Goal: Task Accomplishment & Management: Manage account settings

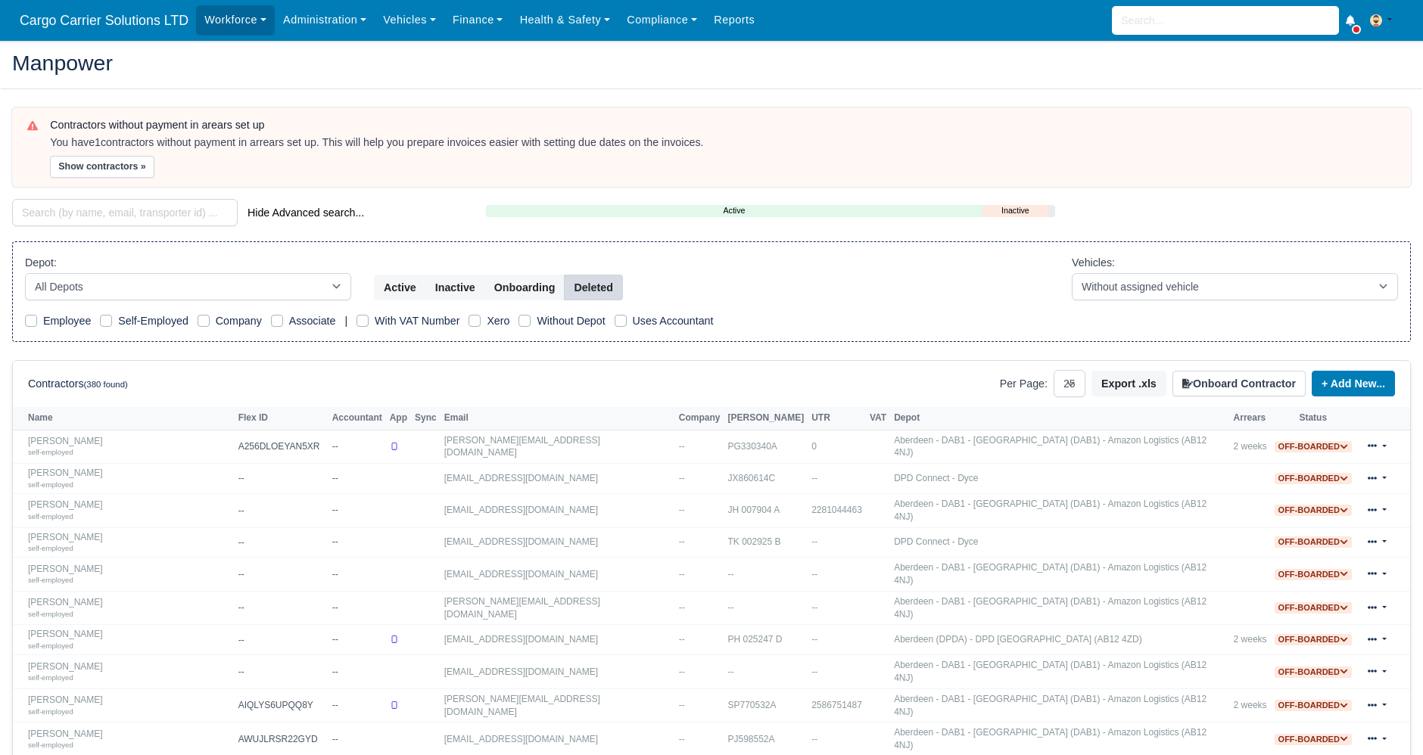
select select "25"
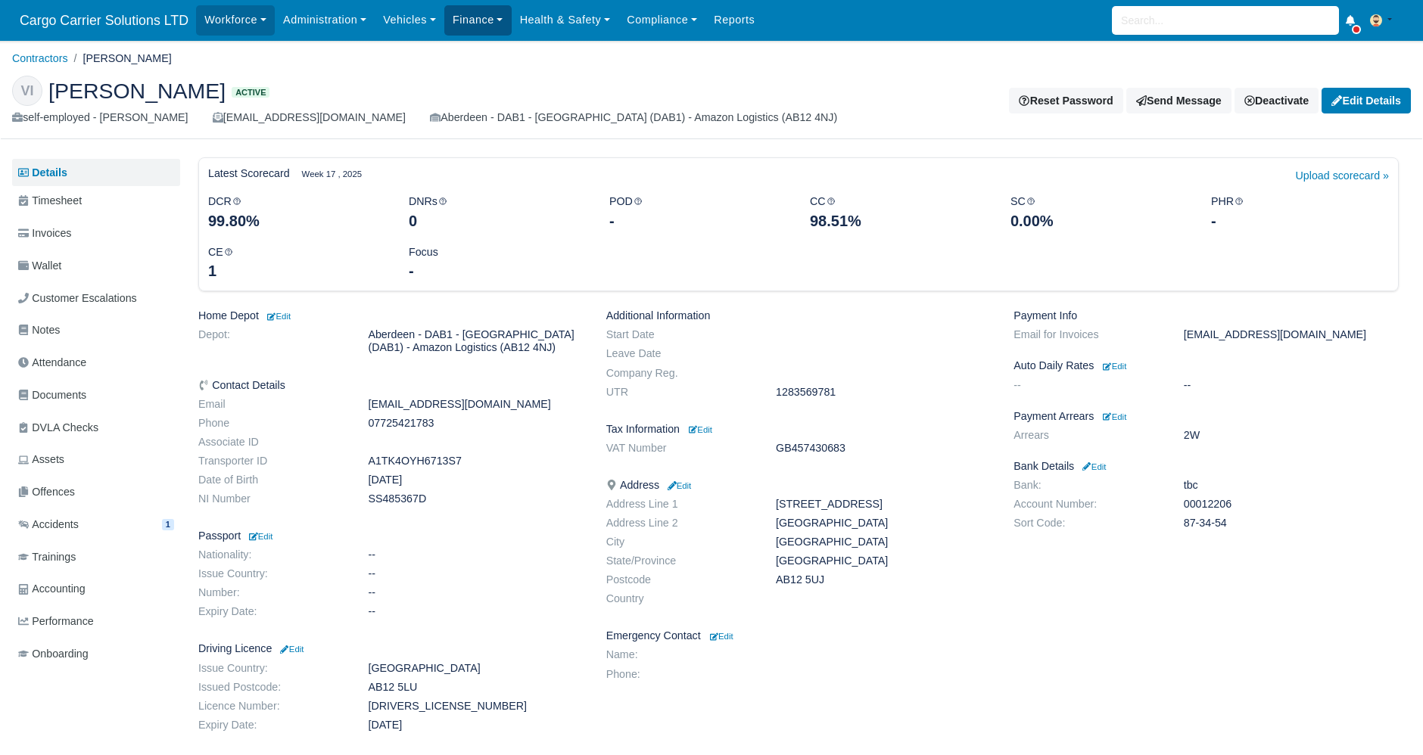
drag, startPoint x: 0, startPoint y: 0, endPoint x: 454, endPoint y: 20, distance: 454.5
click at [454, 20] on link "Finance" at bounding box center [477, 20] width 67 height 30
click at [493, 207] on link "Credit Instalments" at bounding box center [512, 212] width 123 height 32
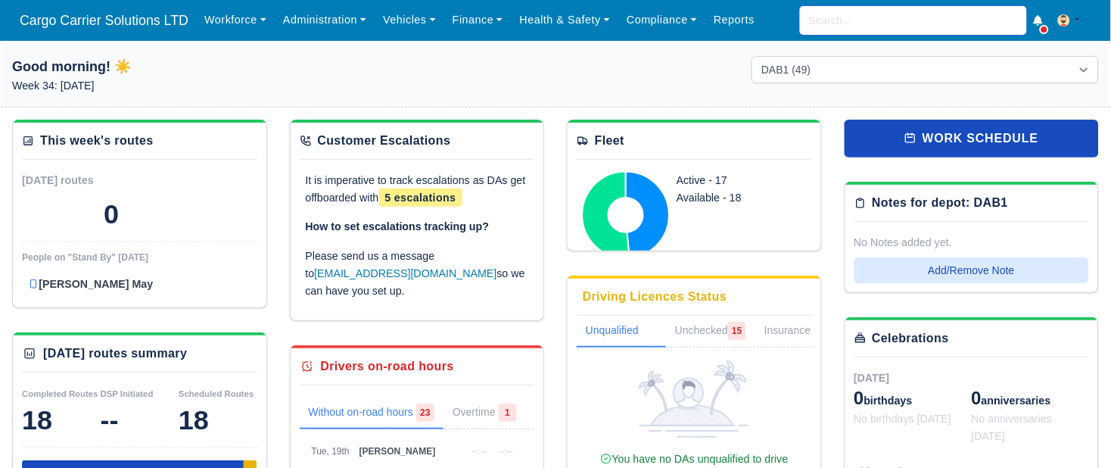
click at [841, 15] on input "search" at bounding box center [913, 20] width 227 height 29
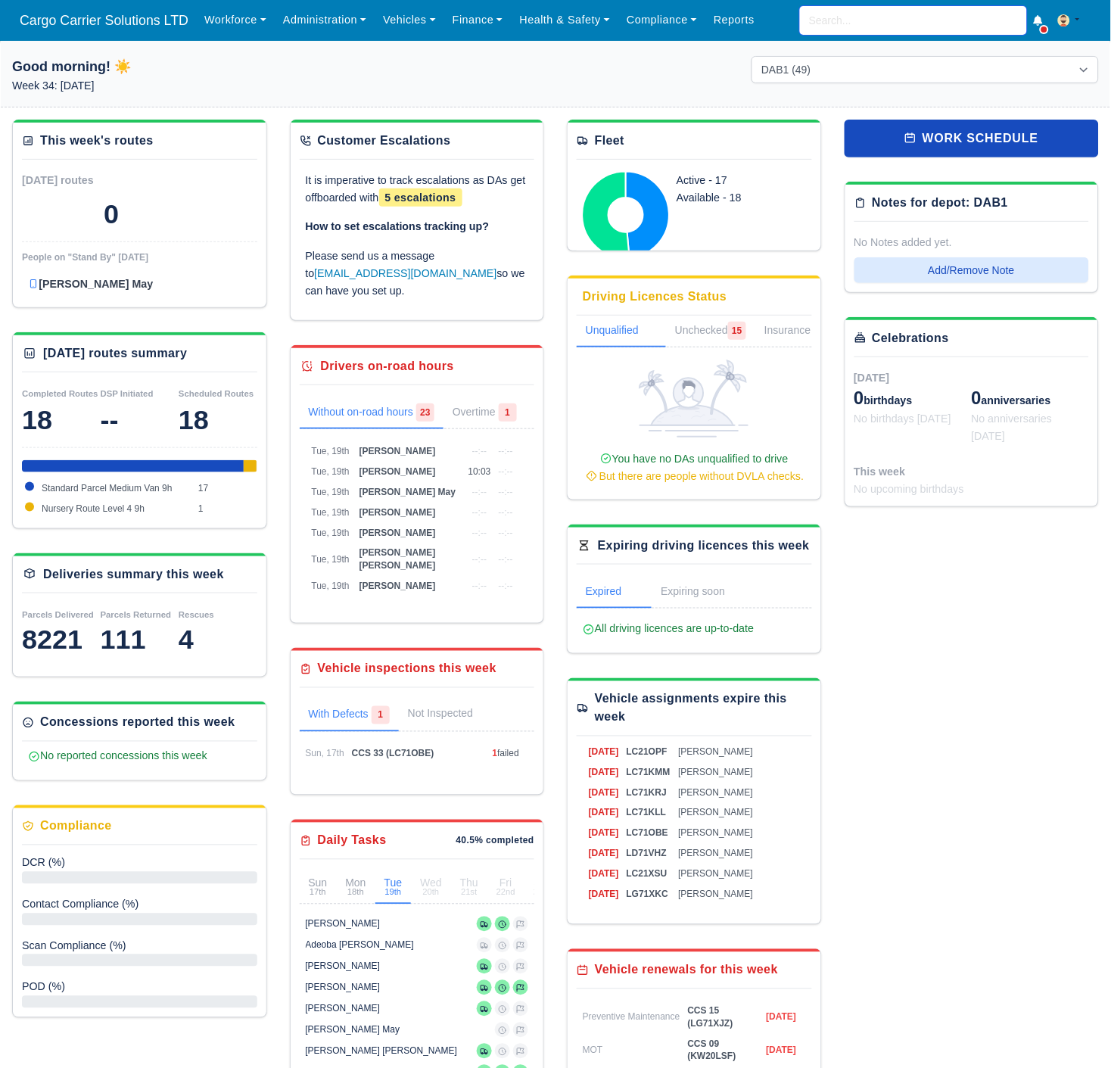
click at [853, 15] on input "search" at bounding box center [913, 20] width 227 height 29
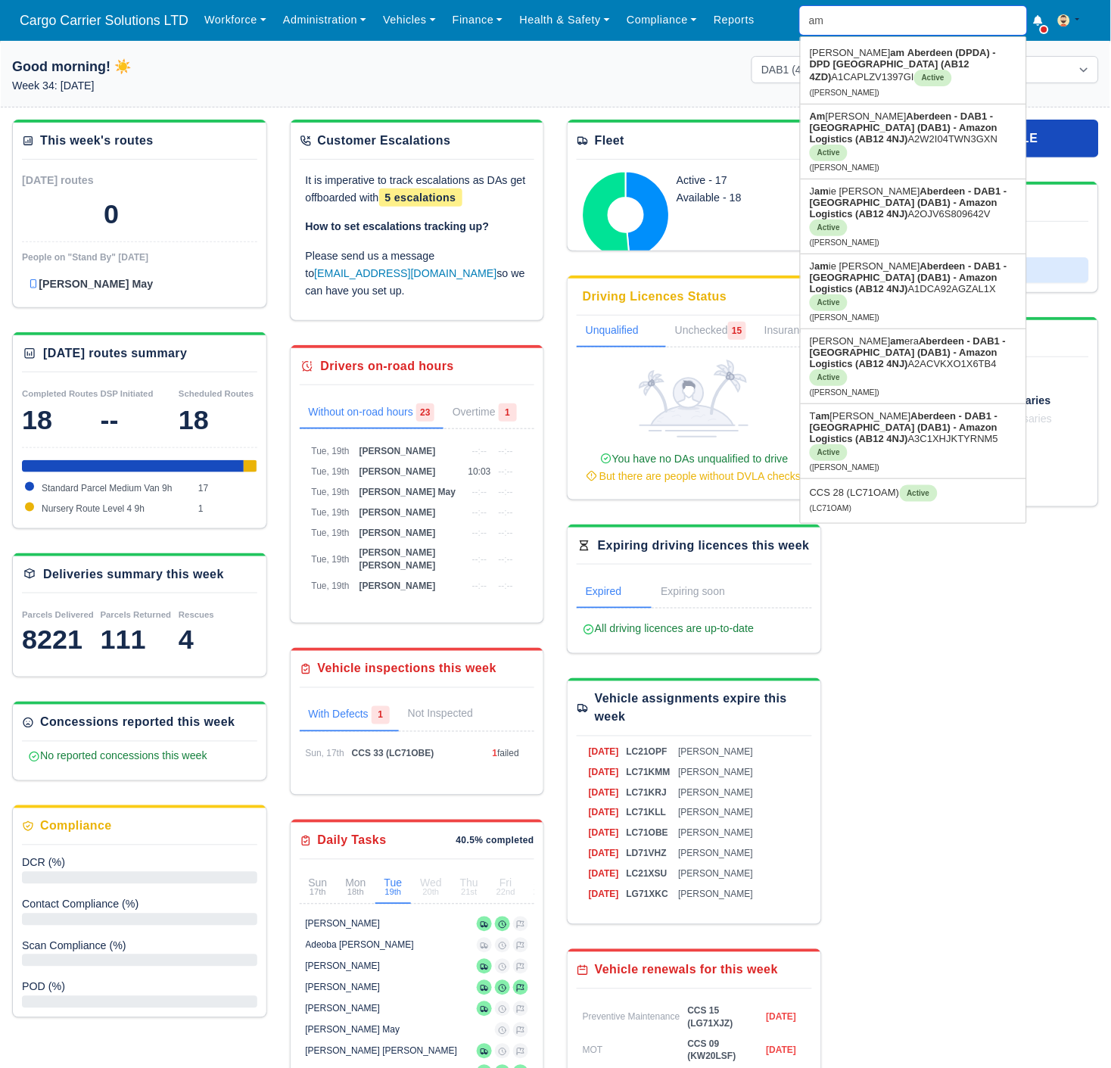
type input "ama"
type input "amanda Johnston"
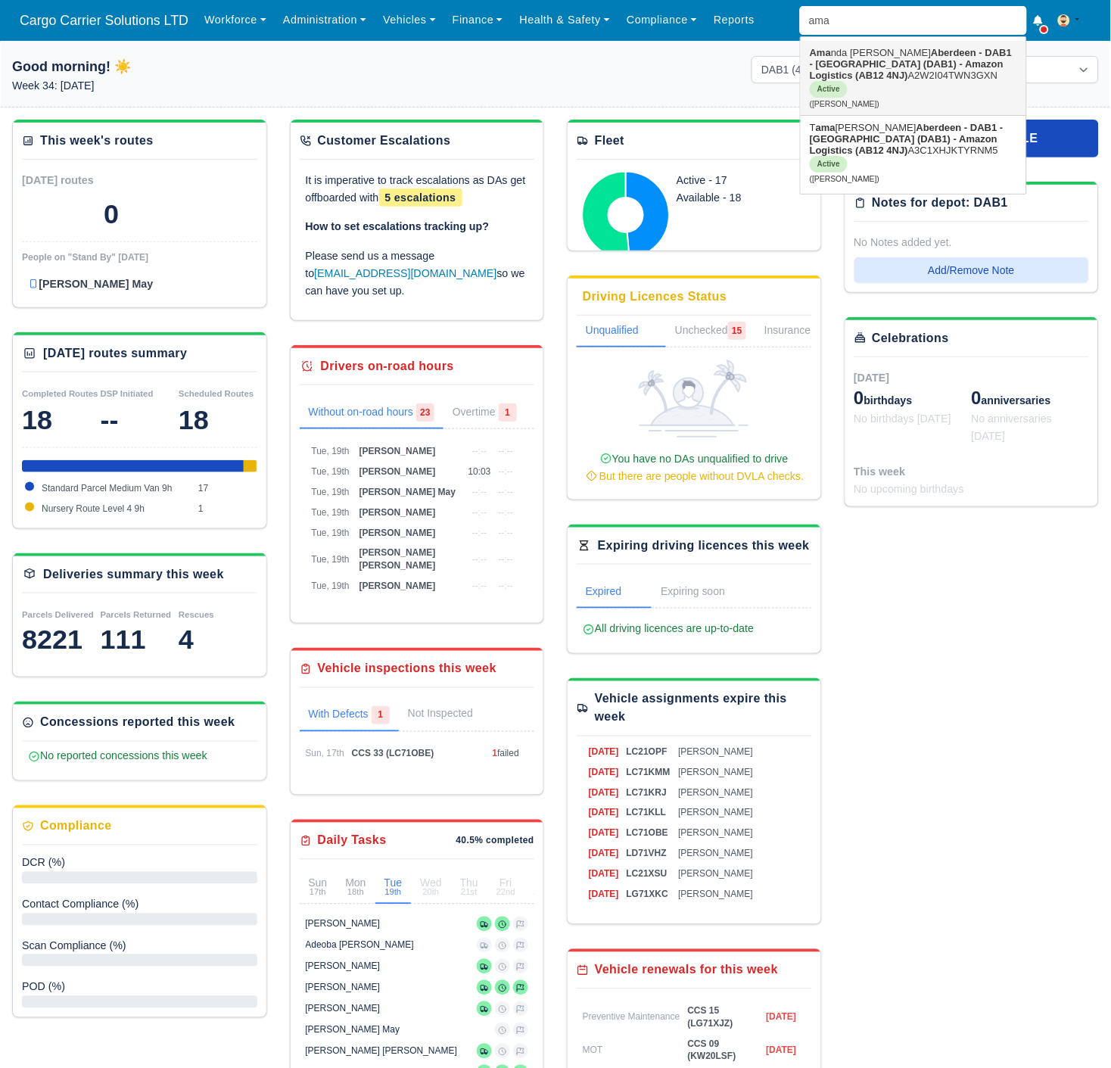
click at [875, 66] on strong "Aberdeen - DAB1 - [GEOGRAPHIC_DATA] (DAB1) - Amazon Logistics (AB12 4NJ)" at bounding box center [911, 64] width 202 height 34
type input "[PERSON_NAME]"
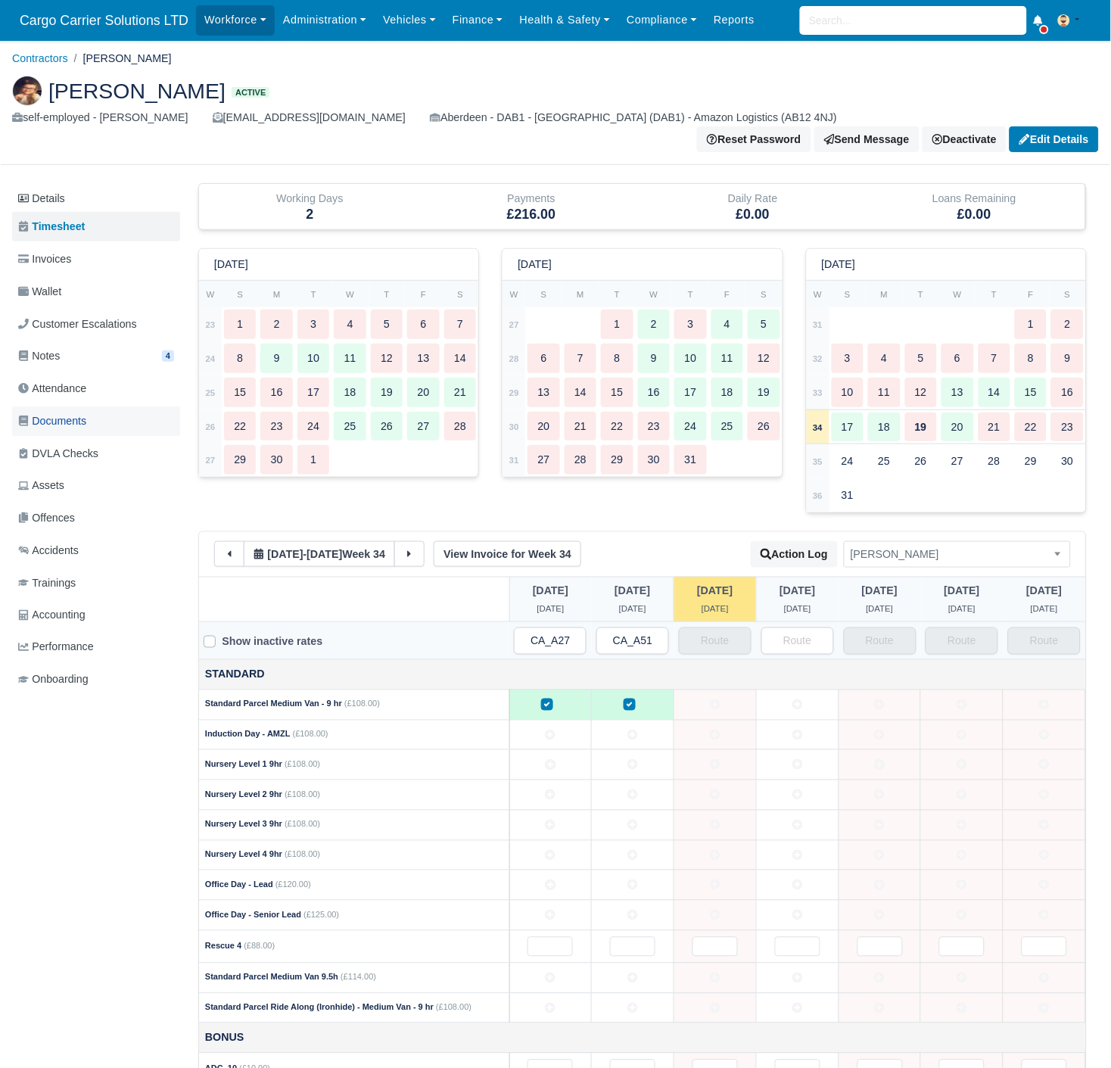
click at [62, 412] on span "Documents" at bounding box center [52, 420] width 68 height 17
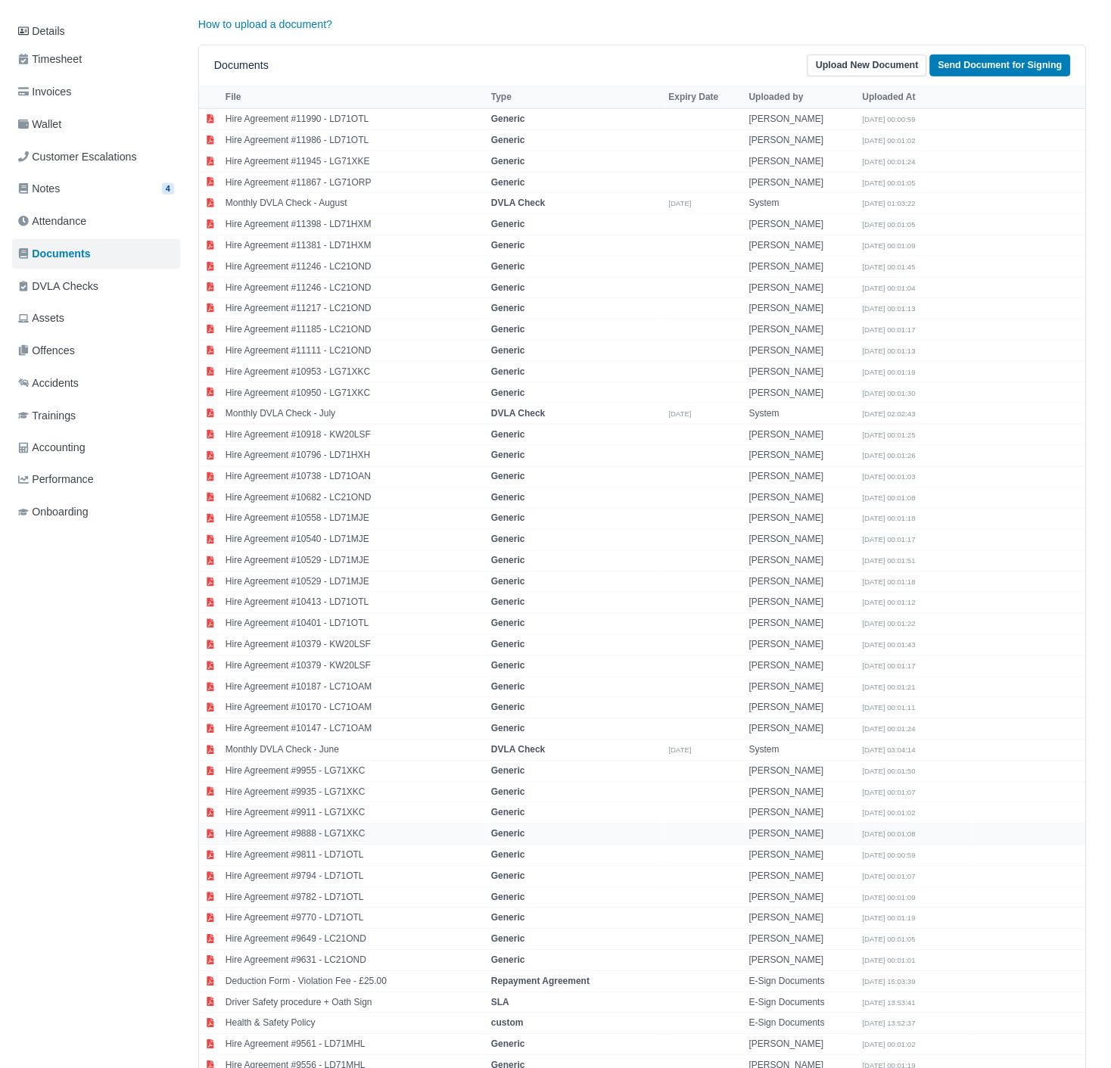
scroll to position [657, 0]
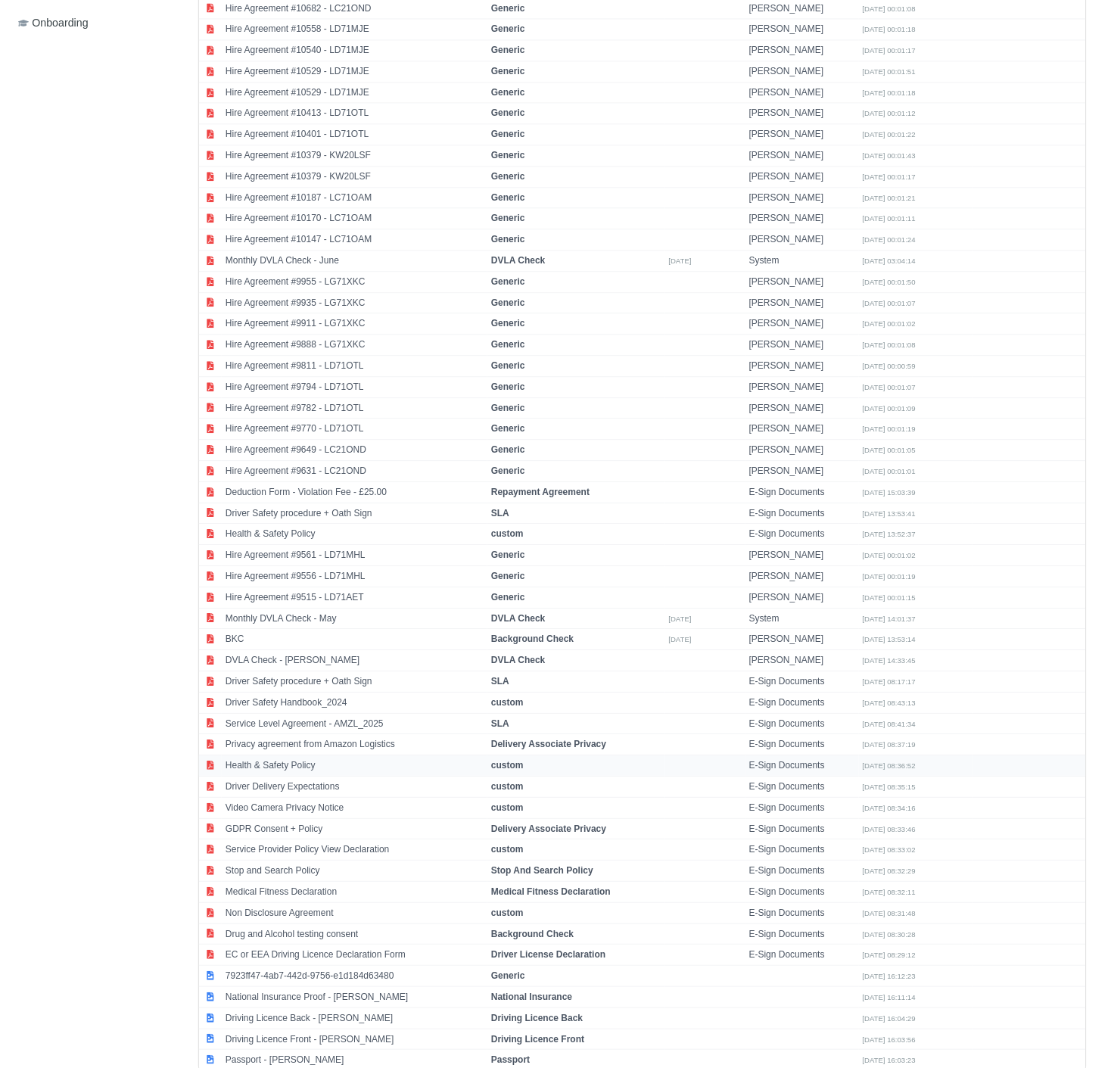
click at [294, 755] on td "Health & Safety Policy" at bounding box center [355, 765] width 266 height 21
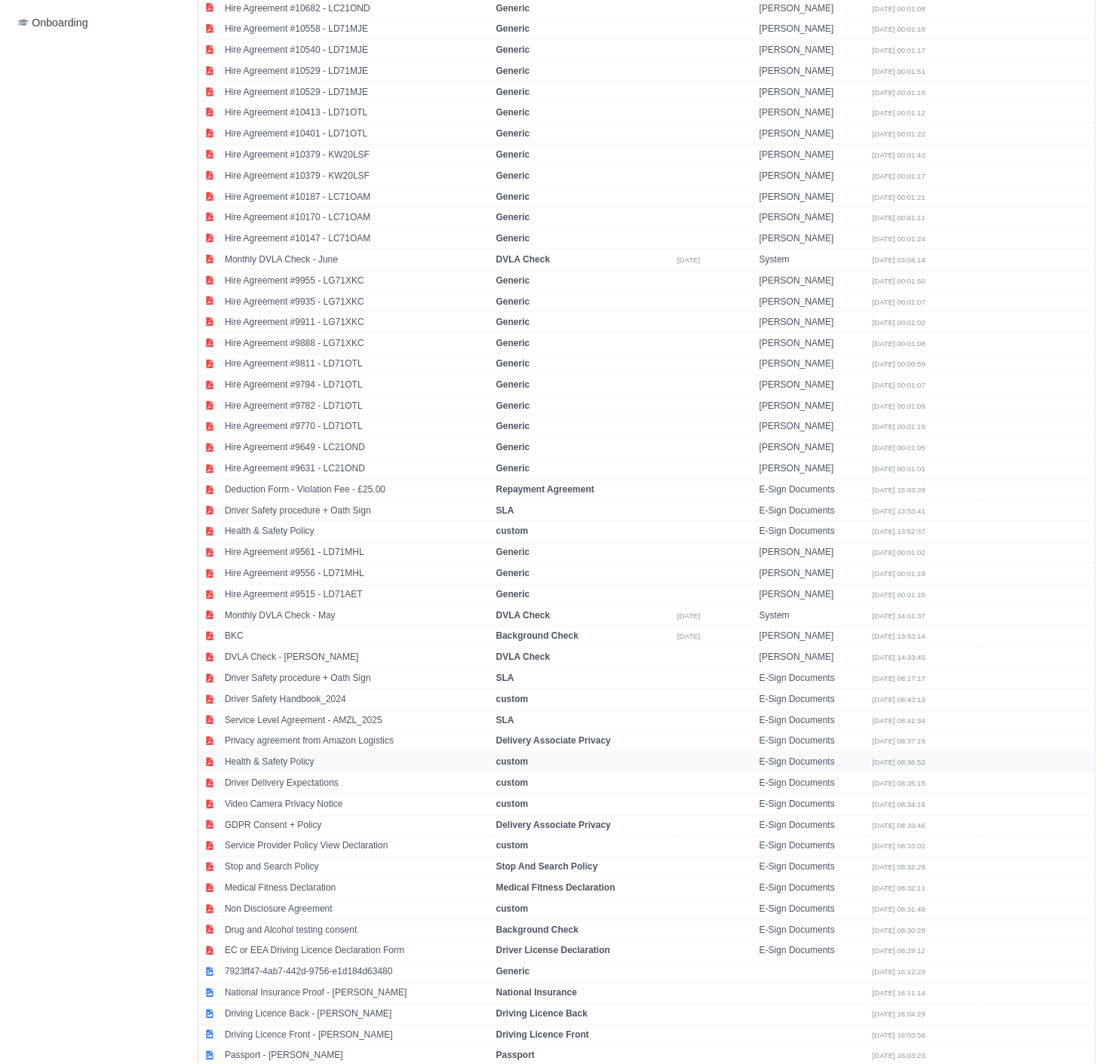
select select "custom"
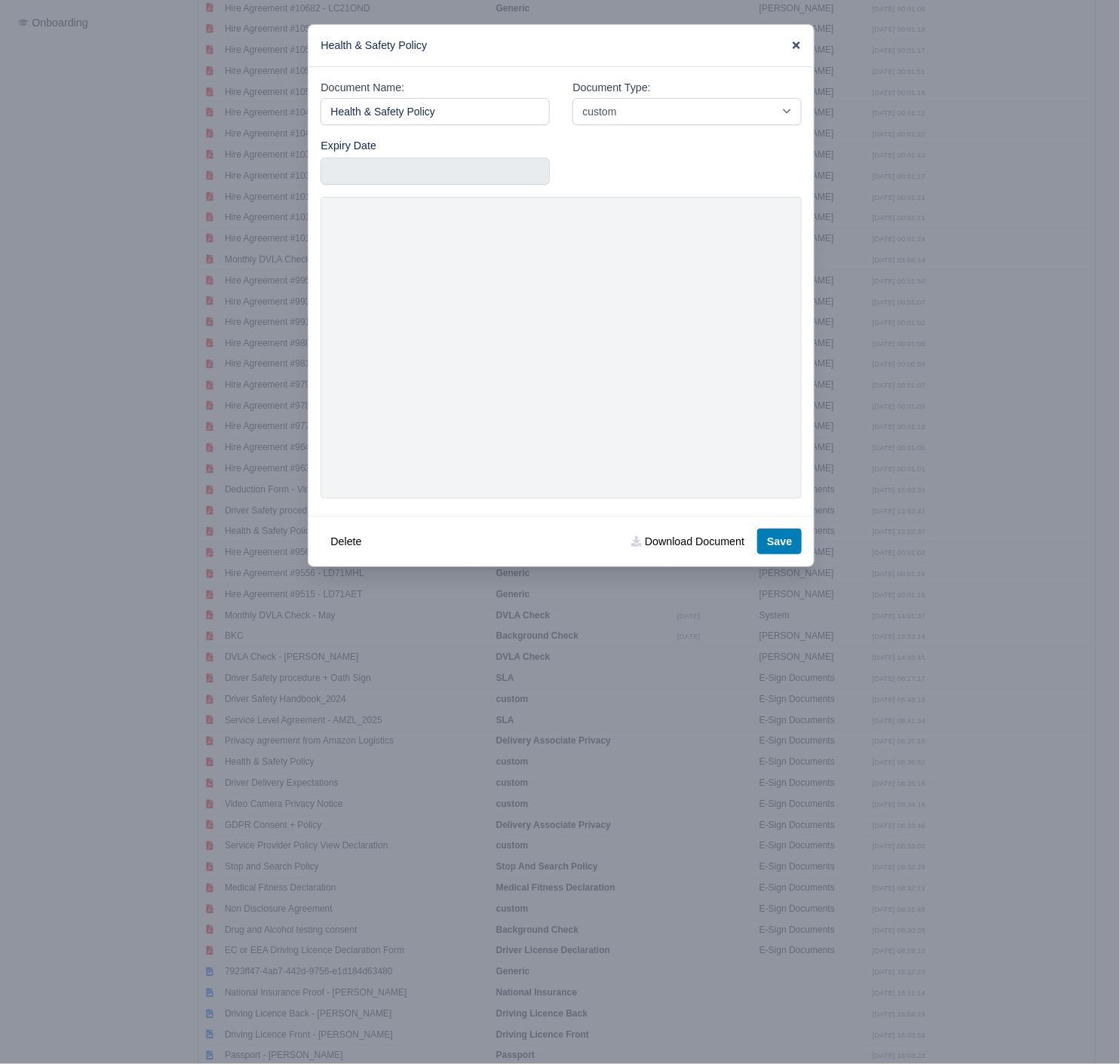
click at [797, 42] on icon at bounding box center [796, 45] width 11 height 11
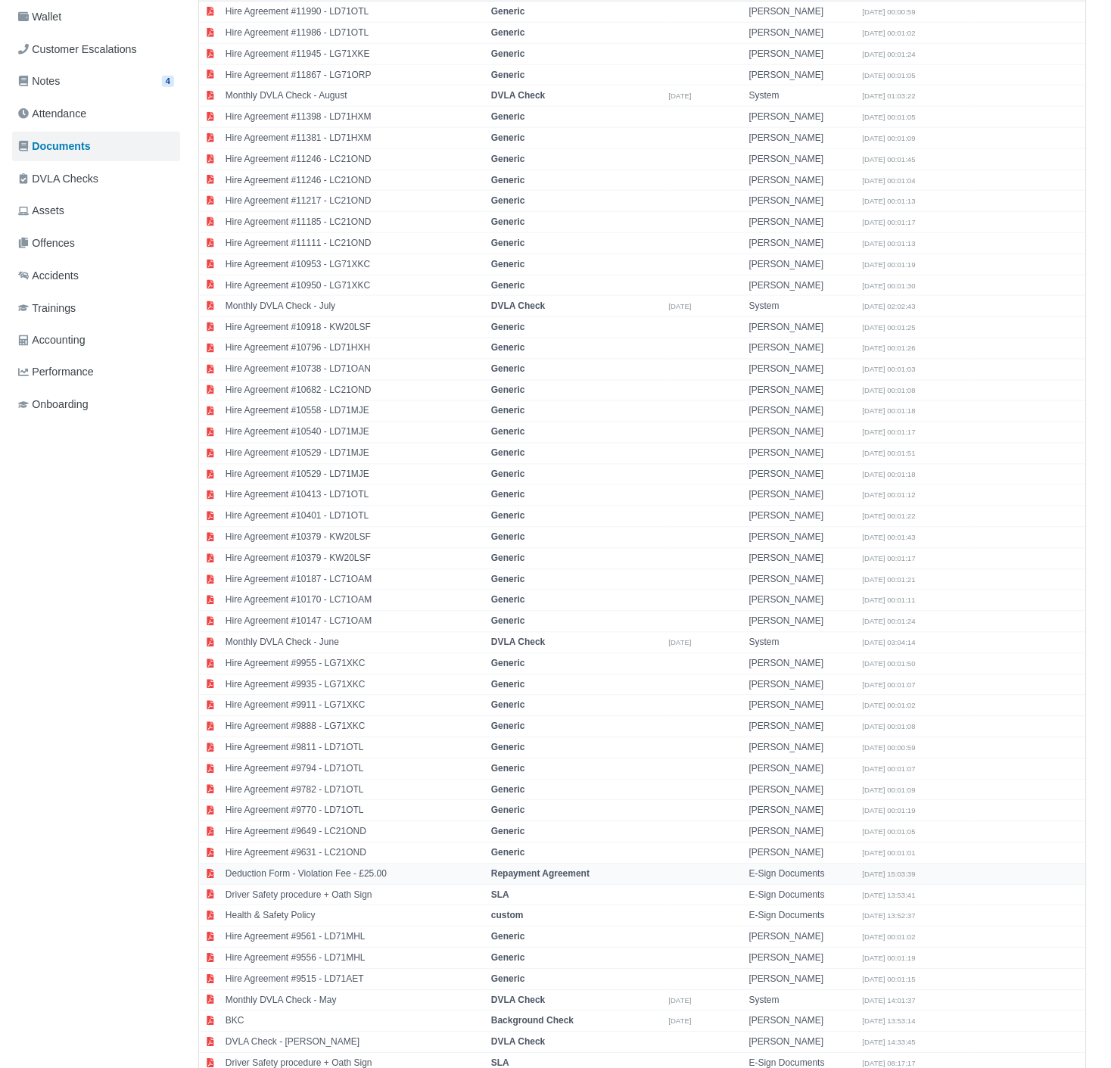
scroll to position [280, 0]
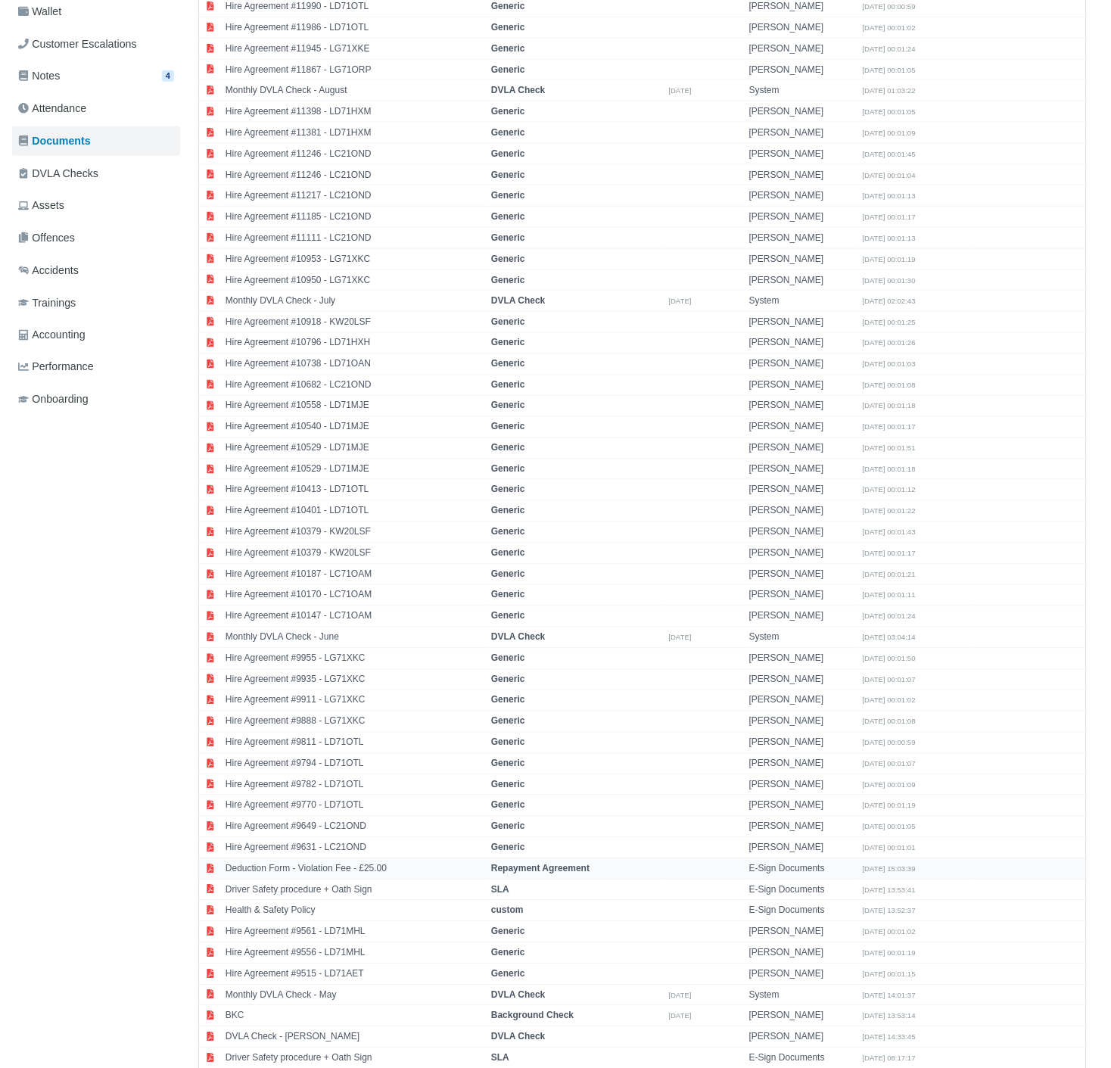
click at [306, 858] on td "Deduction Form - Violation Fee - £25.00" at bounding box center [355, 868] width 266 height 21
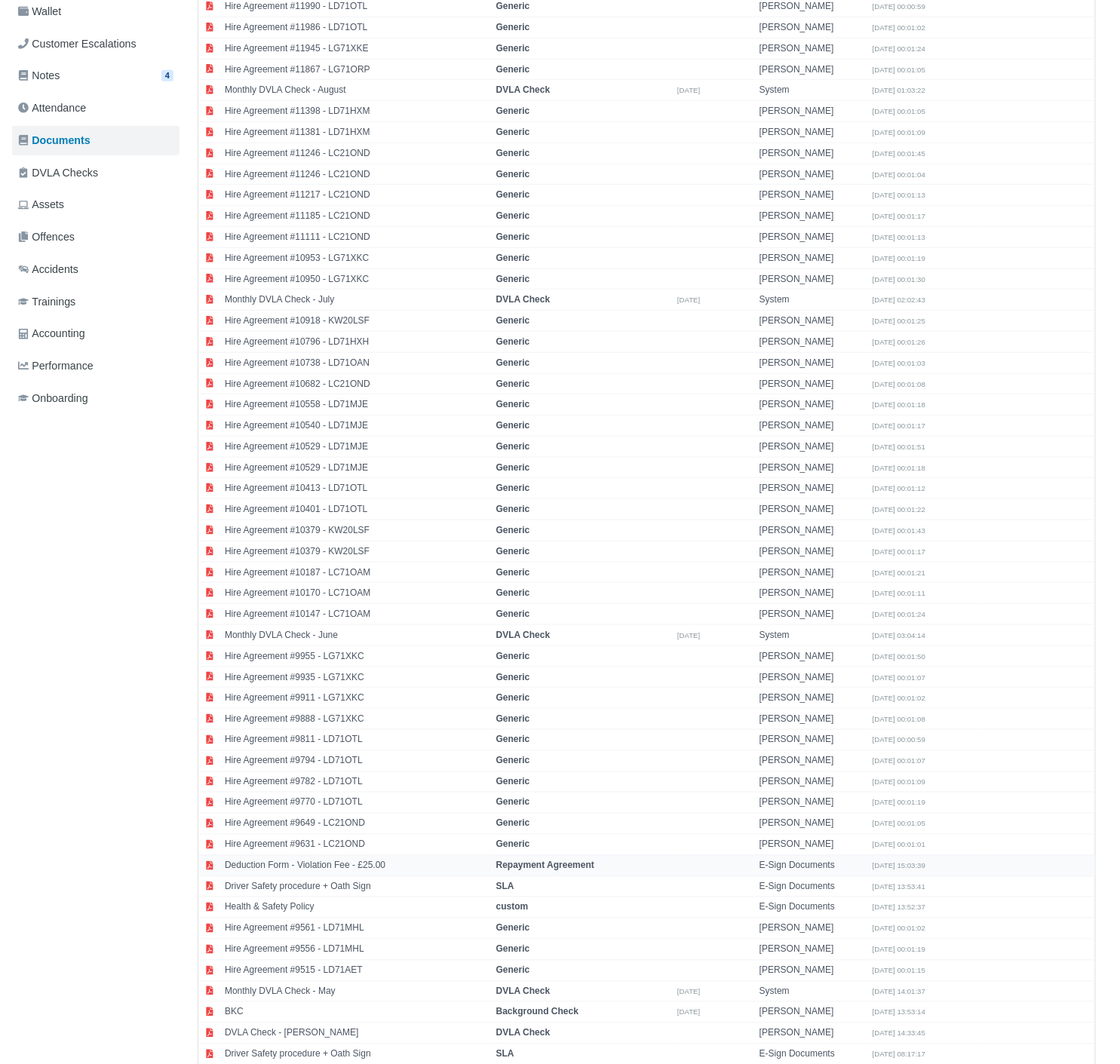
select select "repayment-agreement"
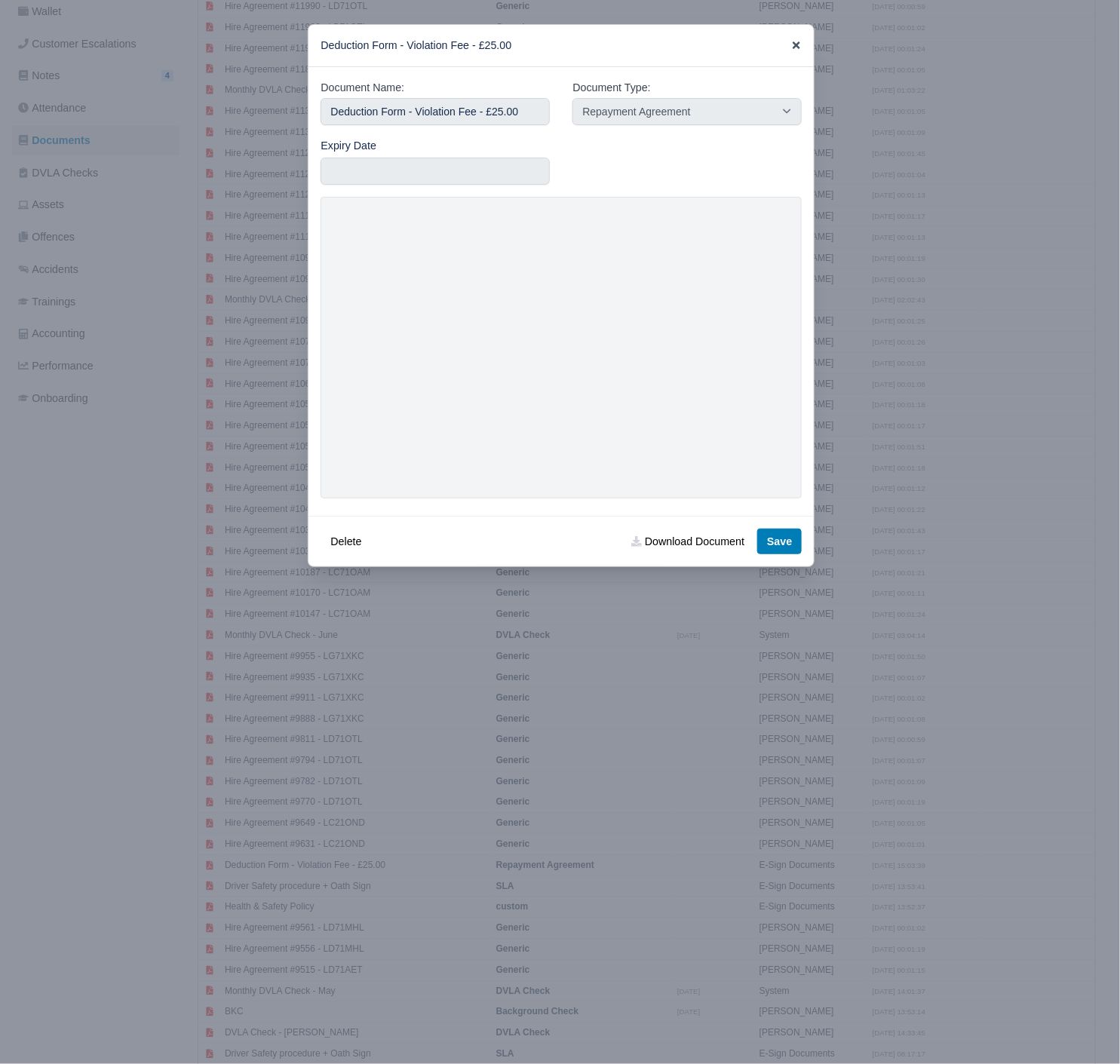
click at [800, 45] on icon at bounding box center [796, 45] width 11 height 11
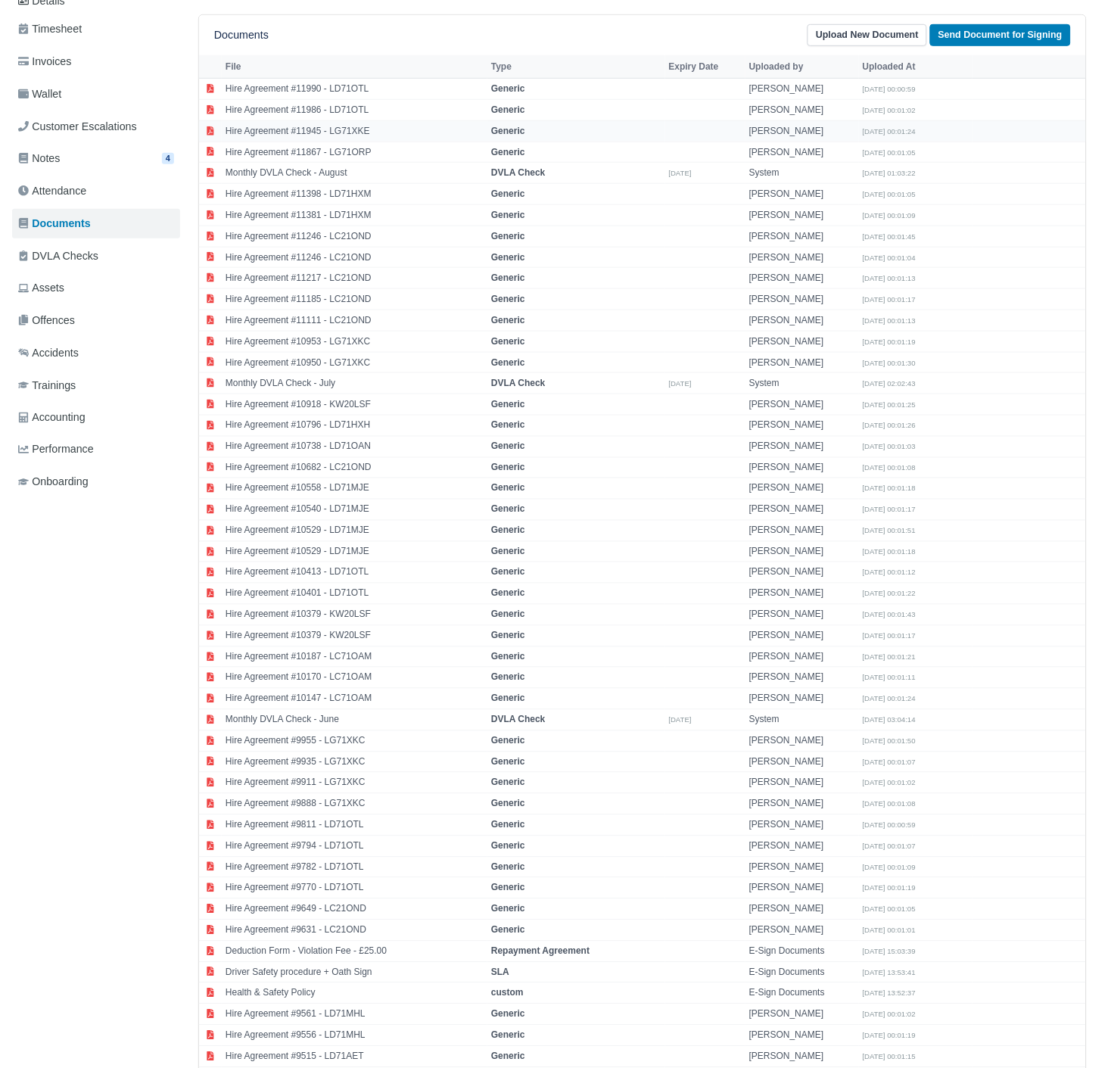
scroll to position [0, 0]
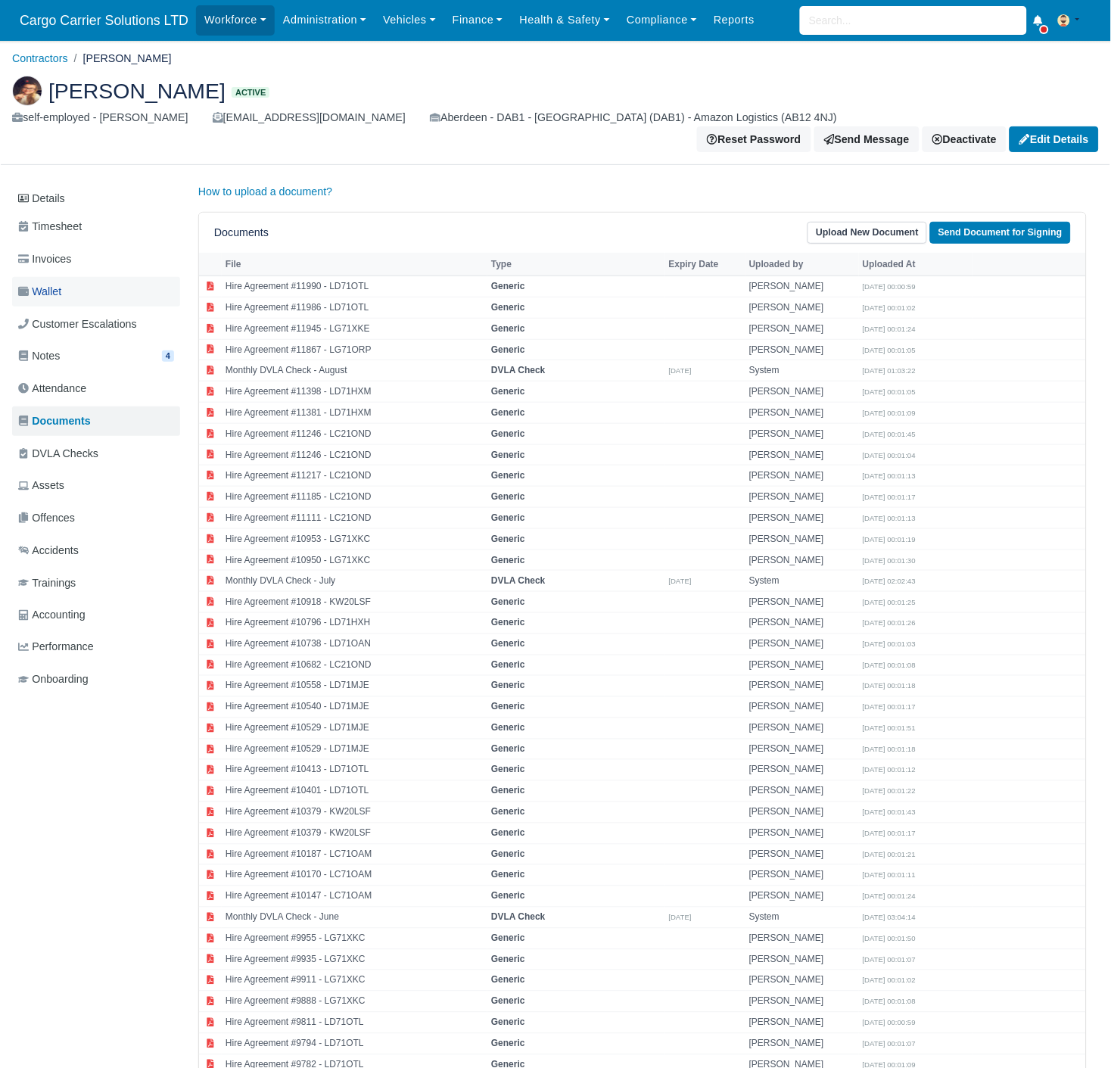
click at [58, 283] on span "Wallet" at bounding box center [39, 291] width 43 height 17
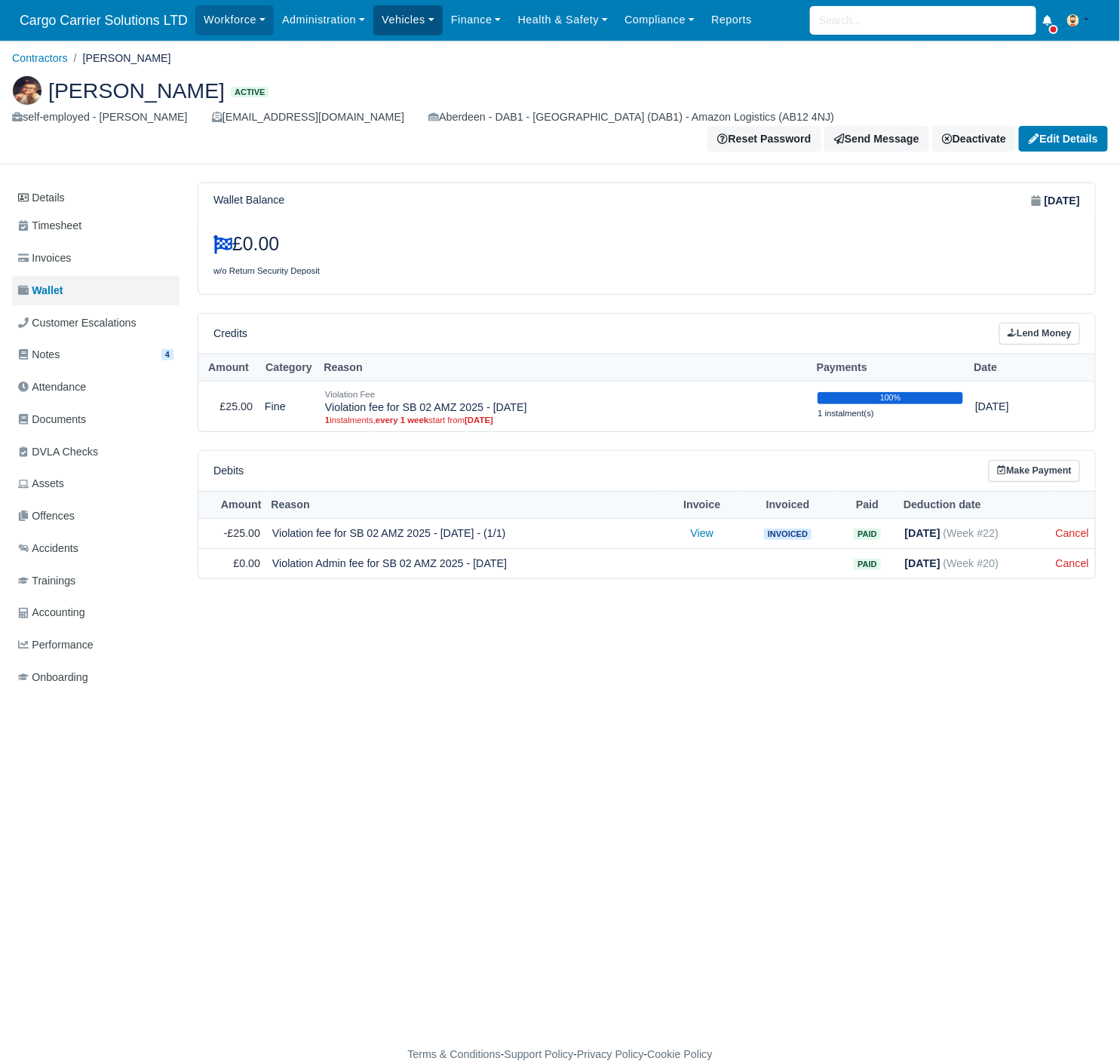
click at [389, 11] on link "Vehicles" at bounding box center [409, 20] width 70 height 30
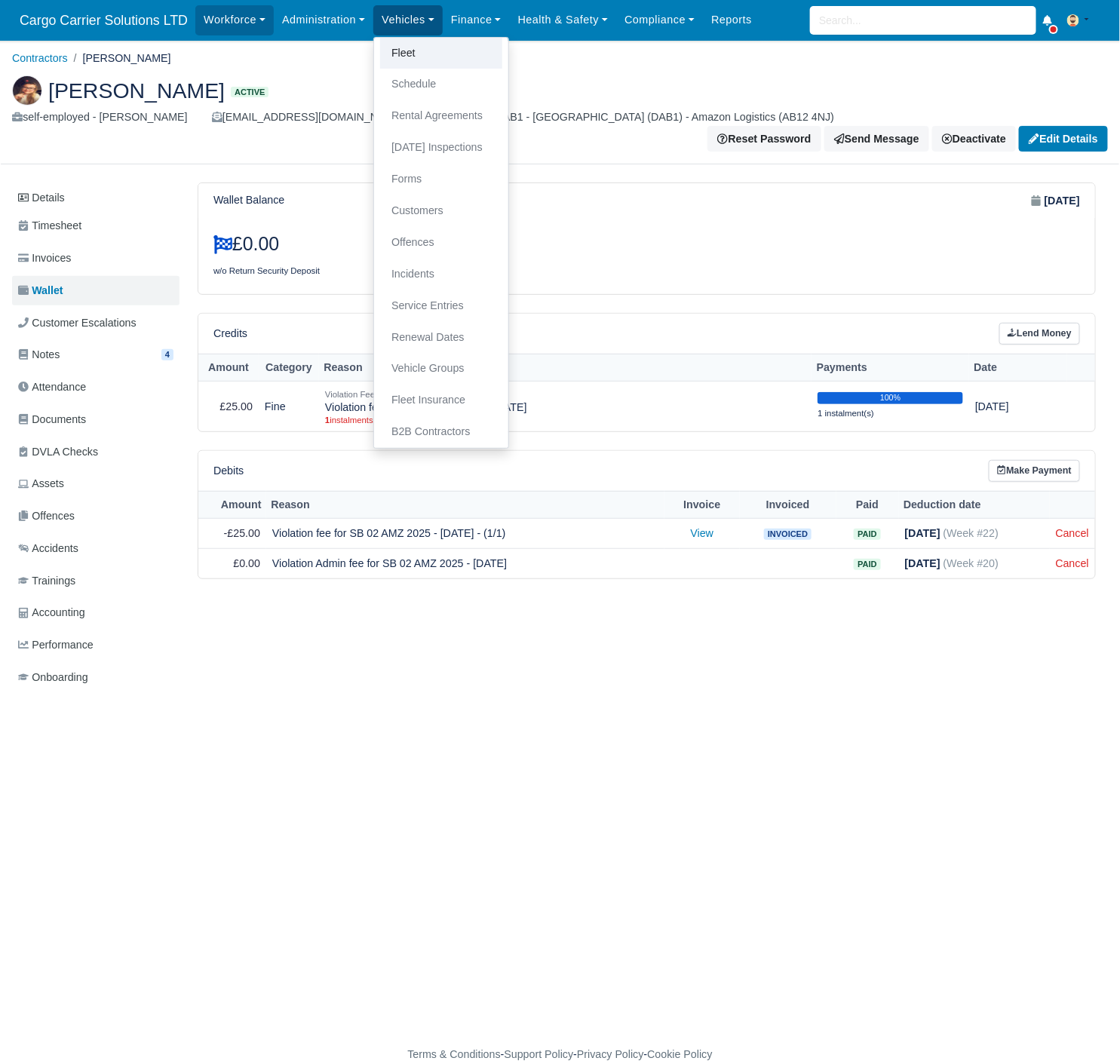
click at [408, 42] on link "Fleet" at bounding box center [440, 54] width 123 height 32
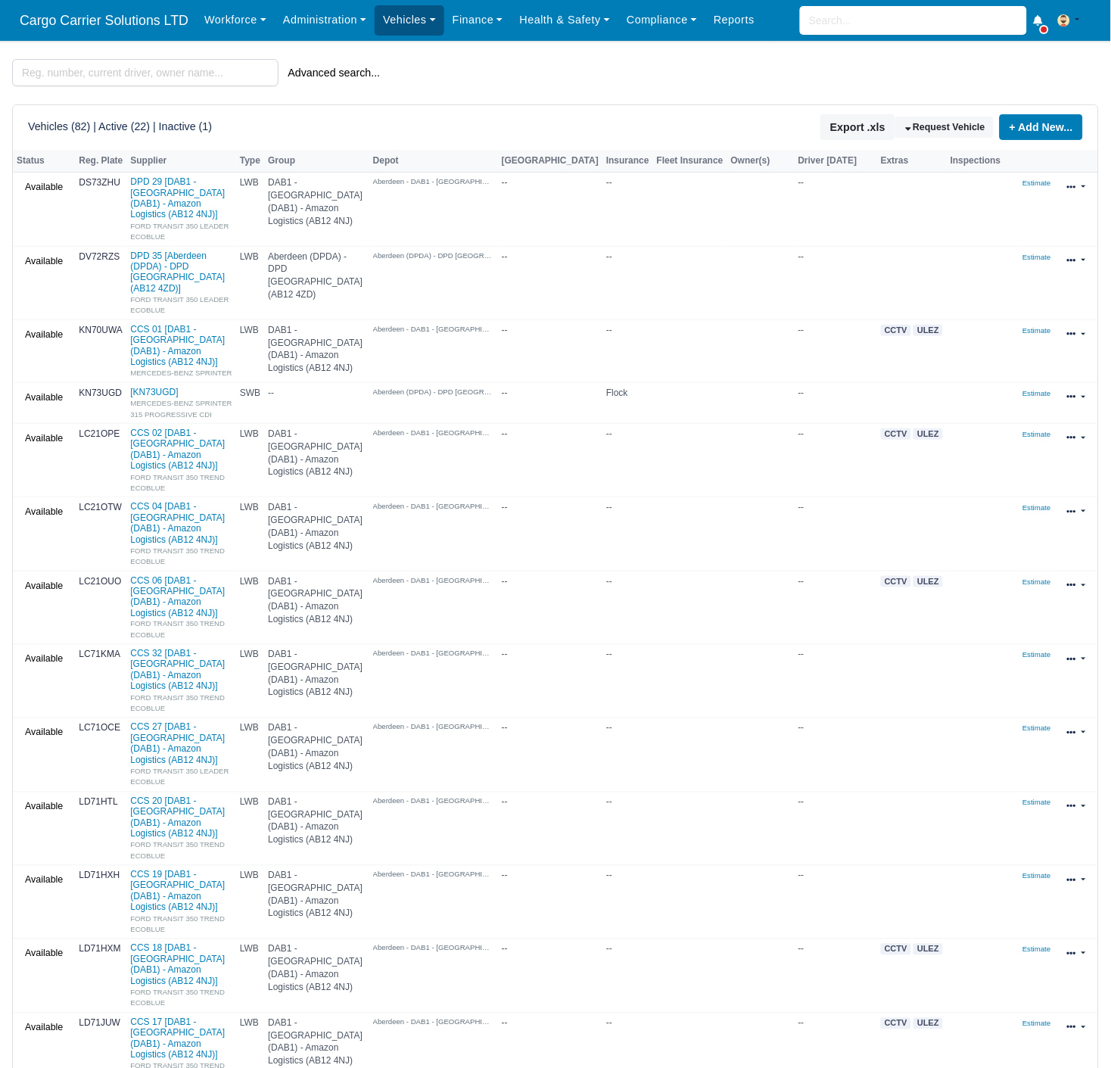
click at [421, 23] on link "Vehicles" at bounding box center [410, 20] width 70 height 30
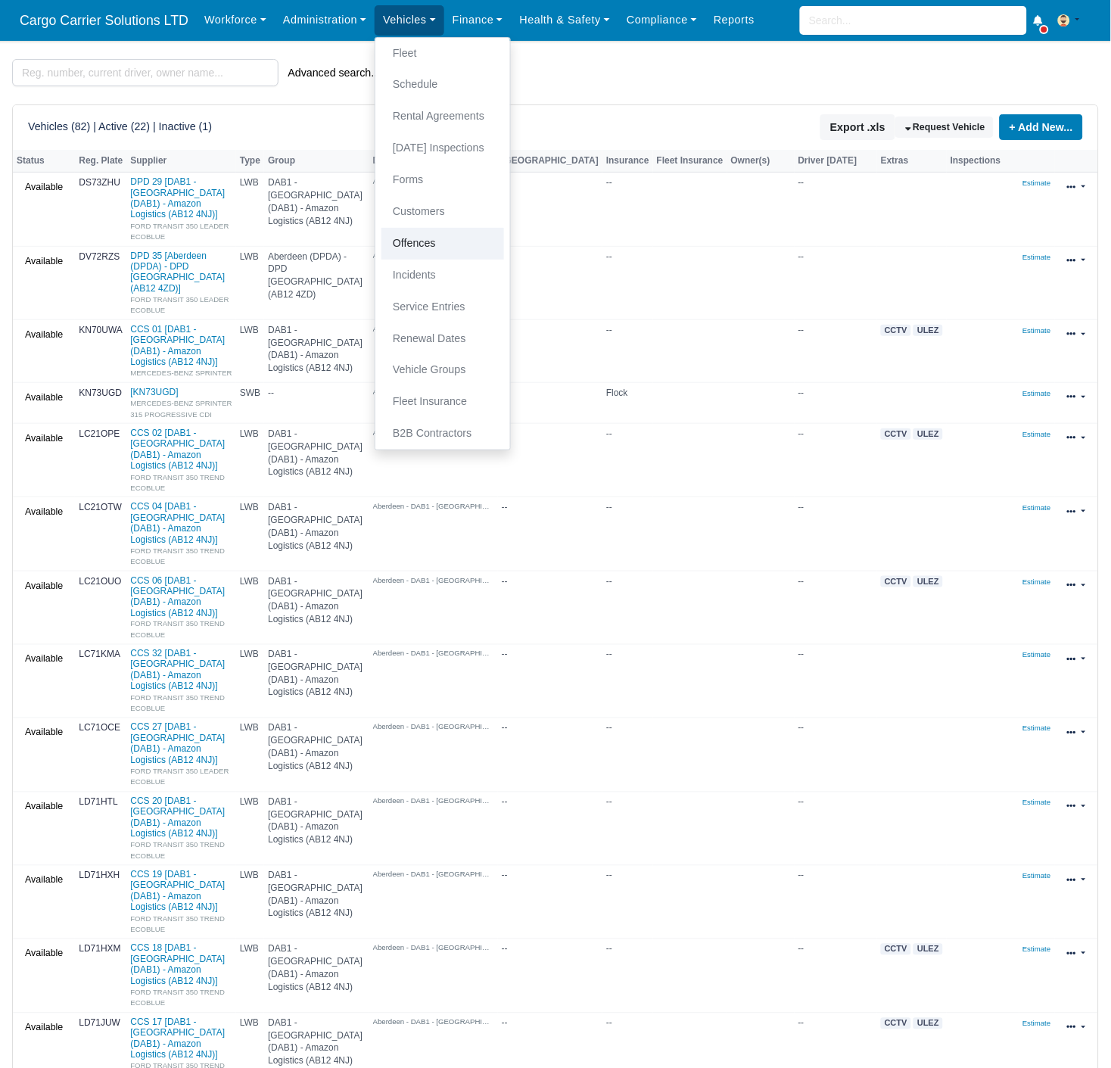
click at [430, 250] on link "Offences" at bounding box center [442, 244] width 123 height 32
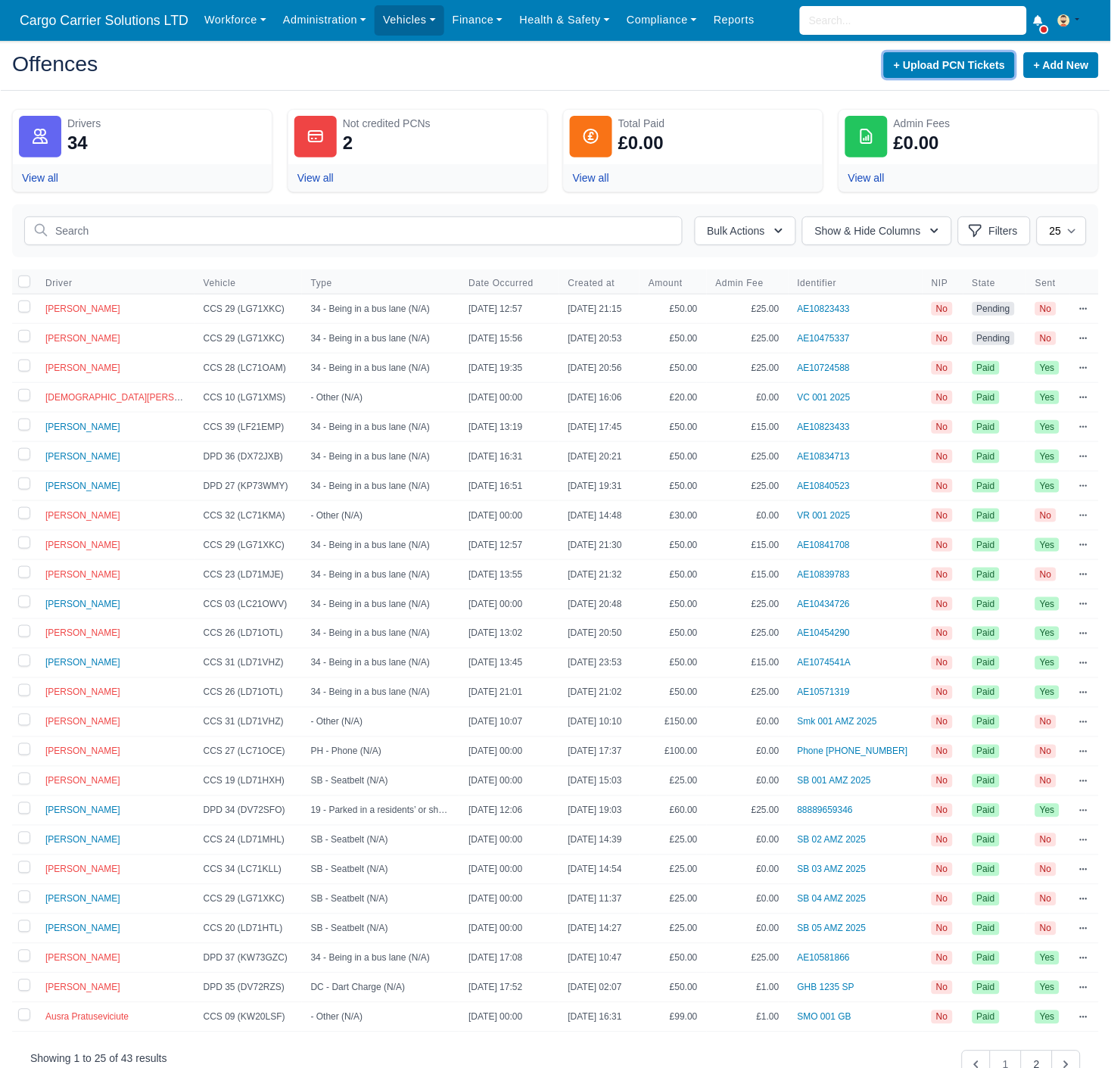
click at [950, 56] on button "+ Upload PCN Tickets" at bounding box center [949, 65] width 131 height 26
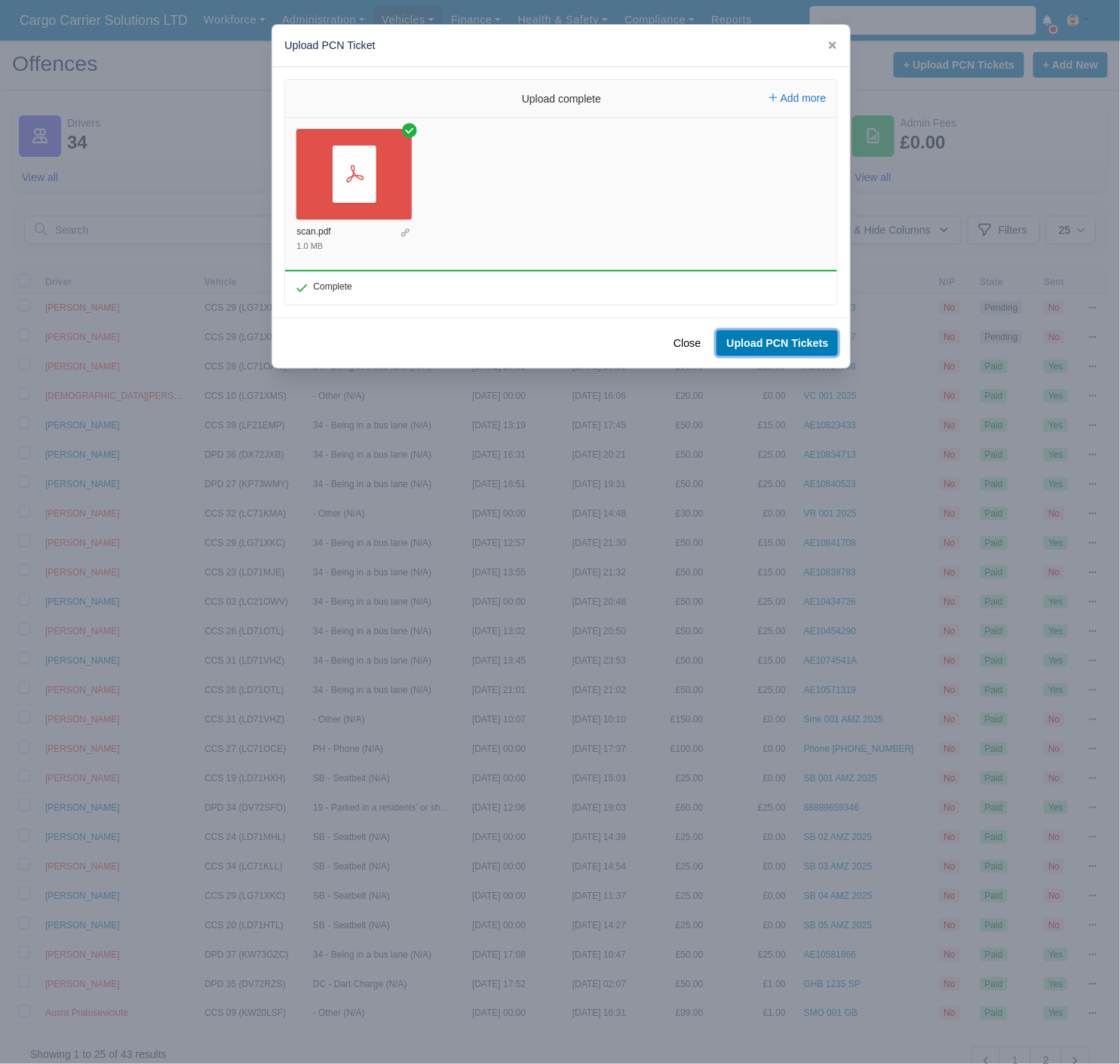
click at [769, 345] on button "Upload PCN Tickets" at bounding box center [777, 343] width 122 height 26
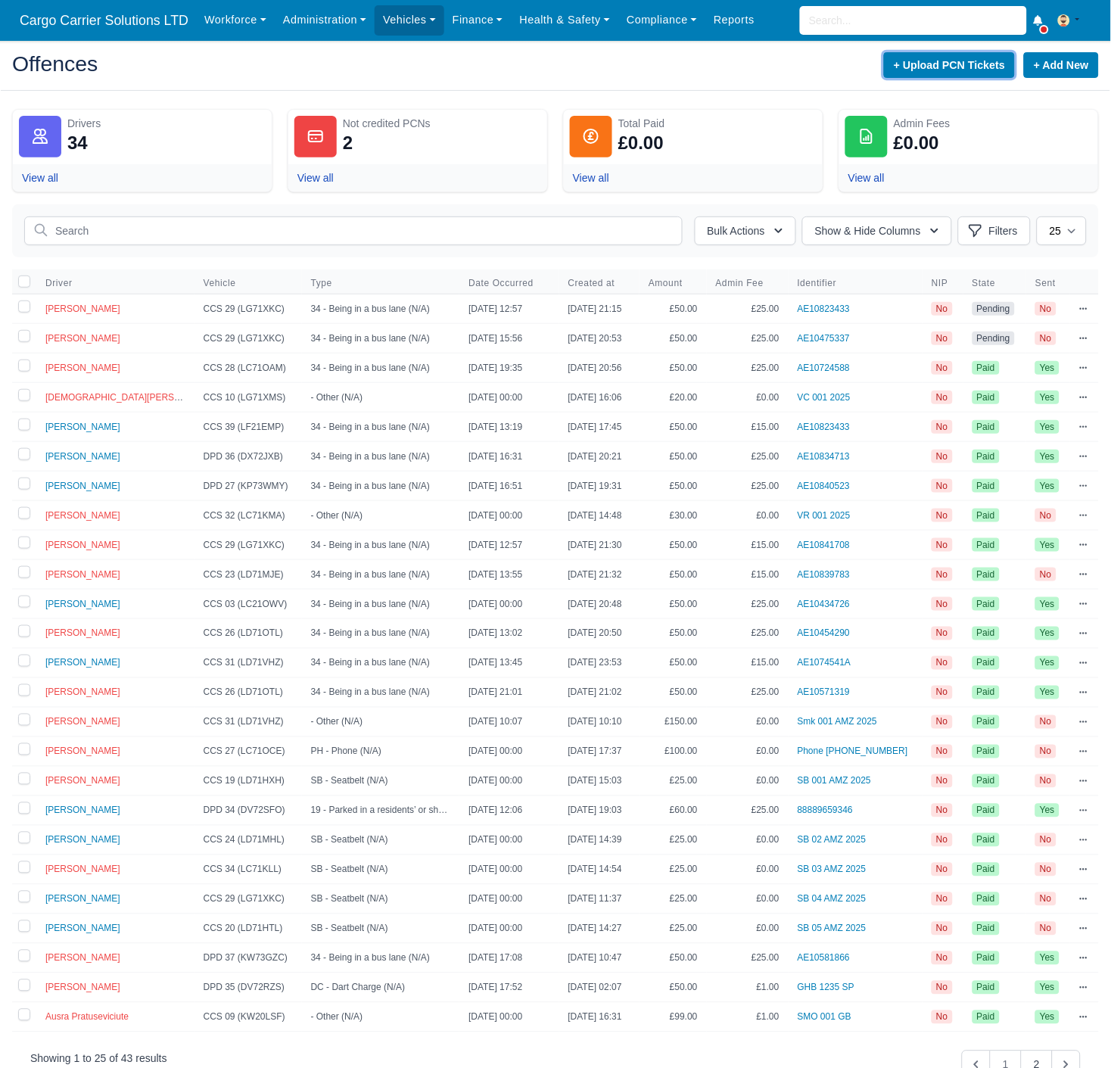
click at [941, 64] on button "+ Upload PCN Tickets" at bounding box center [949, 65] width 131 height 26
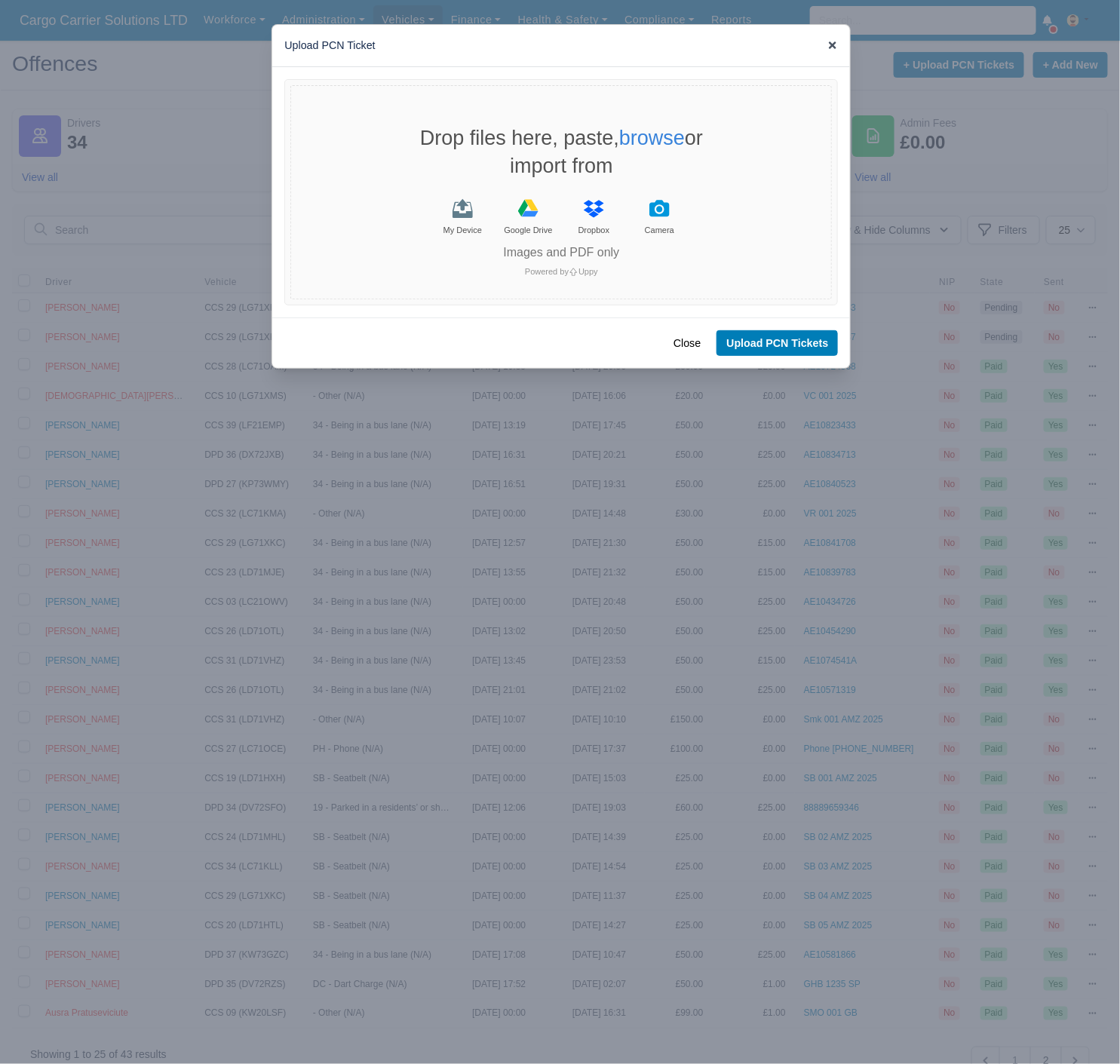
click at [830, 42] on icon at bounding box center [833, 46] width 8 height 8
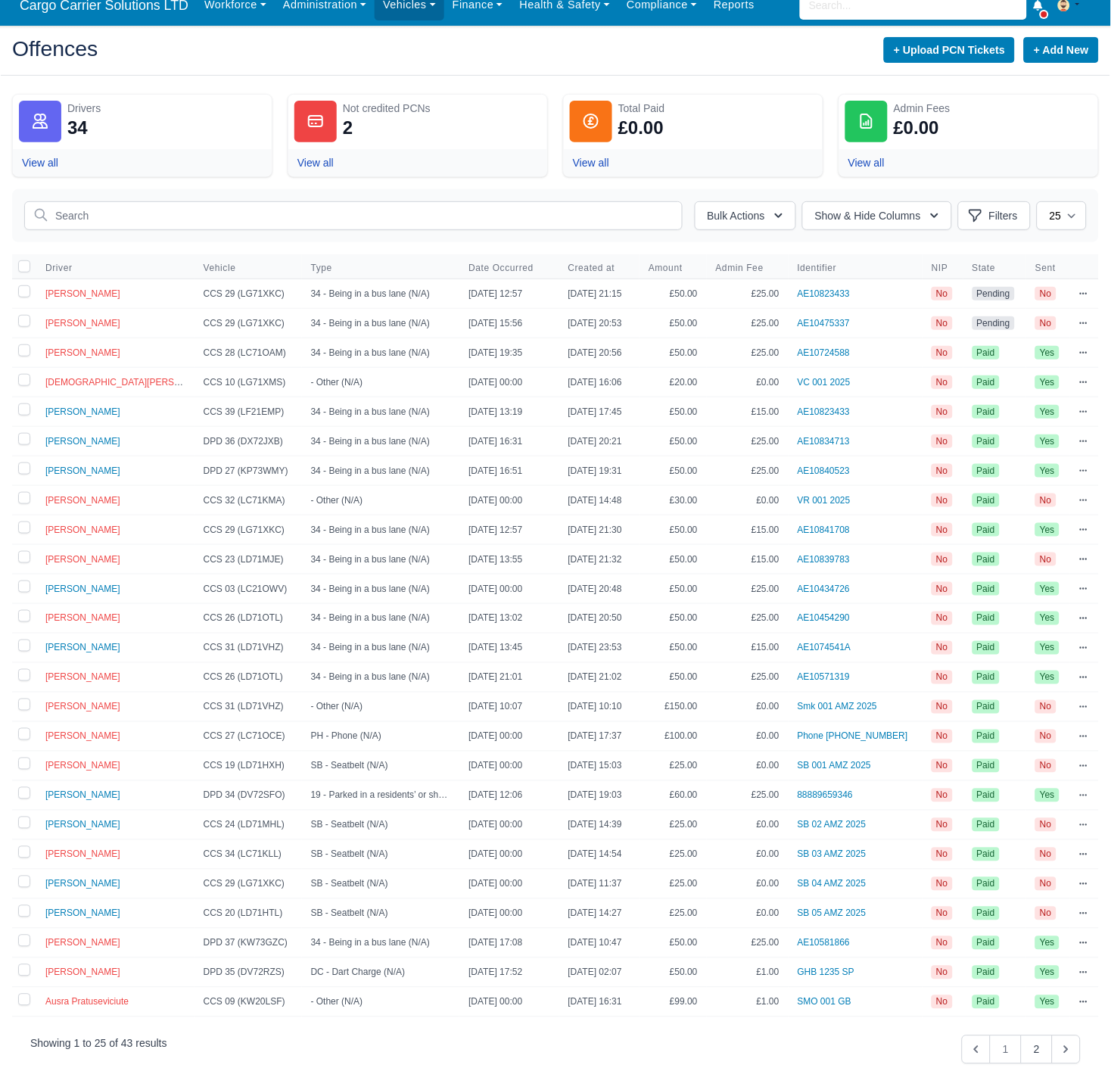
scroll to position [30, 0]
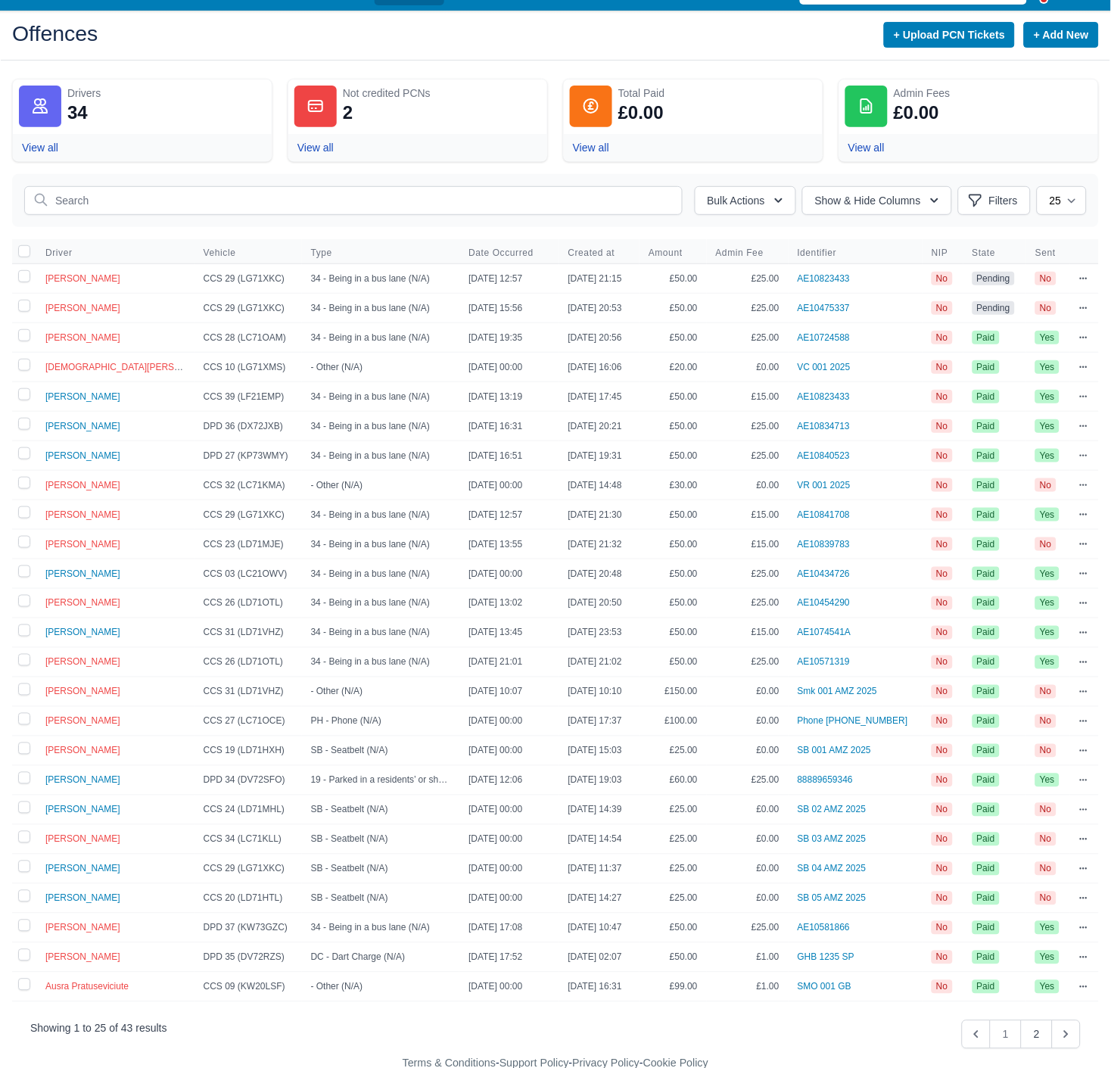
click at [344, 117] on div "2" at bounding box center [348, 113] width 10 height 24
click at [301, 149] on link "View all" at bounding box center [315, 147] width 36 height 12
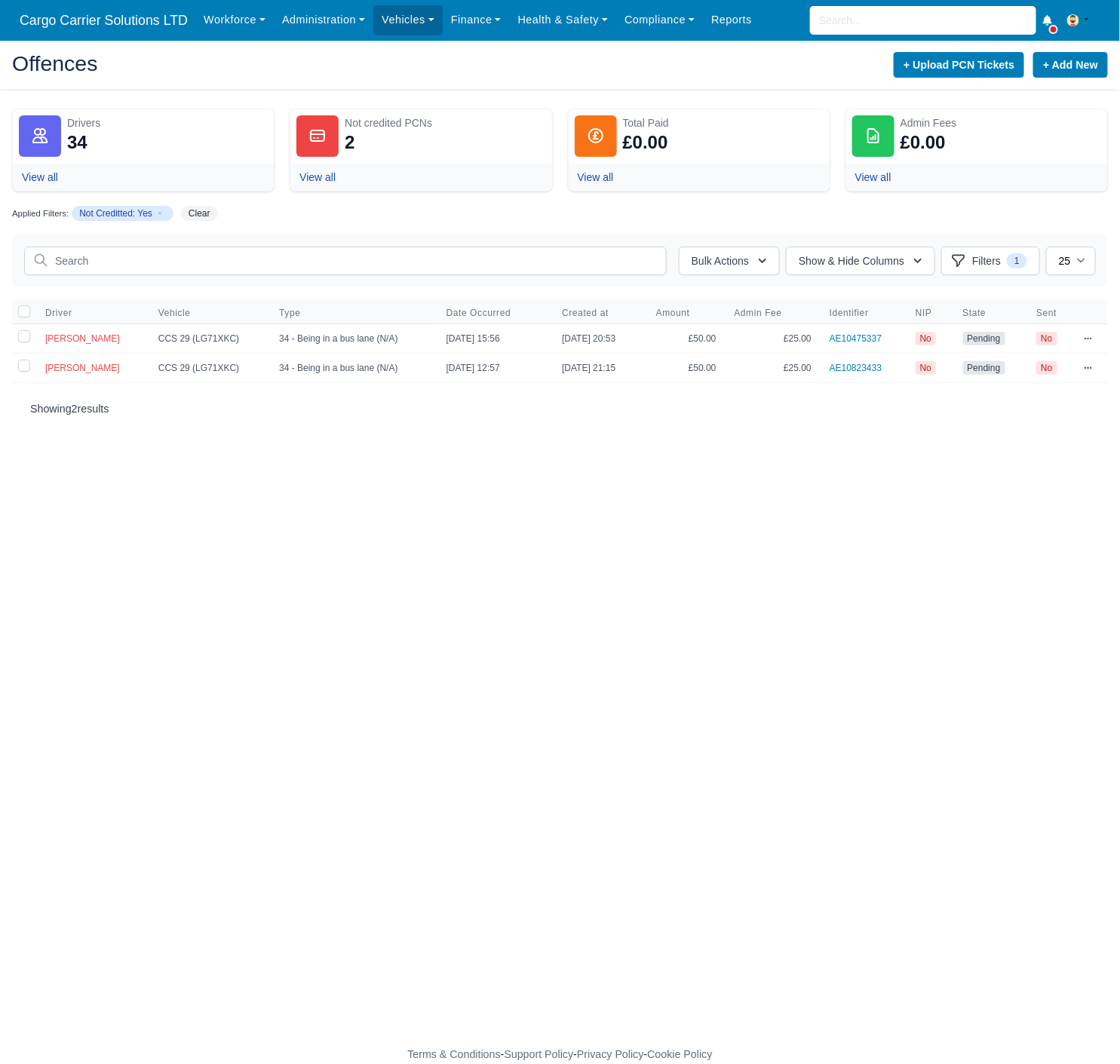
click at [54, 160] on div "Drivers 34 View all" at bounding box center [142, 149] width 262 height 83
click at [31, 177] on link "View all" at bounding box center [40, 177] width 36 height 12
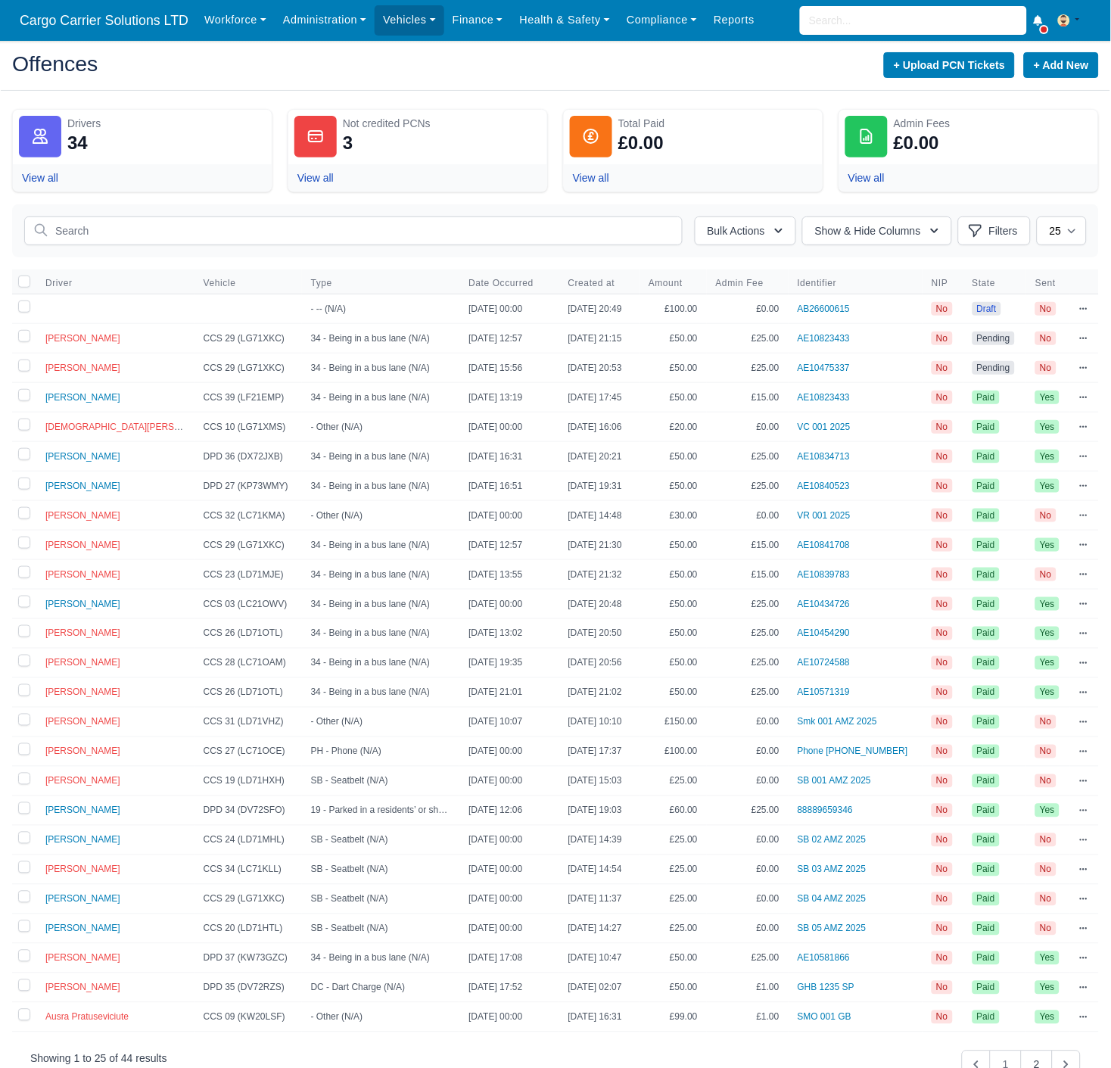
click at [981, 313] on span "Draft" at bounding box center [986, 309] width 29 height 14
drag, startPoint x: 1107, startPoint y: 311, endPoint x: 1087, endPoint y: 315, distance: 20.8
click at [1106, 310] on main "Offences + Upload PCN Tickets + Add New Drivers 34 View all Not credited PCNs 3…" at bounding box center [555, 572] width 1111 height 1026
click at [1080, 307] on icon at bounding box center [1083, 308] width 9 height 9
click at [942, 363] on link "Edit" at bounding box center [1003, 363] width 169 height 27
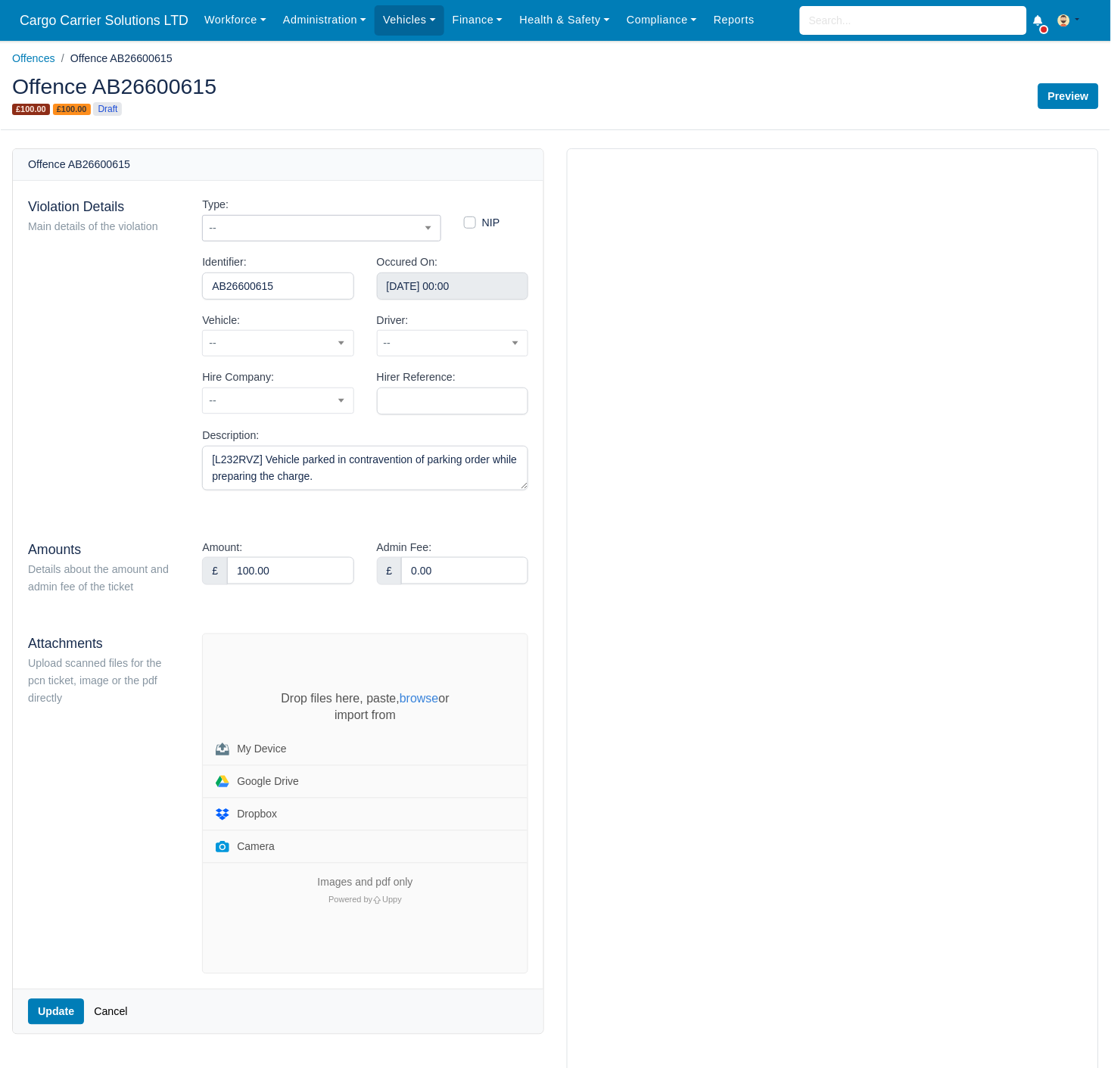
click at [272, 219] on span "--" at bounding box center [322, 228] width 238 height 19
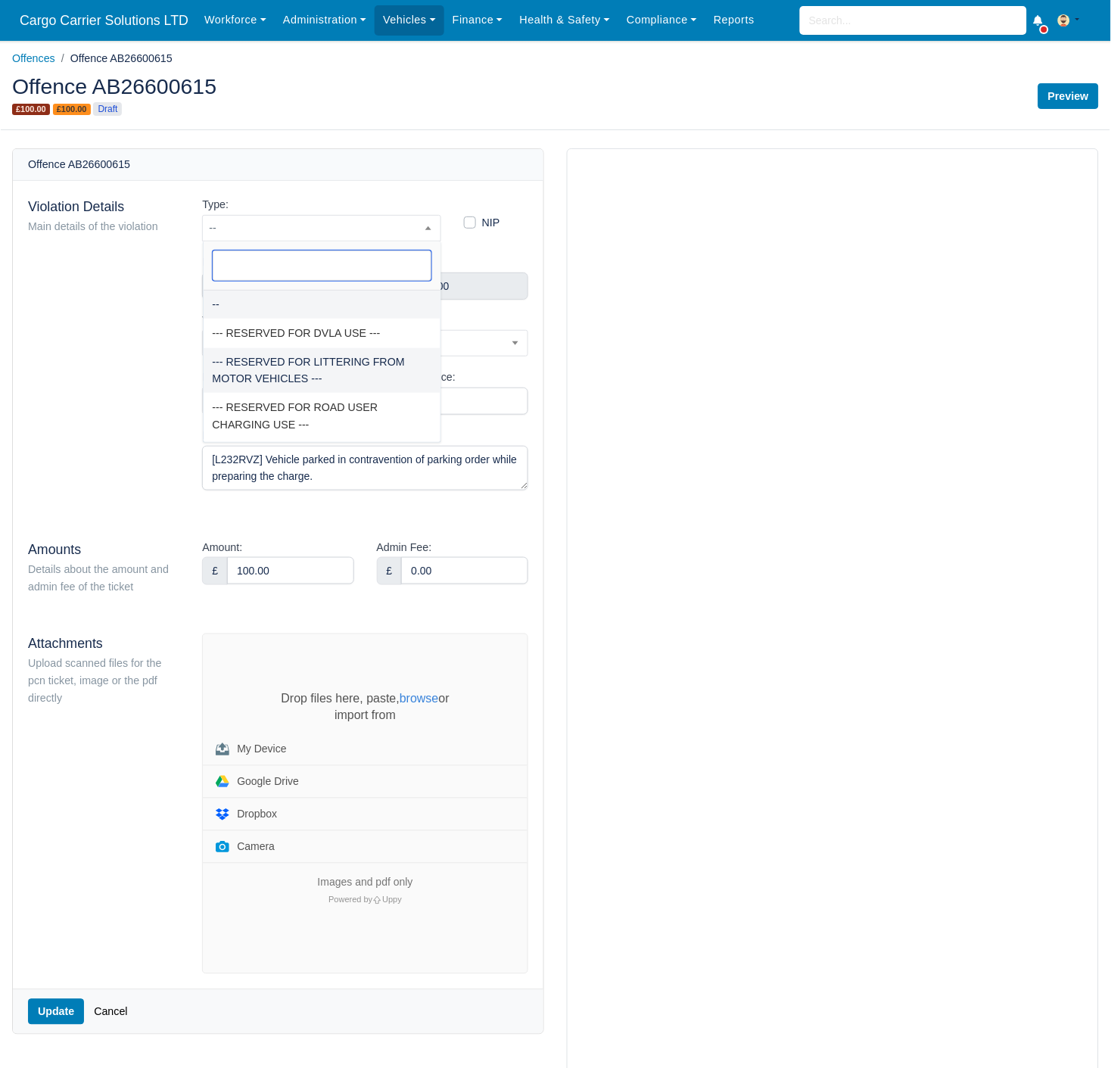
click at [253, 262] on input "search" at bounding box center [322, 265] width 219 height 30
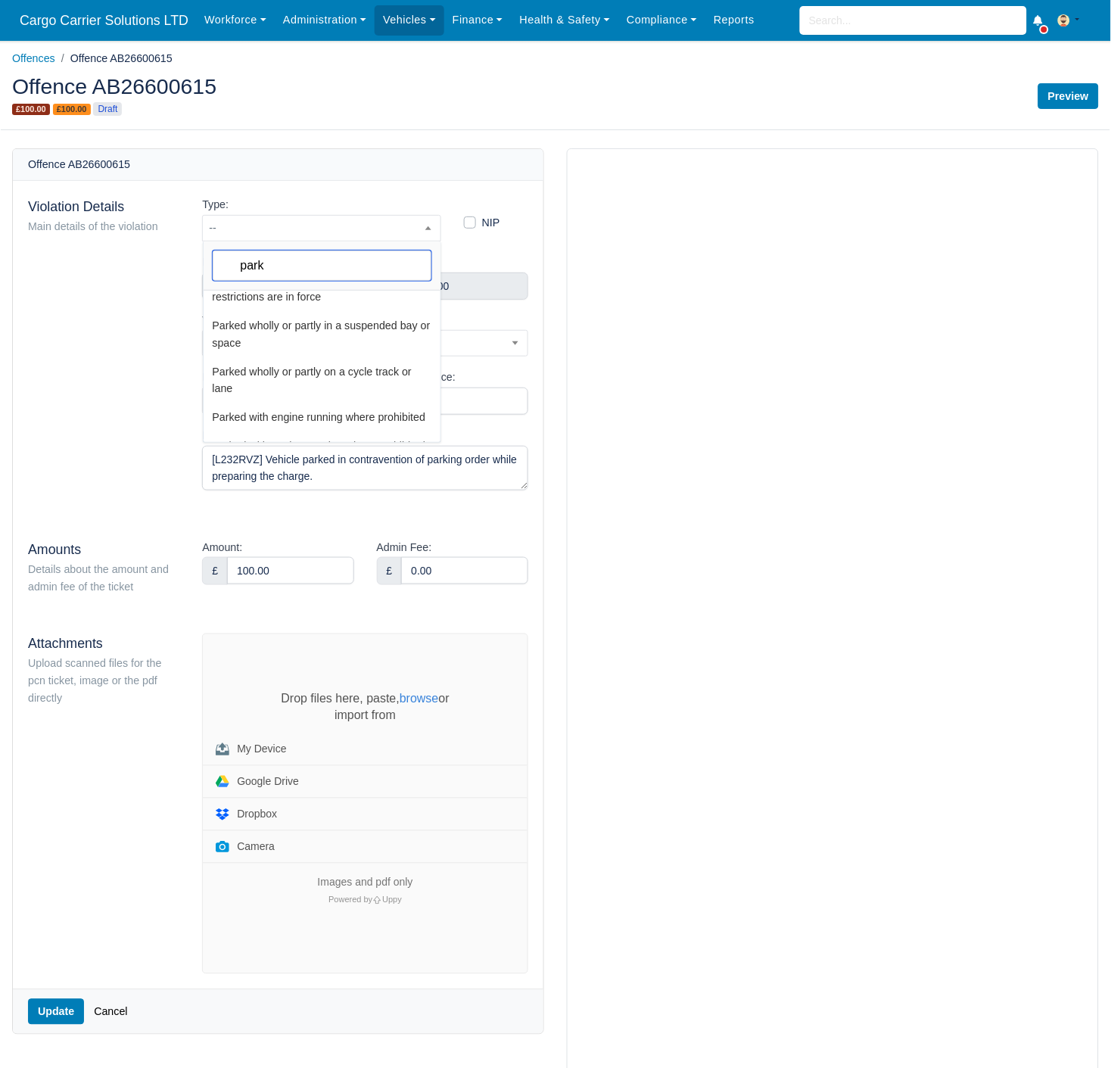
scroll to position [1961, 0]
drag, startPoint x: 327, startPoint y: 269, endPoint x: 173, endPoint y: 267, distance: 154.4
click at [173, 267] on body "Cargo Carrier Solutions LTD Workforce Manpower Expiring Documents Leave Request…" at bounding box center [555, 534] width 1111 height 1068
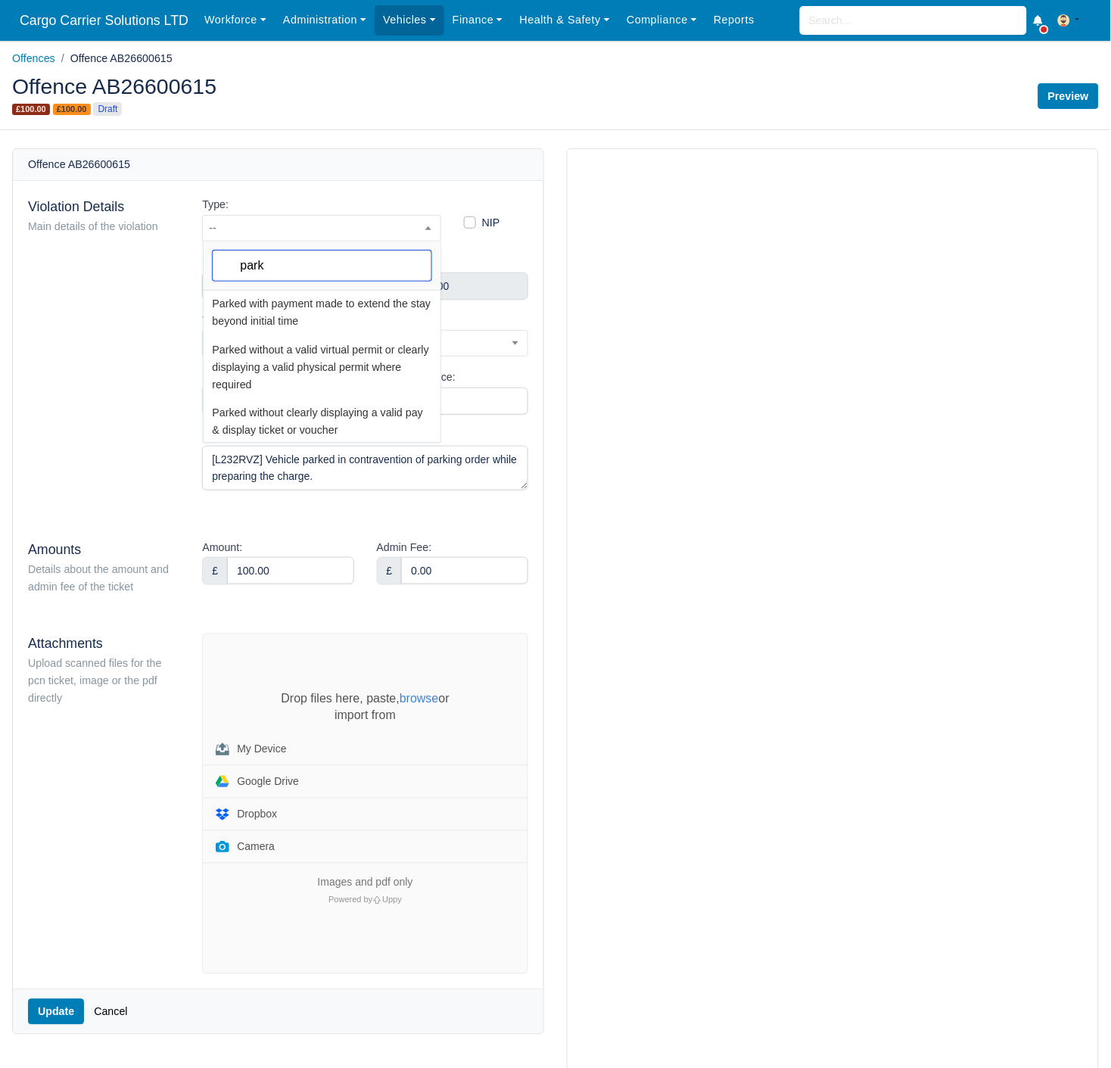
scroll to position [2242, 0]
click at [278, 271] on input "park" at bounding box center [322, 265] width 219 height 30
drag, startPoint x: 292, startPoint y: 263, endPoint x: 101, endPoint y: 260, distance: 190.7
click at [101, 260] on body "Cargo Carrier Solutions LTD Workforce Manpower Expiring Documents Leave Request…" at bounding box center [555, 534] width 1111 height 1068
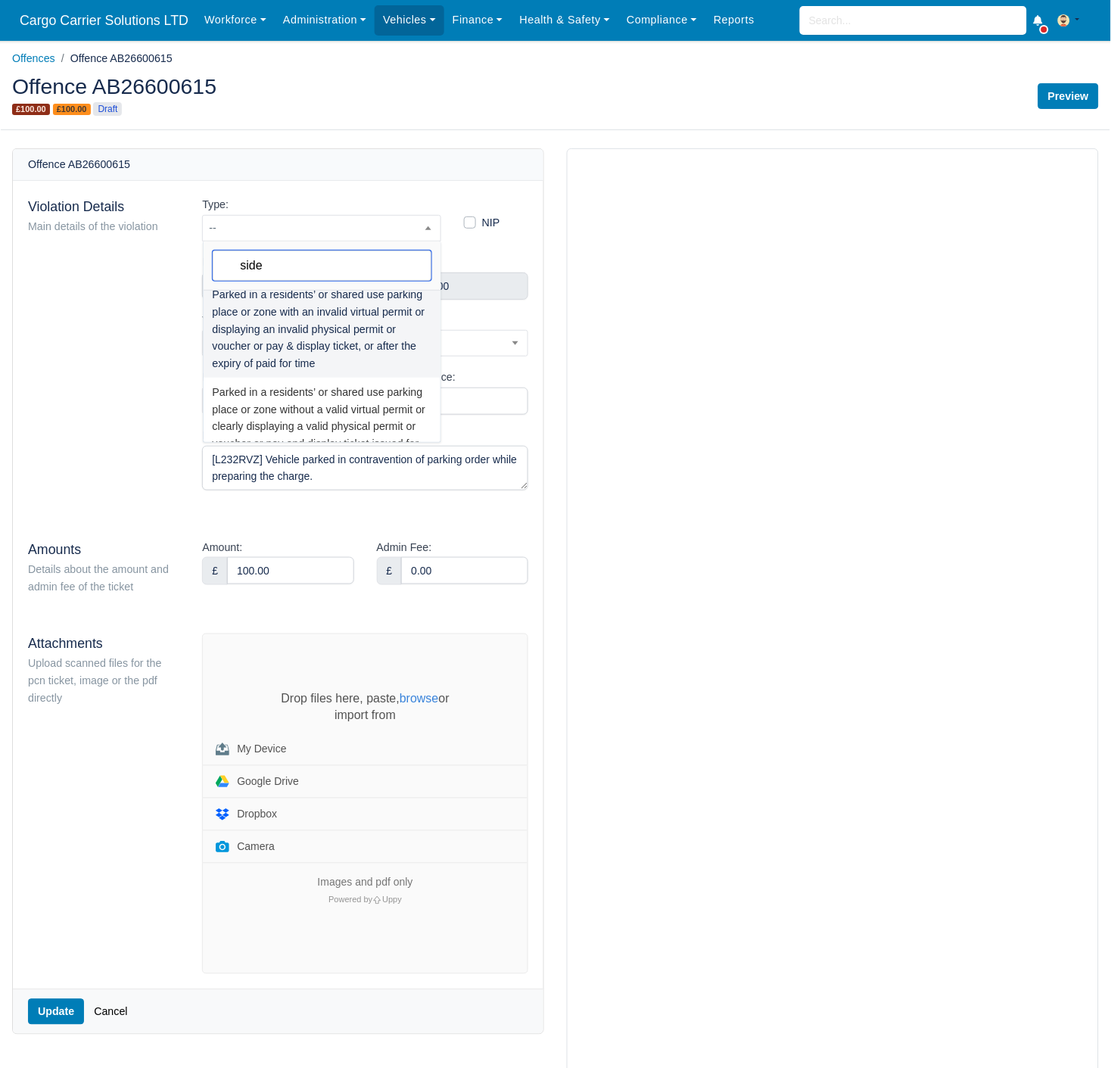
scroll to position [0, 0]
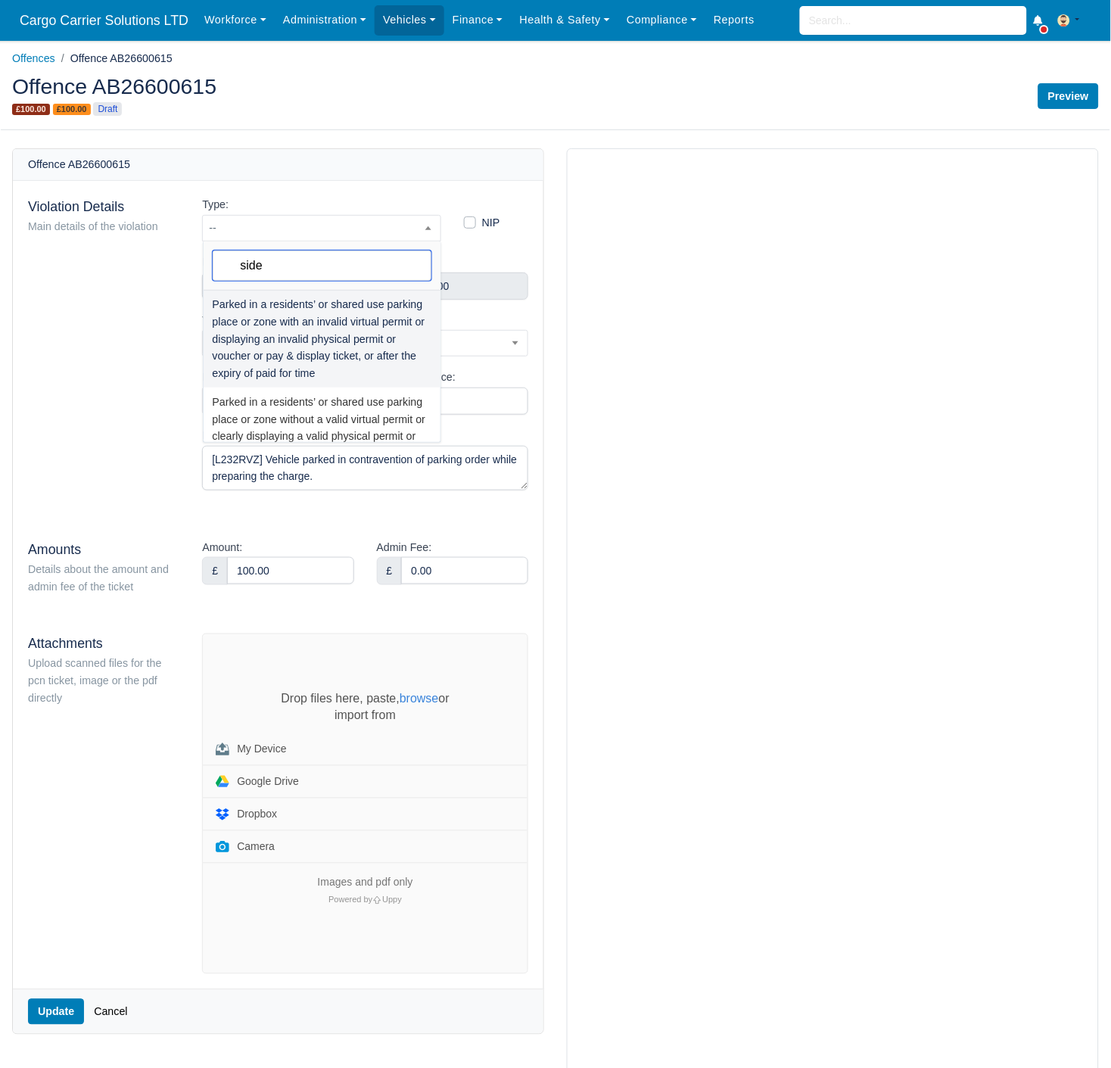
drag, startPoint x: 299, startPoint y: 268, endPoint x: 179, endPoint y: 266, distance: 119.6
click at [179, 266] on body "Cargo Carrier Solutions LTD Workforce Manpower Expiring Documents Leave Request…" at bounding box center [555, 534] width 1111 height 1068
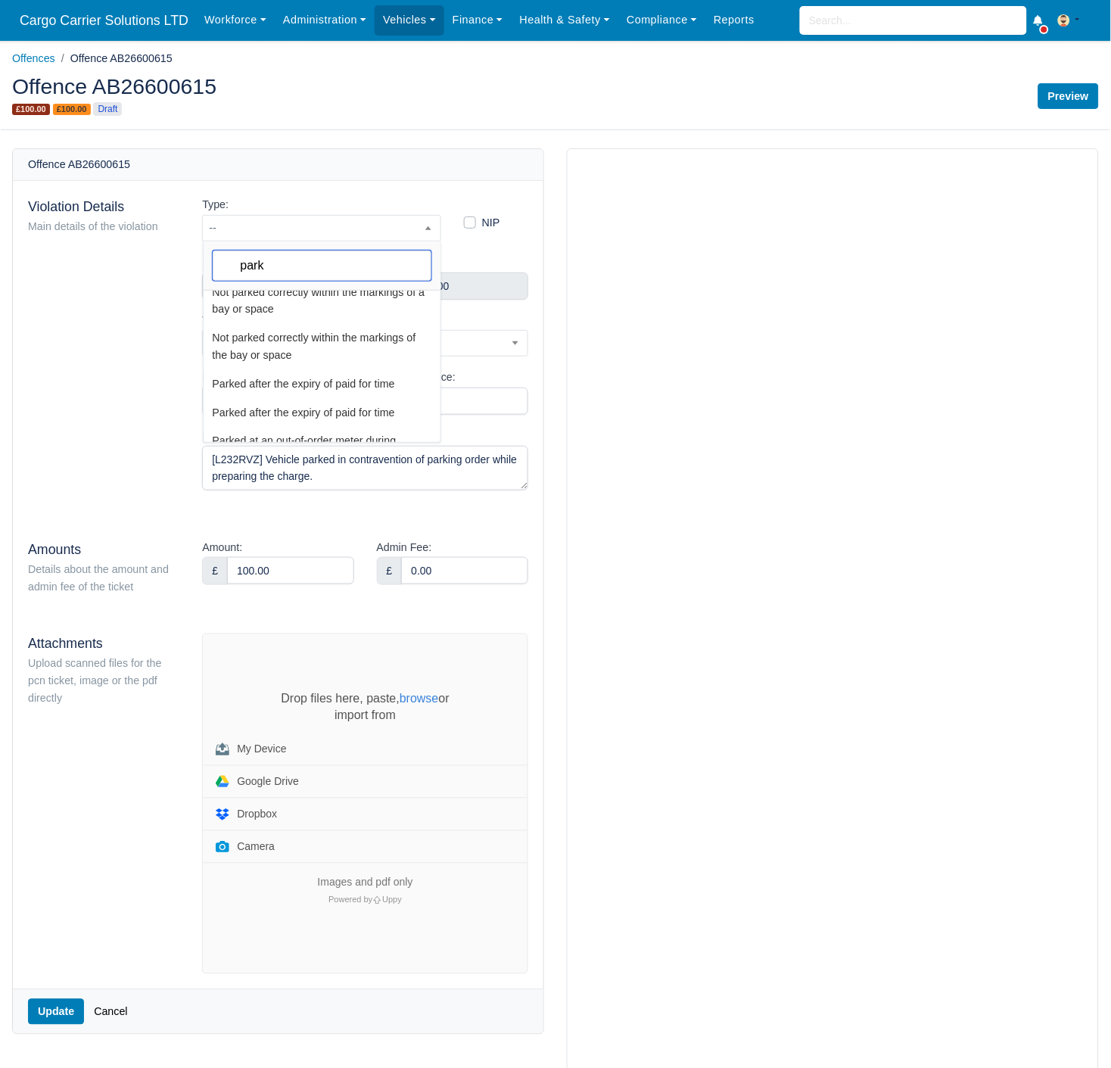
scroll to position [140, 0]
type input "park"
select select "59"
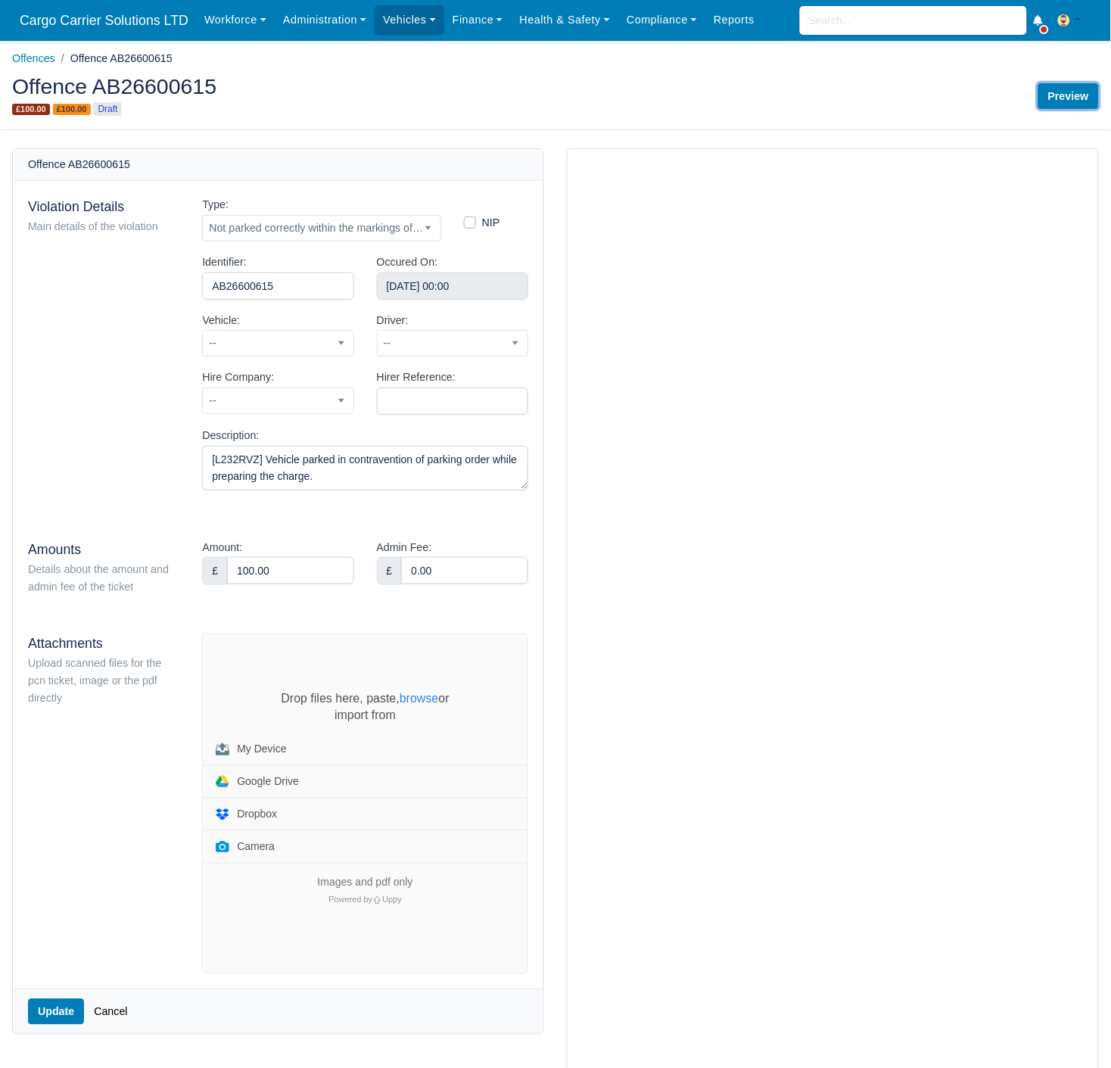
click at [1077, 89] on link "Preview" at bounding box center [1068, 96] width 61 height 26
select select "59"
click at [270, 348] on span "--" at bounding box center [278, 343] width 150 height 19
type input "rv"
select select "61"
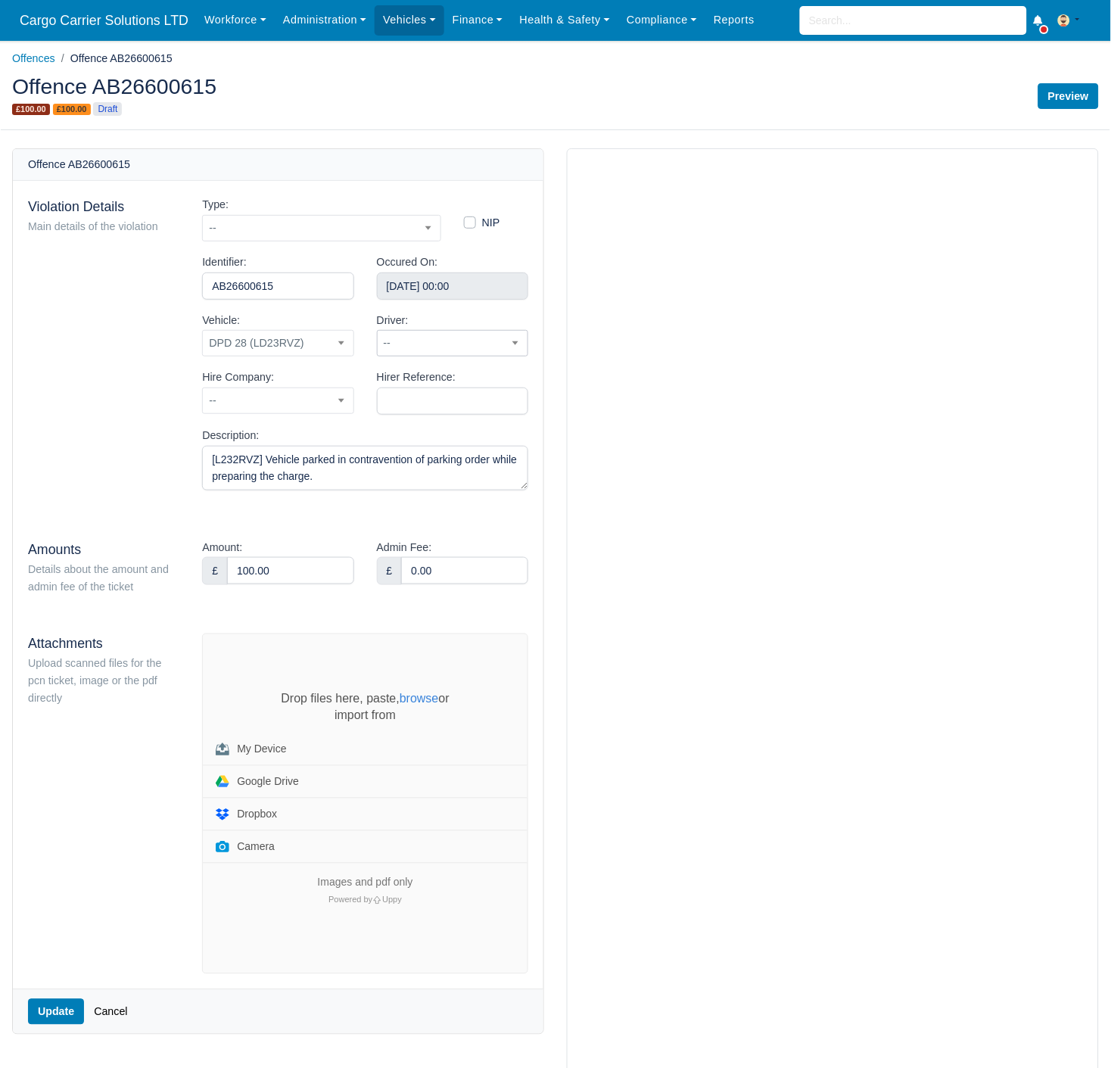
click at [428, 337] on span "--" at bounding box center [453, 343] width 150 height 19
type input "and"
select select "14"
click at [328, 412] on span "--" at bounding box center [277, 400] width 151 height 26
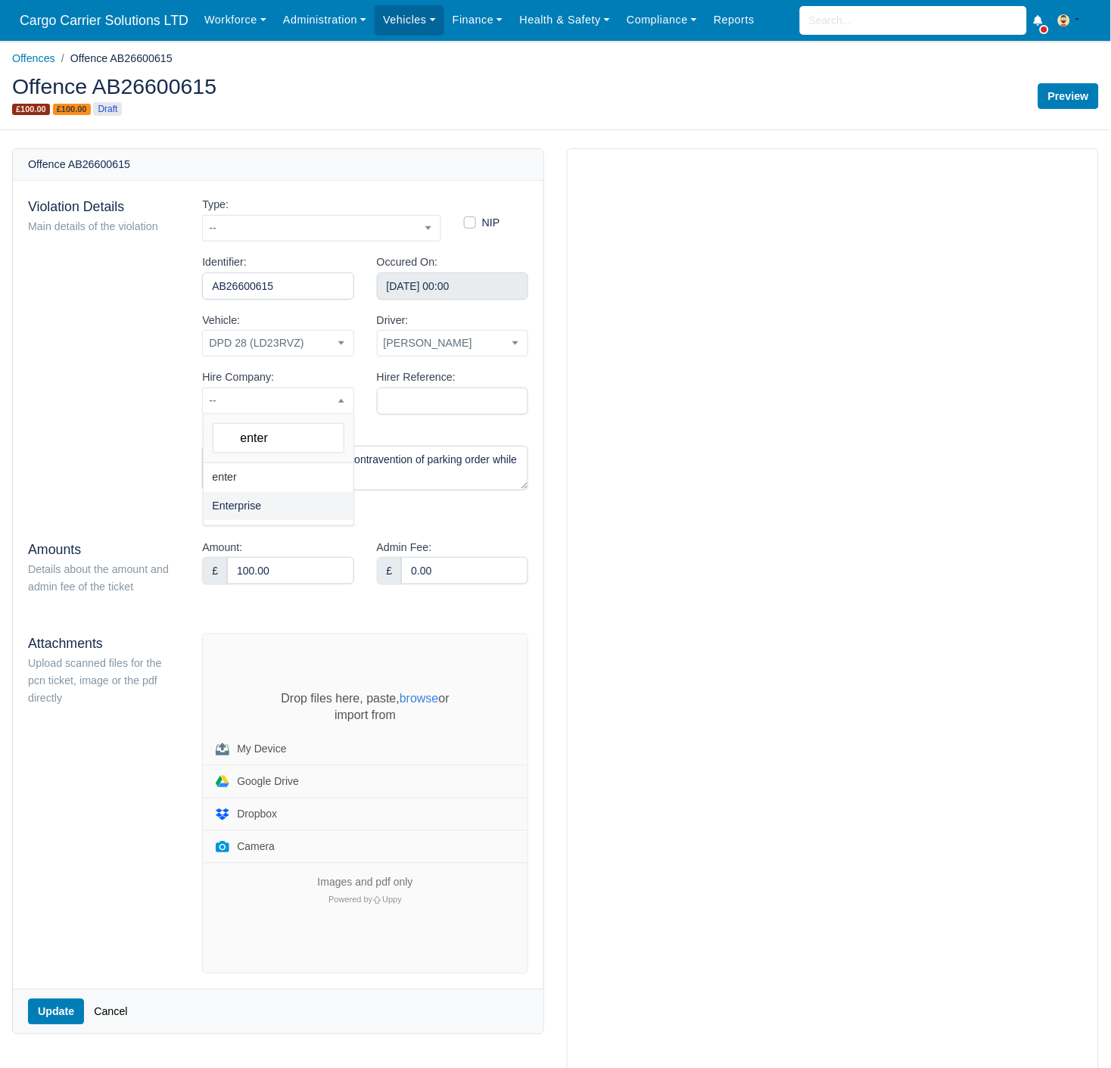
type input "enter"
select select "1"
click at [341, 465] on textarea "[L232RVZ] Vehicle parked in contravention of parking order while preparing the …" at bounding box center [365, 468] width 326 height 45
click at [329, 484] on textarea "[L232RVZ] Vehicle parked in contravention of parking order while preparing the …" at bounding box center [365, 468] width 326 height 45
drag, startPoint x: 298, startPoint y: 569, endPoint x: 61, endPoint y: 569, distance: 237.6
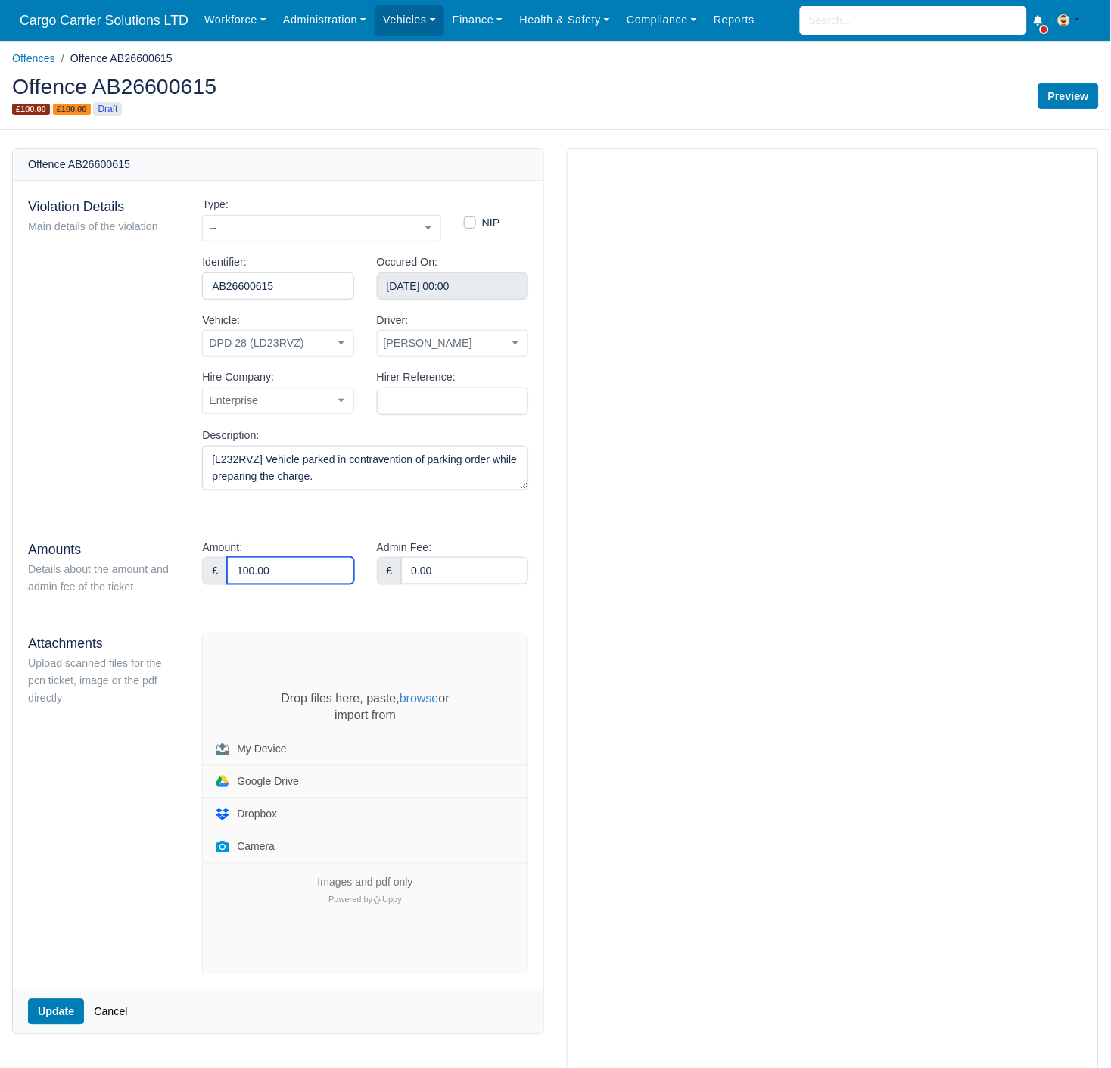
click at [61, 569] on div "Amounts Details about the amount and admin fee of the ticket Amount: £ 100.00 A…" at bounding box center [278, 568] width 523 height 58
type input "50.00"
click at [121, 783] on div "Attachments Upload scanned files for the pcn ticket, image or the pdf directly" at bounding box center [104, 803] width 174 height 341
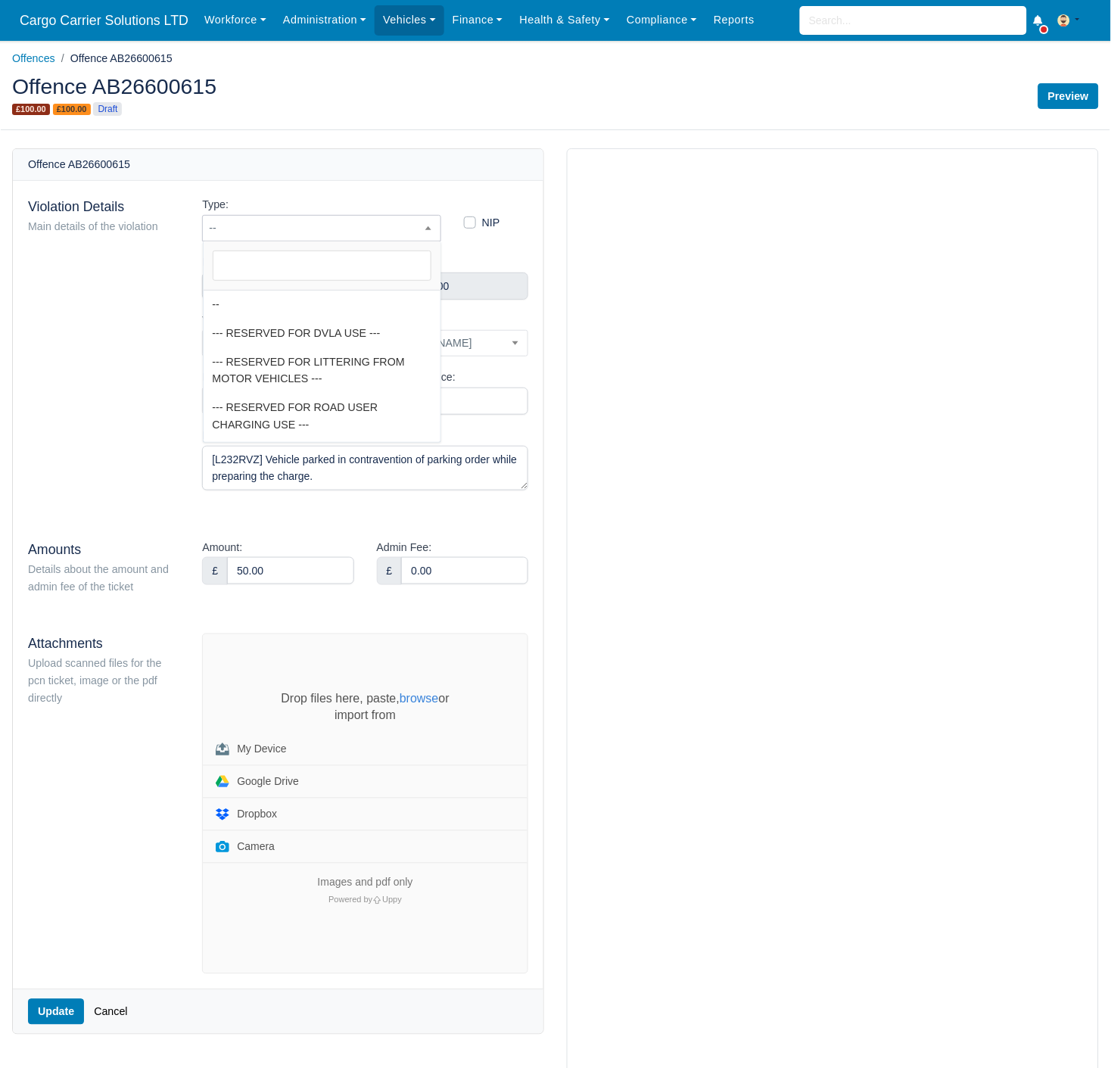
click at [413, 227] on span "--" at bounding box center [322, 228] width 238 height 19
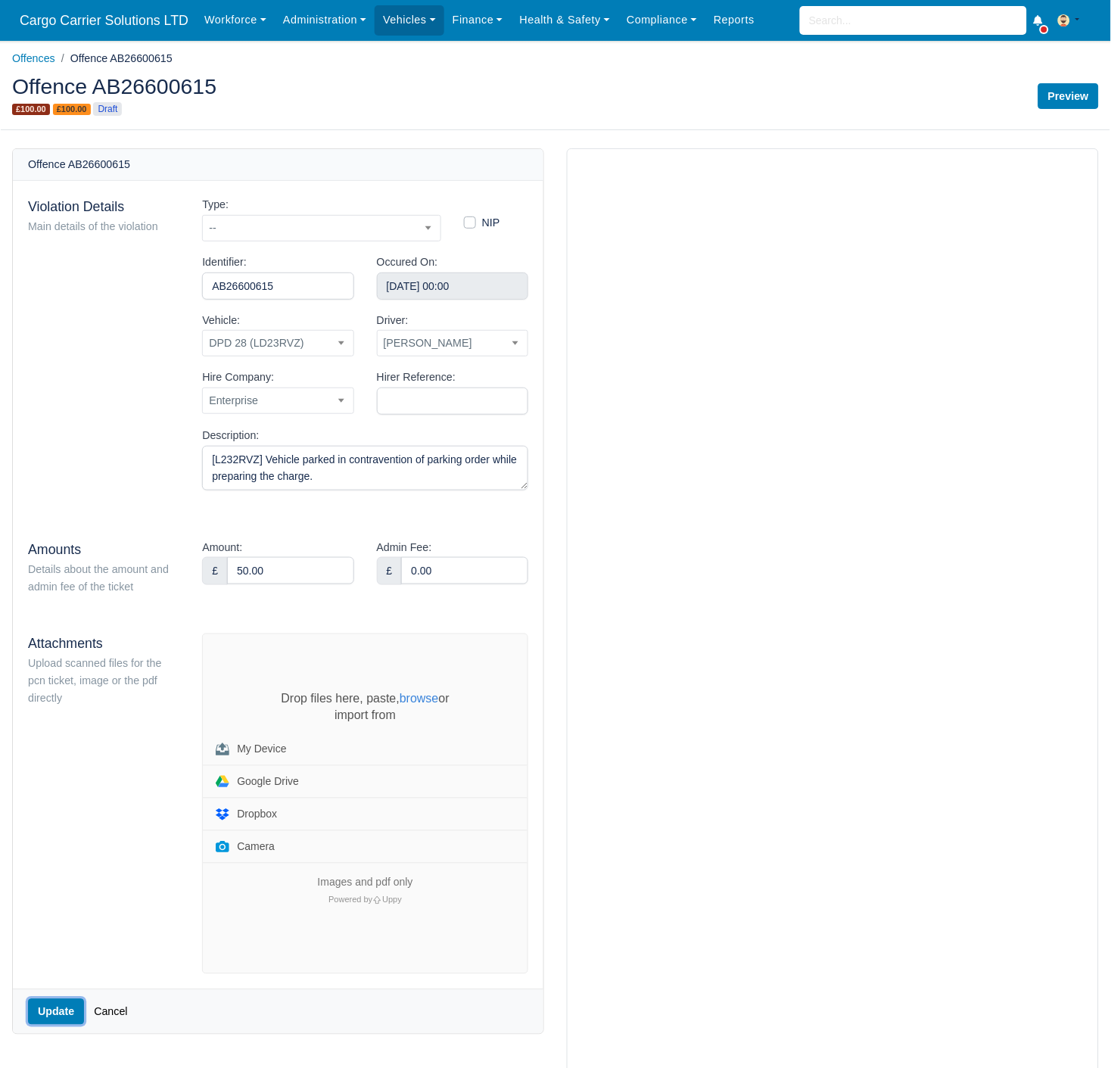
click at [55, 1014] on button "Update" at bounding box center [56, 1012] width 56 height 26
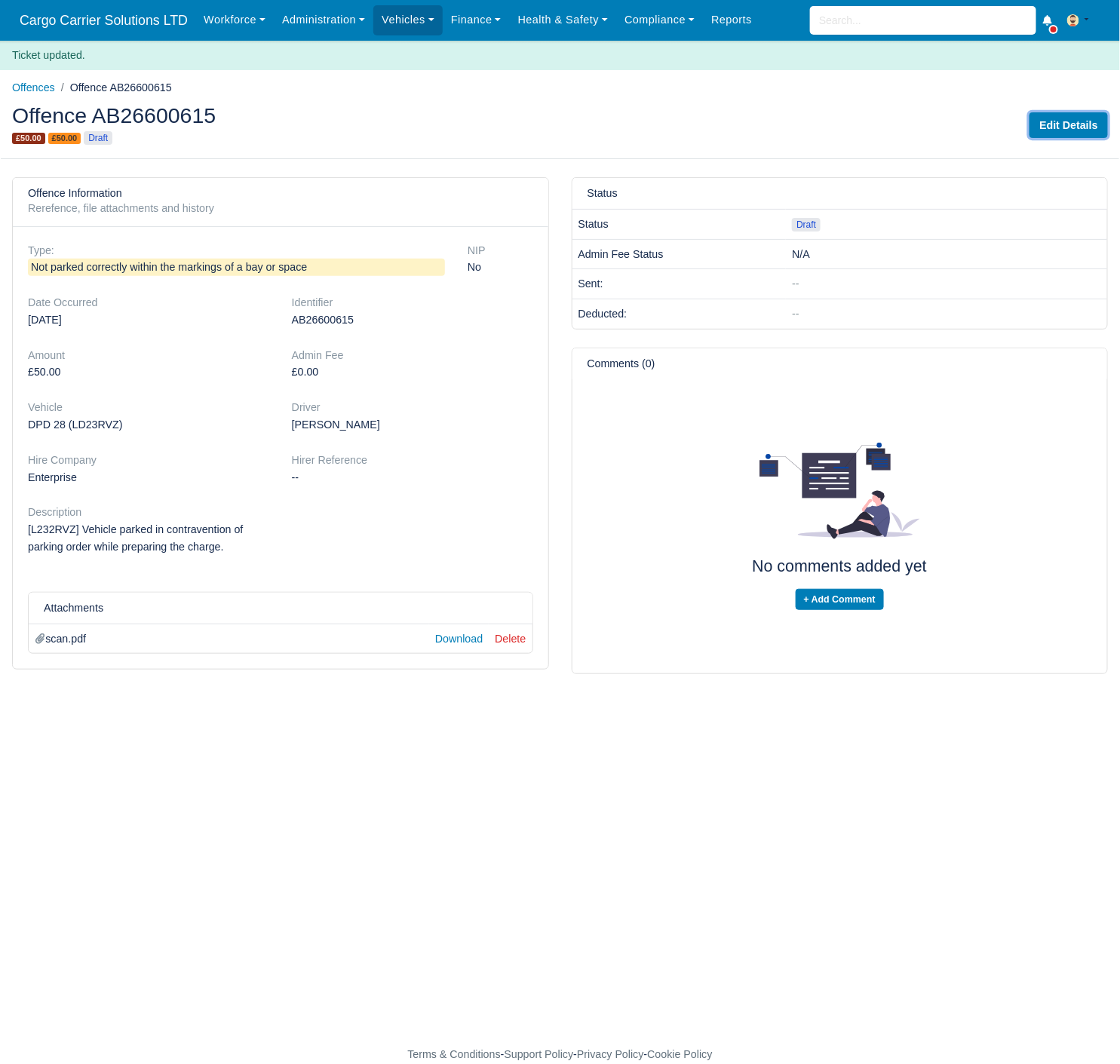
click at [1066, 119] on link "Edit Details" at bounding box center [1068, 126] width 79 height 26
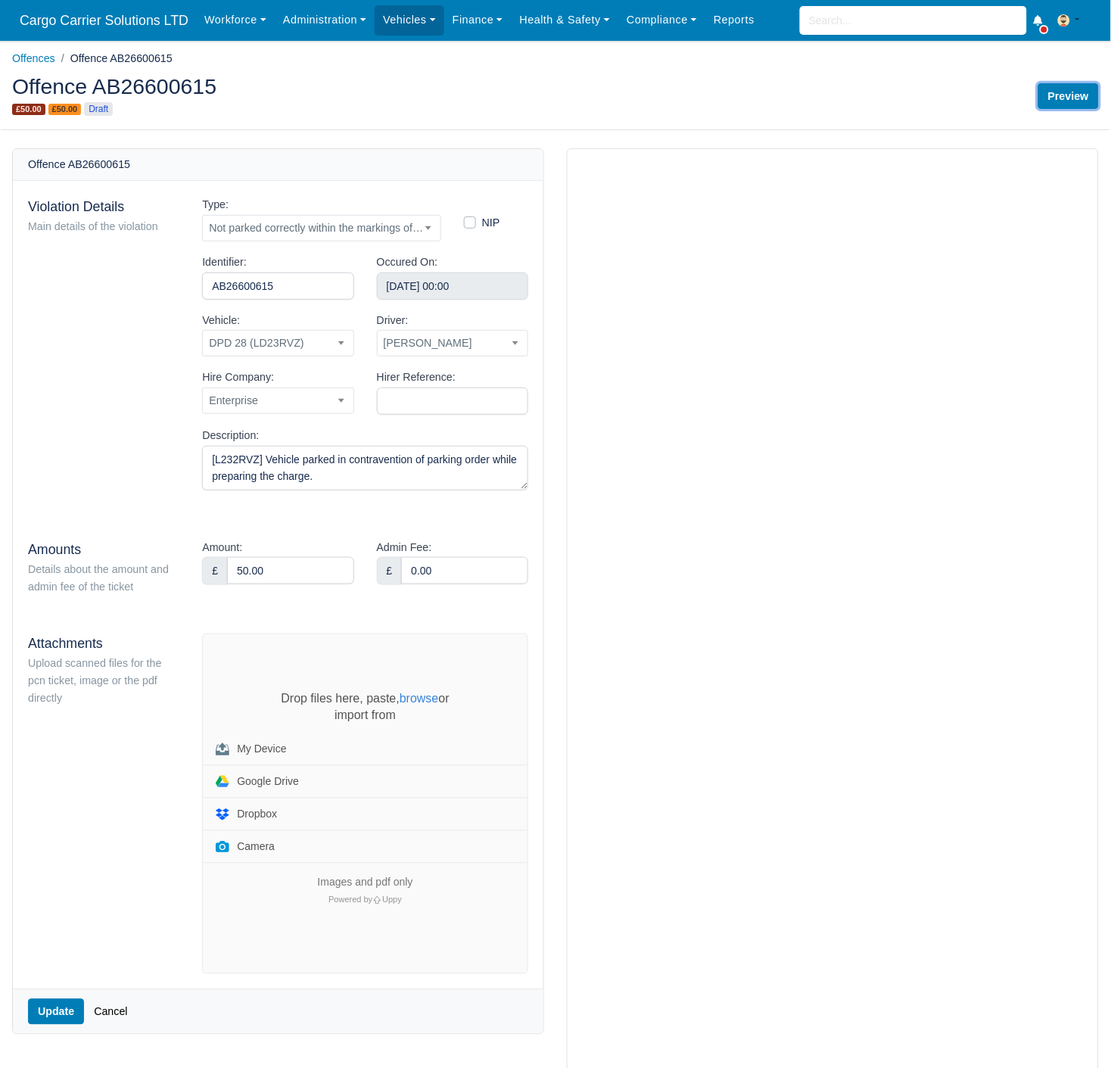
click at [1077, 92] on link "Preview" at bounding box center [1068, 96] width 61 height 26
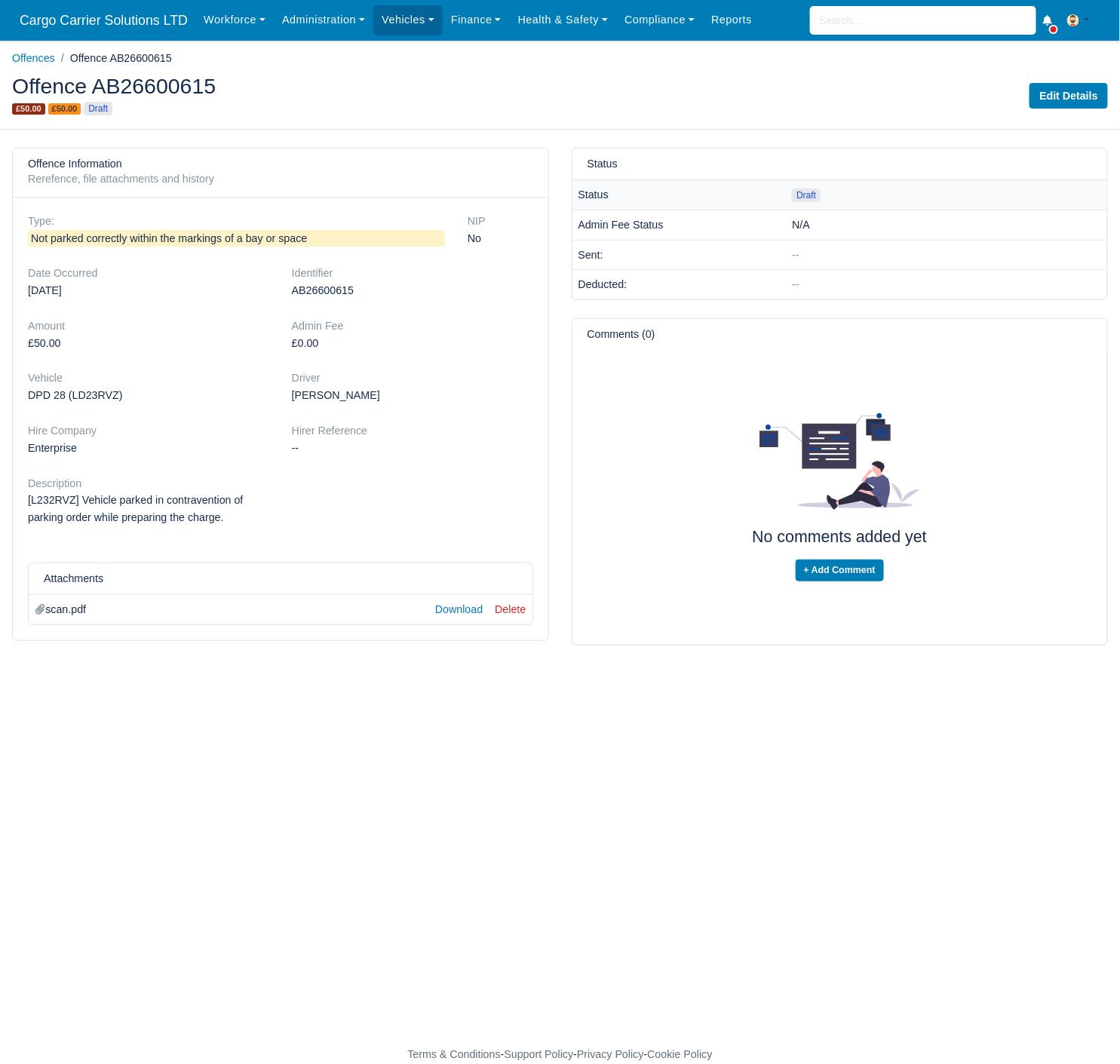
click at [773, 187] on td "Status" at bounding box center [679, 195] width 214 height 30
click at [39, 58] on link "Offences" at bounding box center [33, 58] width 43 height 12
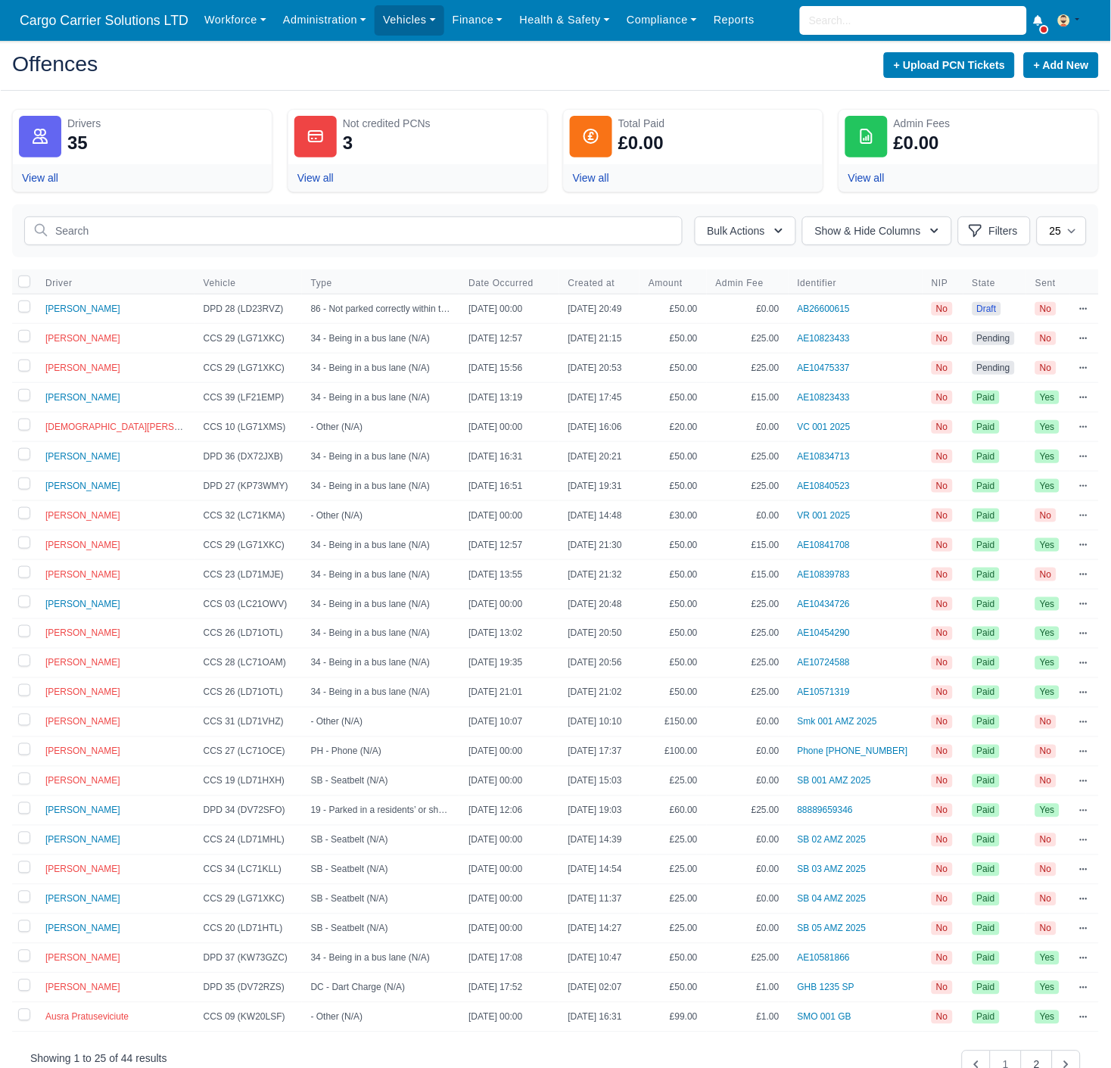
click at [1081, 310] on icon at bounding box center [1083, 308] width 9 height 9
click at [952, 418] on link "Publish" at bounding box center [1003, 417] width 169 height 27
click at [997, 418] on link "Send to Driver" at bounding box center [1003, 417] width 169 height 27
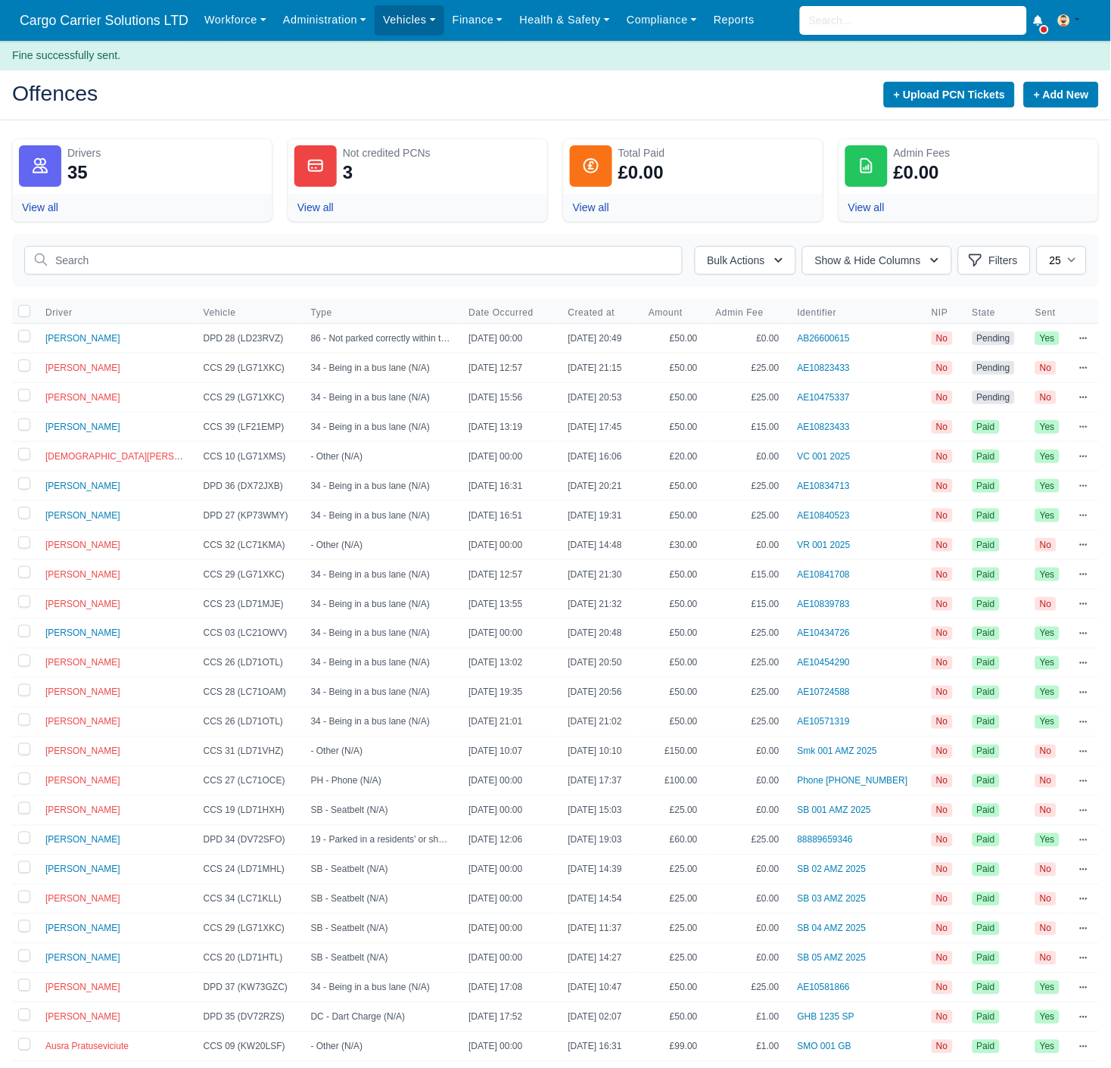
click at [318, 838] on td "19 - Parked in a residents’ or shared use parking place or zone with an invalid…" at bounding box center [381, 840] width 158 height 30
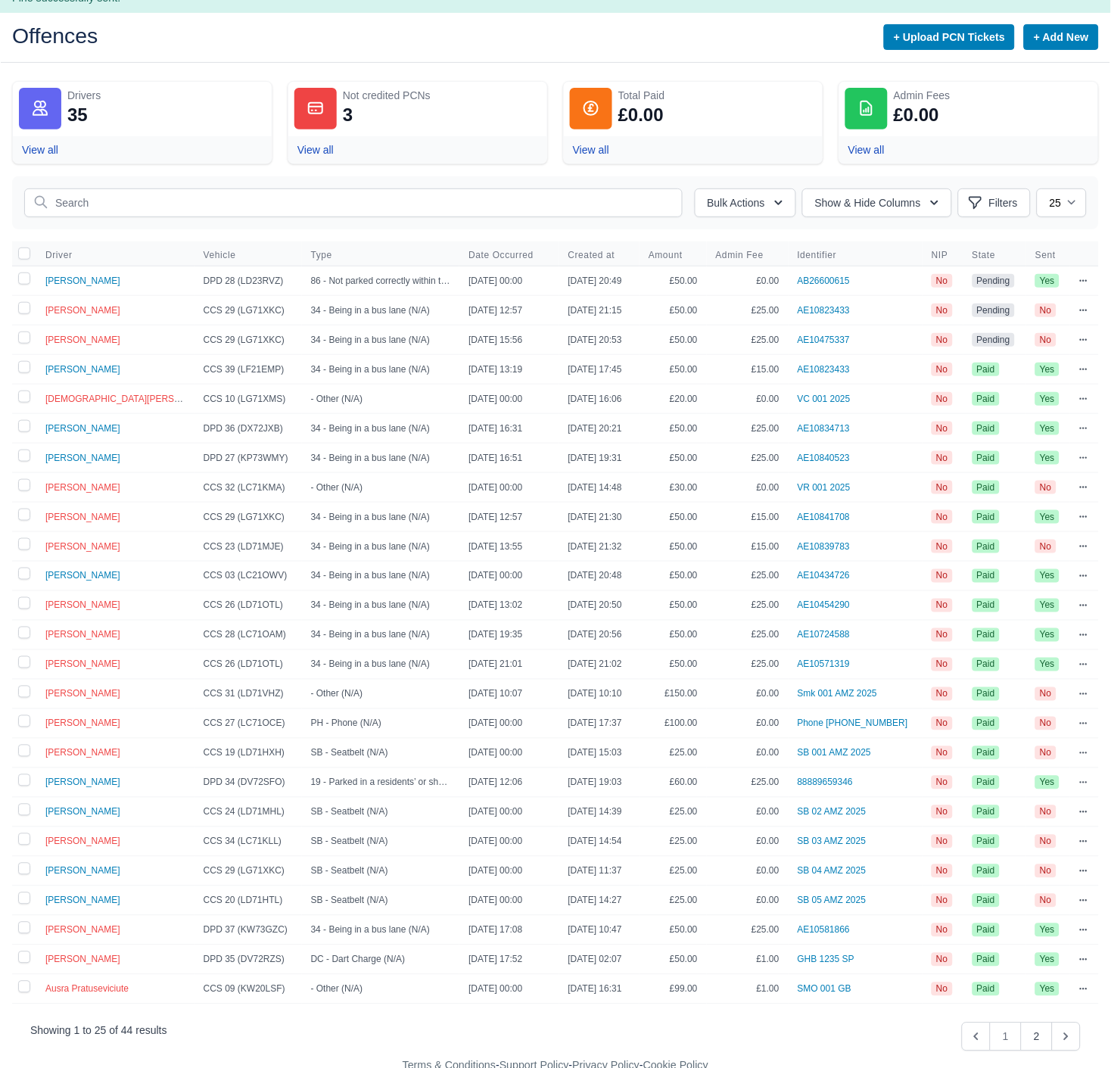
scroll to position [59, 0]
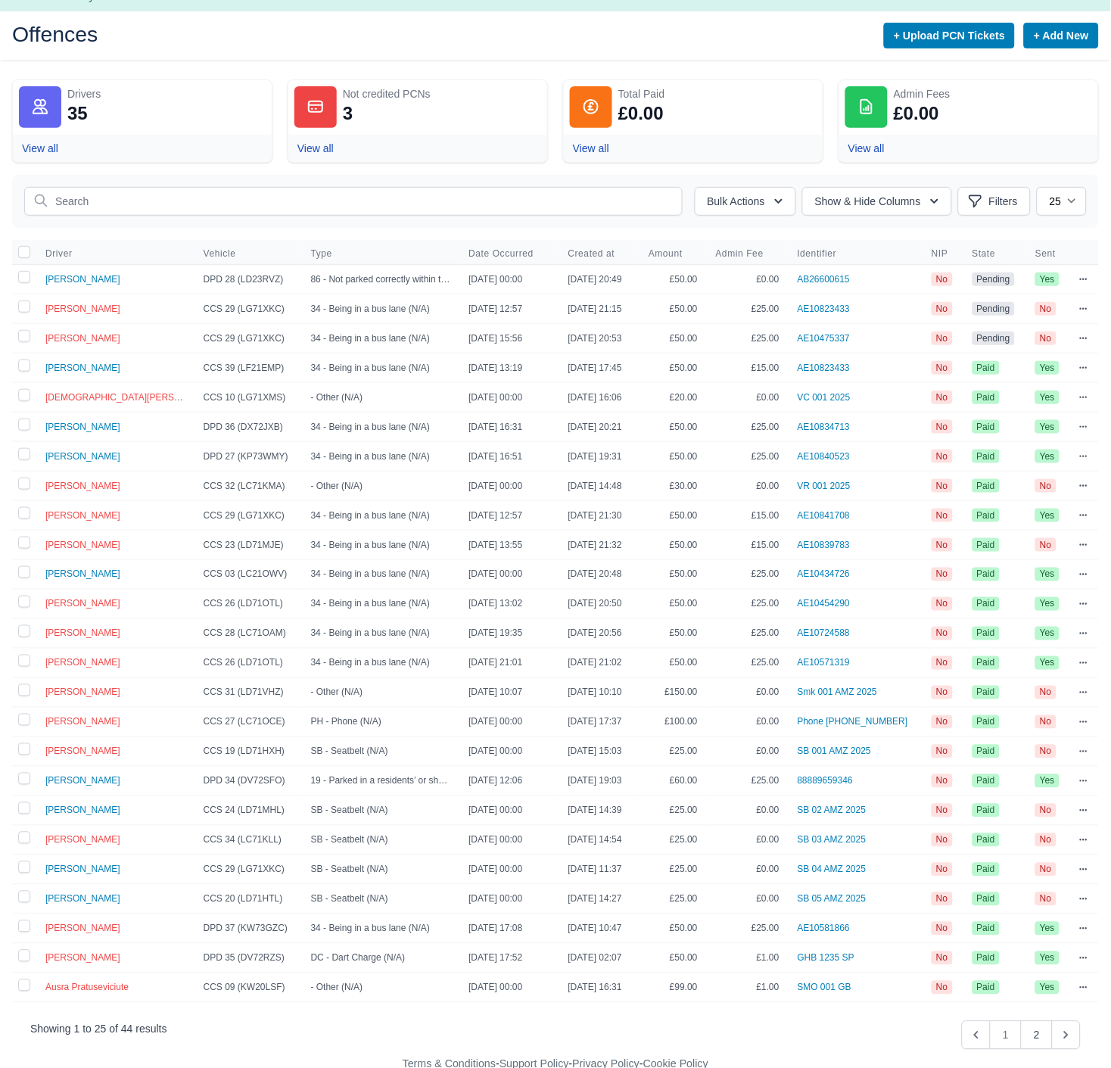
click at [1081, 897] on icon at bounding box center [1085, 898] width 8 height 2
click at [1004, 971] on link "Send to Driver" at bounding box center [1003, 980] width 169 height 27
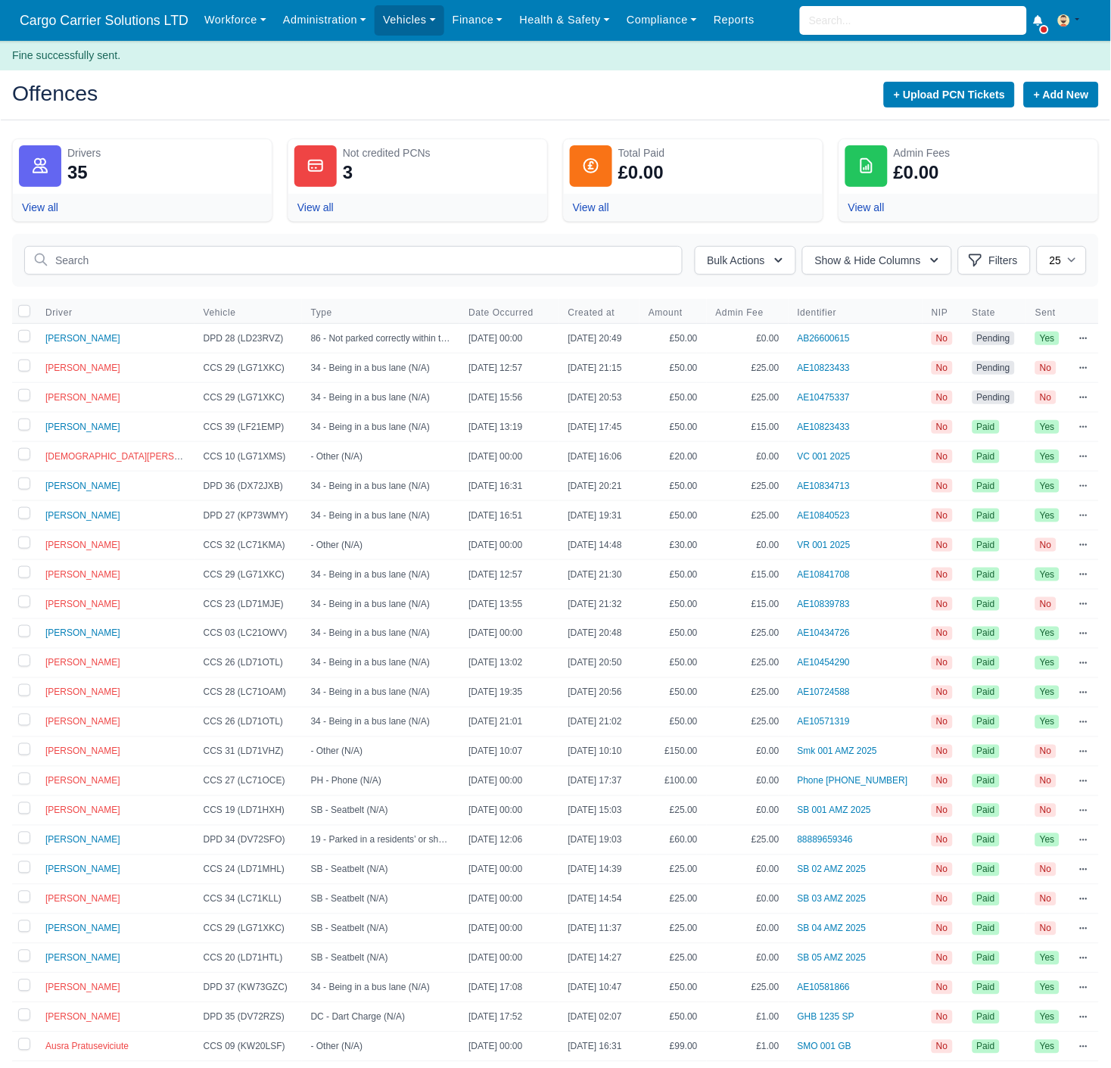
click at [1082, 924] on icon at bounding box center [1083, 928] width 9 height 9
click at [939, 1008] on link "Send to Driver" at bounding box center [1003, 1010] width 169 height 27
click at [1081, 896] on icon at bounding box center [1083, 898] width 9 height 9
click at [1085, 868] on icon at bounding box center [1085, 869] width 8 height 2
click at [979, 944] on link "Send to Driver" at bounding box center [1003, 951] width 169 height 27
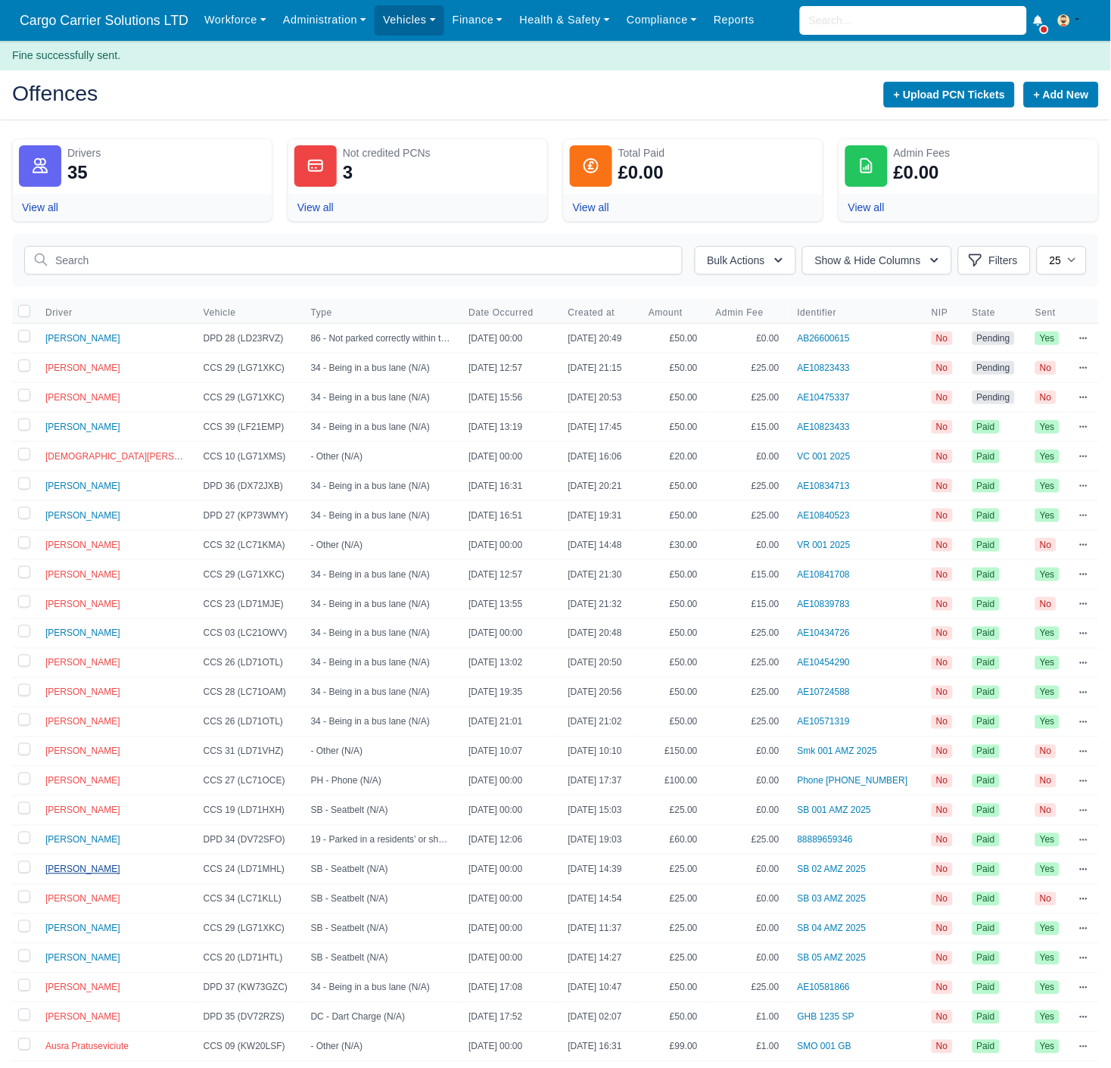
click at [70, 866] on span "[PERSON_NAME]" at bounding box center [82, 869] width 75 height 11
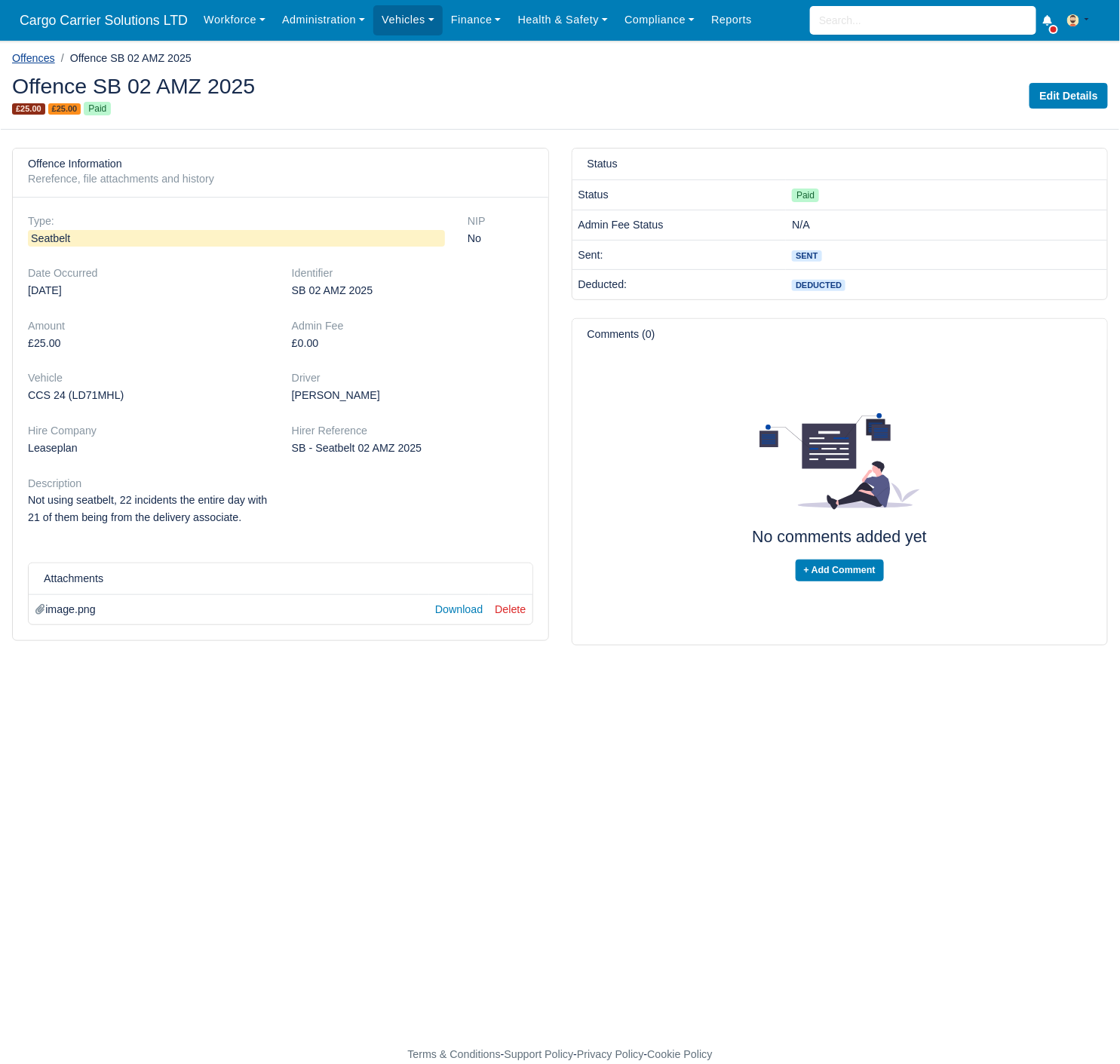
click at [26, 58] on link "Offences" at bounding box center [33, 58] width 43 height 12
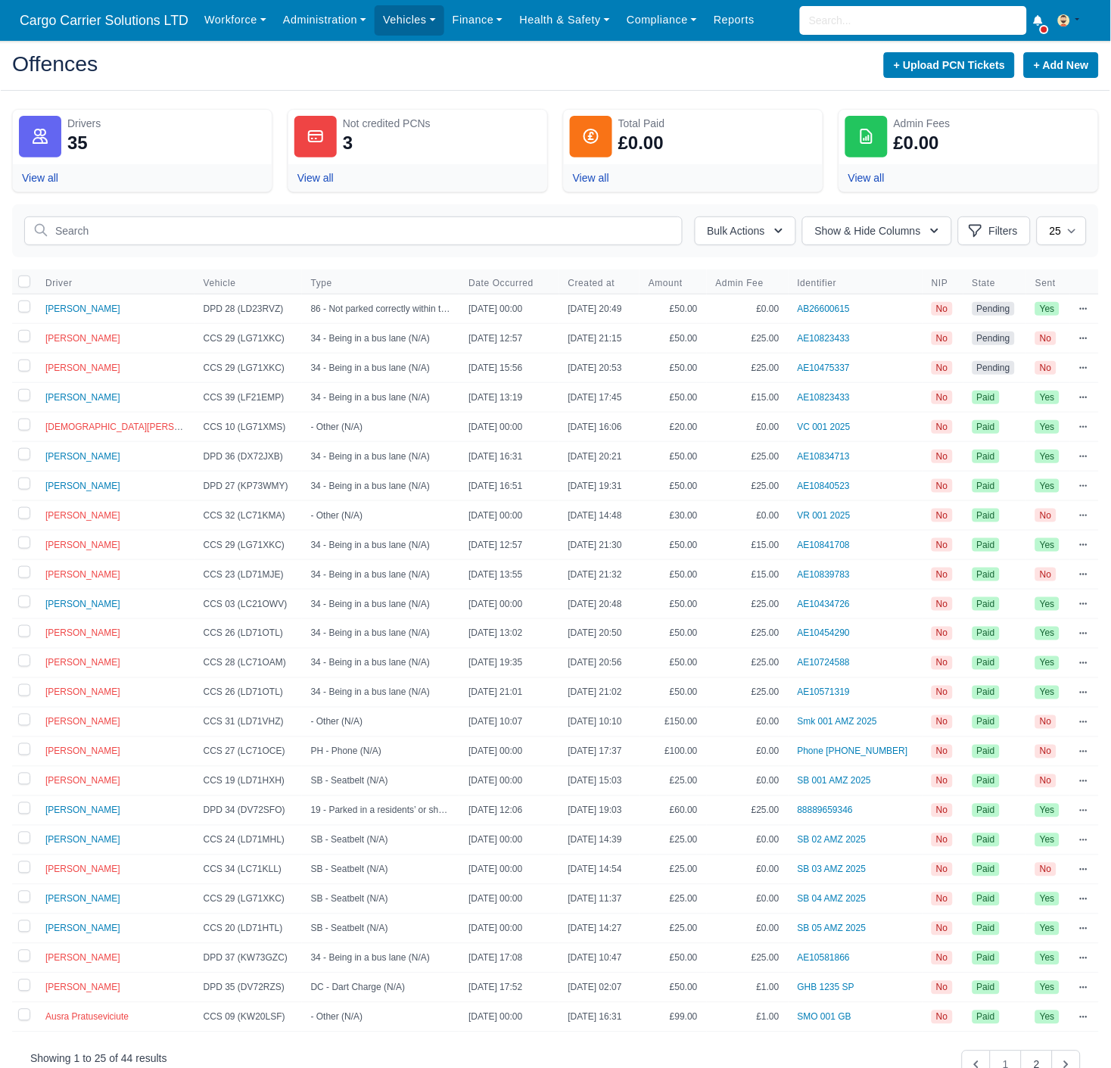
scroll to position [30, 0]
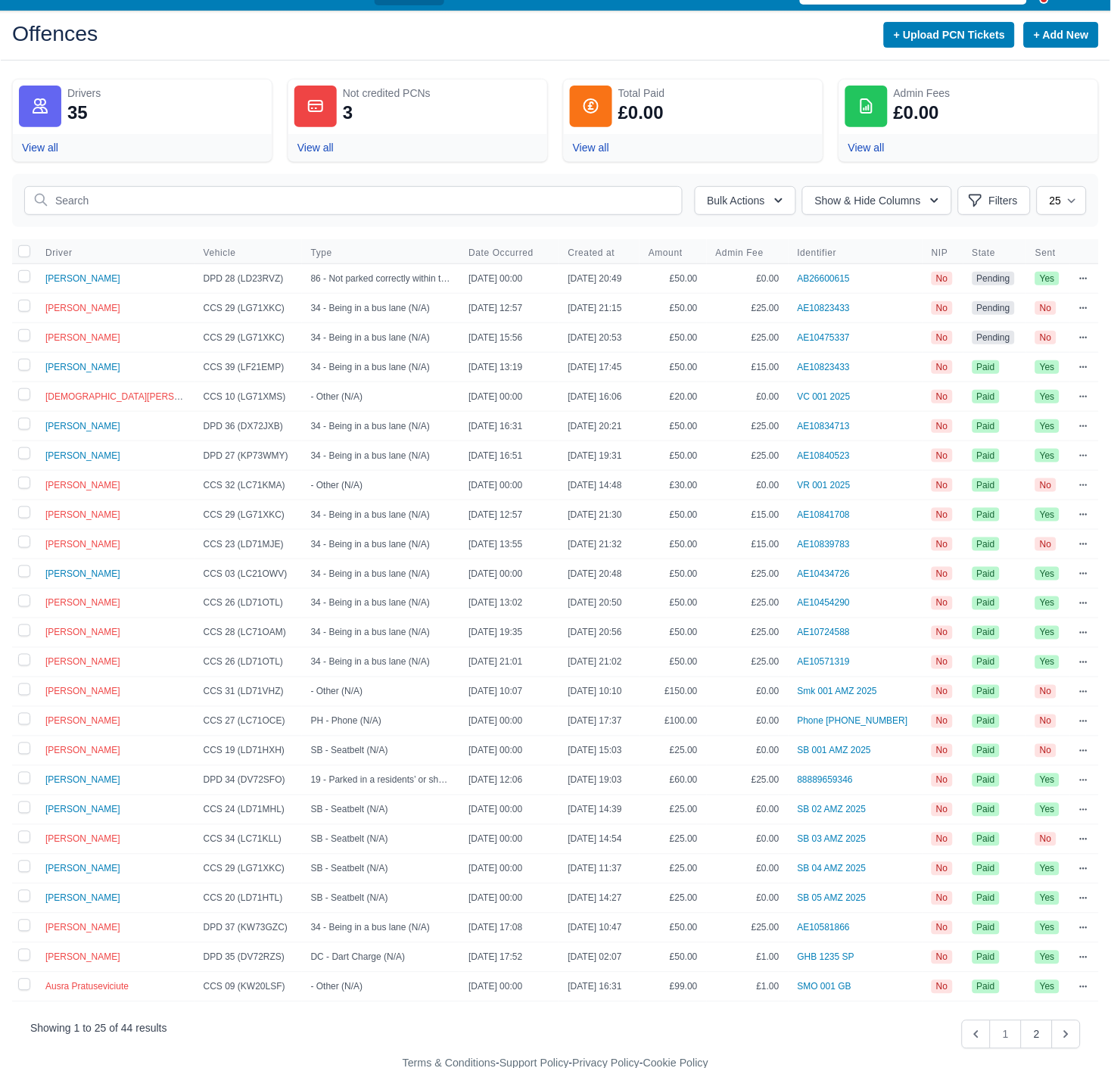
click at [1087, 361] on div at bounding box center [1083, 366] width 9 height 15
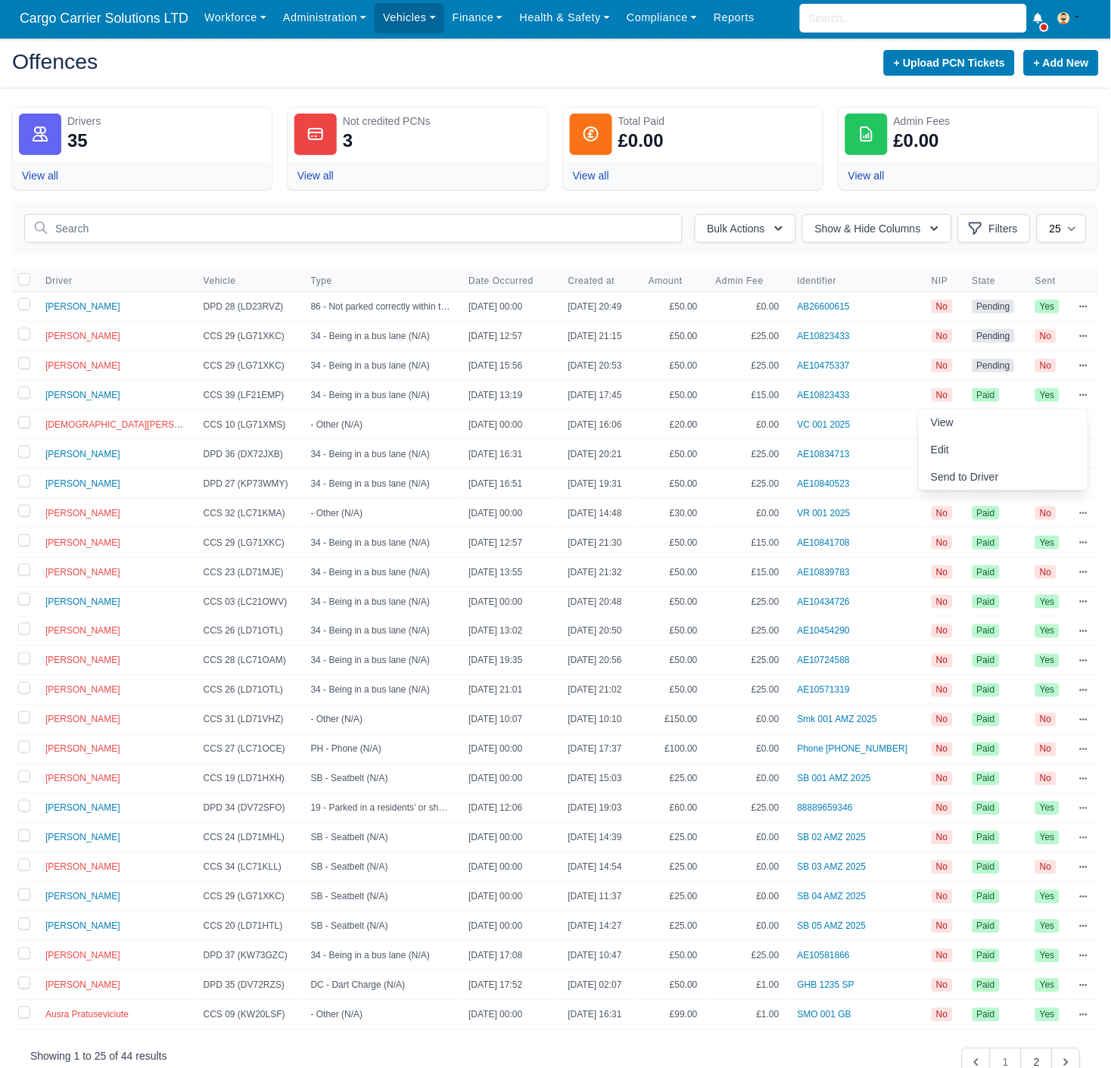
scroll to position [0, 0]
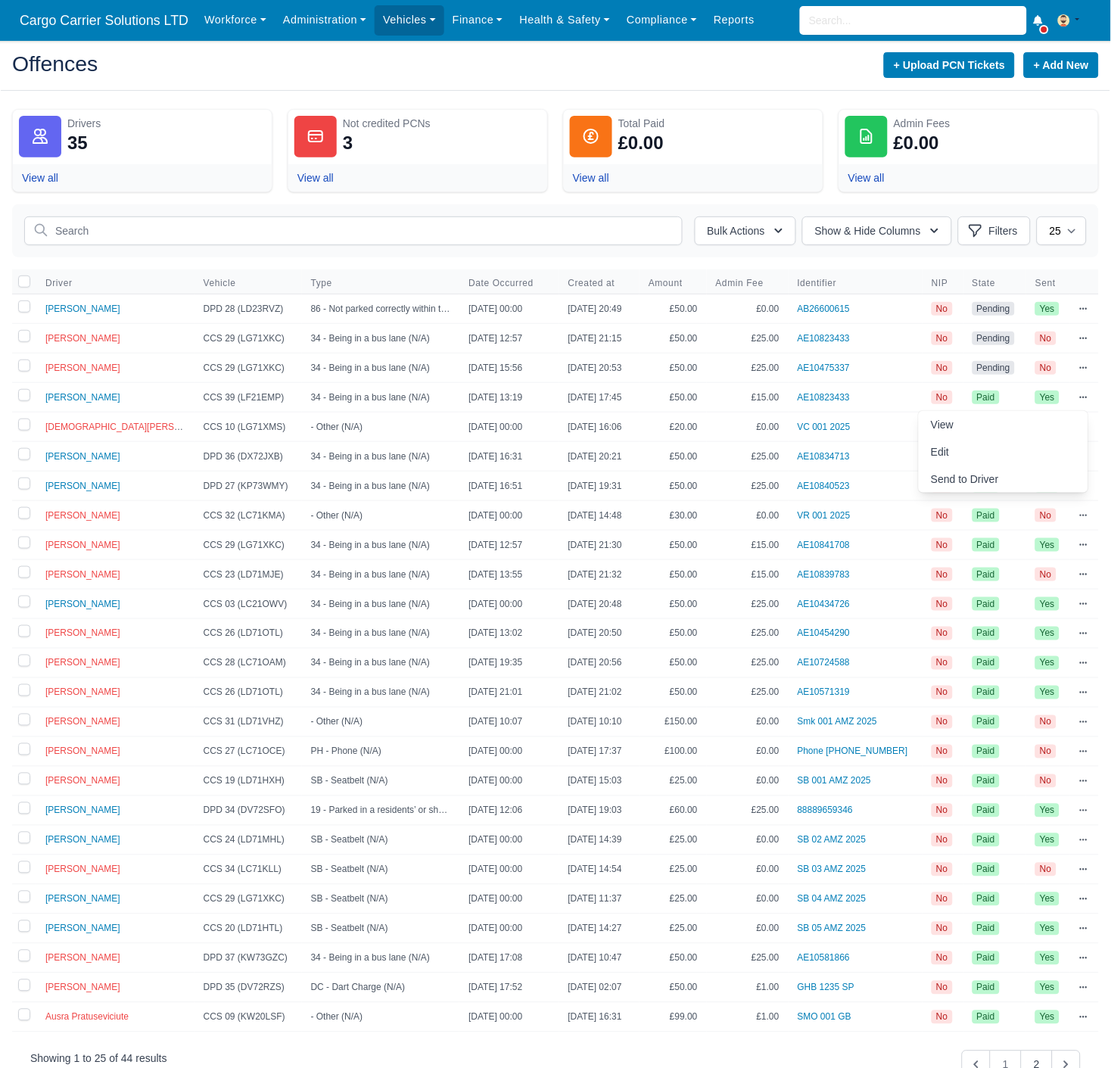
click at [944, 0] on div "Workforce Manpower Expiring Documents Leave Requests Daily Attendance Daily Tim…" at bounding box center [647, 20] width 903 height 41
click at [924, 14] on input "search" at bounding box center [913, 20] width 227 height 29
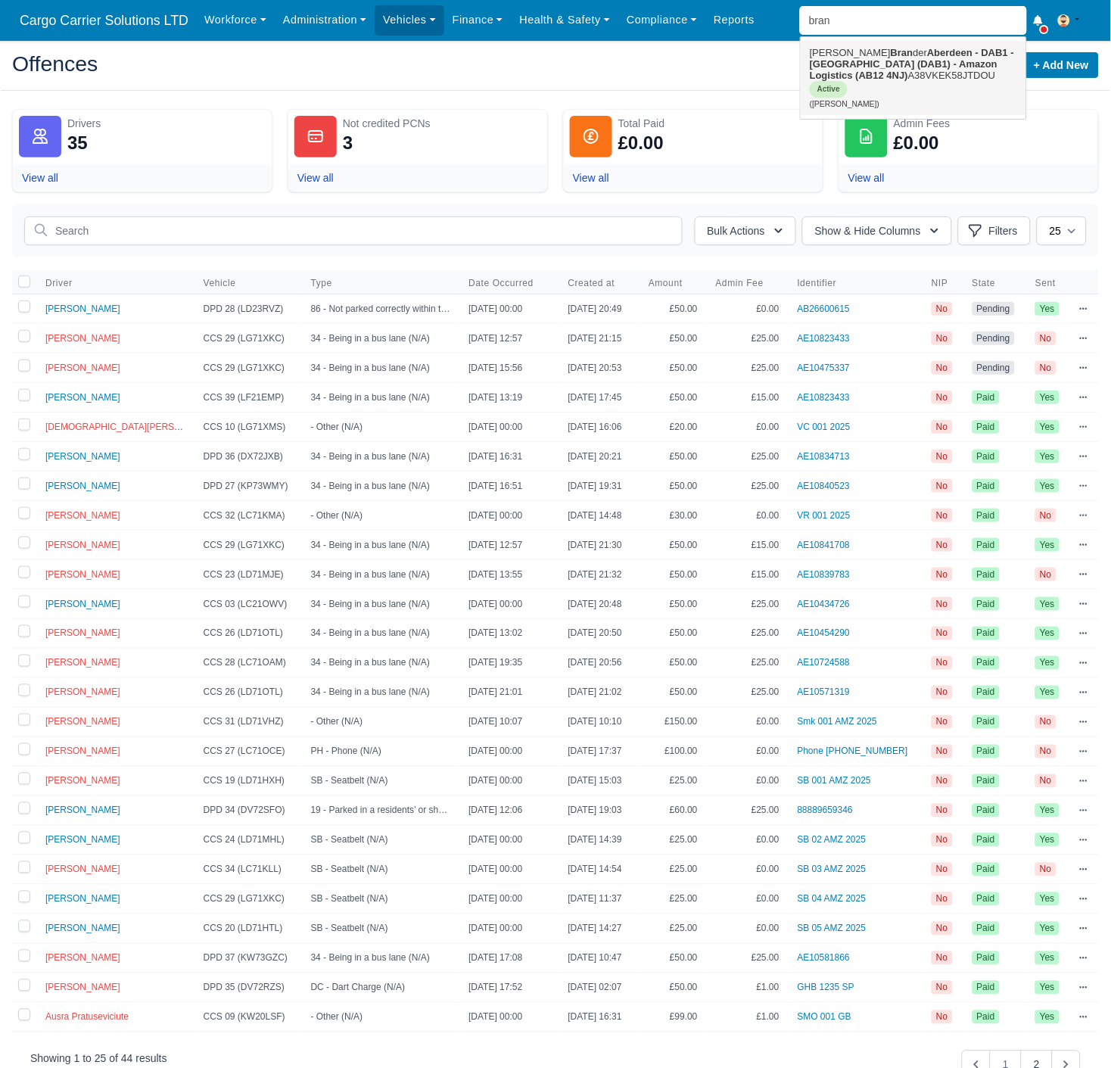
click at [903, 69] on link "Alexander Bran der Aberdeen - DAB1 - Aberdeen (DAB1) - Amazon Logistics (AB12 4…" at bounding box center [913, 78] width 225 height 74
type input "Alexander Brander"
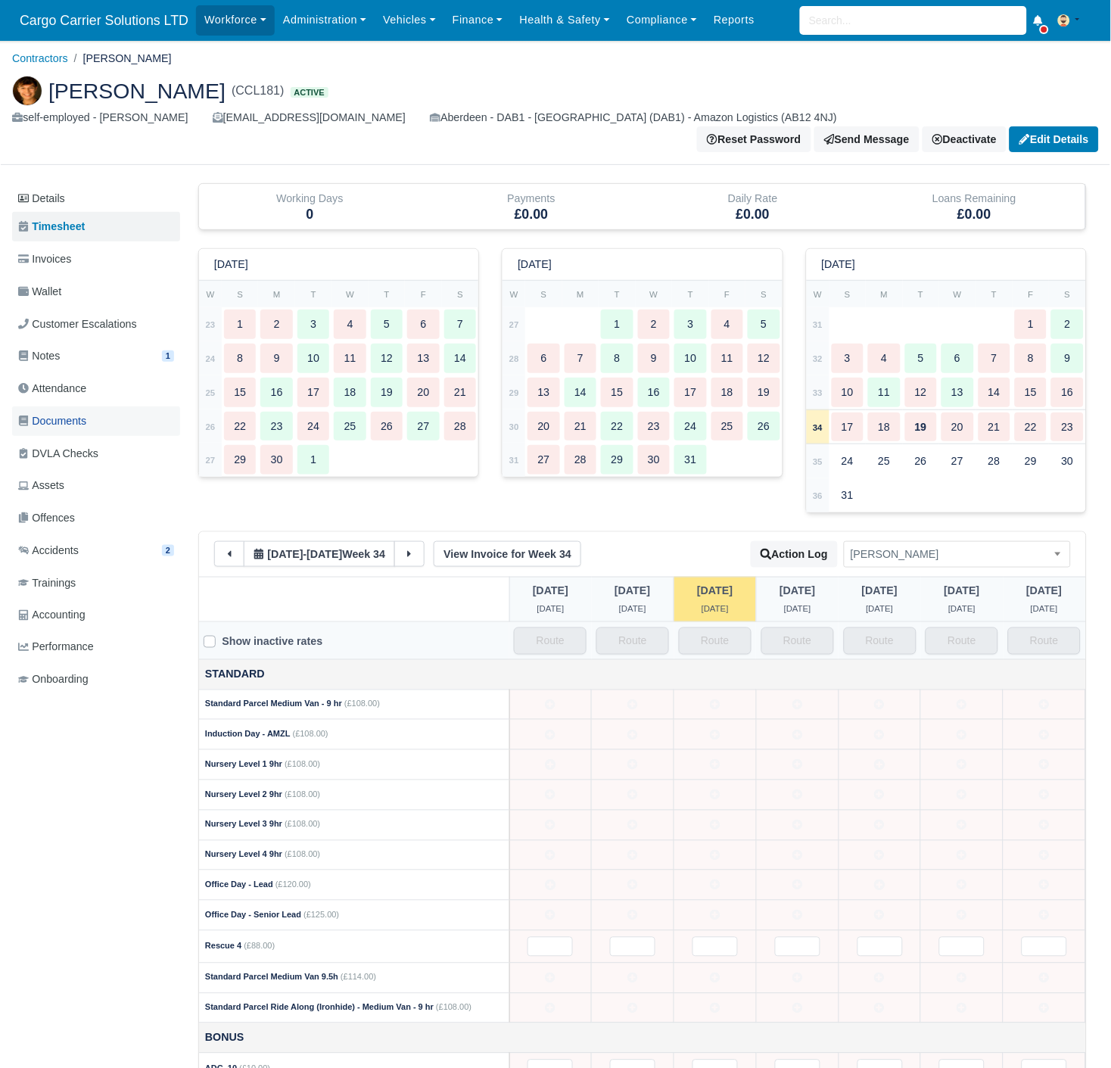
click at [47, 412] on span "Documents" at bounding box center [52, 420] width 68 height 17
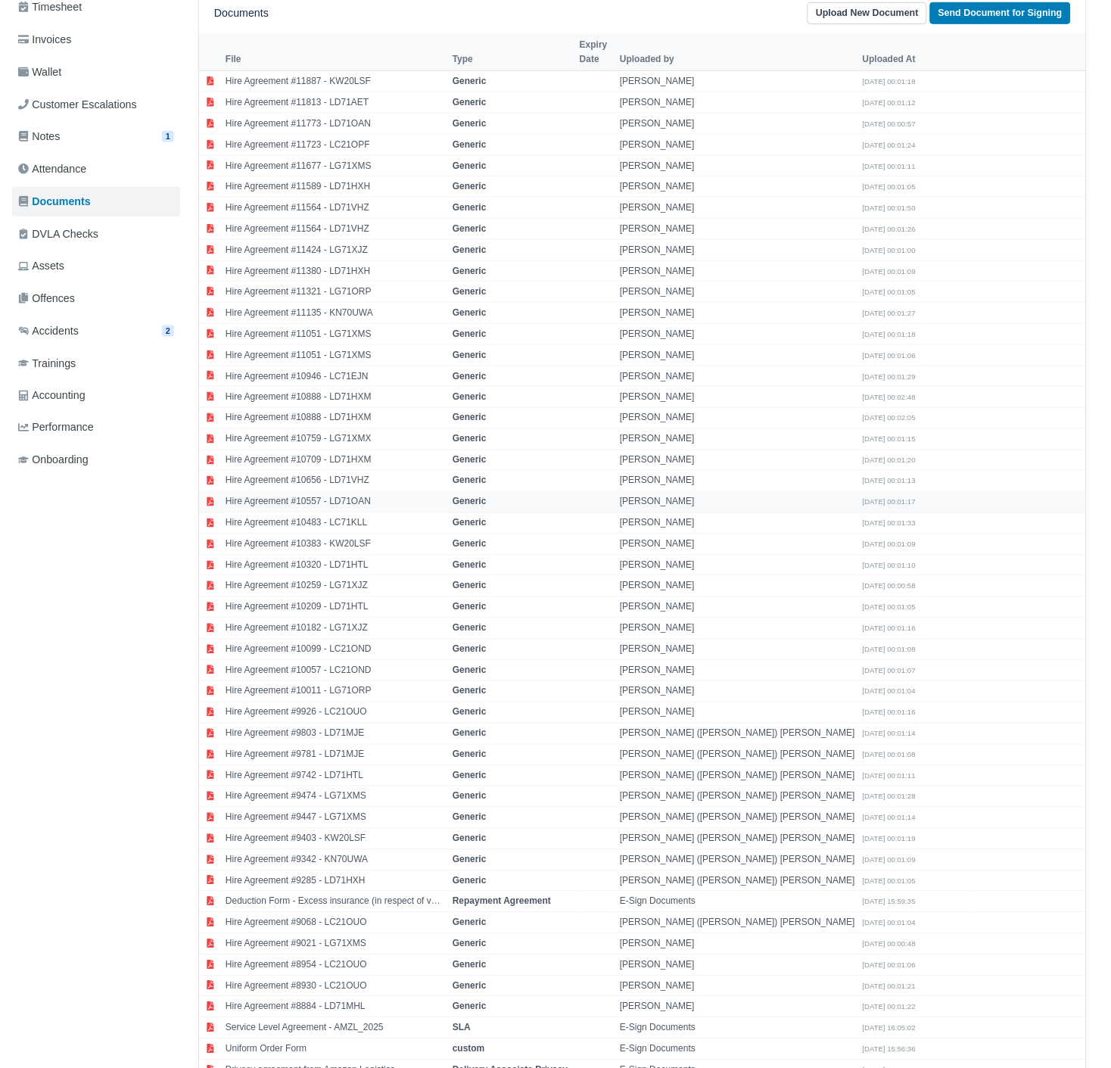
scroll to position [593, 0]
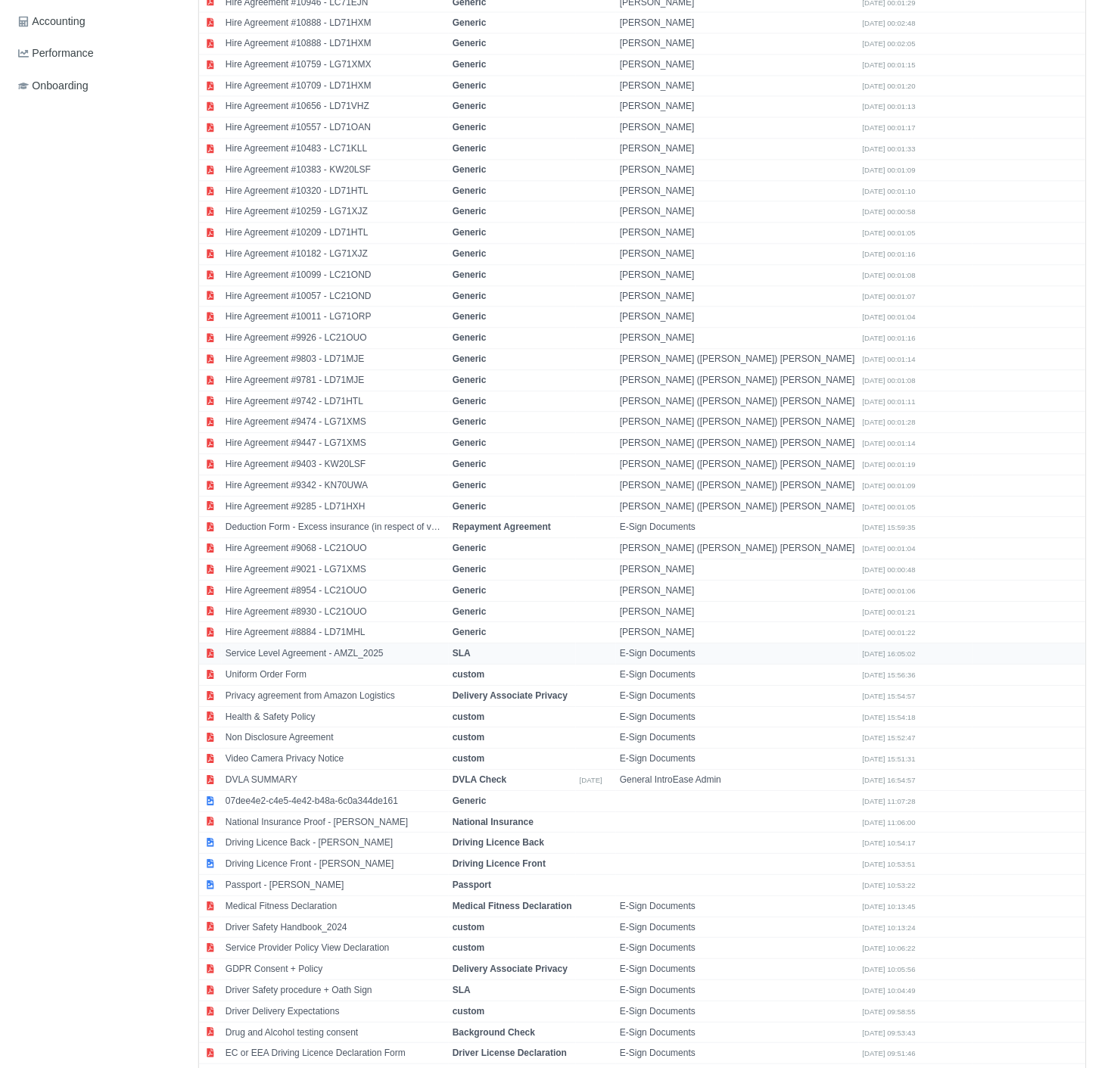
click at [319, 644] on td "Service Level Agreement - AMZL_2025" at bounding box center [335, 654] width 227 height 21
select select "sla"
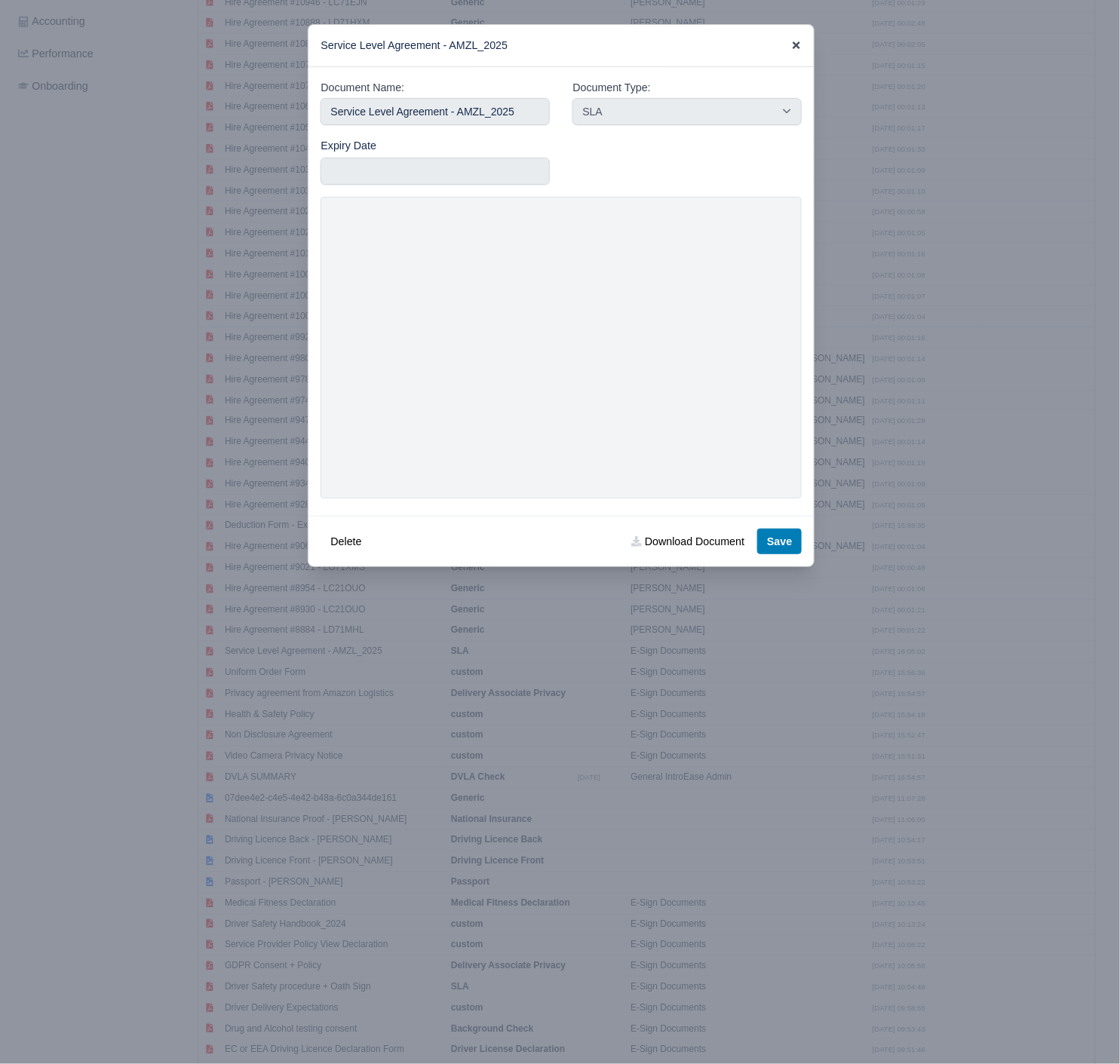
click at [791, 44] on icon at bounding box center [796, 45] width 11 height 11
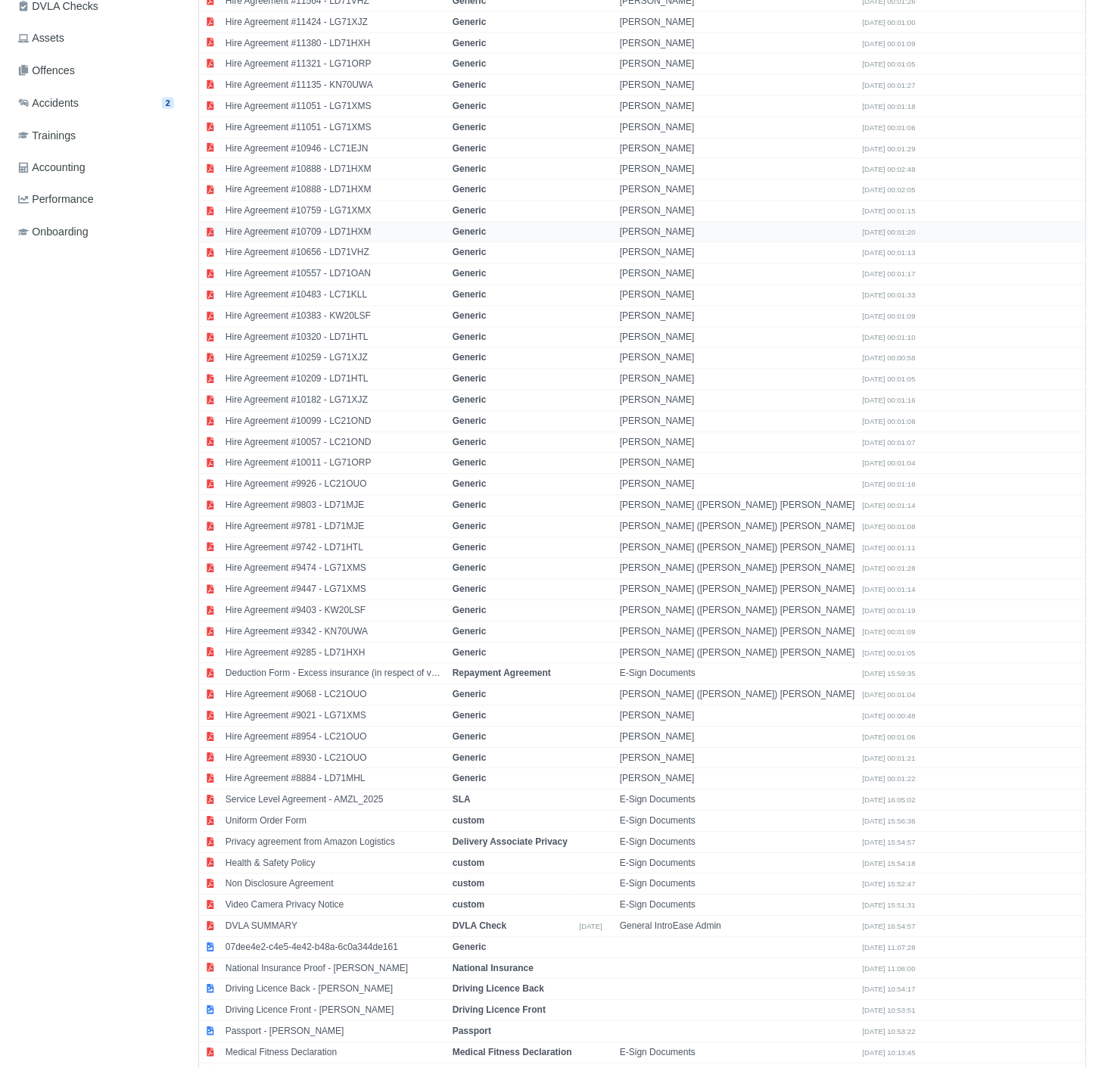
scroll to position [0, 0]
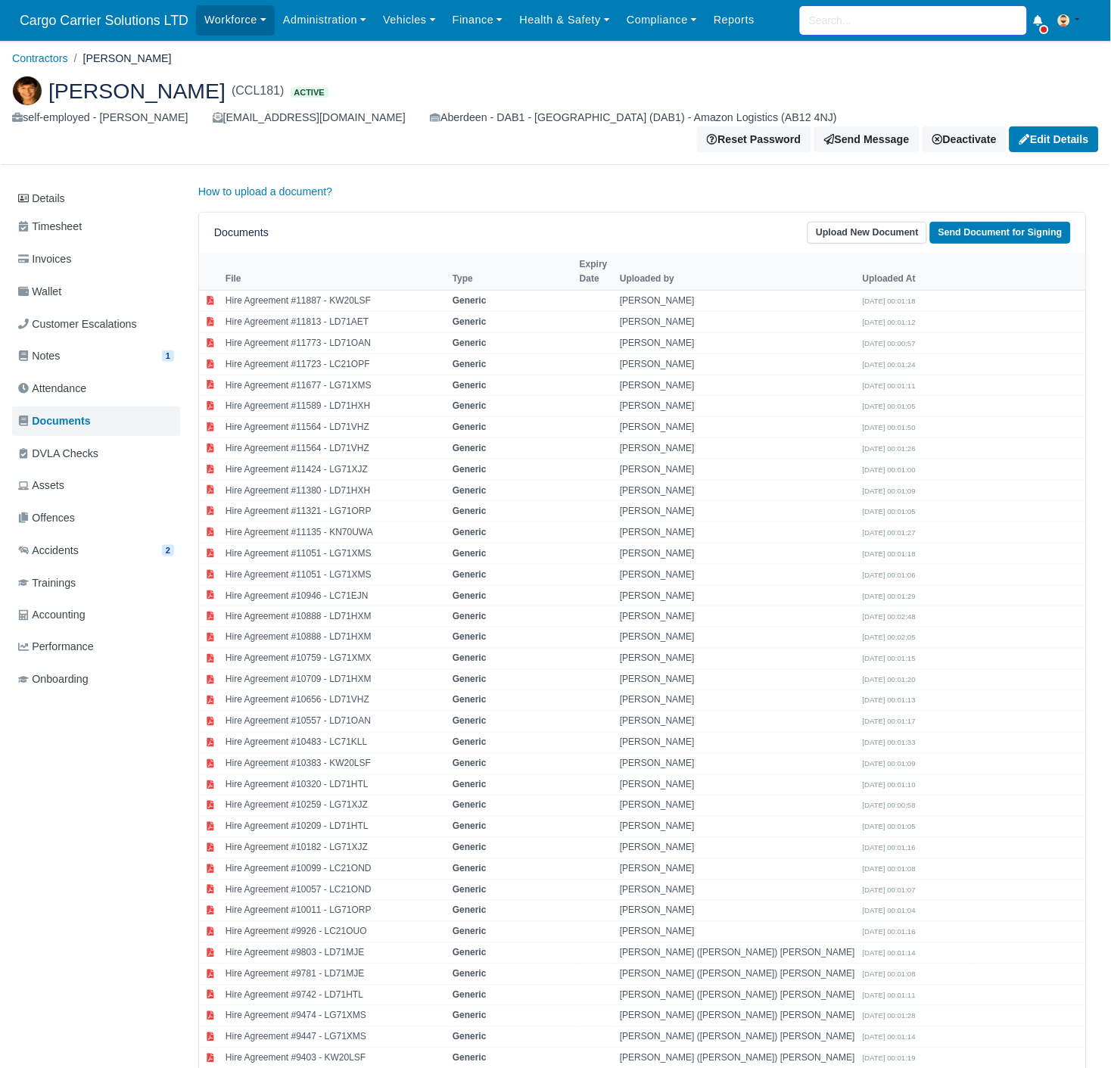
click at [899, 31] on input "search" at bounding box center [913, 20] width 227 height 29
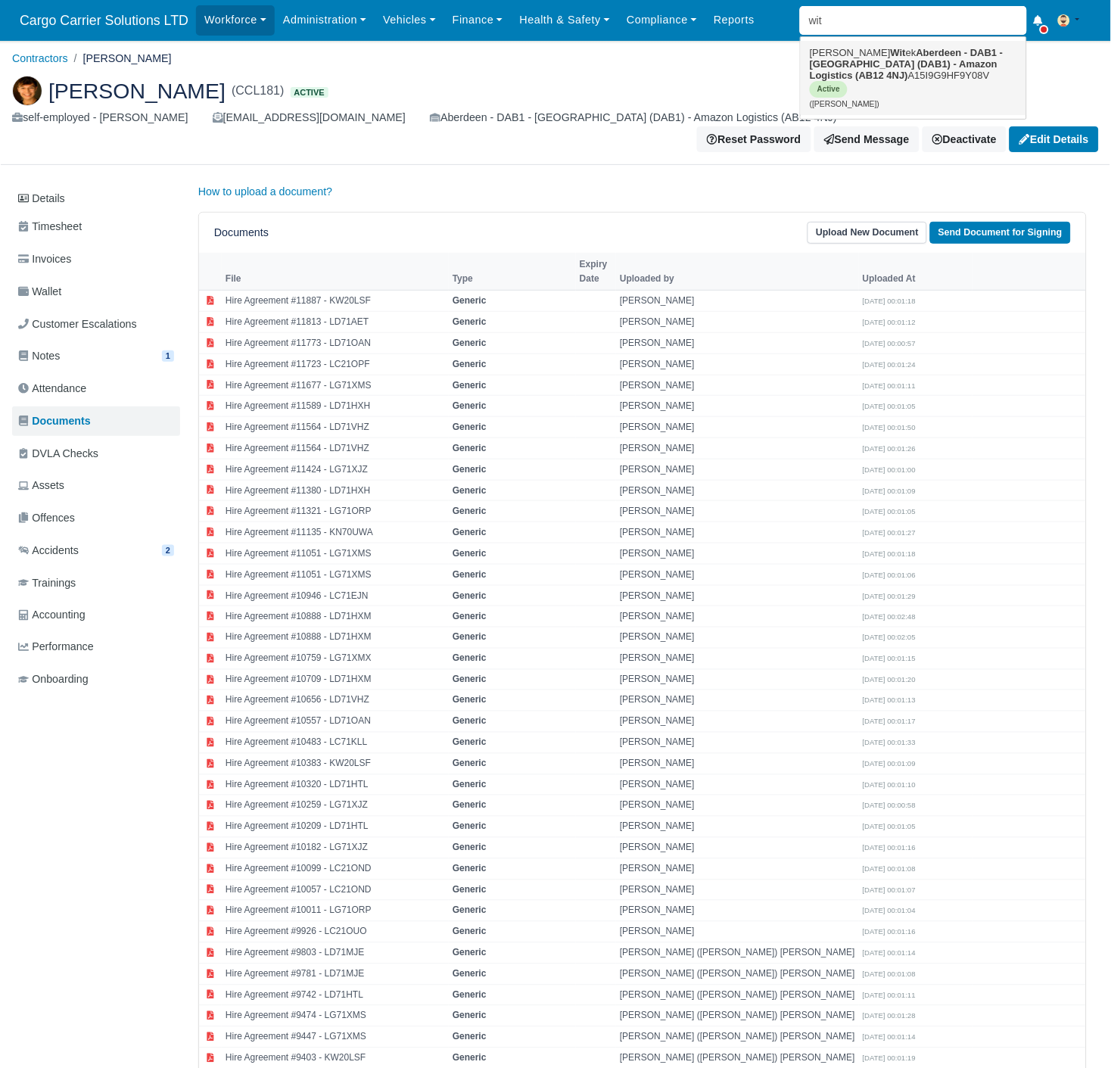
click at [920, 63] on strong "Aberdeen - DAB1 - [GEOGRAPHIC_DATA] (DAB1) - Amazon Logistics (AB12 4NJ)" at bounding box center [907, 64] width 194 height 34
type input "Mariusz Witek"
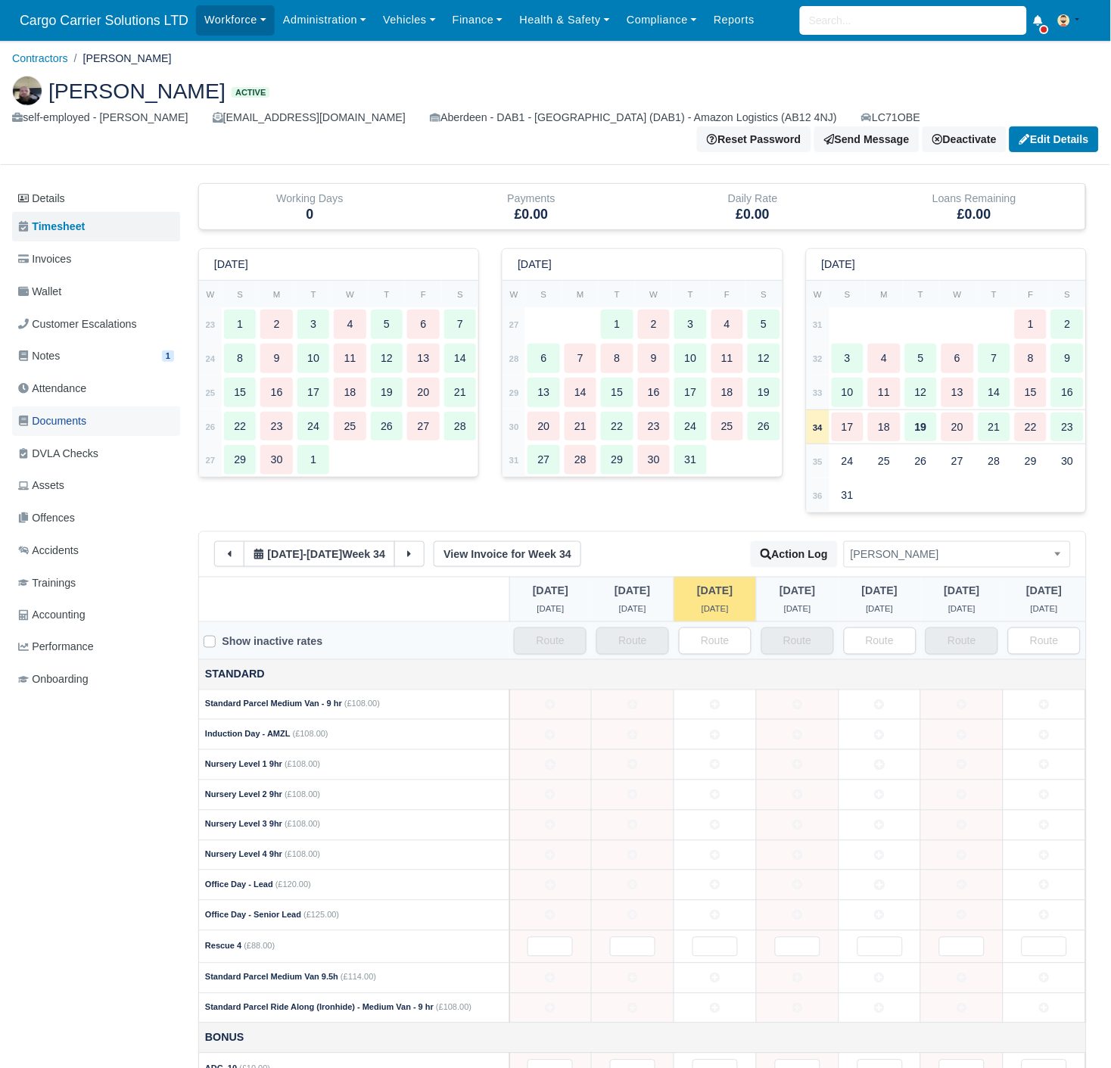
click at [65, 412] on span "Documents" at bounding box center [52, 420] width 68 height 17
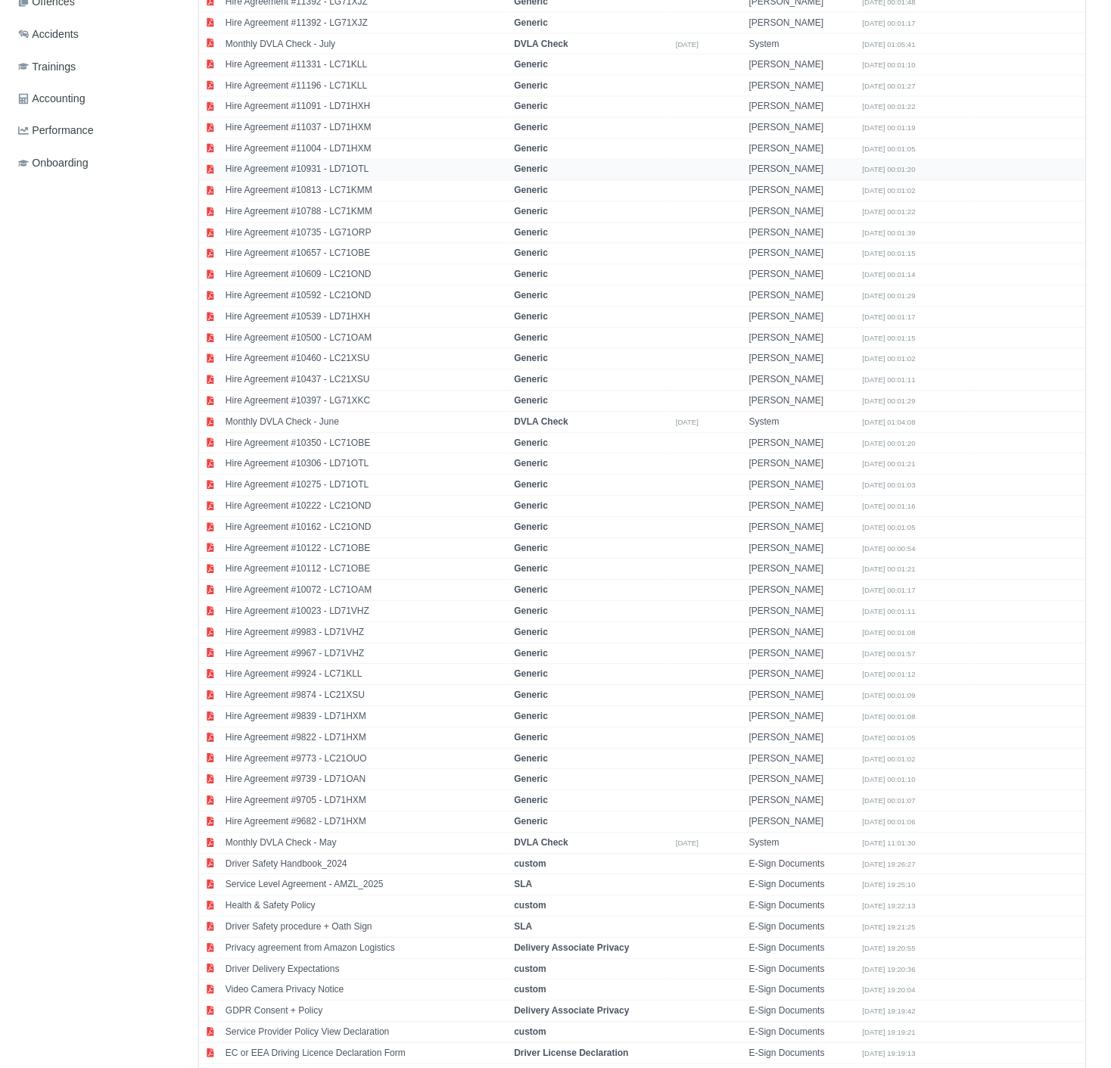
scroll to position [826, 0]
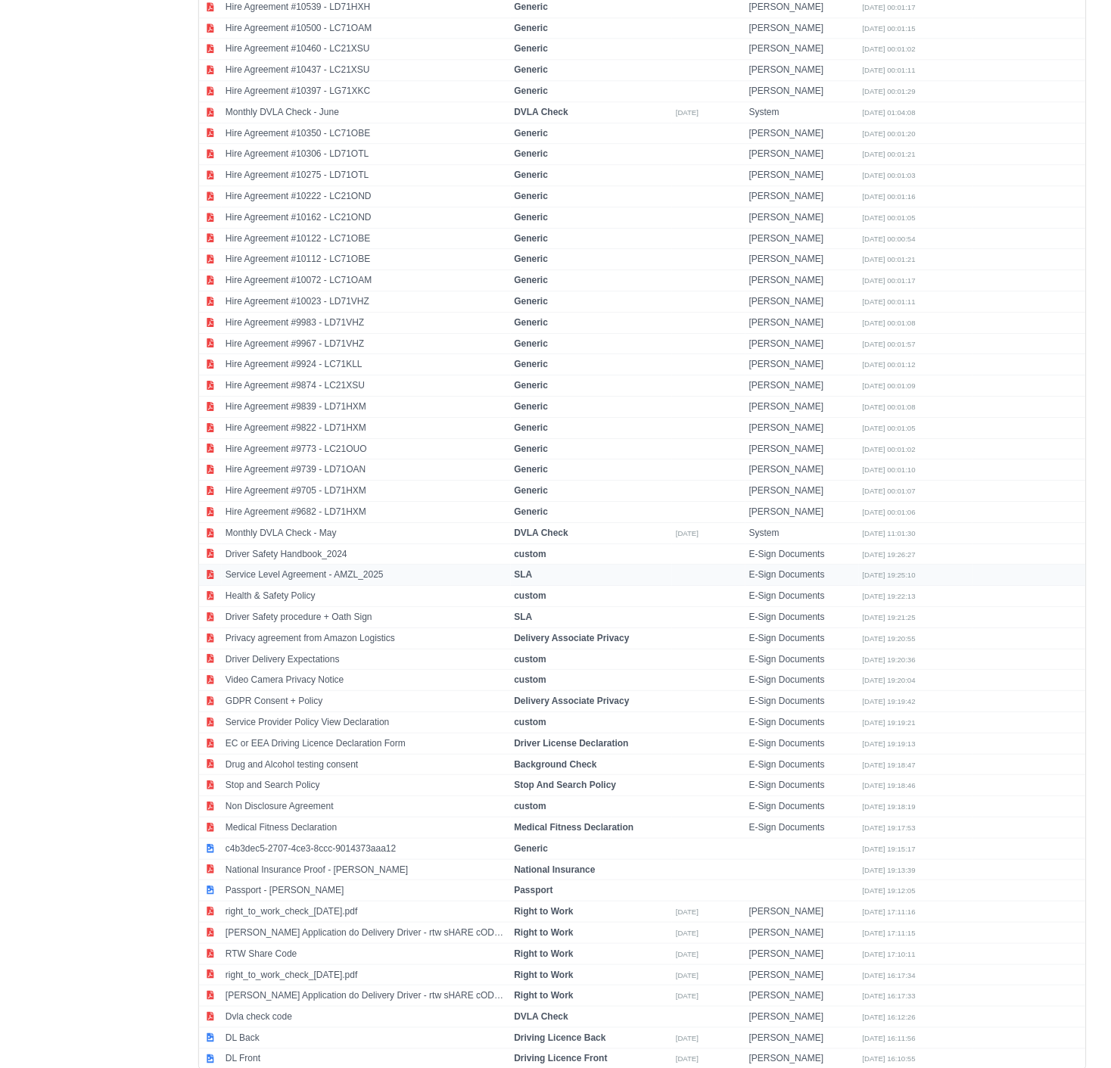
click at [374, 564] on td "Service Level Agreement - AMZL_2025" at bounding box center [366, 574] width 289 height 21
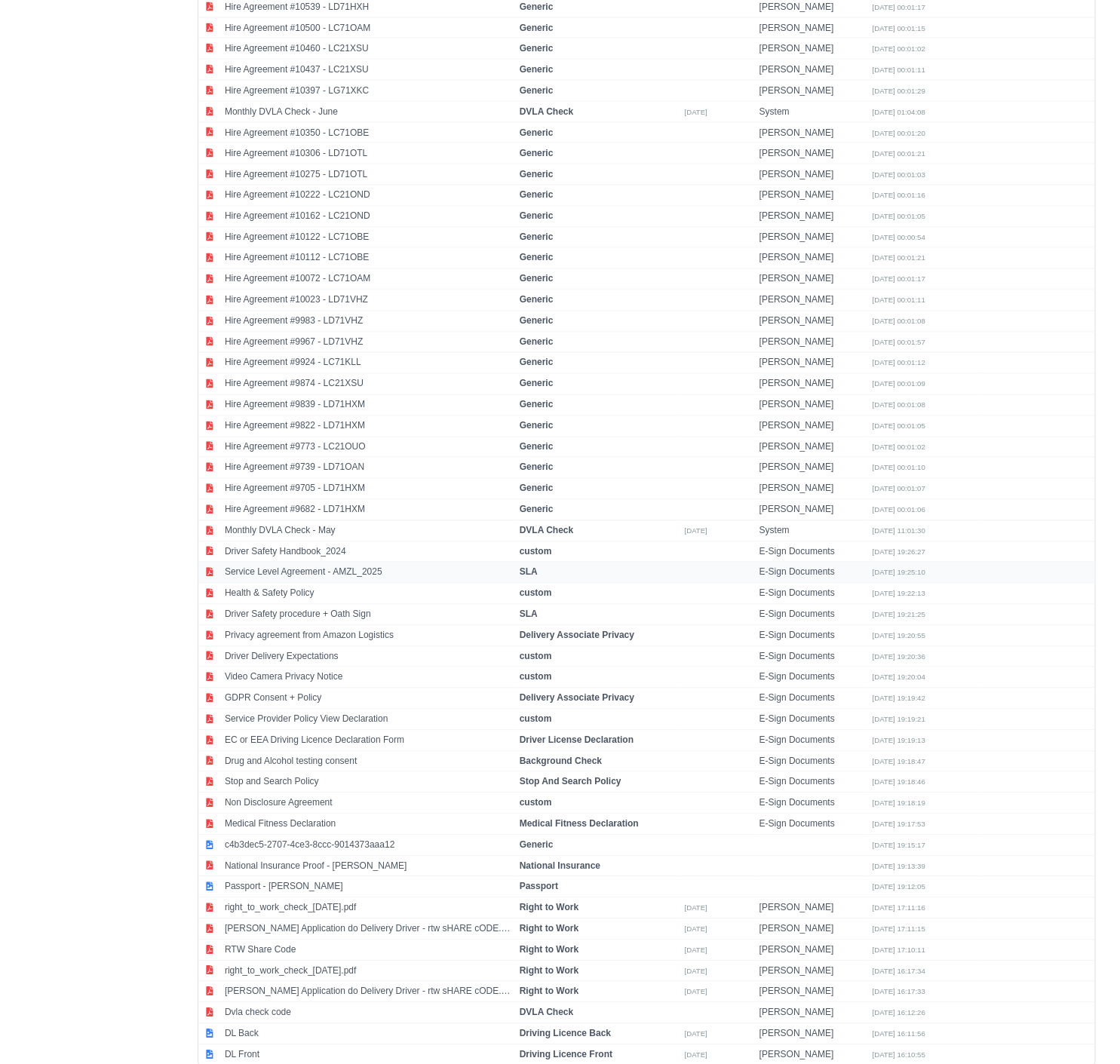
select select "sla"
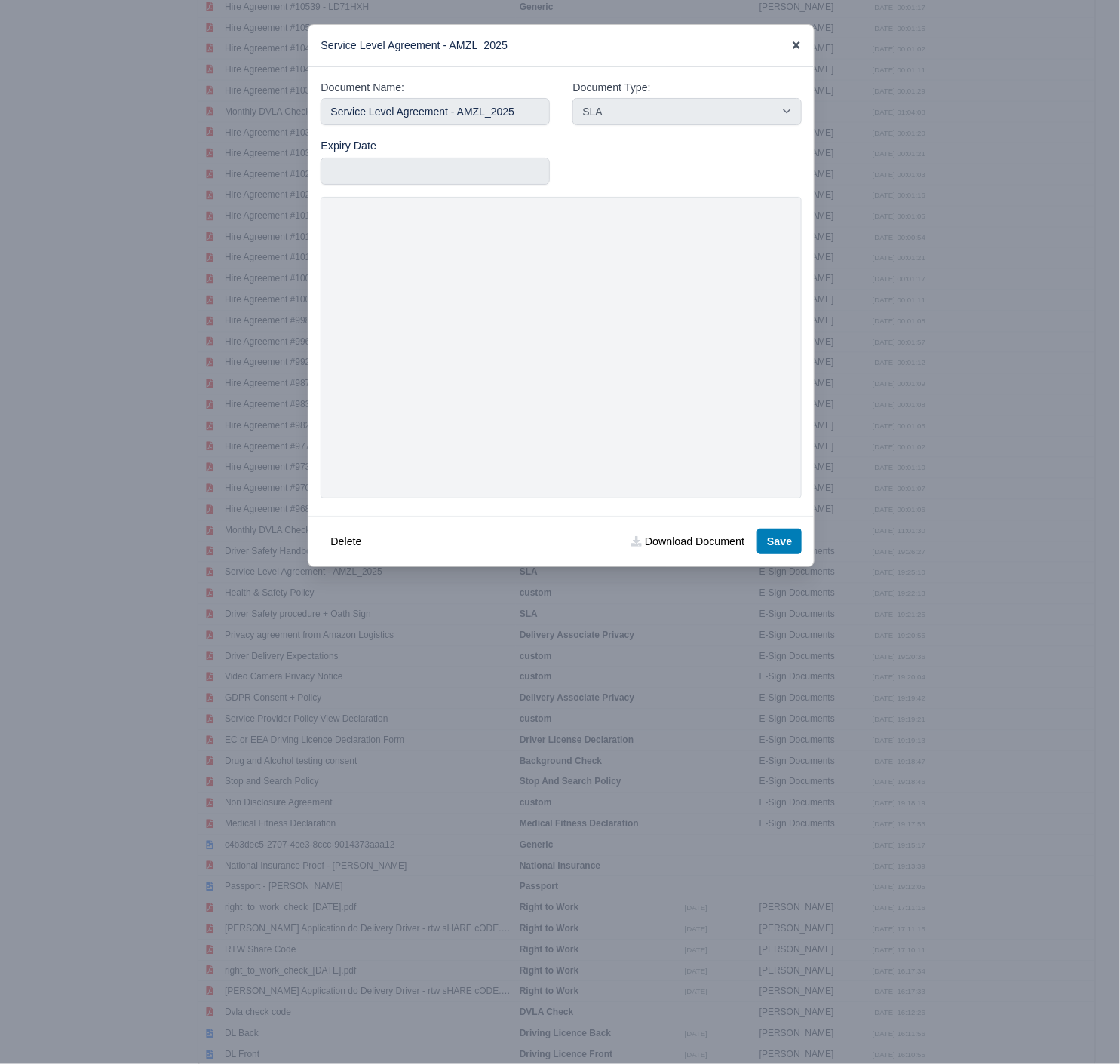
click at [799, 43] on icon at bounding box center [796, 46] width 8 height 8
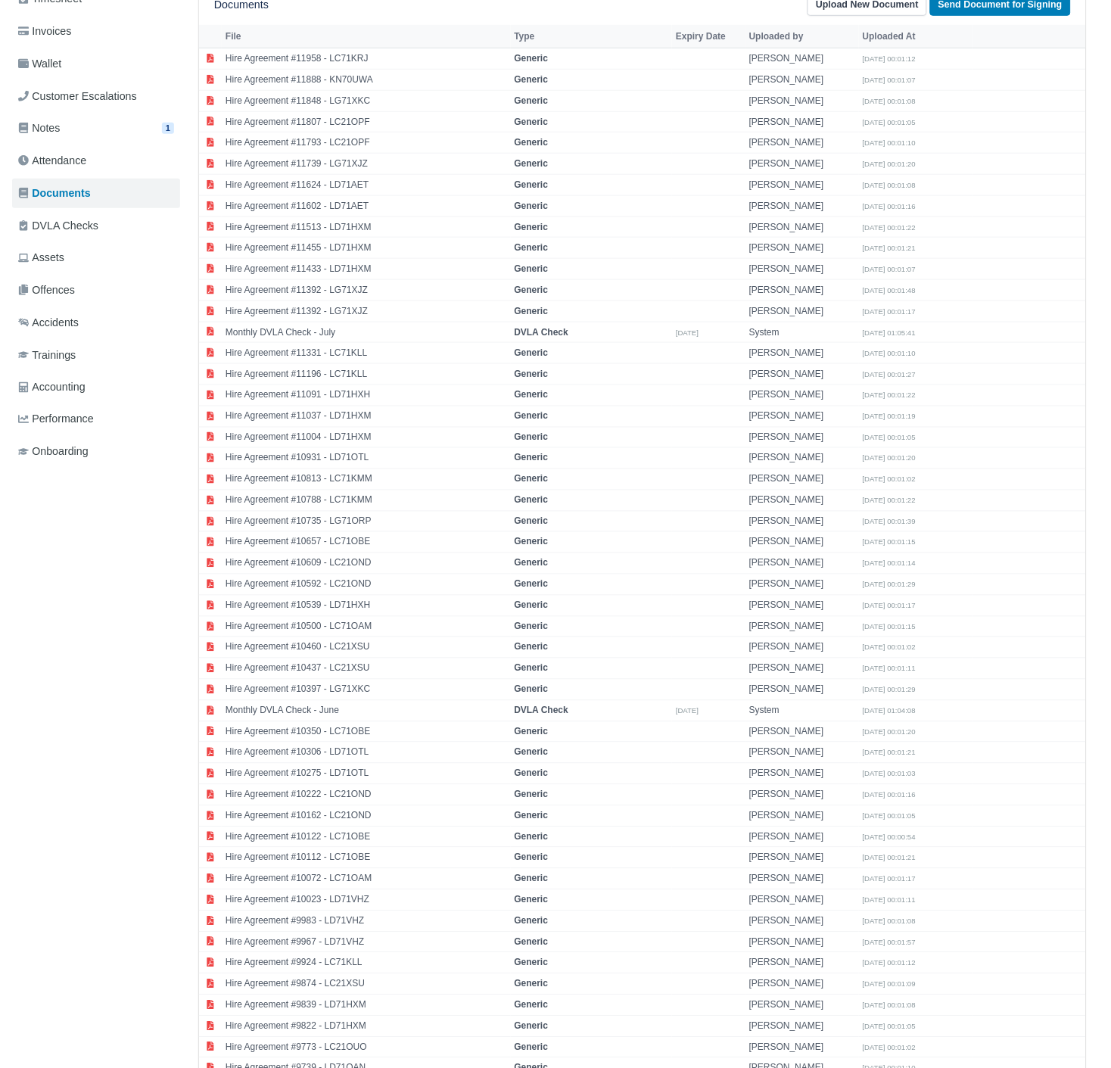
scroll to position [0, 0]
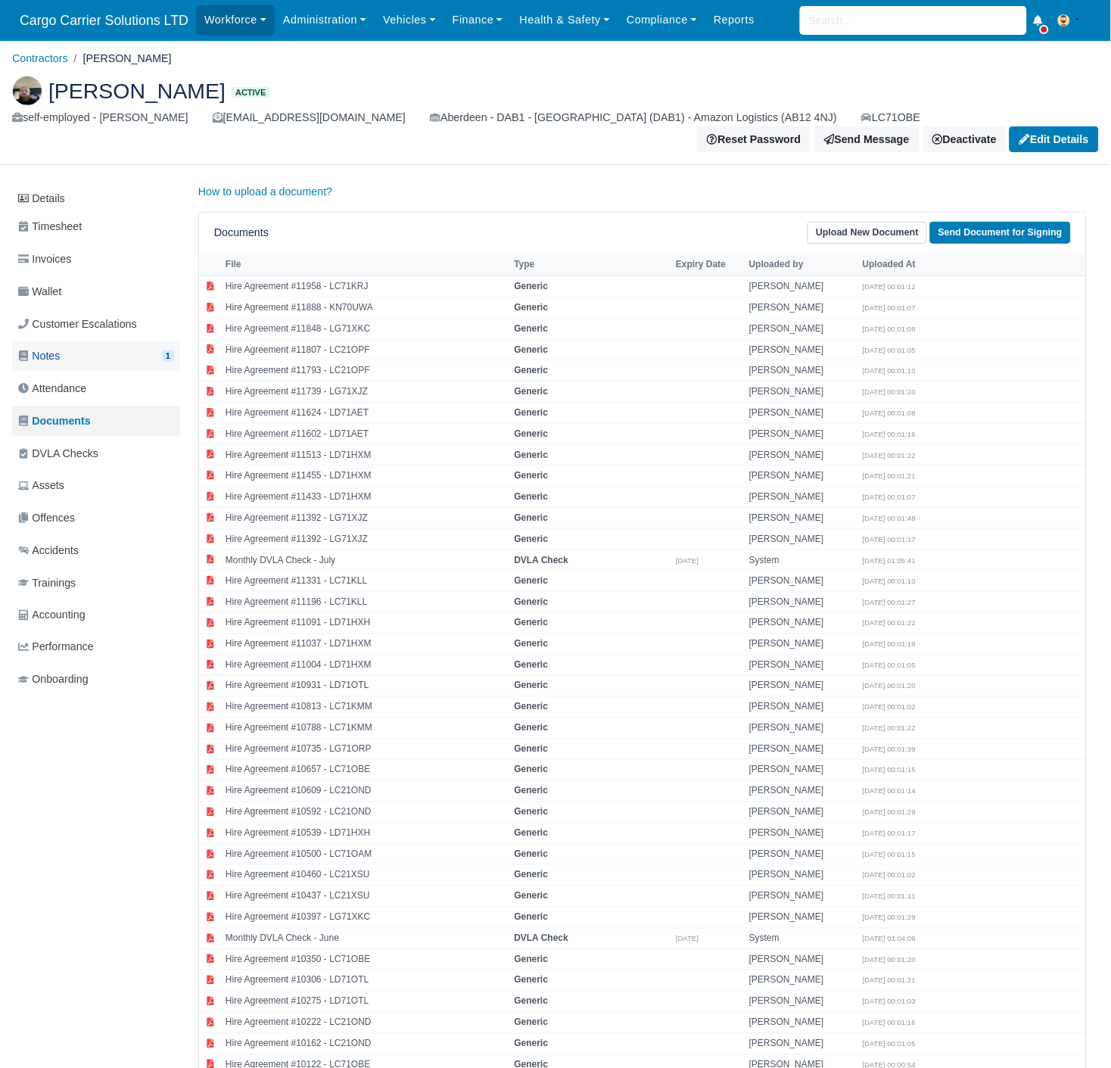
click at [64, 341] on link "Notes 1" at bounding box center [96, 356] width 168 height 30
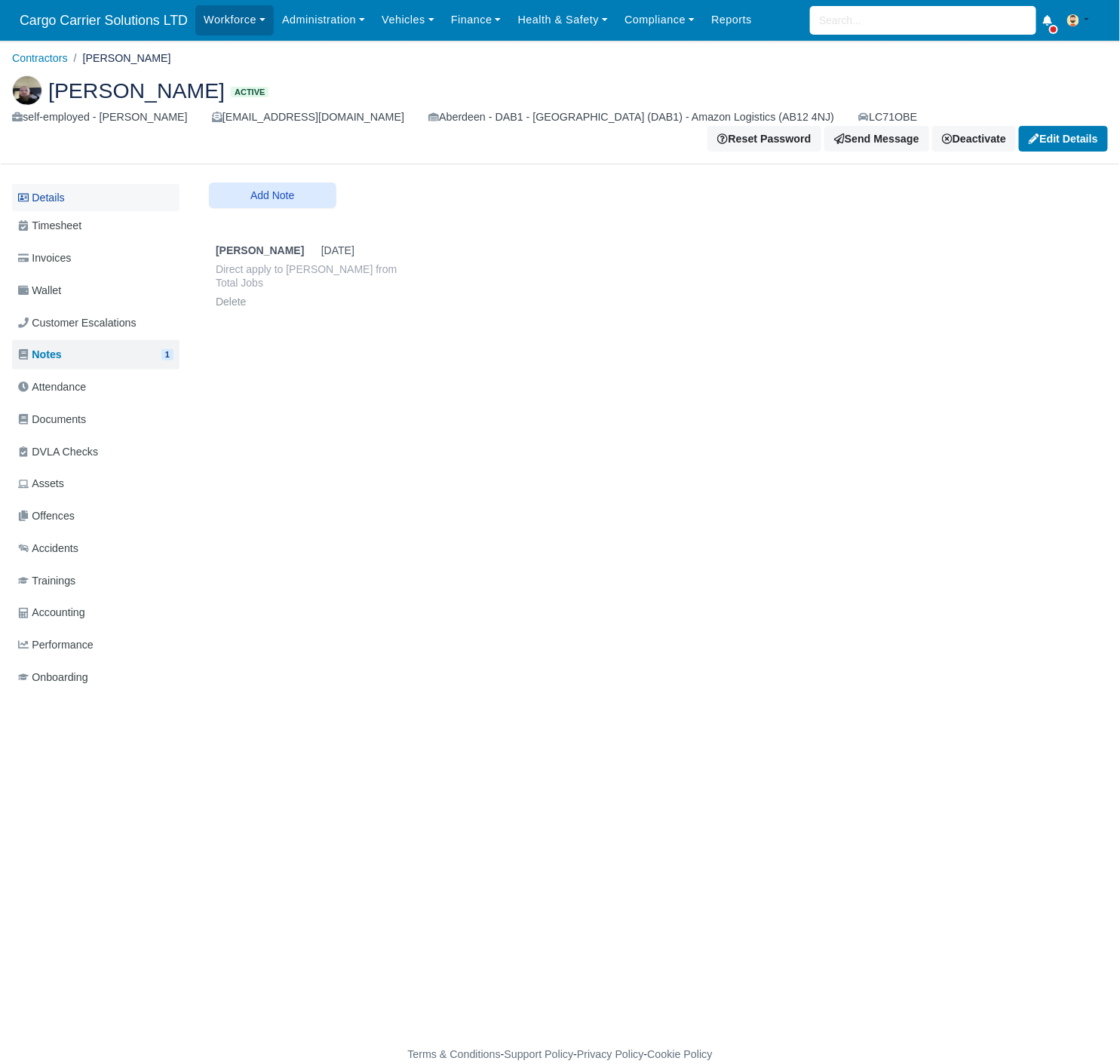
click at [62, 184] on link "Details" at bounding box center [96, 198] width 167 height 28
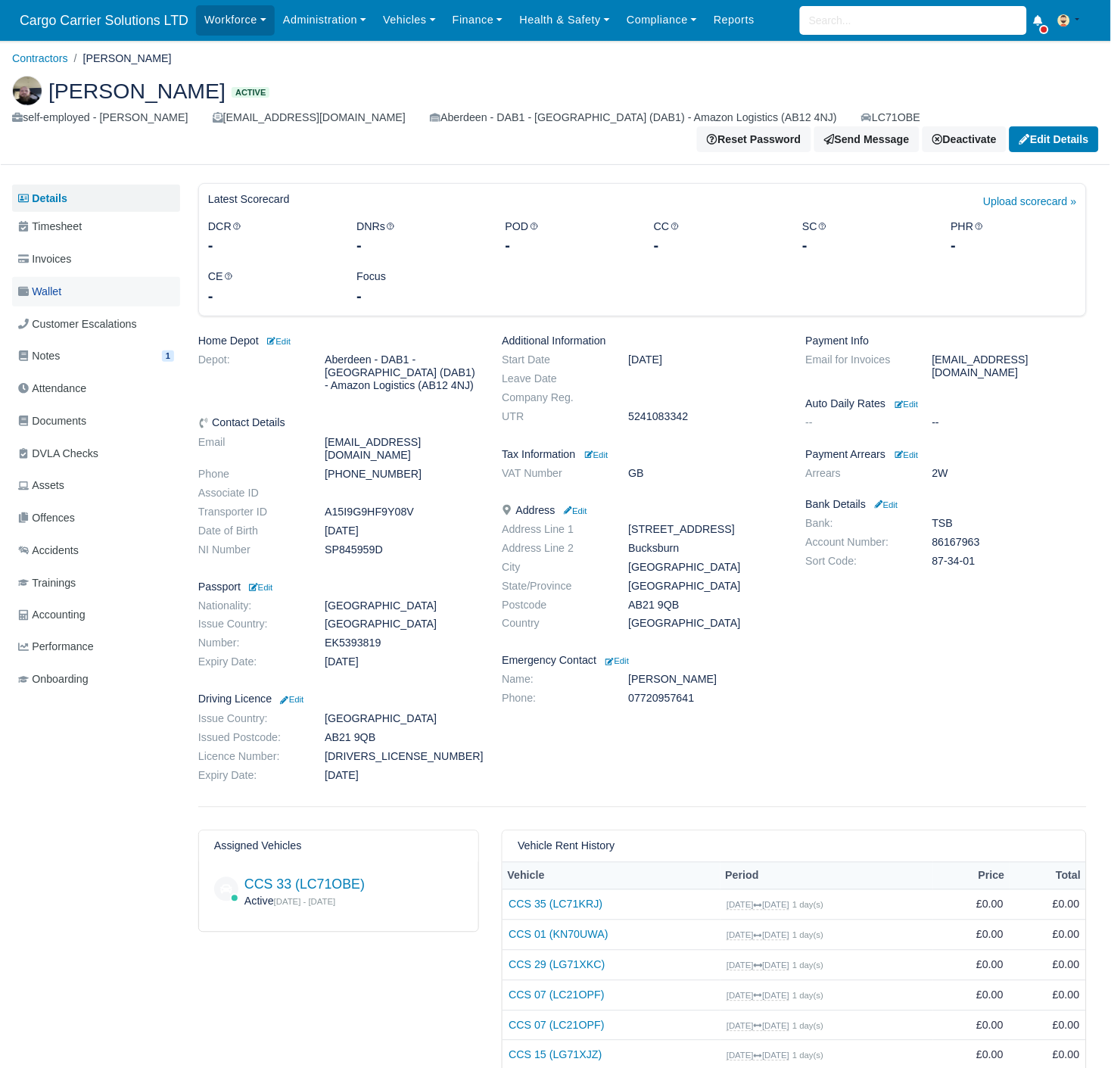
click at [53, 283] on span "Wallet" at bounding box center [39, 291] width 43 height 17
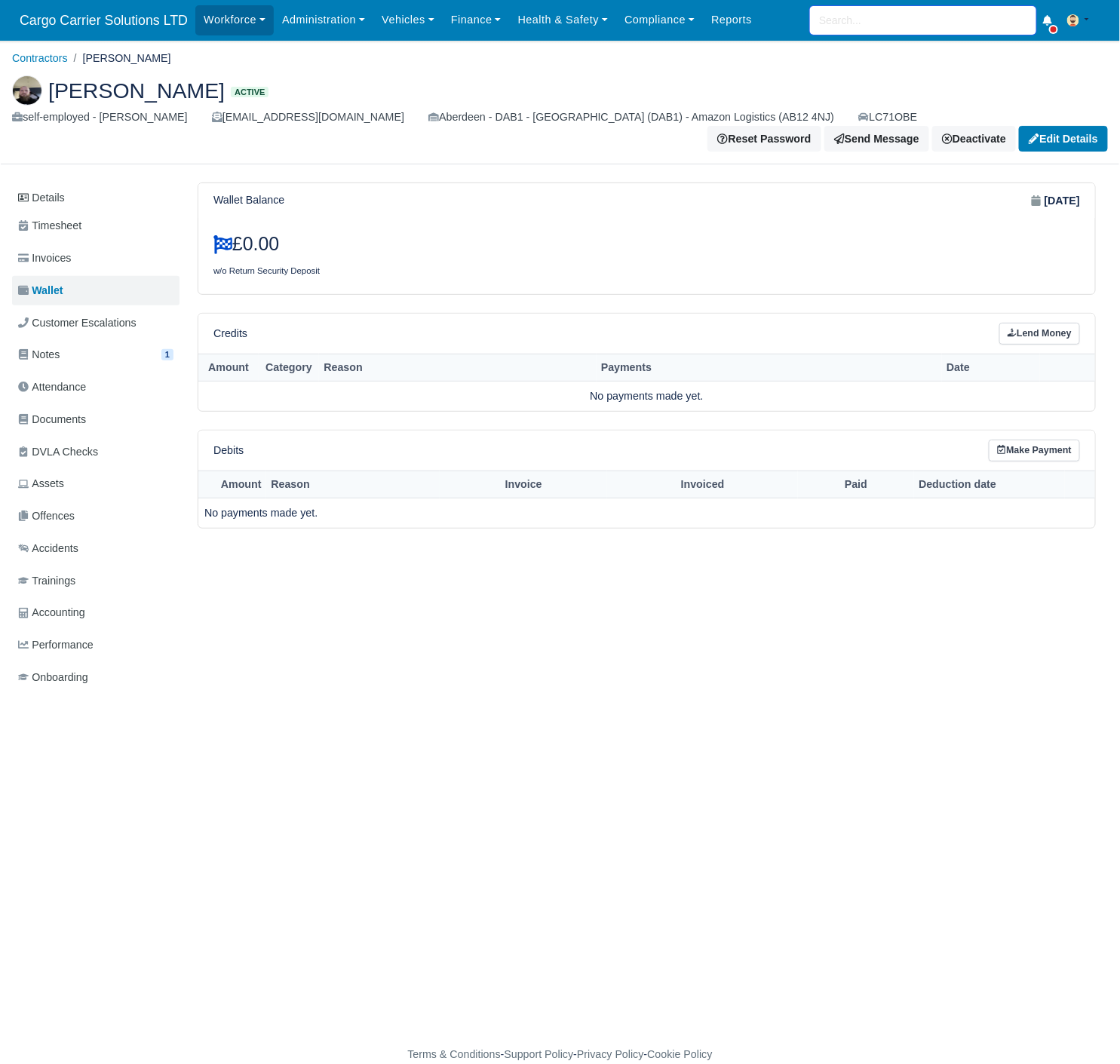
click at [907, 33] on input "search" at bounding box center [923, 20] width 226 height 29
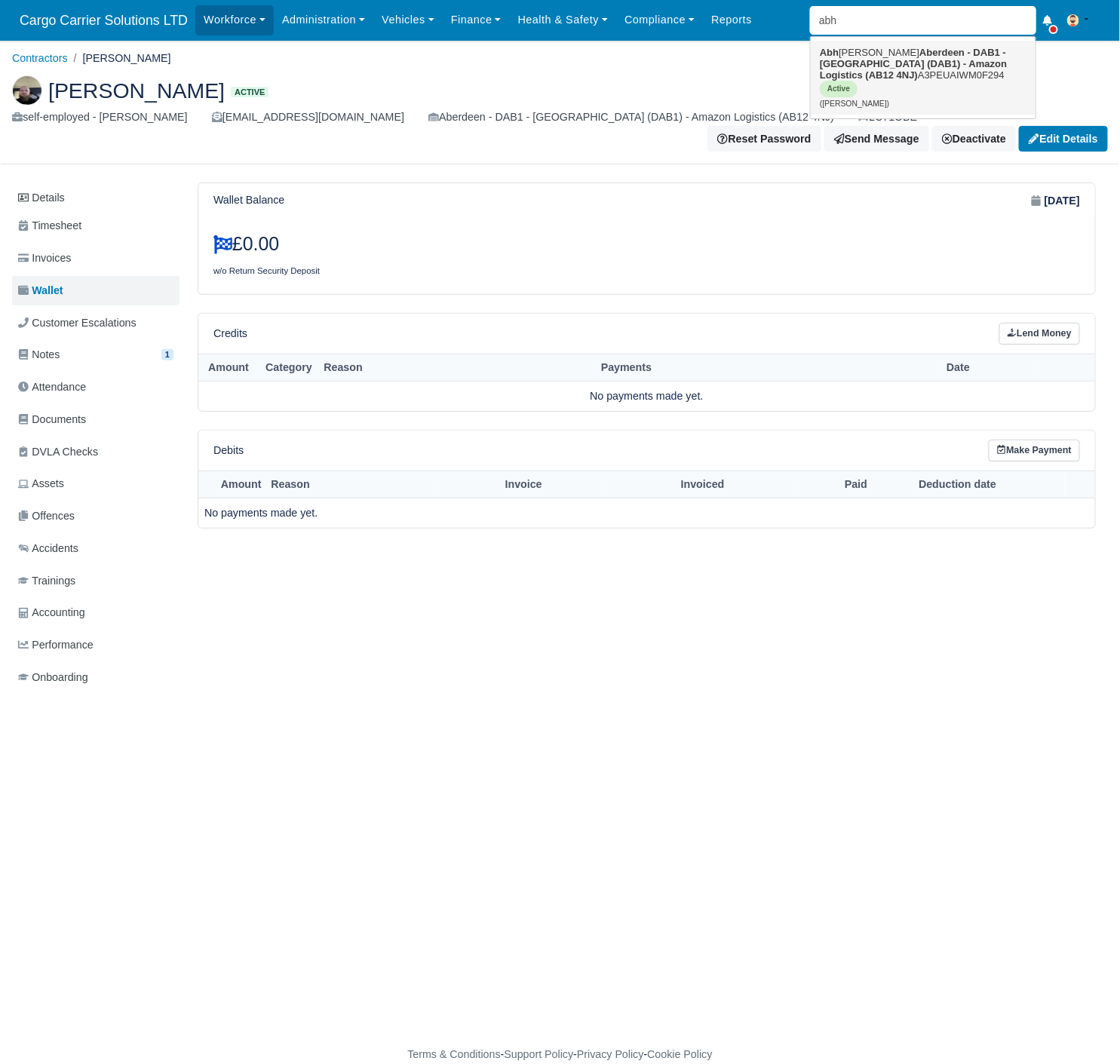
click at [857, 76] on link "Abh ishek Bhushan Aberdeen - DAB1 - Aberdeen (DAB1) - Amazon Logistics (AB12 4N…" at bounding box center [922, 78] width 224 height 74
type input "[PERSON_NAME]"
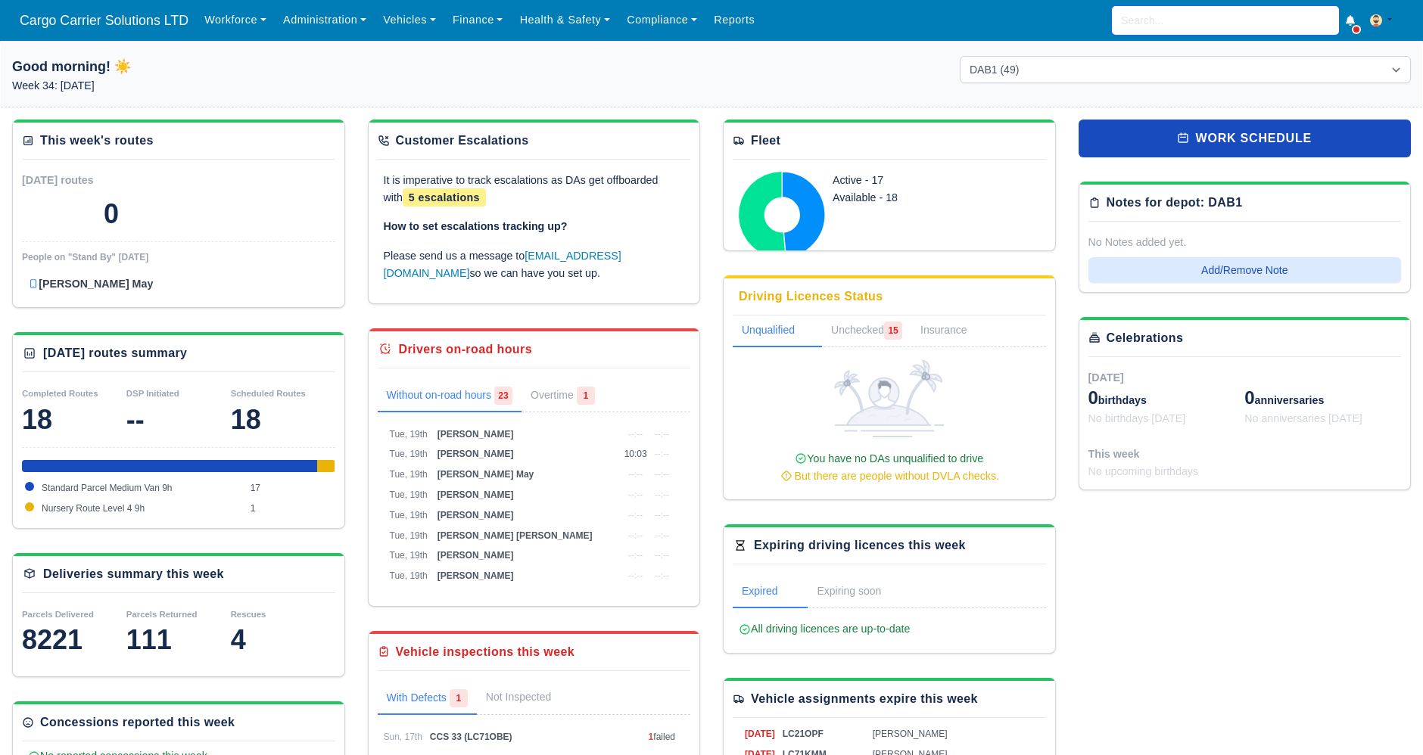
click at [1163, 16] on input "search" at bounding box center [1225, 20] width 227 height 29
type input "ama"
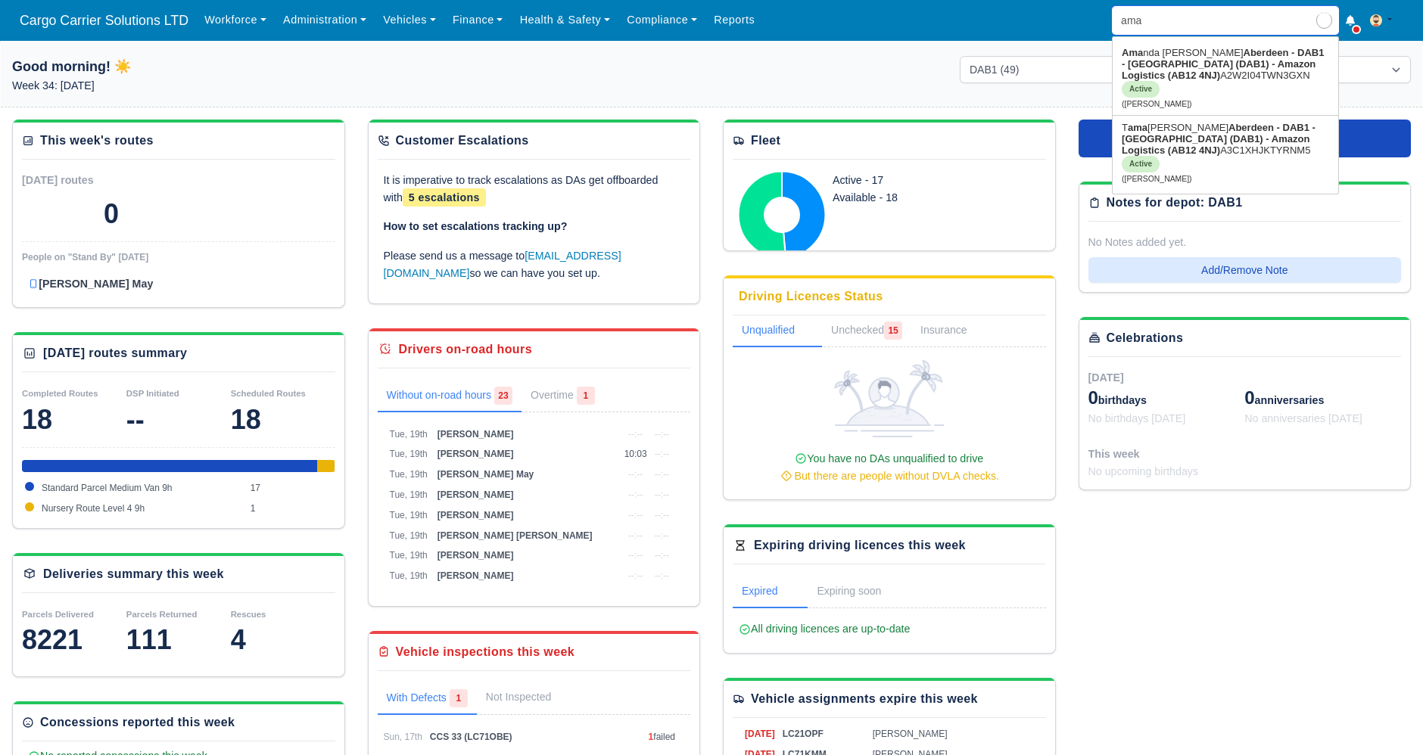
type input "[PERSON_NAME]"
click at [1165, 61] on strong "Aberdeen - DAB1 - [GEOGRAPHIC_DATA] (DAB1) - Amazon Logistics (AB12 4NJ)" at bounding box center [1222, 64] width 202 height 34
type input "[PERSON_NAME]"
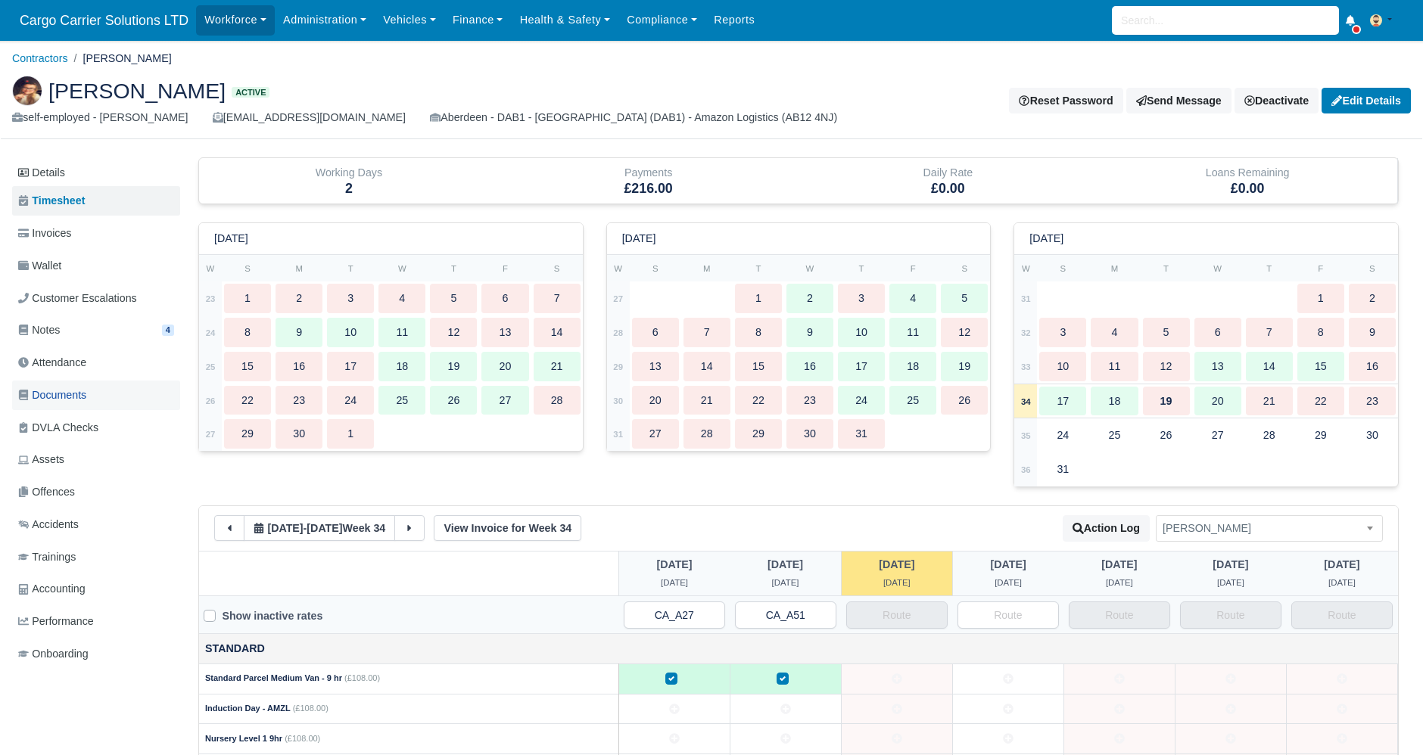
click at [71, 396] on span "Documents" at bounding box center [52, 395] width 68 height 17
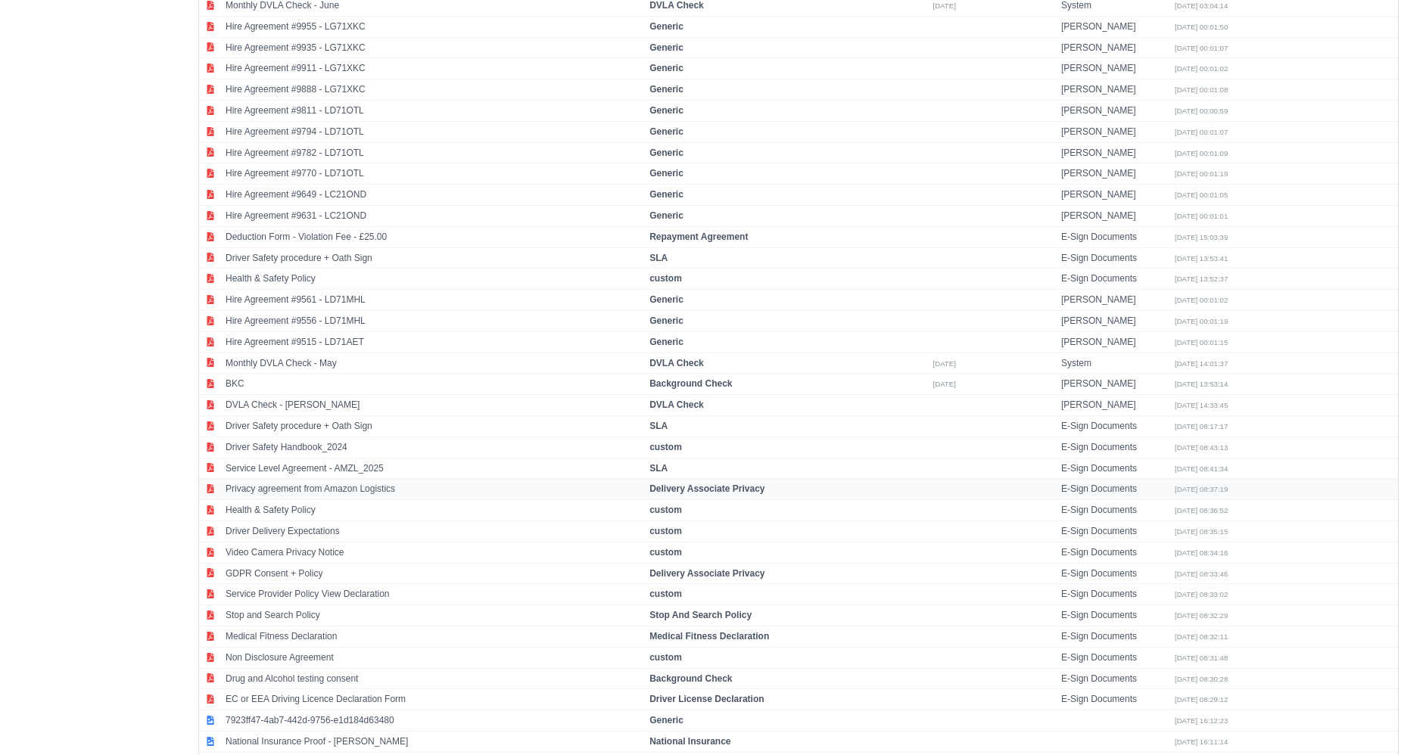
scroll to position [947, 0]
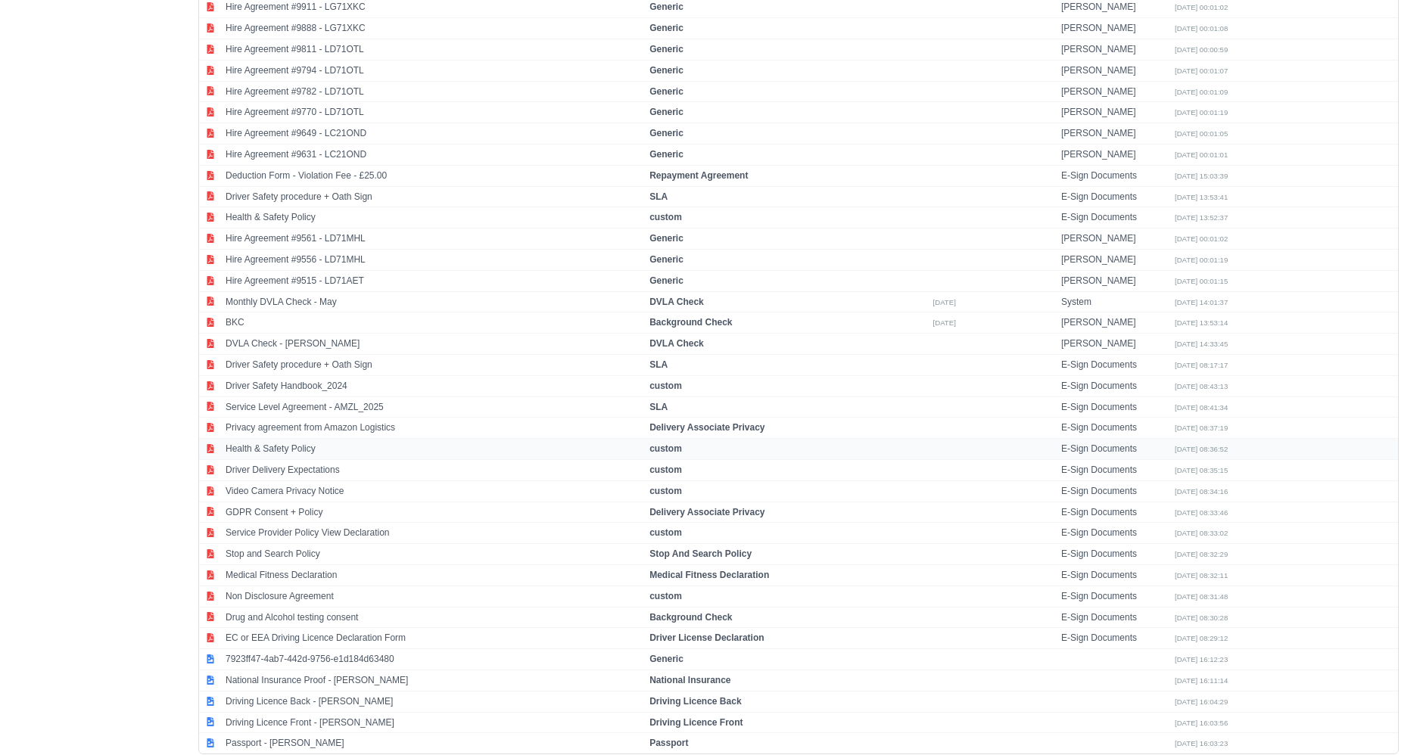
click at [358, 439] on td "Health & Safety Policy" at bounding box center [434, 449] width 424 height 21
select select "custom"
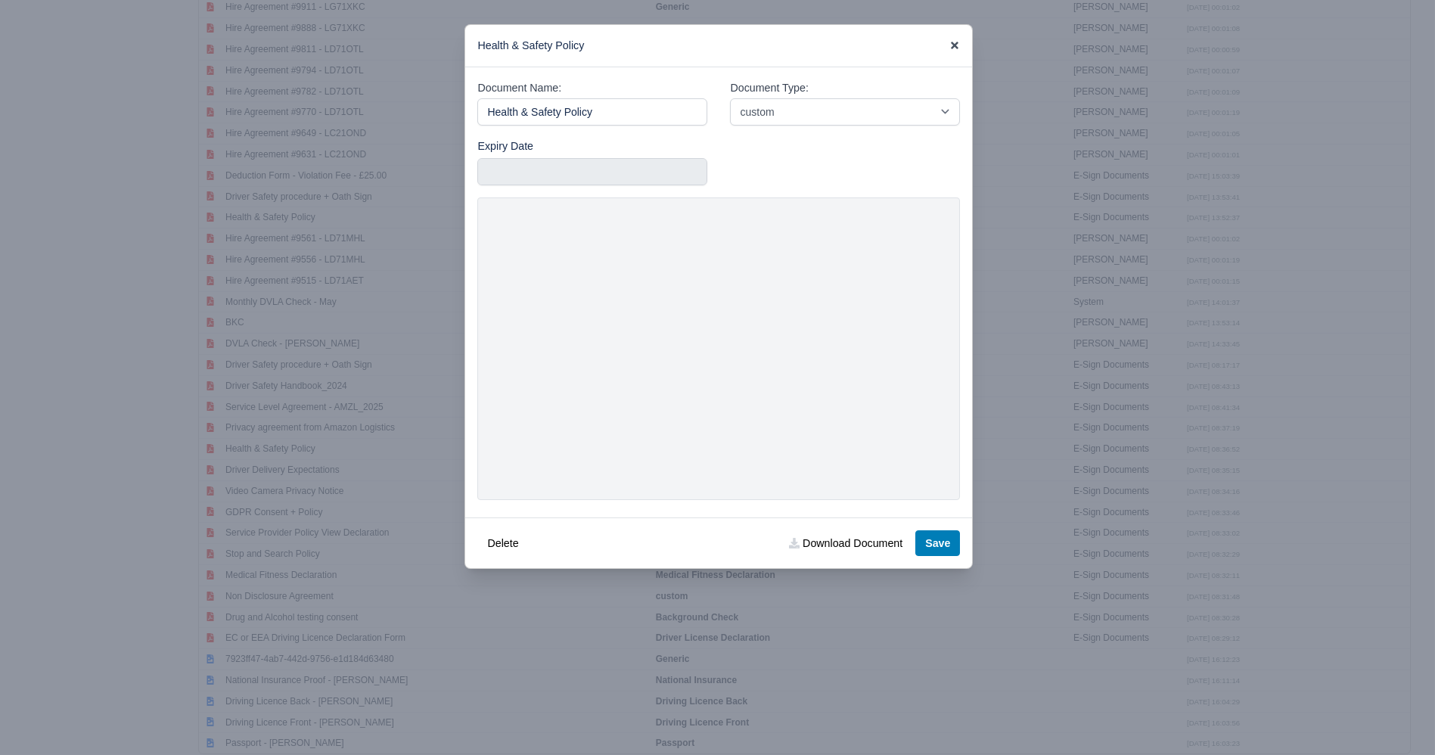
click at [956, 44] on icon at bounding box center [955, 46] width 8 height 8
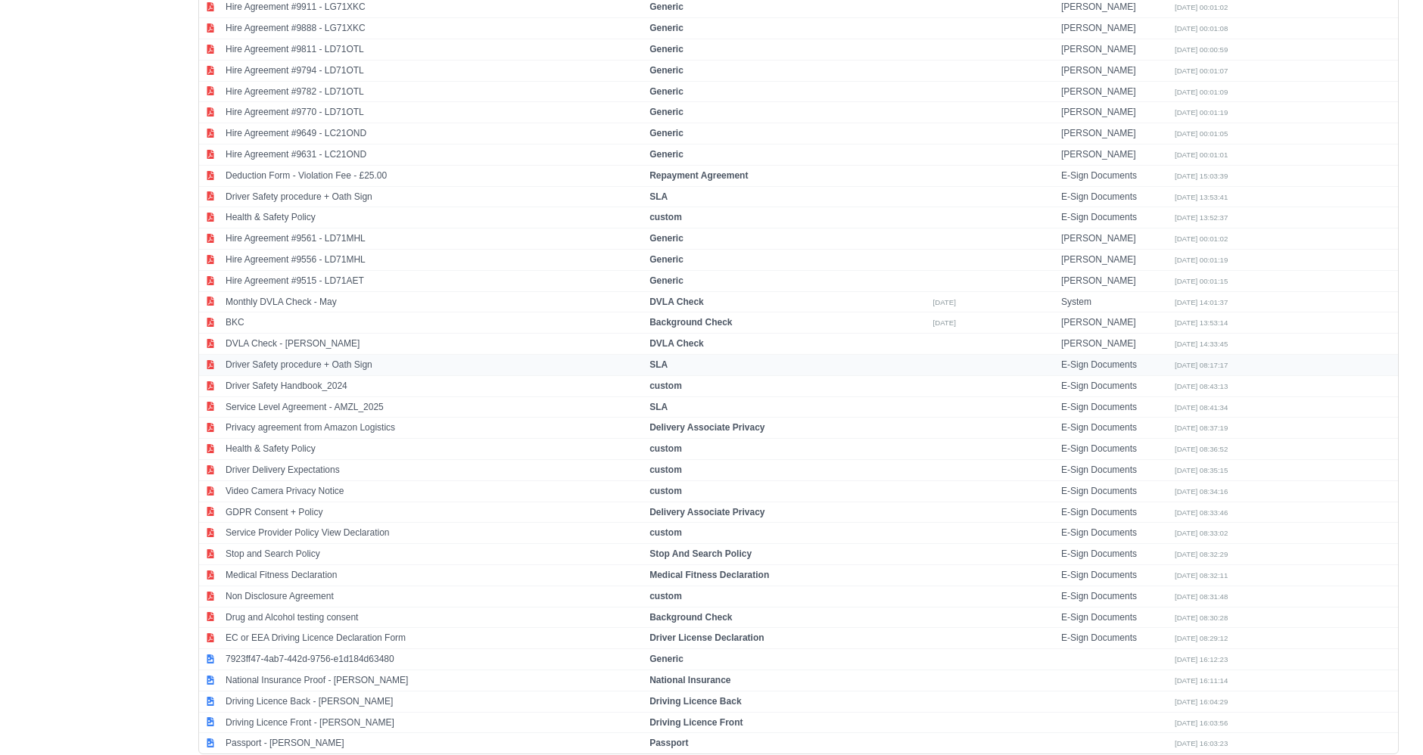
click at [294, 355] on td "Driver Safety procedure + Oath Sign" at bounding box center [434, 365] width 424 height 21
select select "sla"
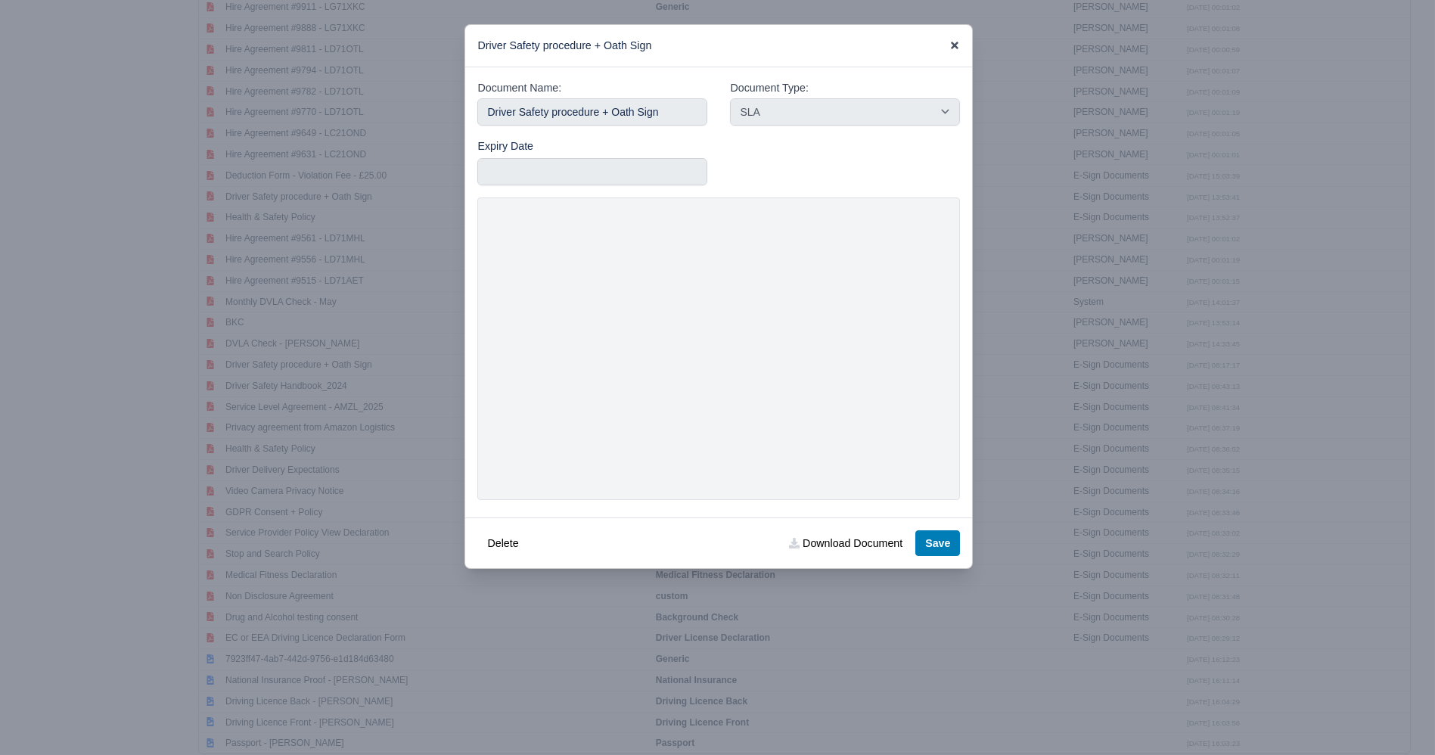
click at [955, 47] on icon at bounding box center [955, 46] width 8 height 8
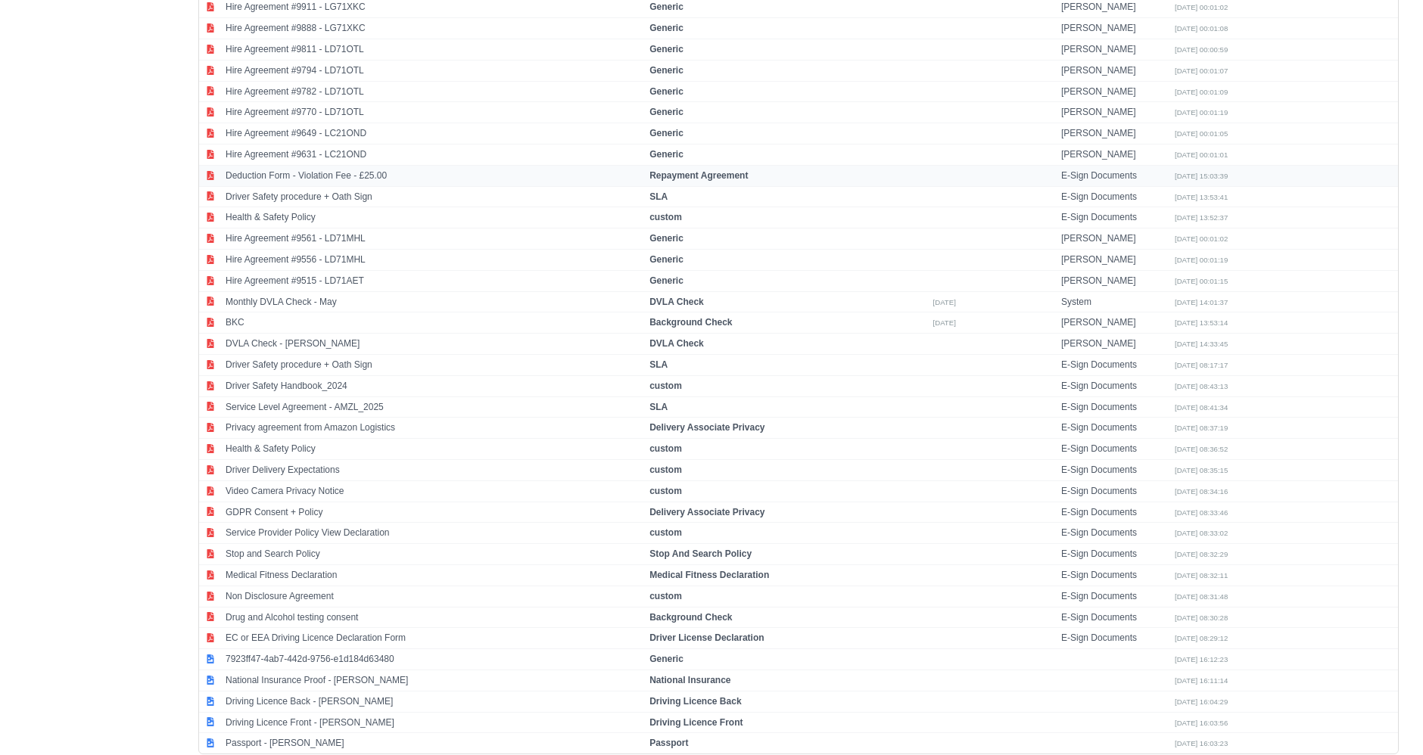
click at [293, 165] on td "Deduction Form - Violation Fee - £25.00" at bounding box center [434, 175] width 424 height 21
select select "repayment-agreement"
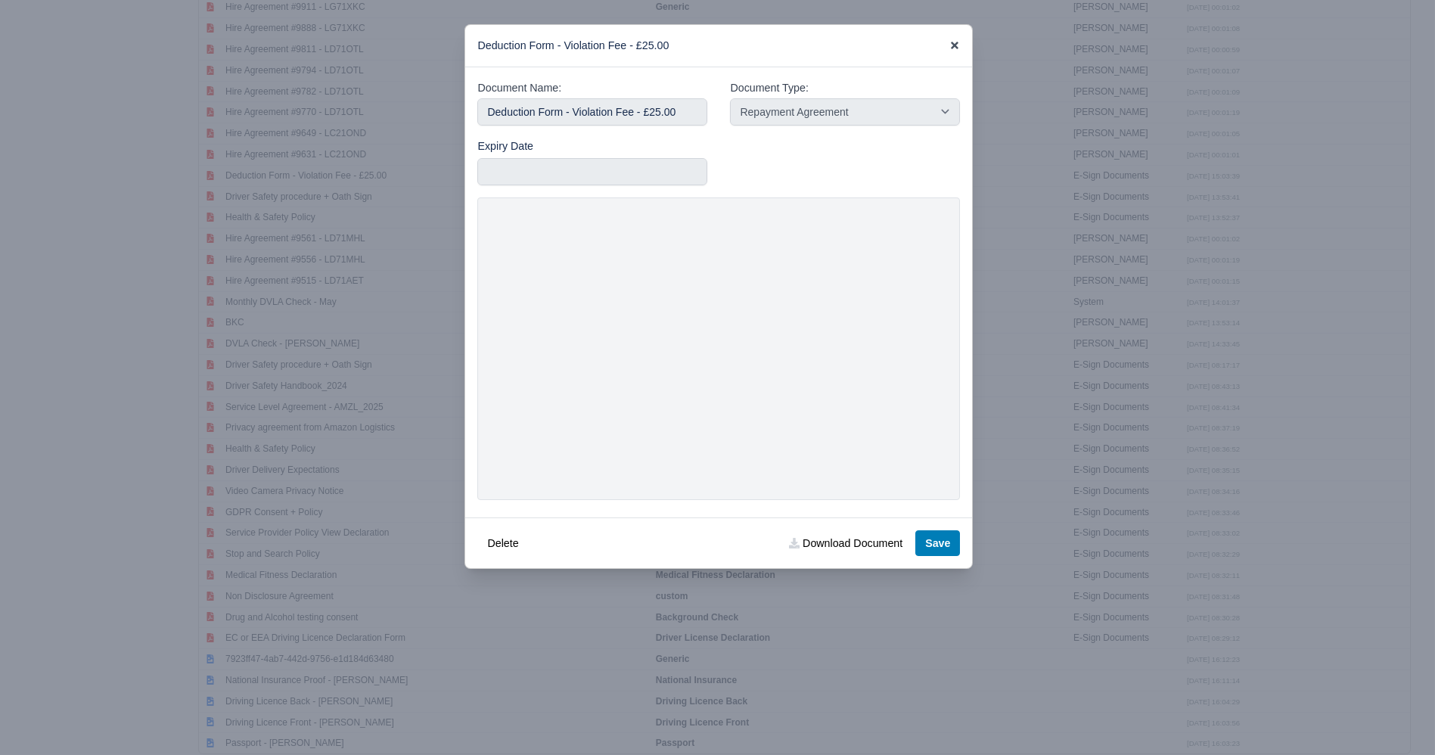
click at [955, 43] on icon at bounding box center [955, 45] width 11 height 11
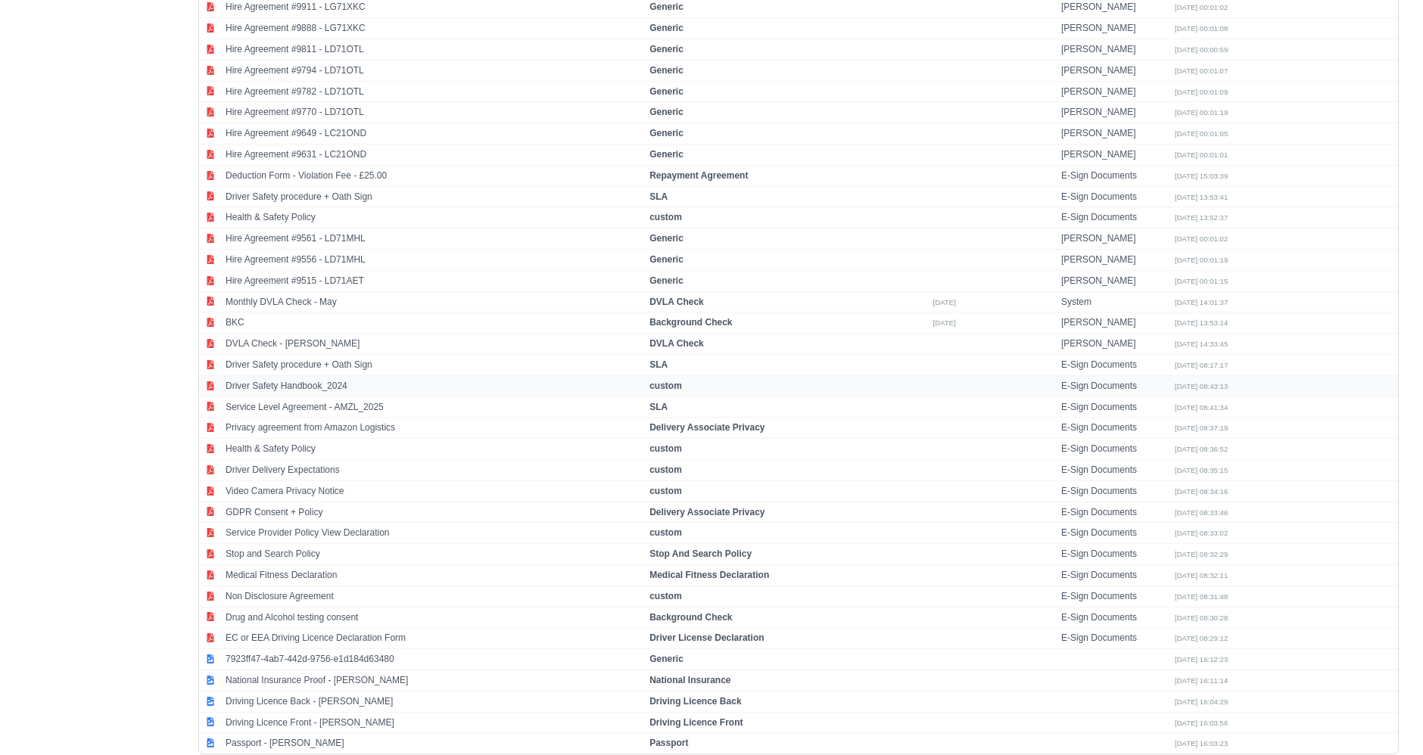
click at [347, 375] on td "Driver Safety Handbook_2024" at bounding box center [434, 385] width 424 height 21
select select "custom"
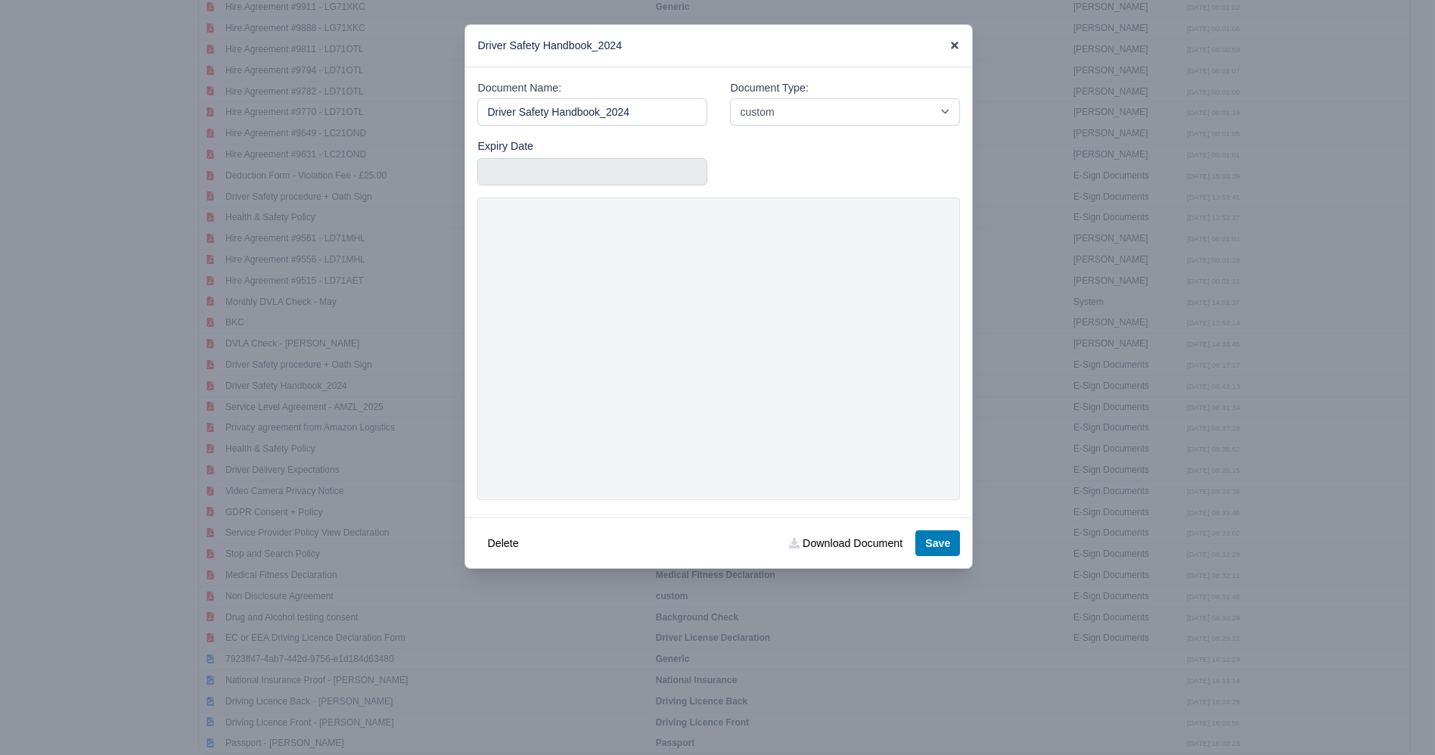
click at [954, 45] on icon at bounding box center [955, 46] width 8 height 8
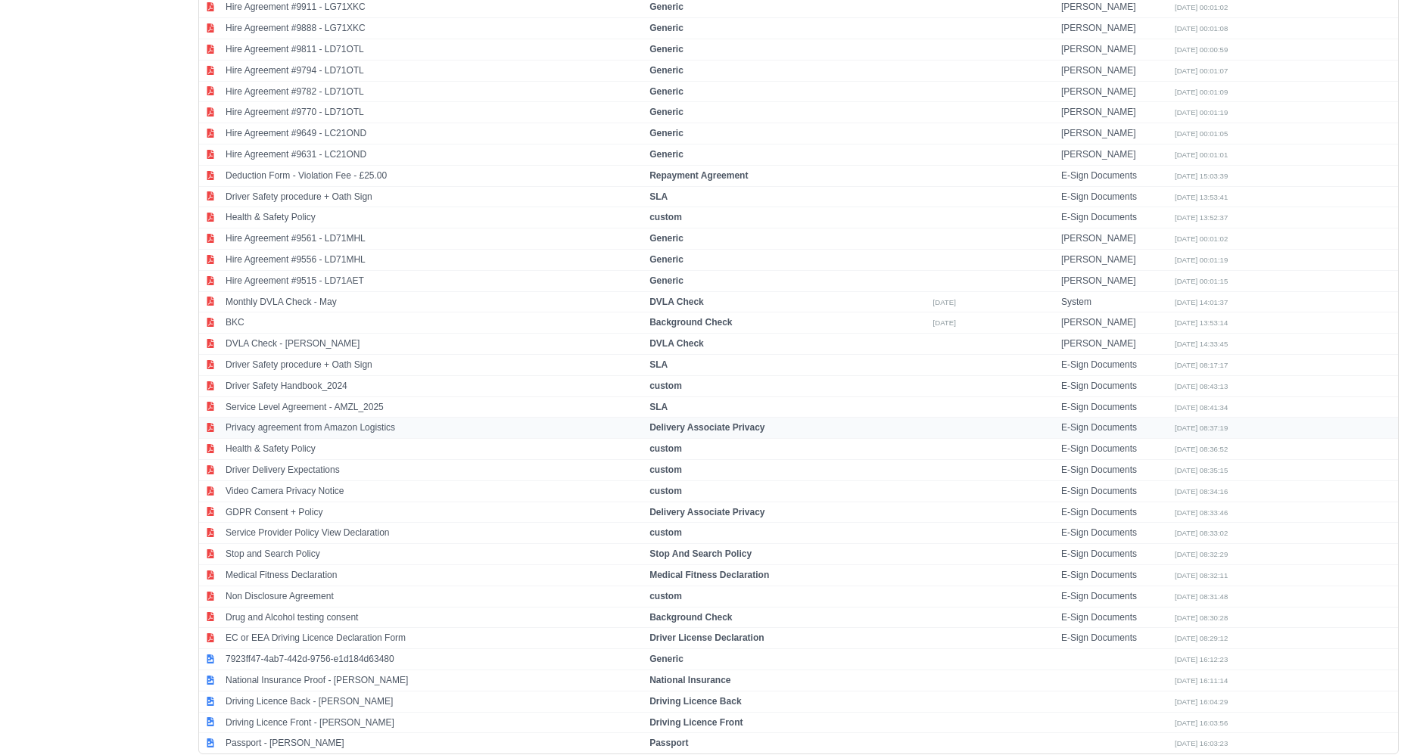
click at [372, 418] on td "Privacy agreement from Amazon Logistics" at bounding box center [434, 428] width 424 height 21
select select "delivery-associate-privacy"
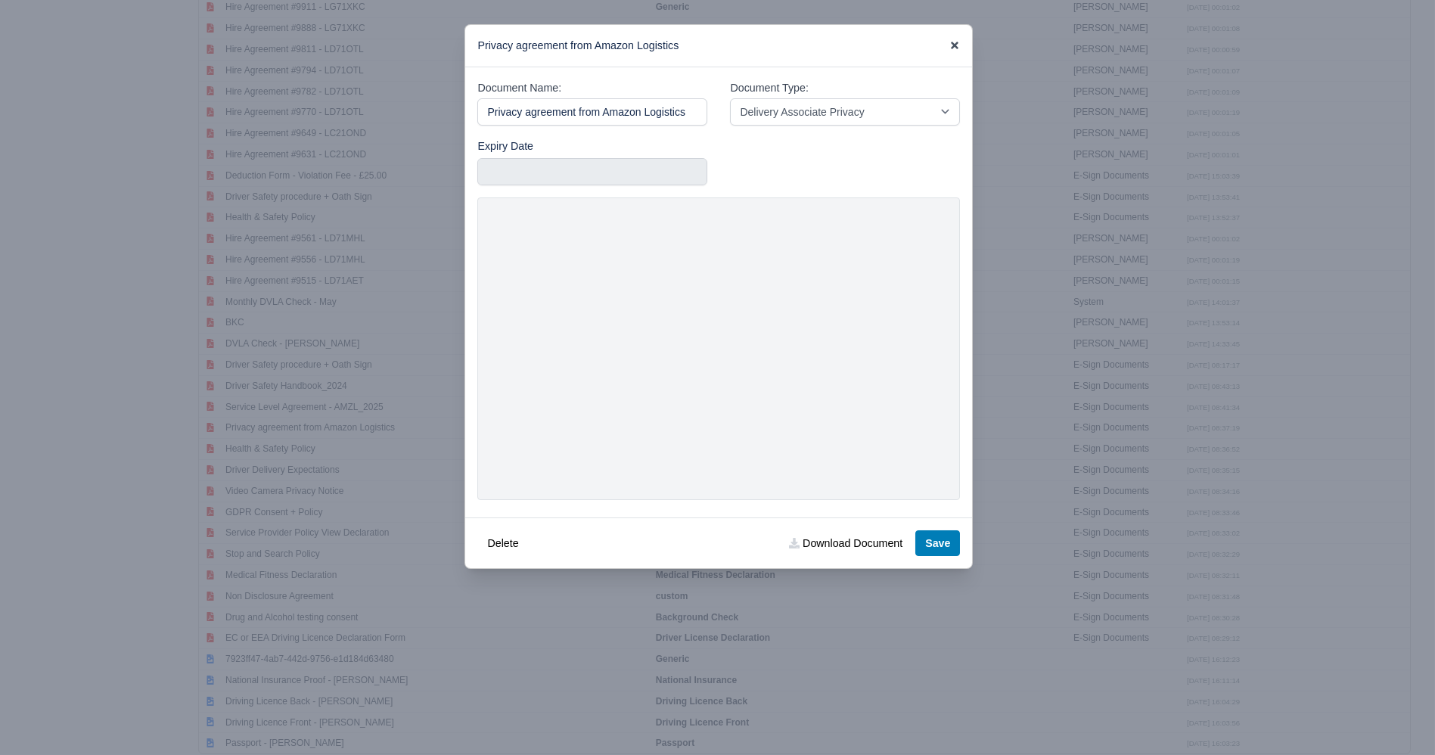
click at [951, 42] on icon at bounding box center [955, 45] width 11 height 11
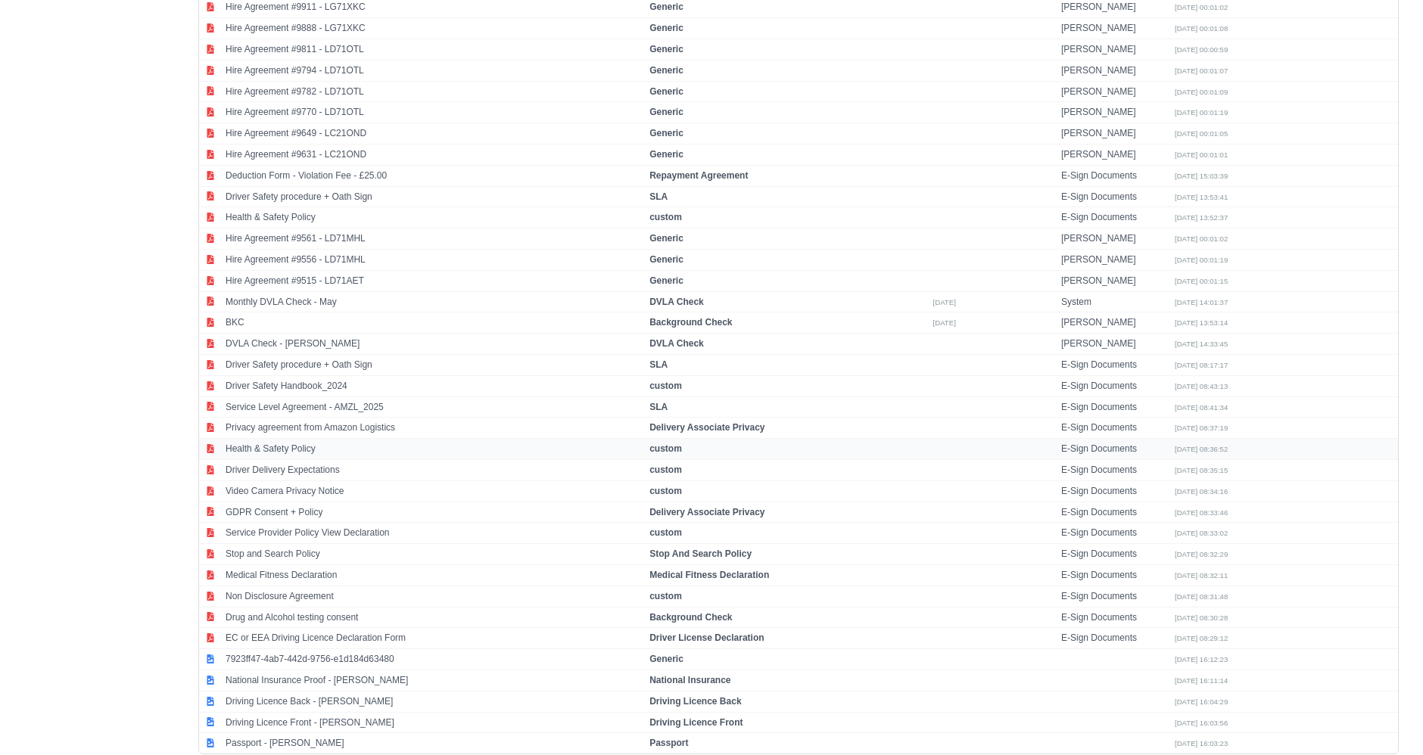
click at [278, 440] on td "Health & Safety Policy" at bounding box center [434, 449] width 424 height 21
select select "custom"
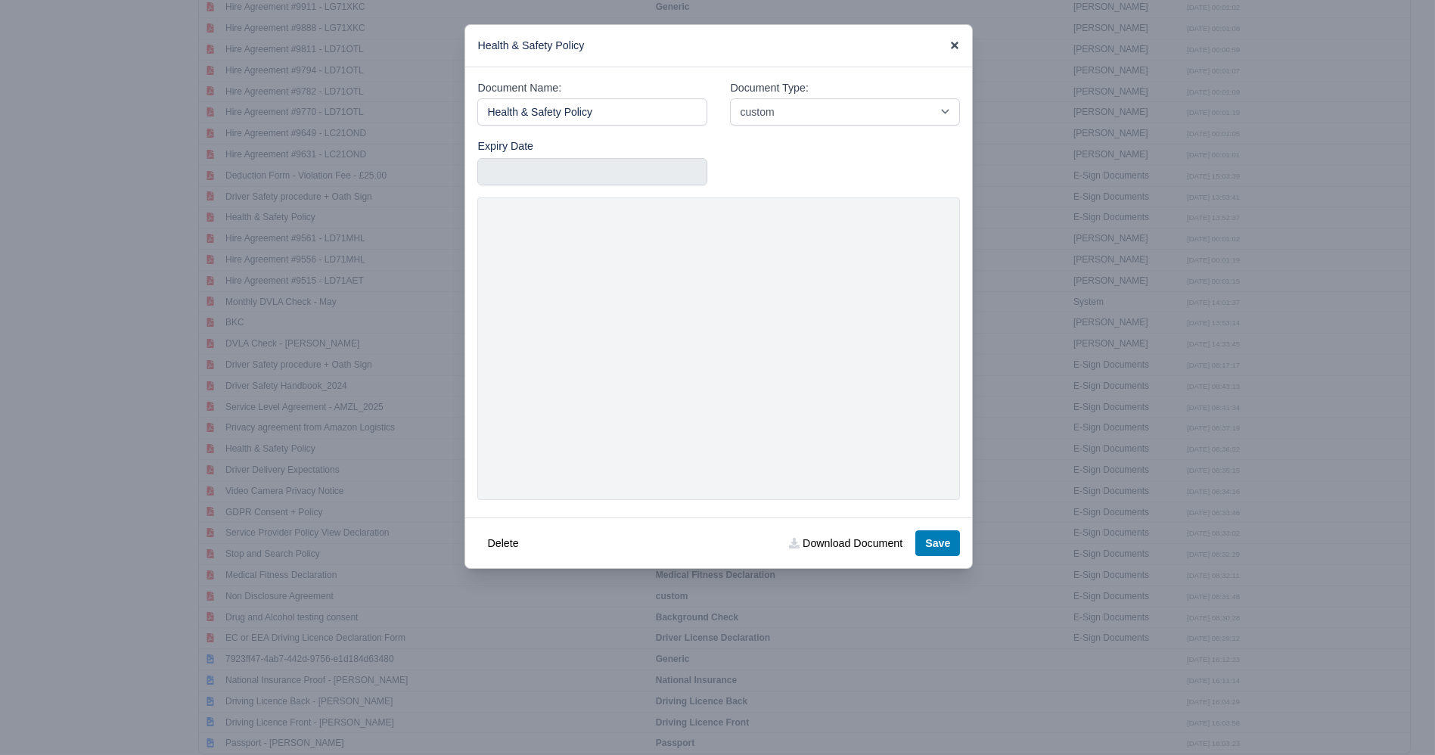
click at [950, 46] on icon at bounding box center [955, 45] width 11 height 11
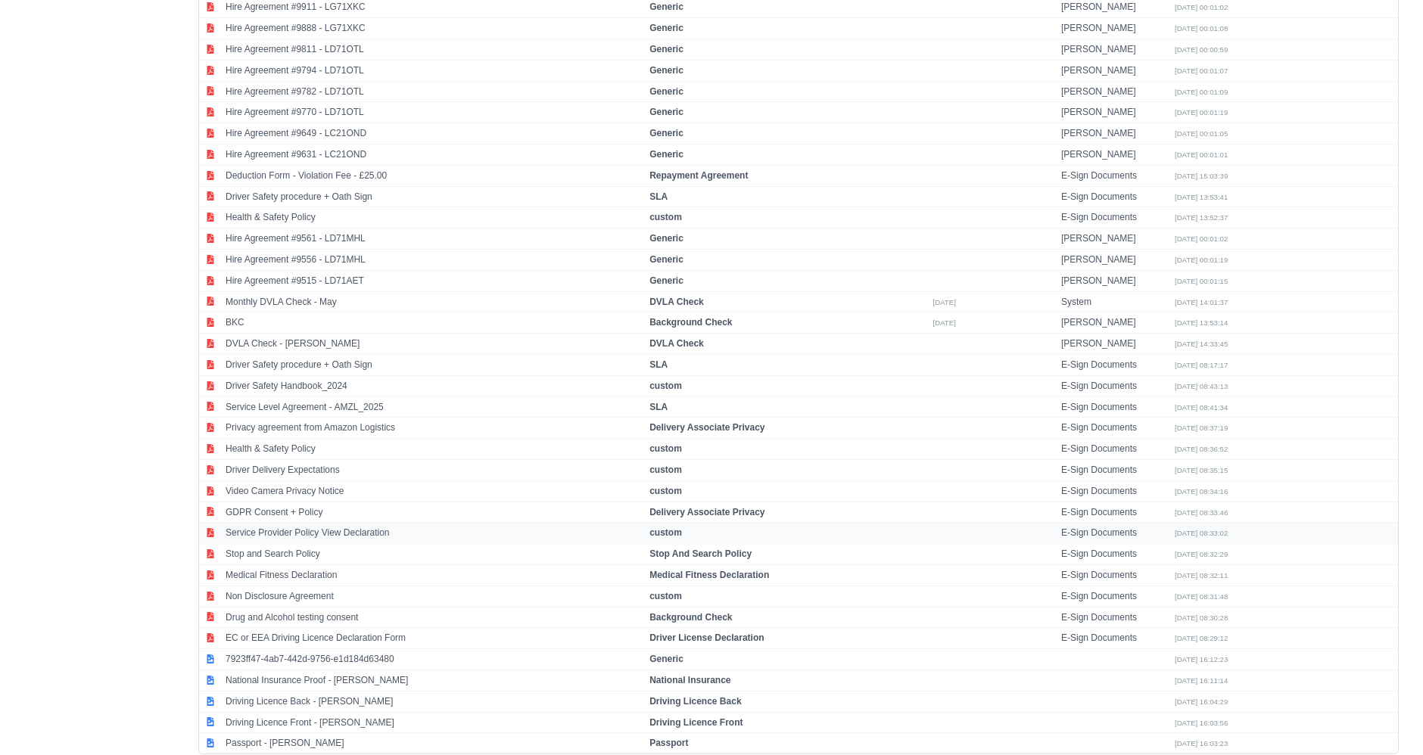
click at [319, 523] on td "Service Provider Policy View Declaration" at bounding box center [434, 533] width 424 height 21
select select "custom"
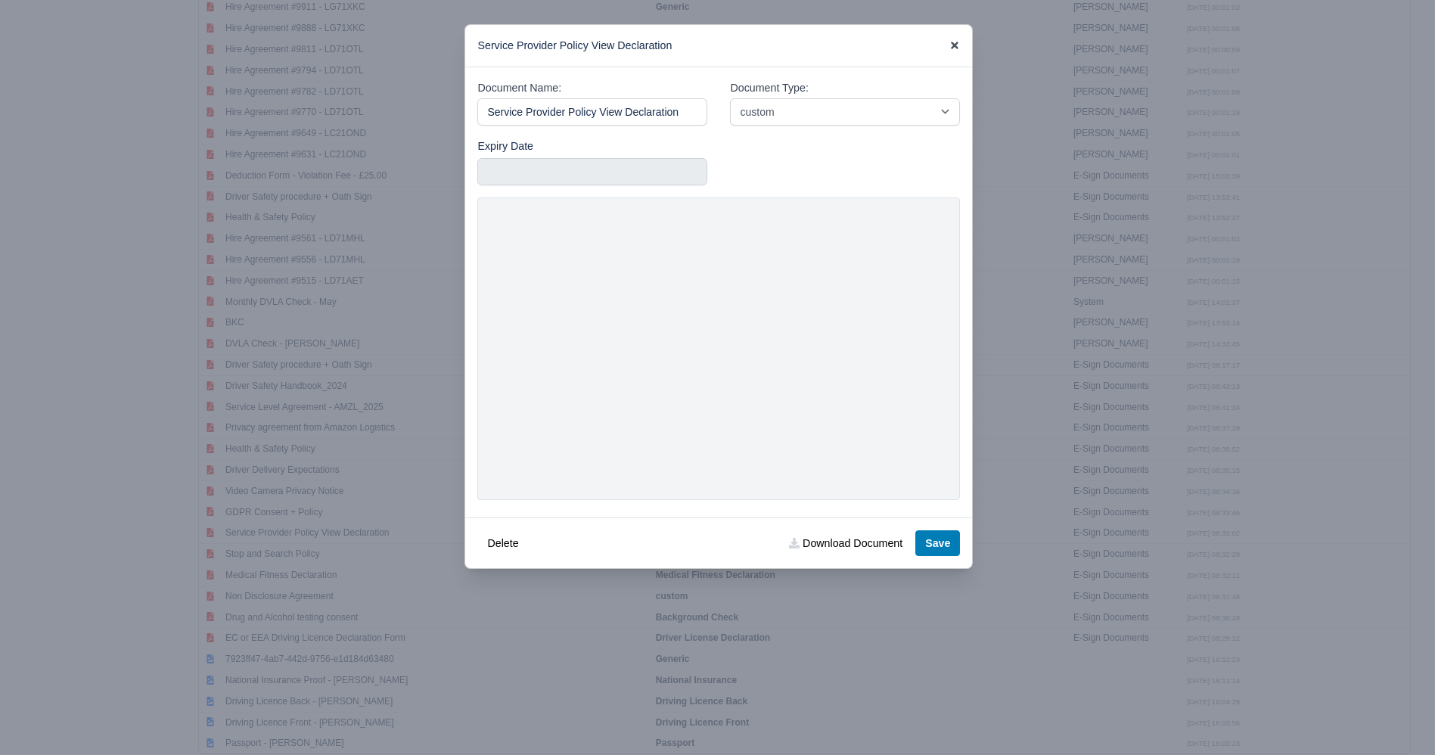
click at [950, 46] on icon at bounding box center [955, 45] width 11 height 11
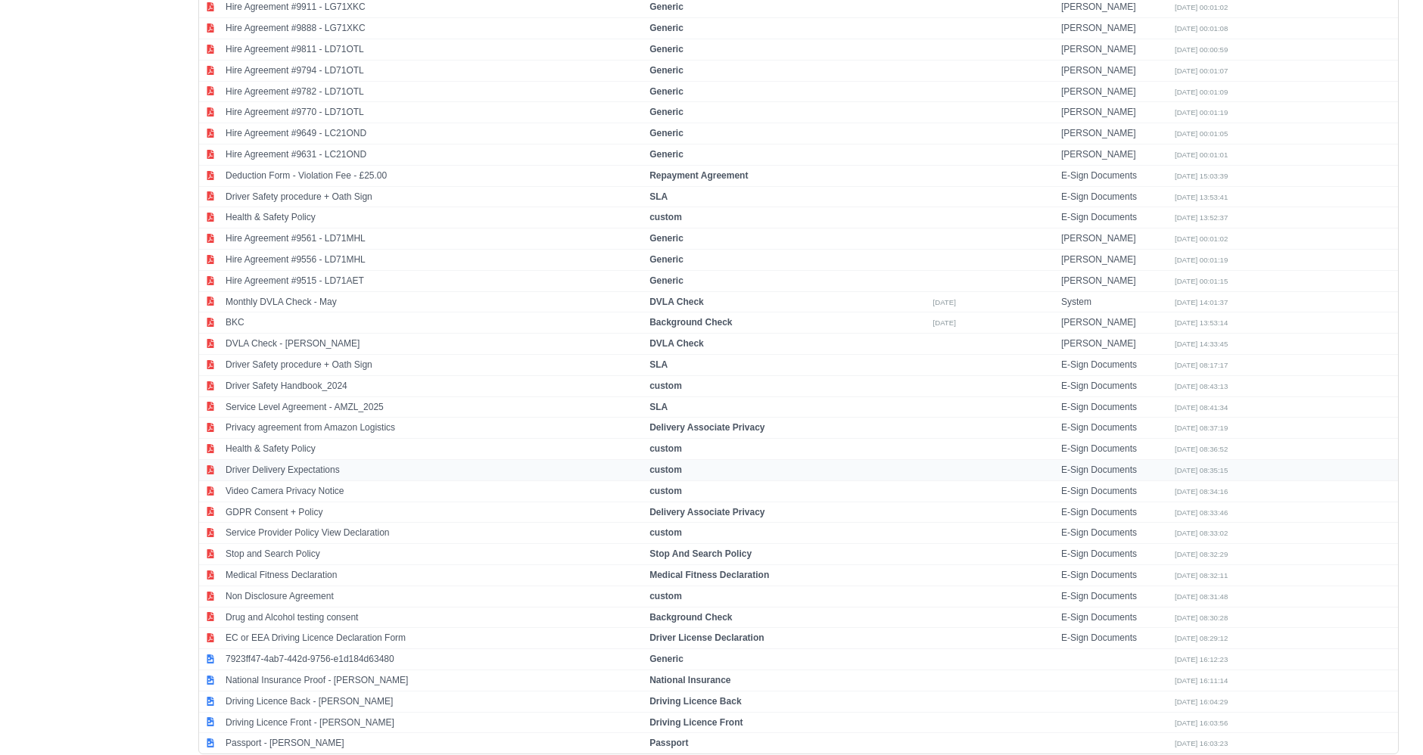
click at [279, 459] on td "Driver Delivery Expectations" at bounding box center [434, 469] width 424 height 21
select select "custom"
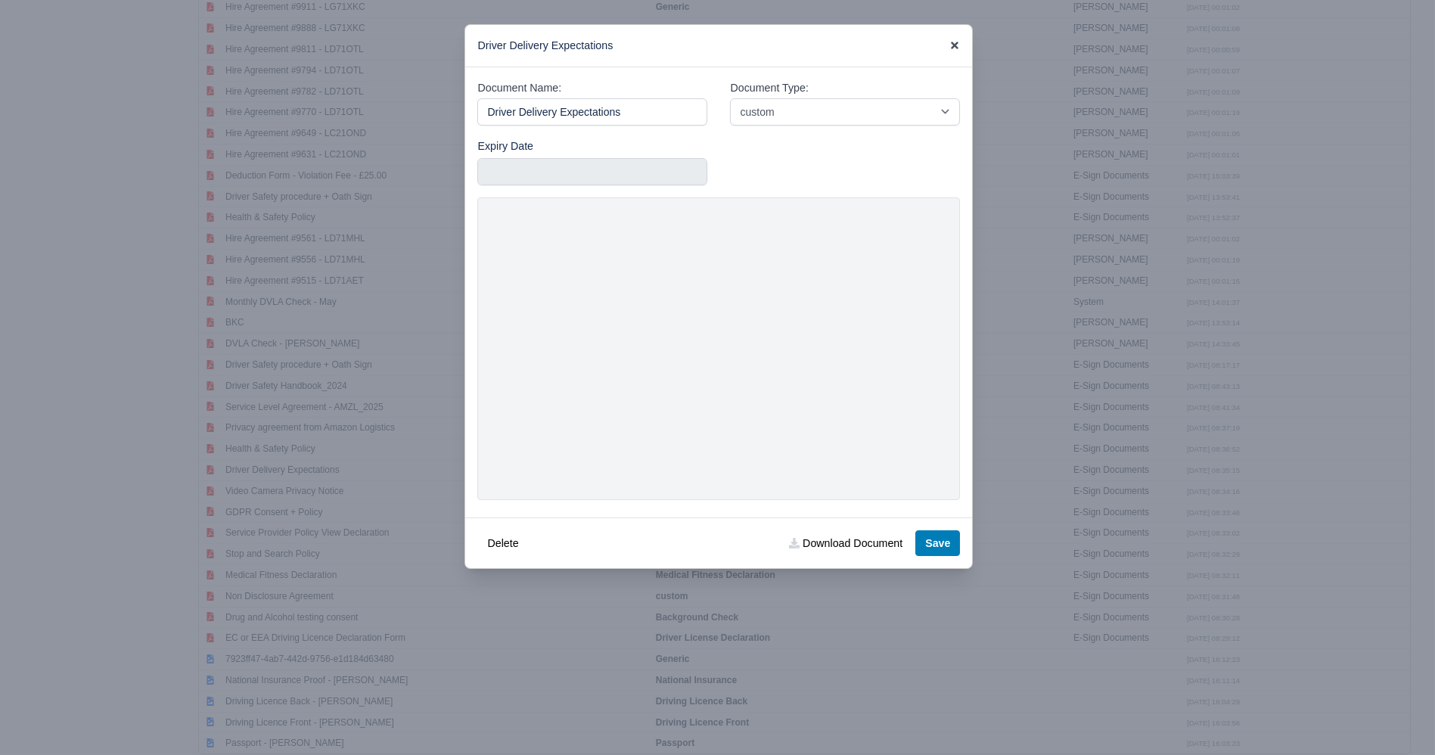
click at [955, 45] on icon at bounding box center [955, 46] width 8 height 8
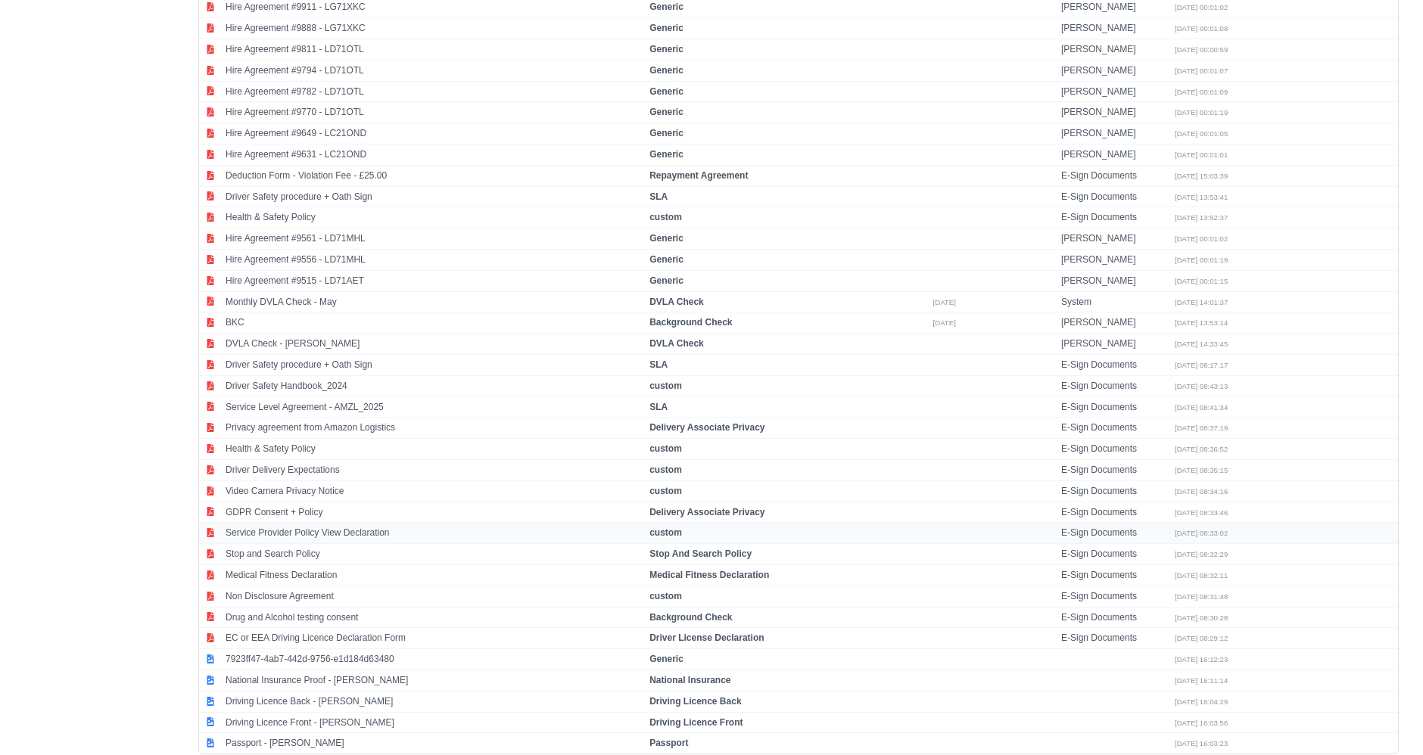
click at [272, 523] on td "Service Provider Policy View Declaration" at bounding box center [434, 533] width 424 height 21
select select "custom"
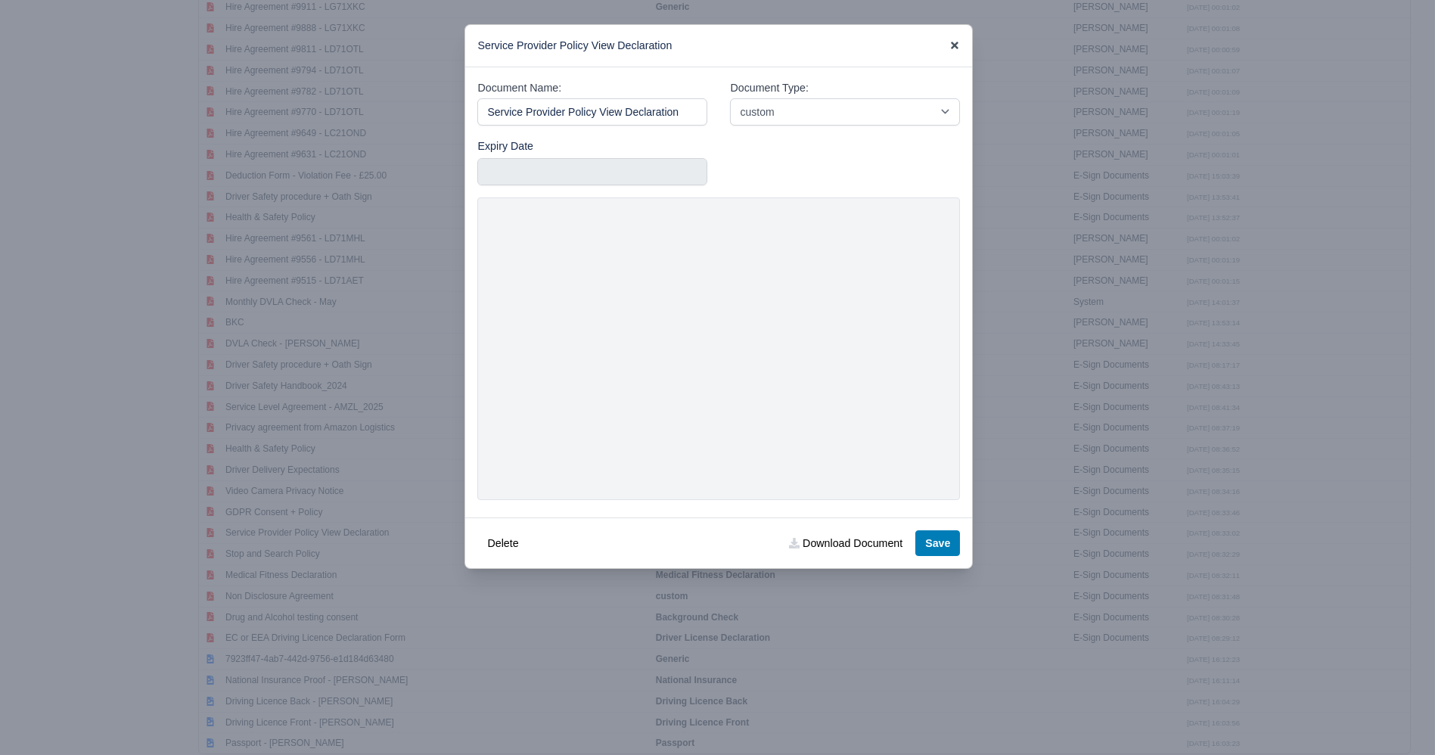
click at [953, 46] on icon at bounding box center [955, 45] width 11 height 11
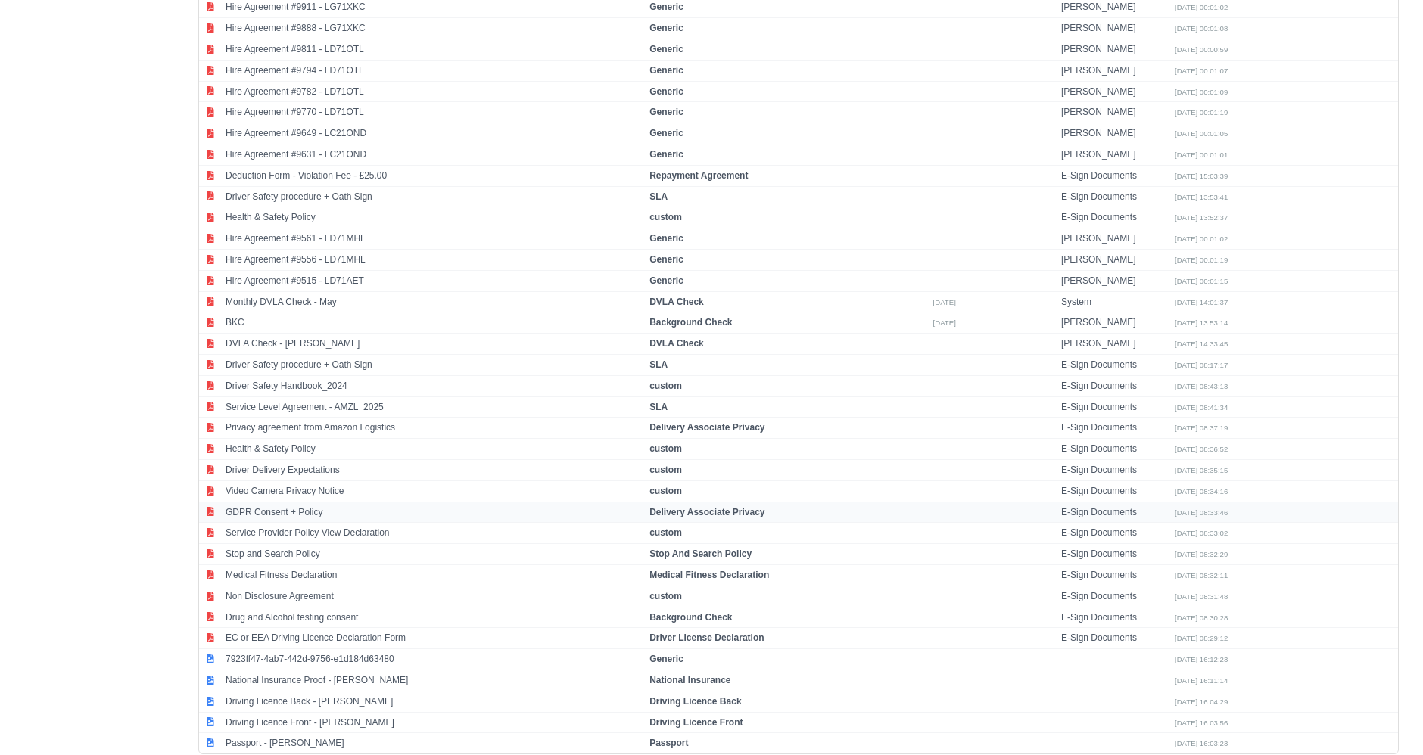
click at [298, 502] on td "GDPR Consent + Policy" at bounding box center [434, 512] width 424 height 21
select select "delivery-associate-privacy"
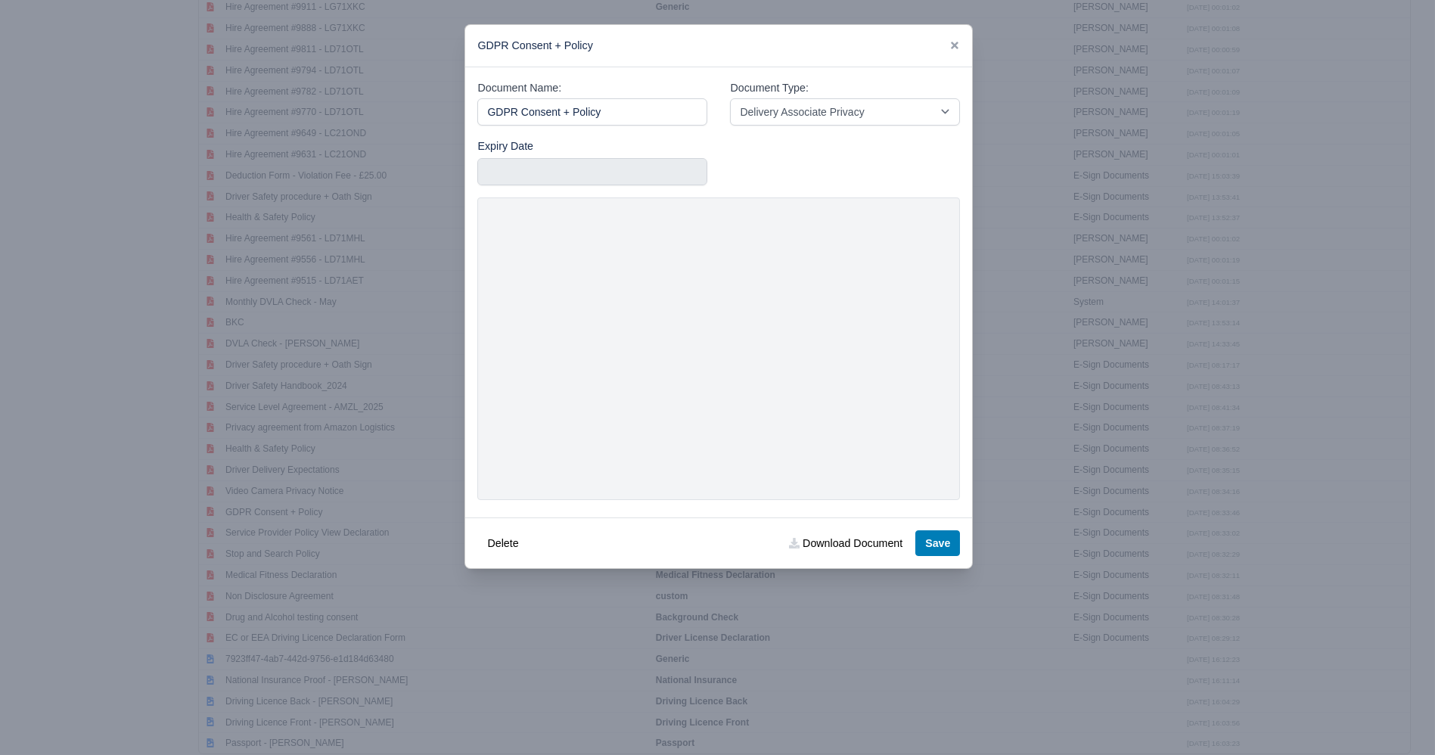
drag, startPoint x: 636, startPoint y: 110, endPoint x: 311, endPoint y: 120, distance: 324.8
click at [311, 120] on div "​ GDPR Consent + Policy Document Name: GDPR Consent + Policy Document Type: -- …" at bounding box center [717, 377] width 1435 height 755
click at [817, 546] on link "Download Document" at bounding box center [845, 543] width 133 height 26
click at [959, 39] on link at bounding box center [955, 45] width 11 height 12
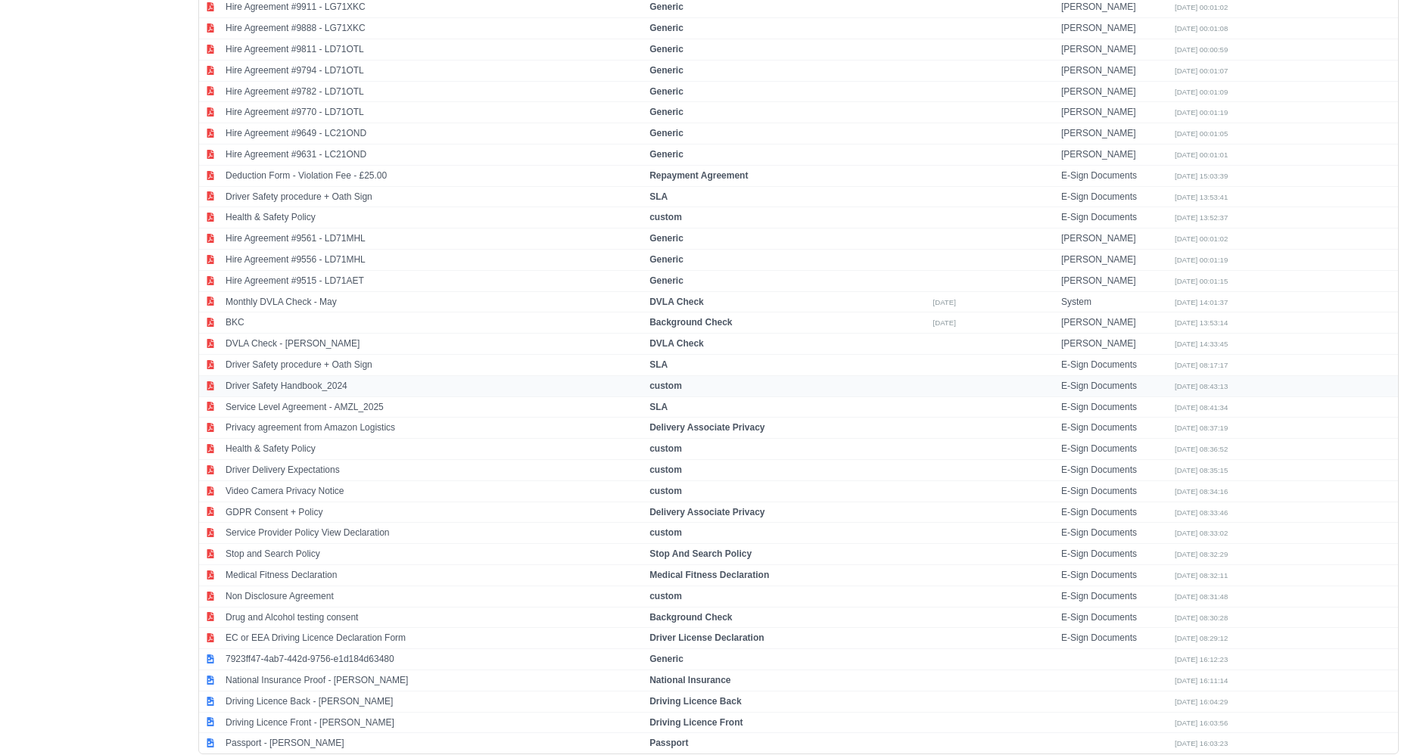
click at [270, 375] on td "Driver Safety Handbook_2024" at bounding box center [434, 385] width 424 height 21
select select "custom"
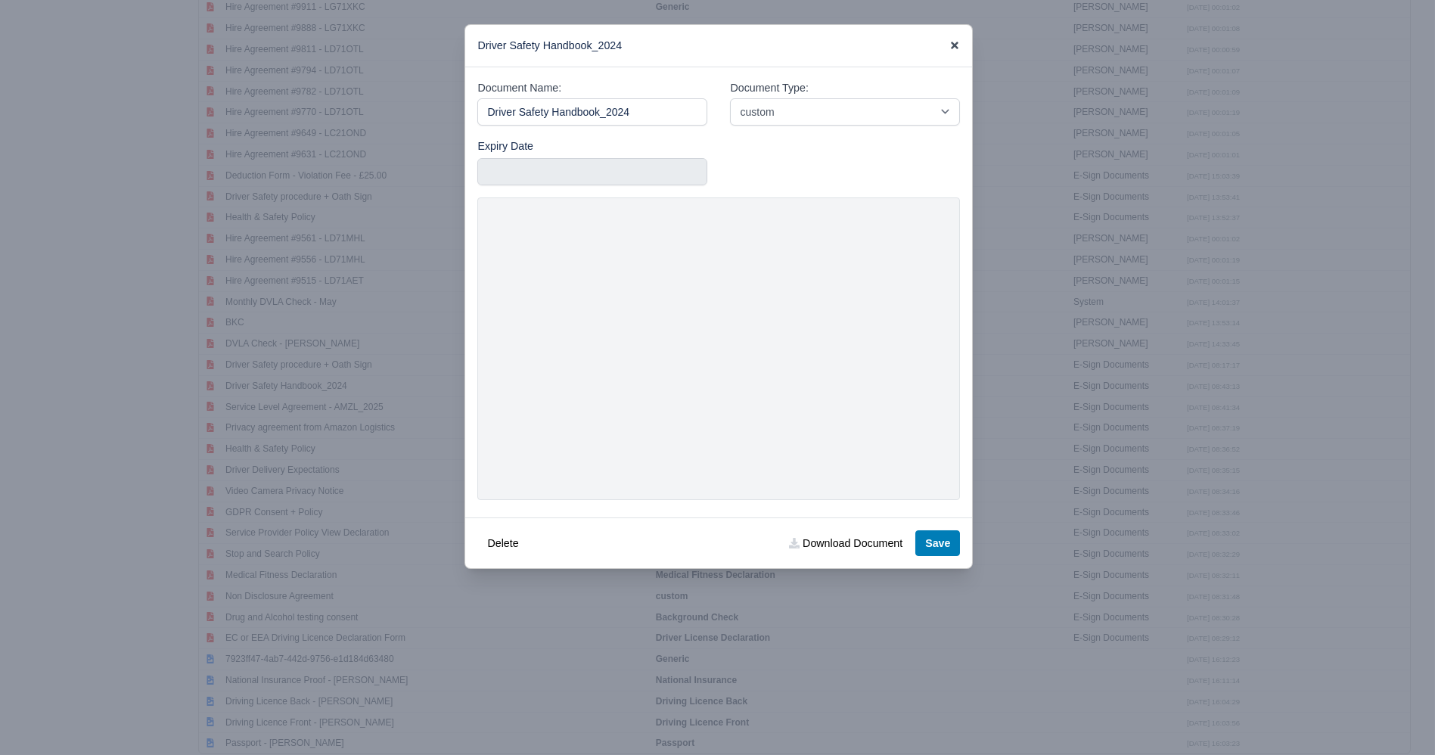
click at [956, 45] on icon at bounding box center [955, 46] width 8 height 8
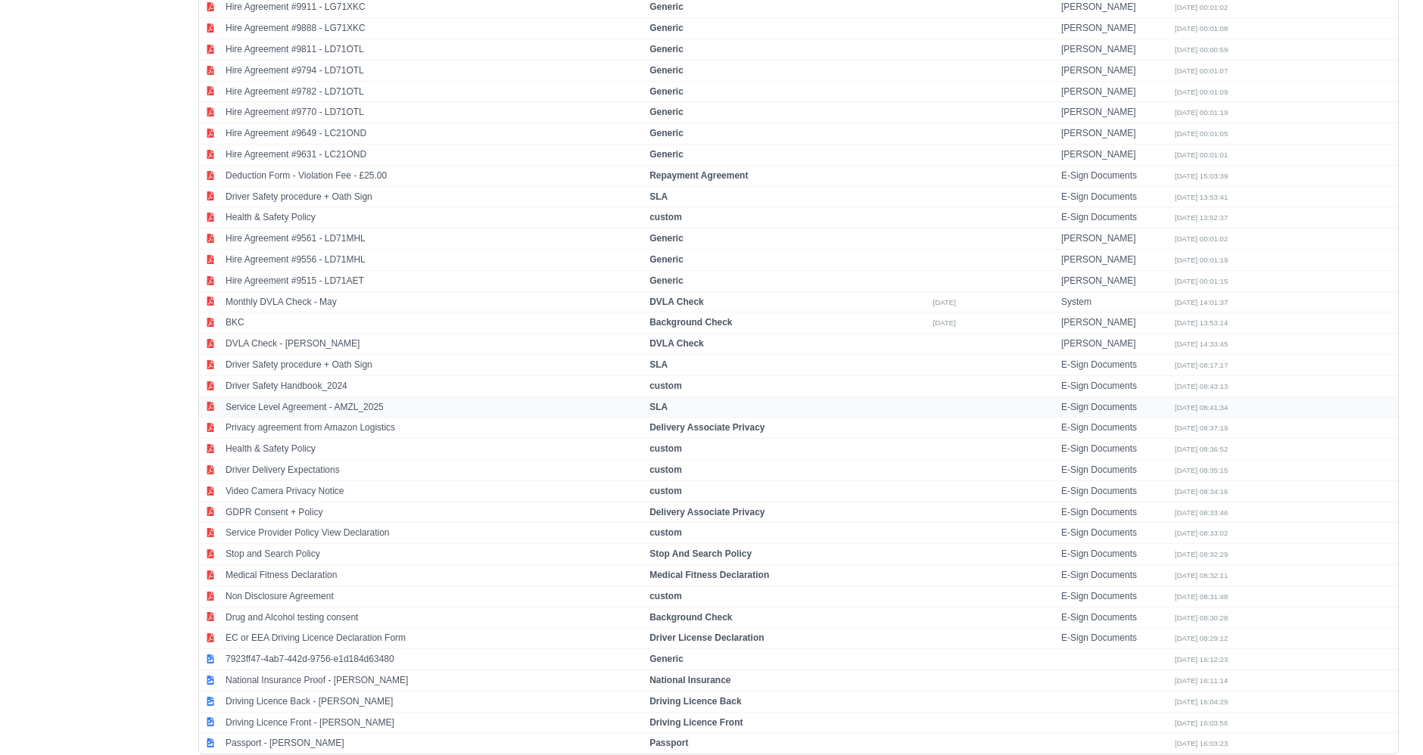
click at [306, 396] on td "Service Level Agreement - AMZL_2025" at bounding box center [434, 406] width 424 height 21
select select "sla"
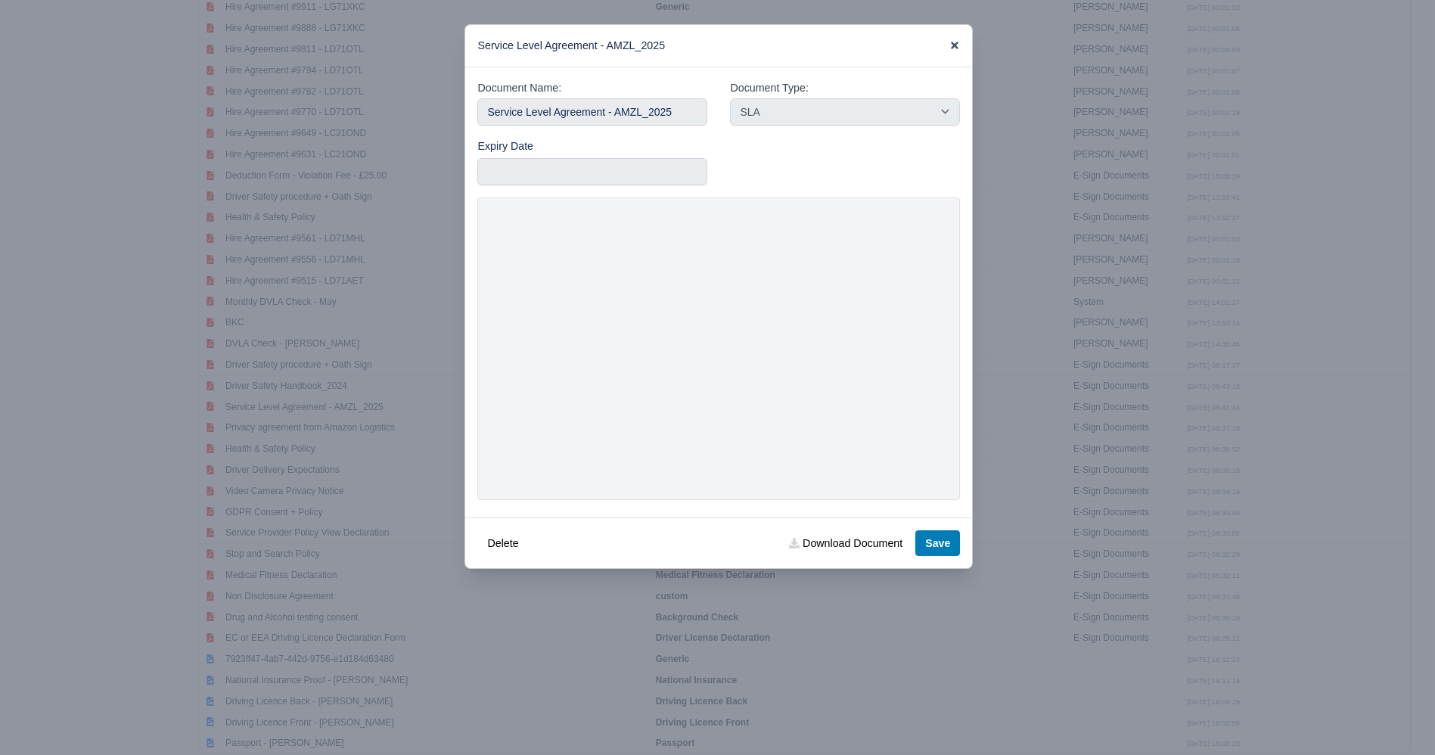
click at [956, 42] on icon at bounding box center [955, 45] width 11 height 11
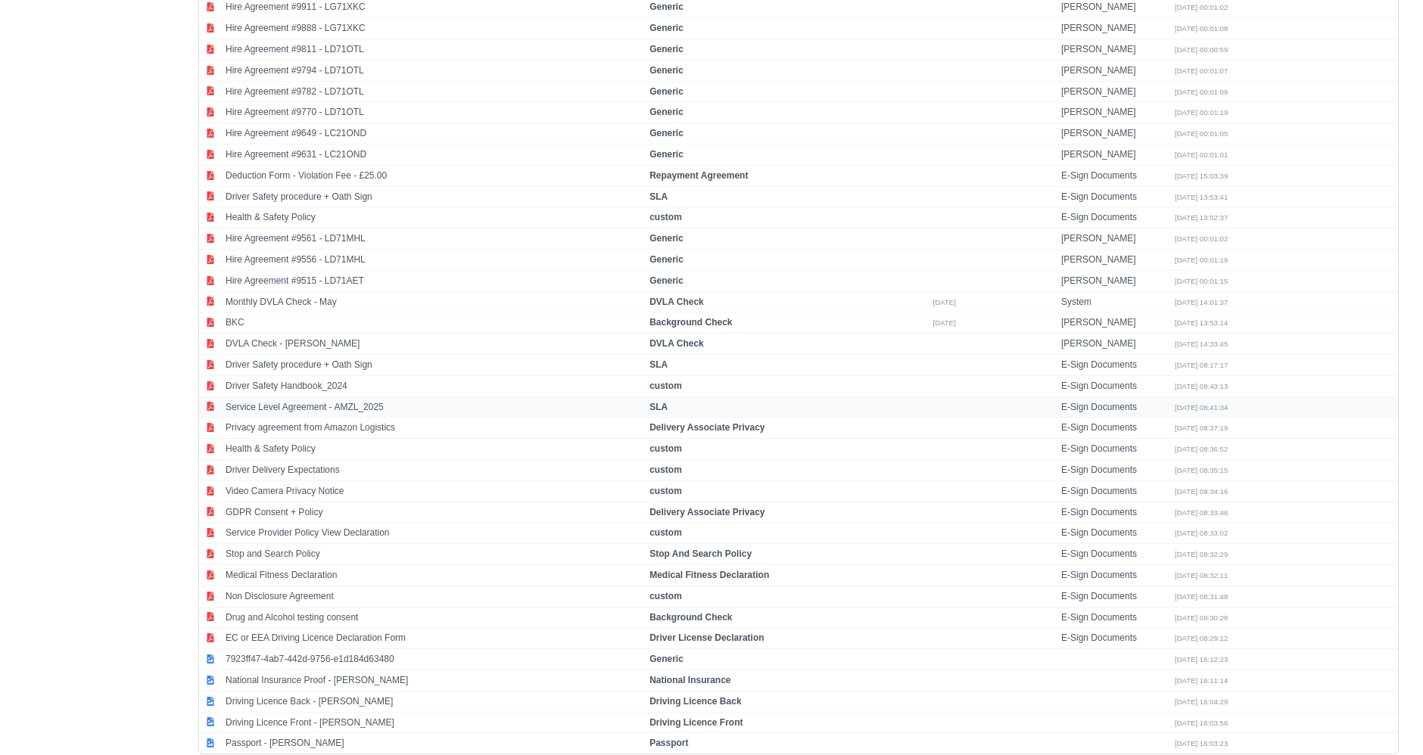
click at [263, 396] on td "Service Level Agreement - AMZL_2025" at bounding box center [434, 406] width 424 height 21
select select "sla"
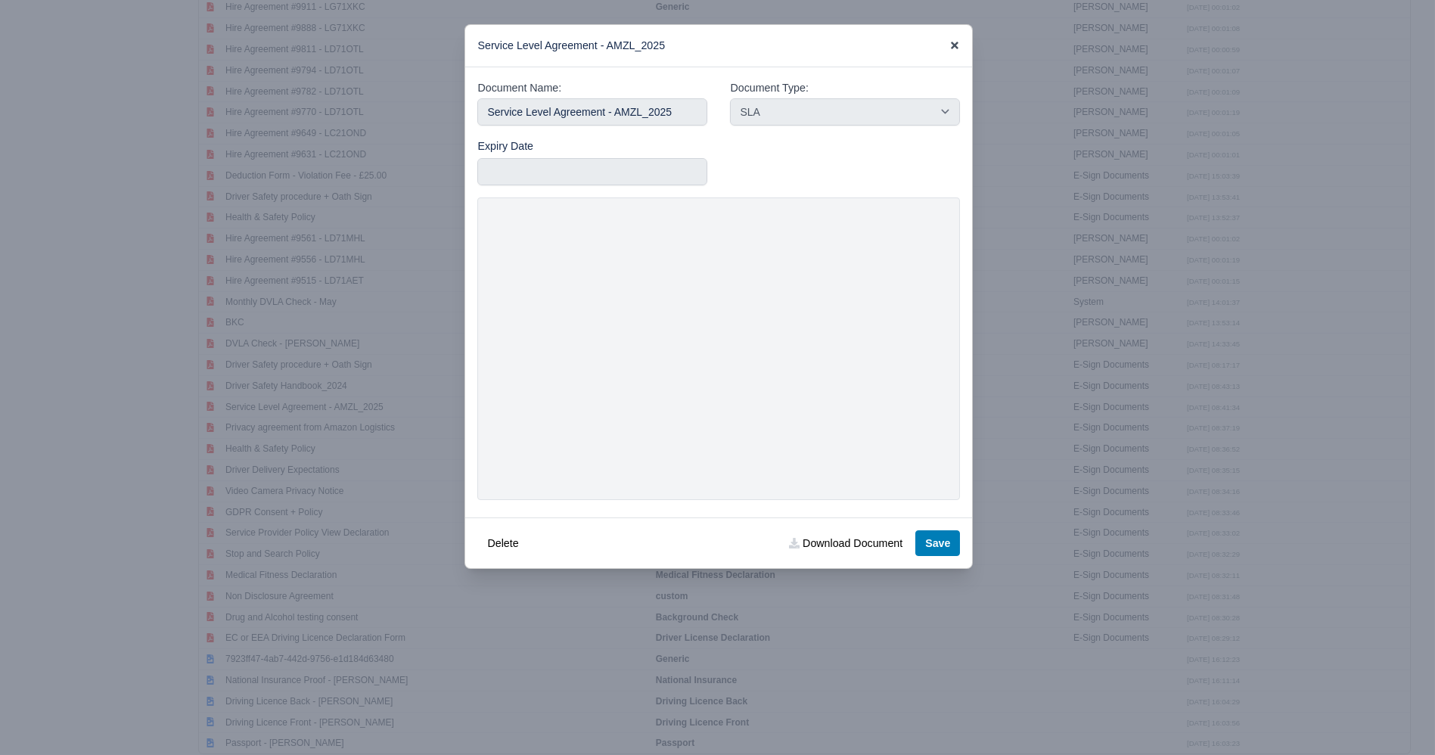
click at [953, 48] on icon at bounding box center [955, 46] width 8 height 8
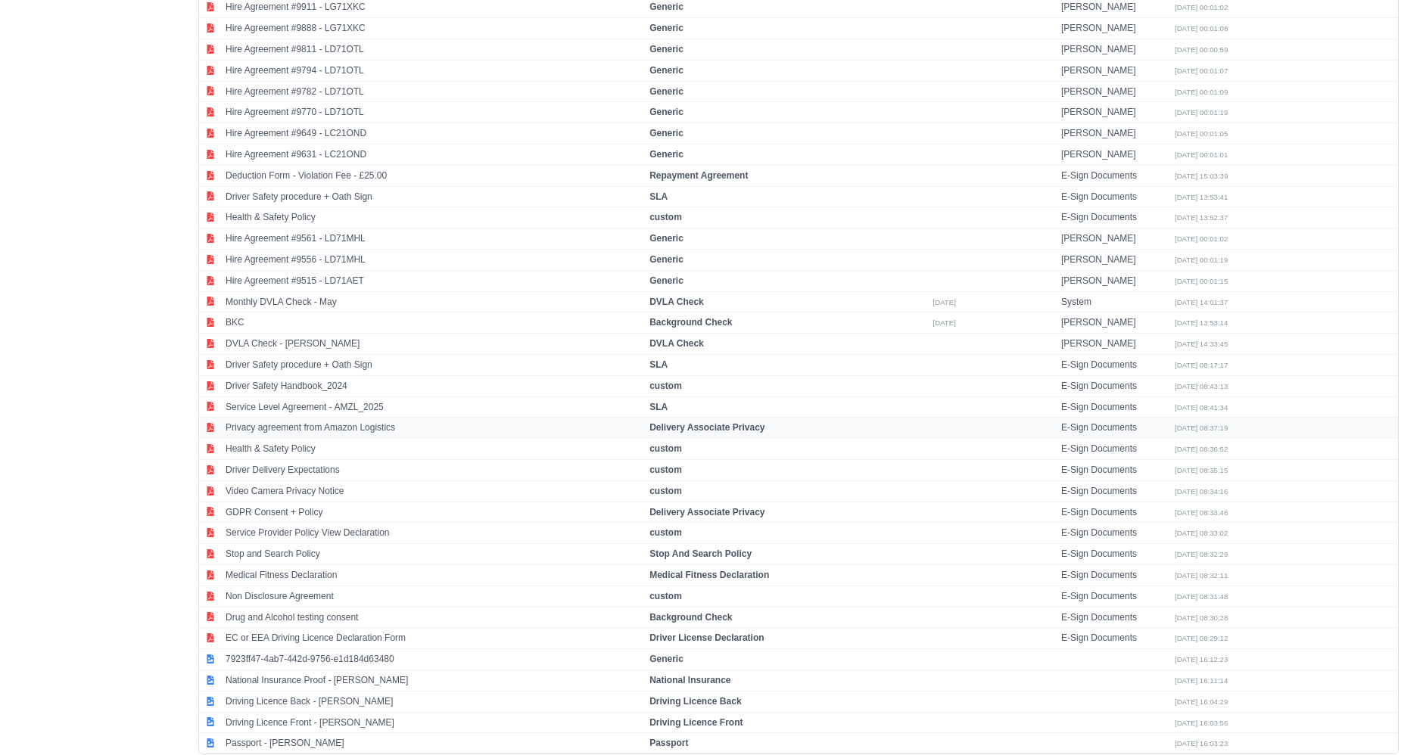
click at [281, 418] on td "Privacy agreement from Amazon Logistics" at bounding box center [434, 428] width 424 height 21
select select "delivery-associate-privacy"
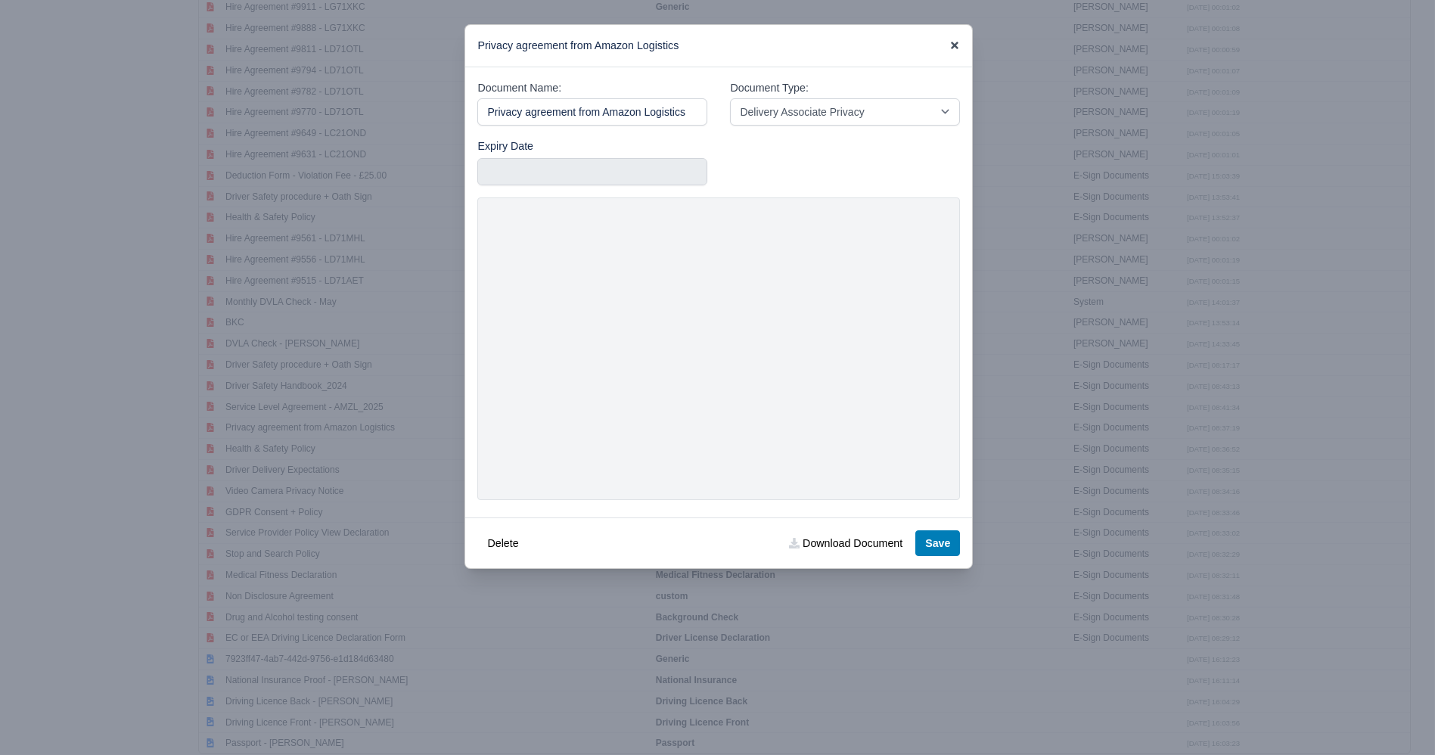
click at [956, 46] on icon at bounding box center [955, 46] width 8 height 8
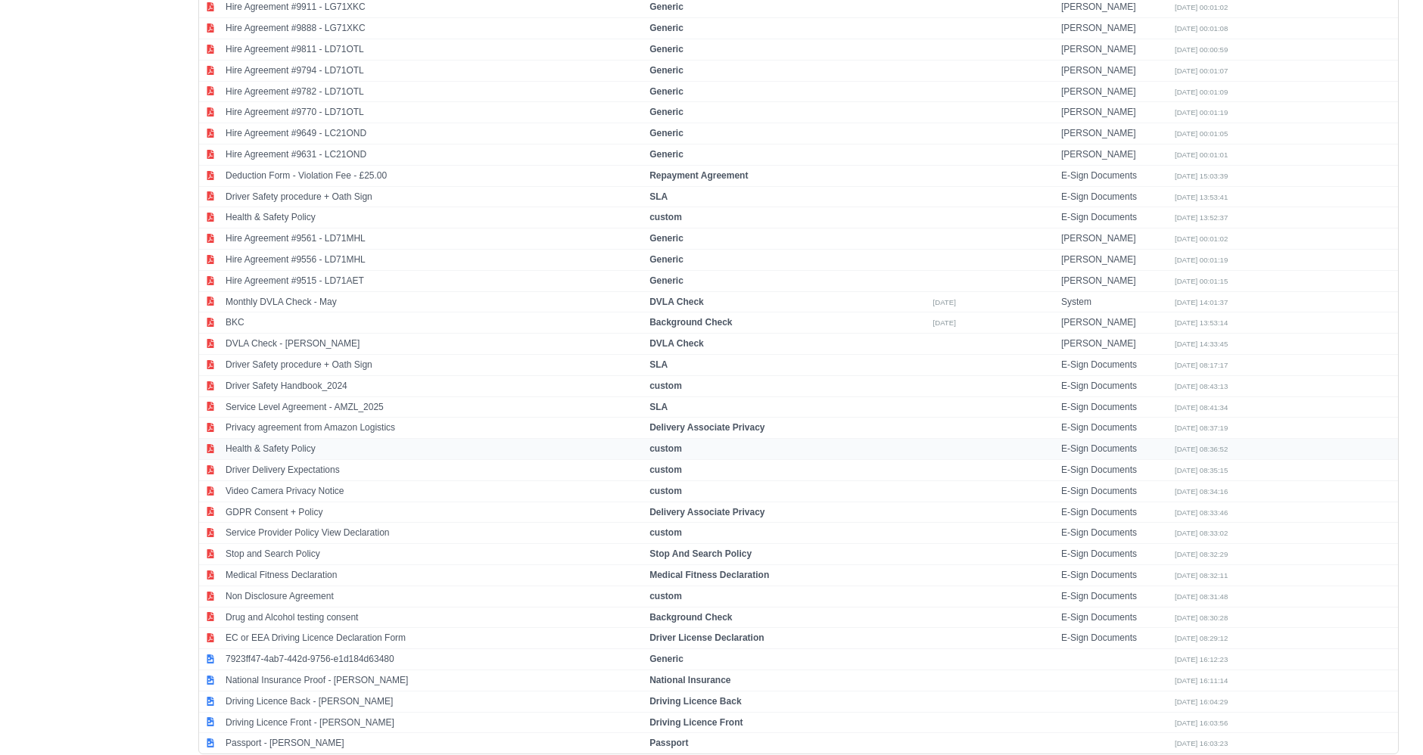
click at [303, 439] on td "Health & Safety Policy" at bounding box center [434, 449] width 424 height 21
select select "custom"
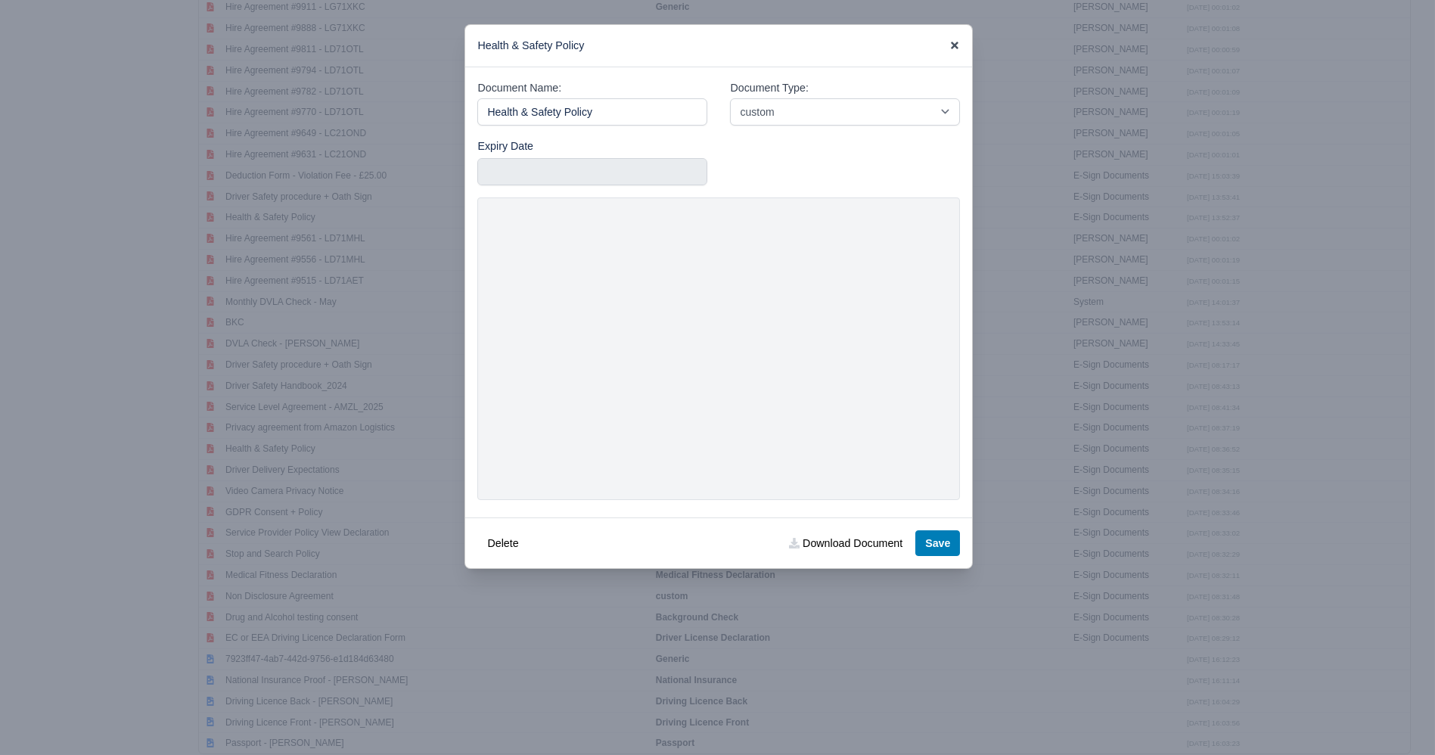
click at [954, 47] on icon at bounding box center [955, 46] width 8 height 8
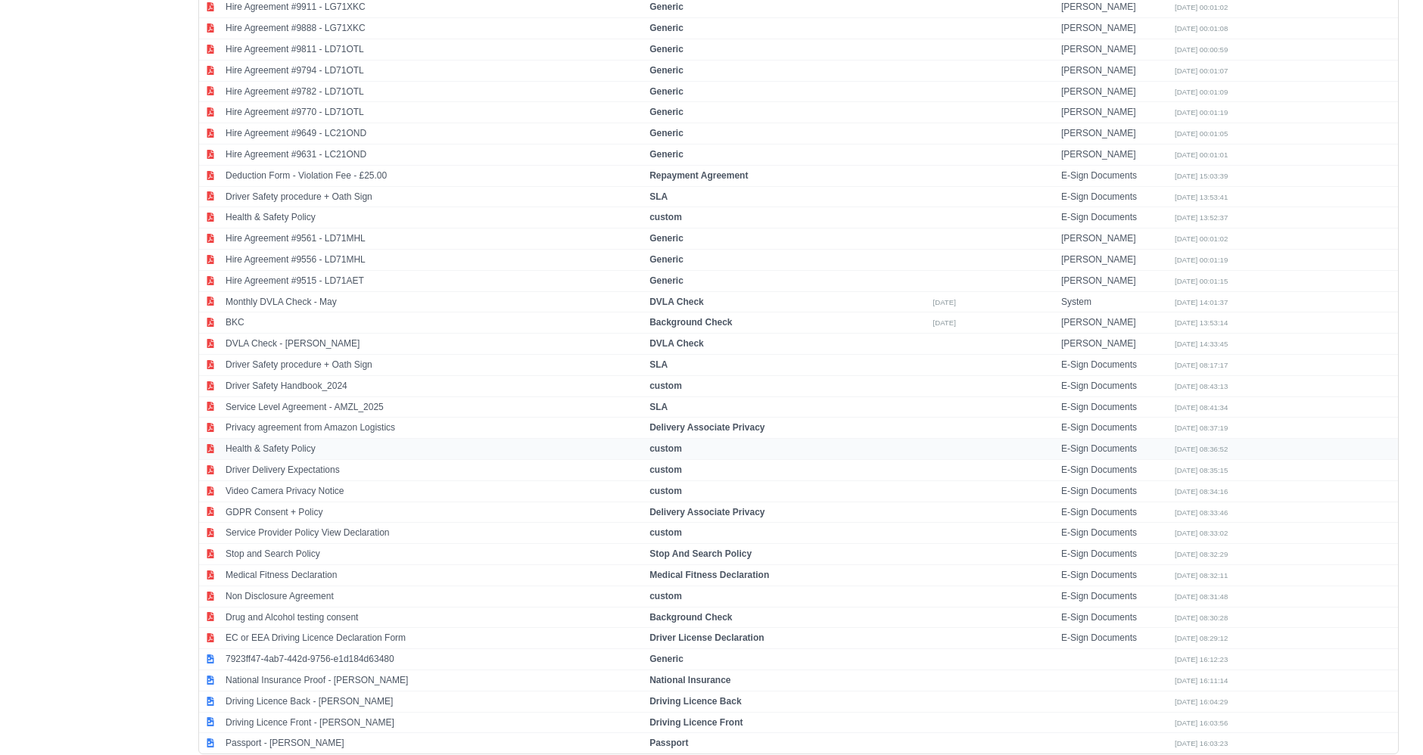
click at [298, 439] on td "Health & Safety Policy" at bounding box center [434, 449] width 424 height 21
select select "custom"
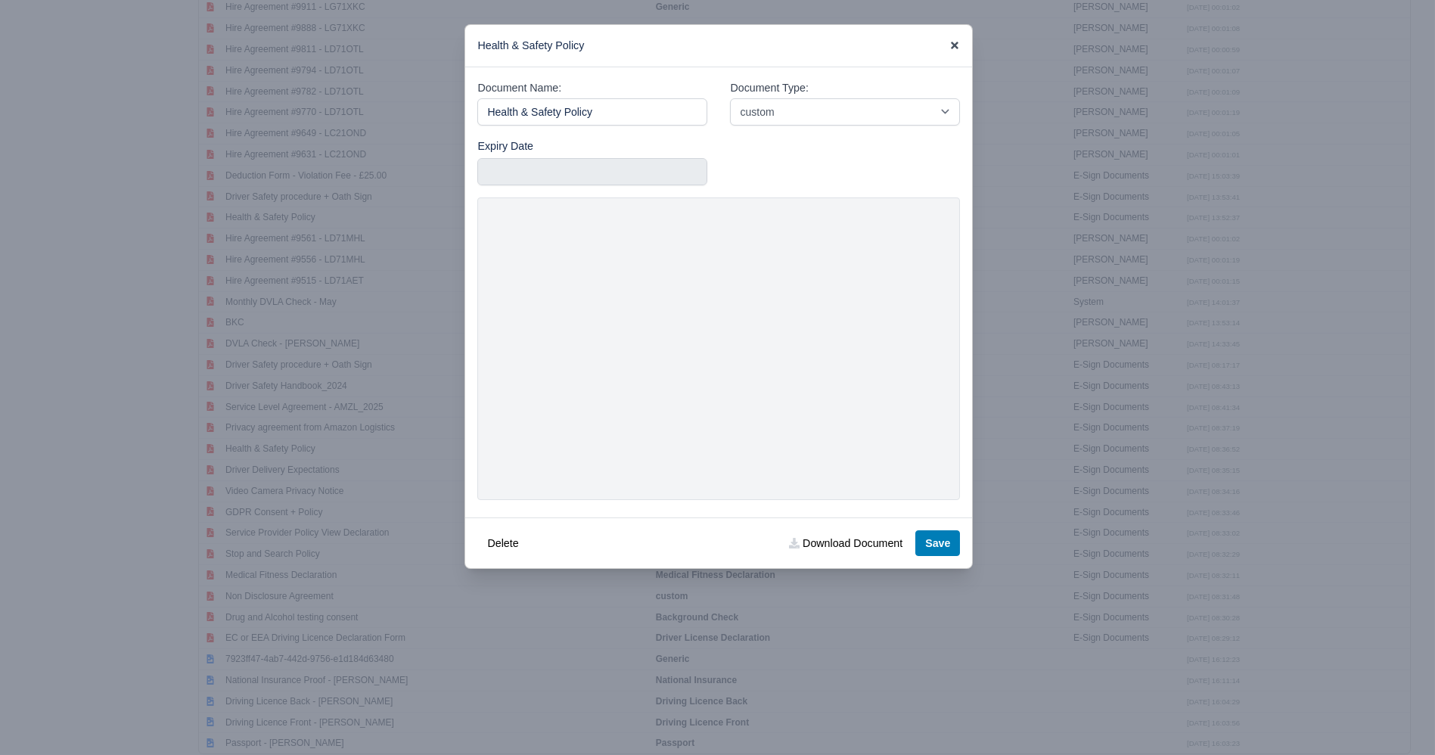
click at [953, 45] on icon at bounding box center [955, 46] width 8 height 8
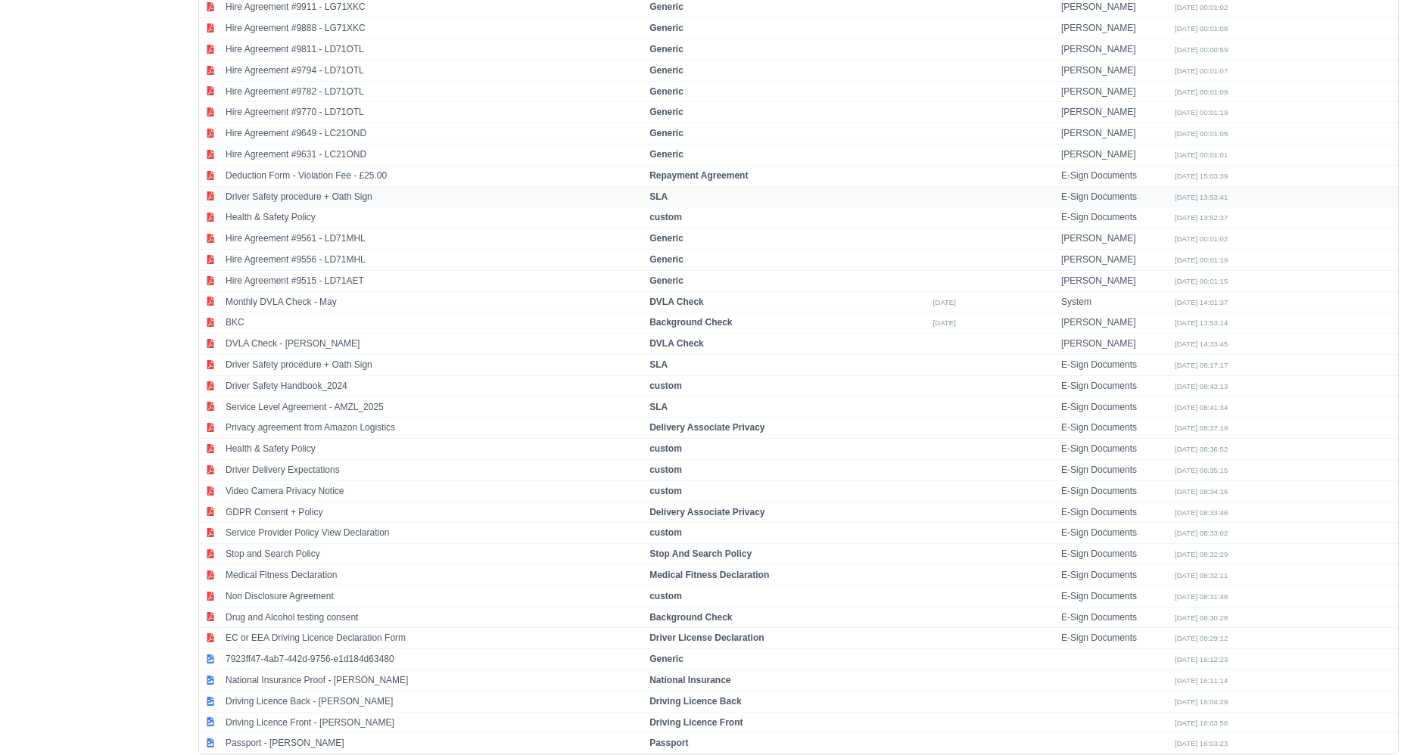
click at [309, 188] on td "Driver Safety procedure + Oath Sign" at bounding box center [434, 196] width 424 height 21
select select "sla"
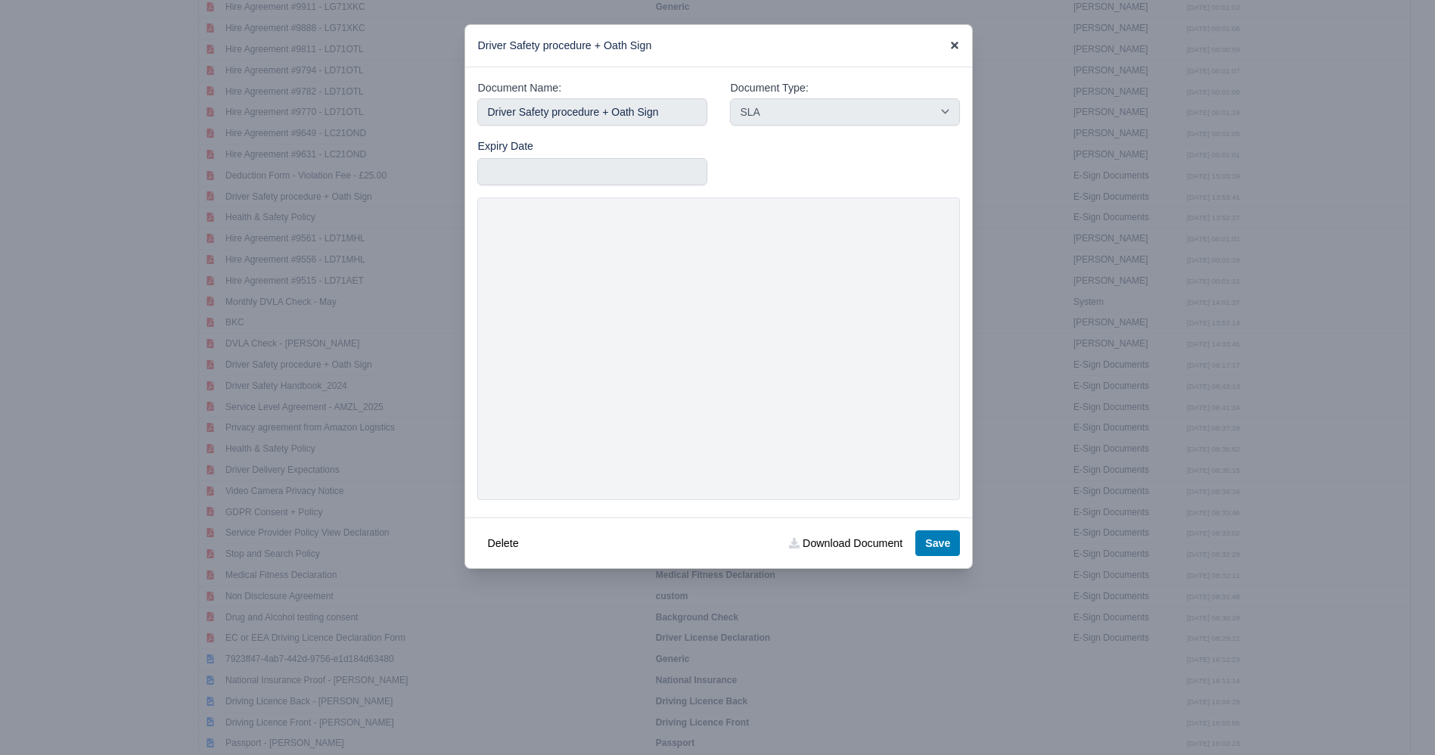
click at [959, 47] on icon at bounding box center [955, 45] width 11 height 11
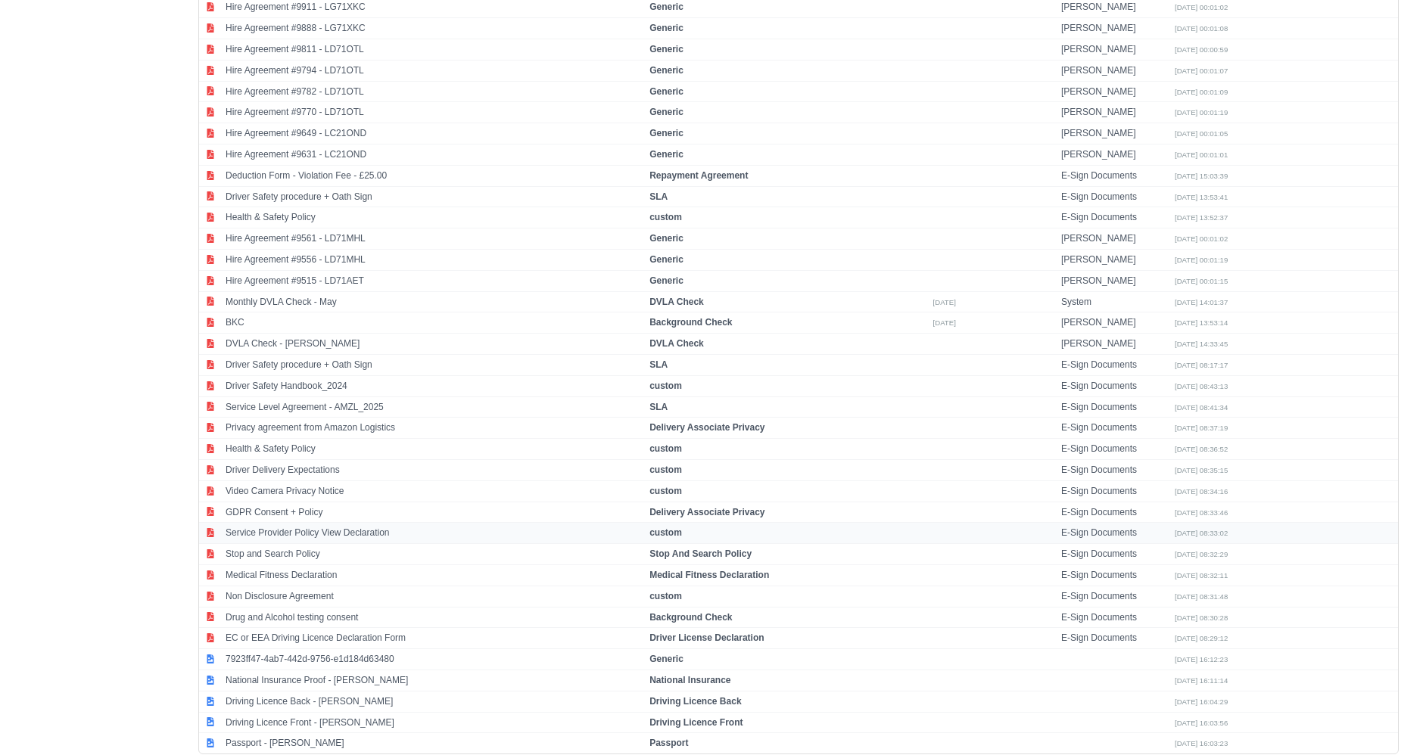
click at [328, 526] on td "Service Provider Policy View Declaration" at bounding box center [434, 533] width 424 height 21
select select "custom"
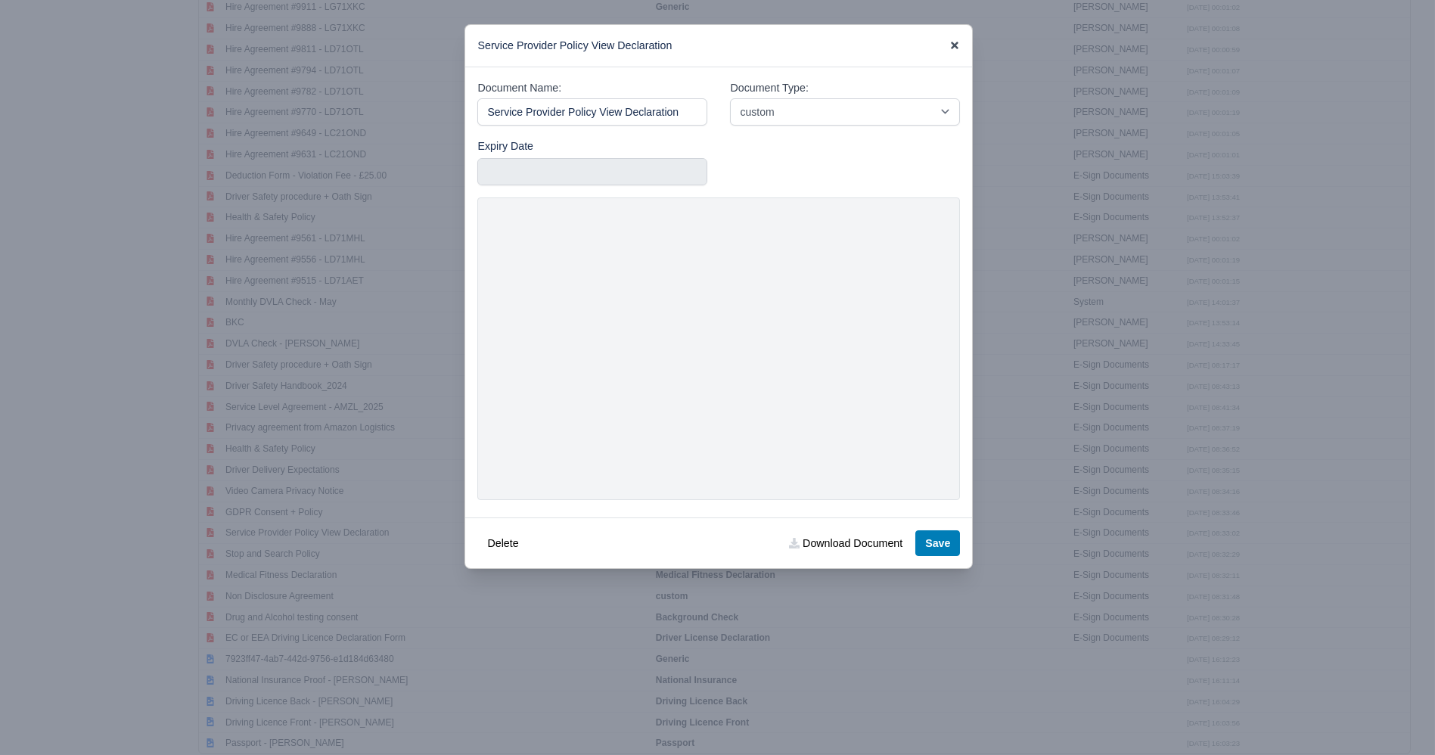
click at [956, 44] on icon at bounding box center [955, 45] width 11 height 11
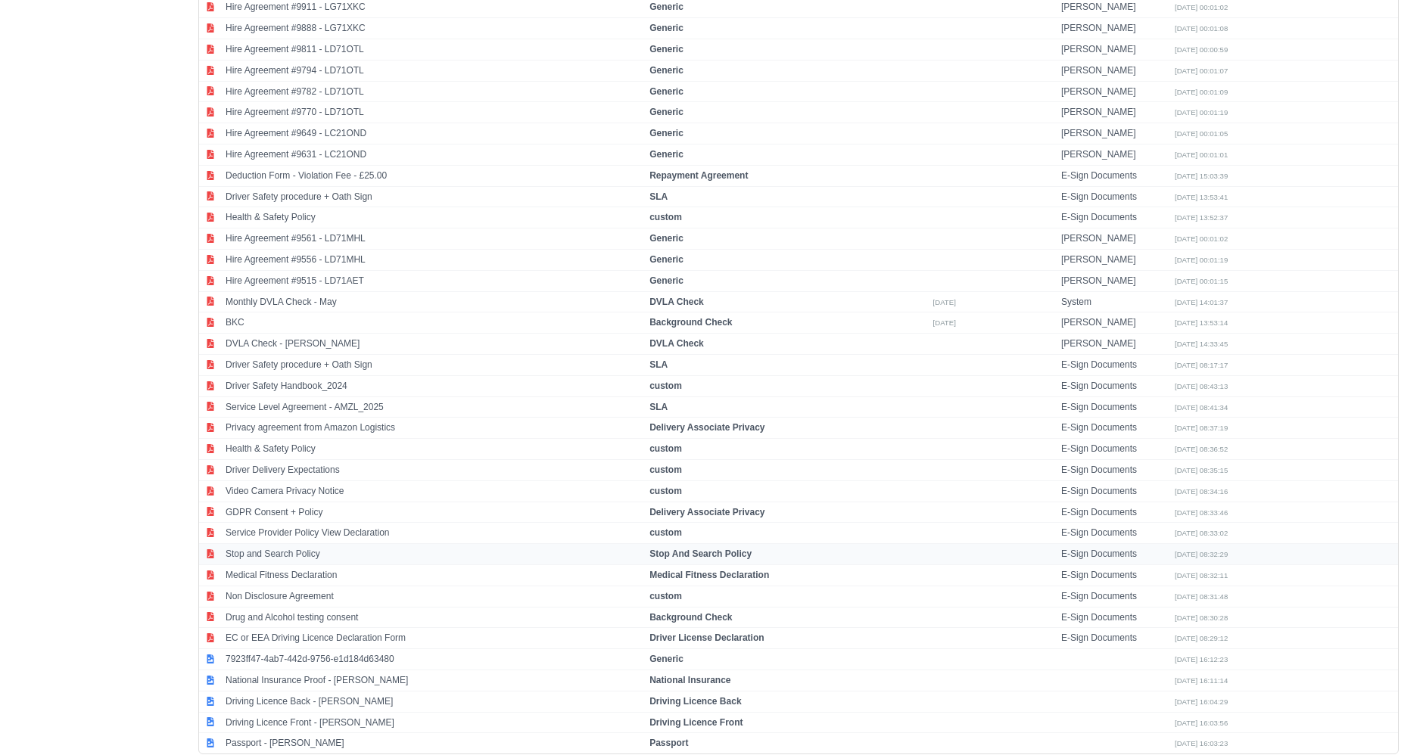
click at [333, 544] on td "Stop and Search Policy" at bounding box center [434, 554] width 424 height 21
select select "stop-search-policy"
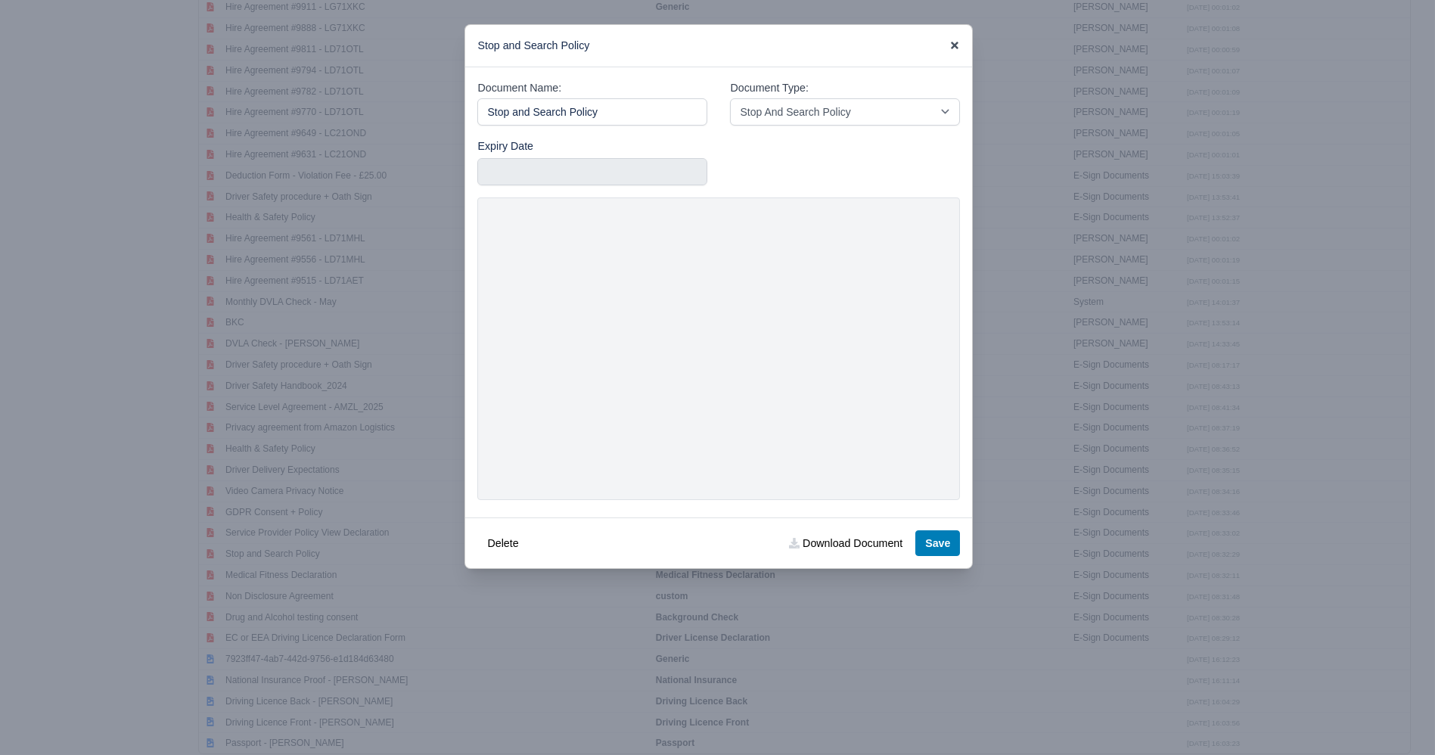
click at [959, 45] on icon at bounding box center [955, 45] width 11 height 11
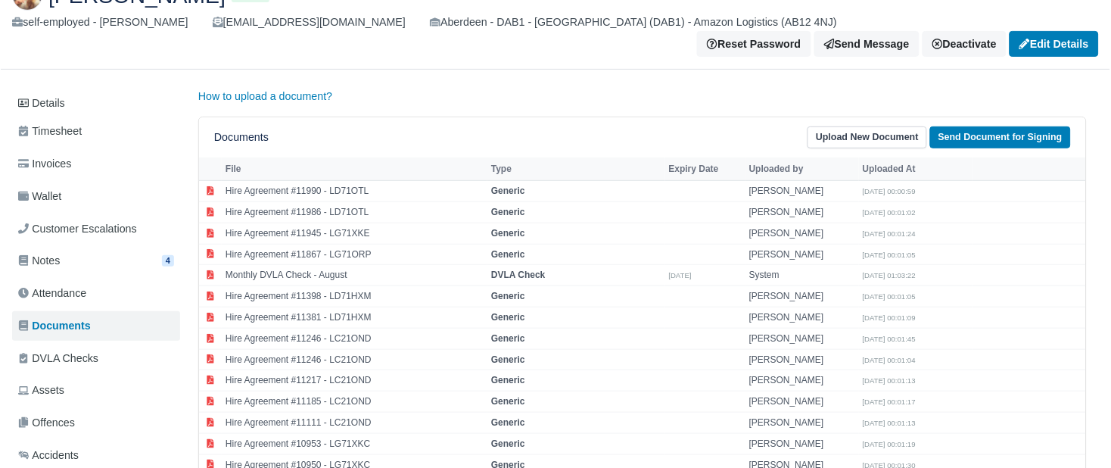
scroll to position [0, 0]
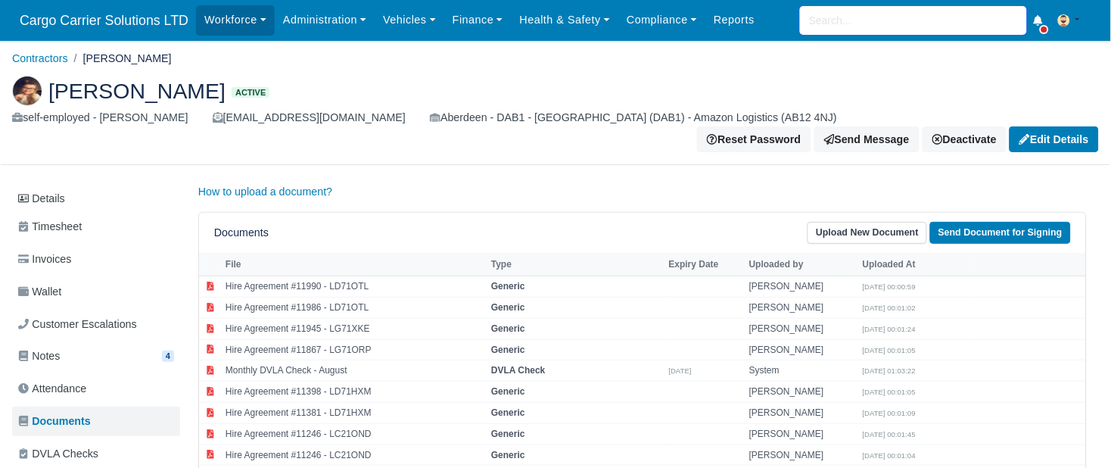
click at [871, 11] on input "search" at bounding box center [913, 20] width 227 height 29
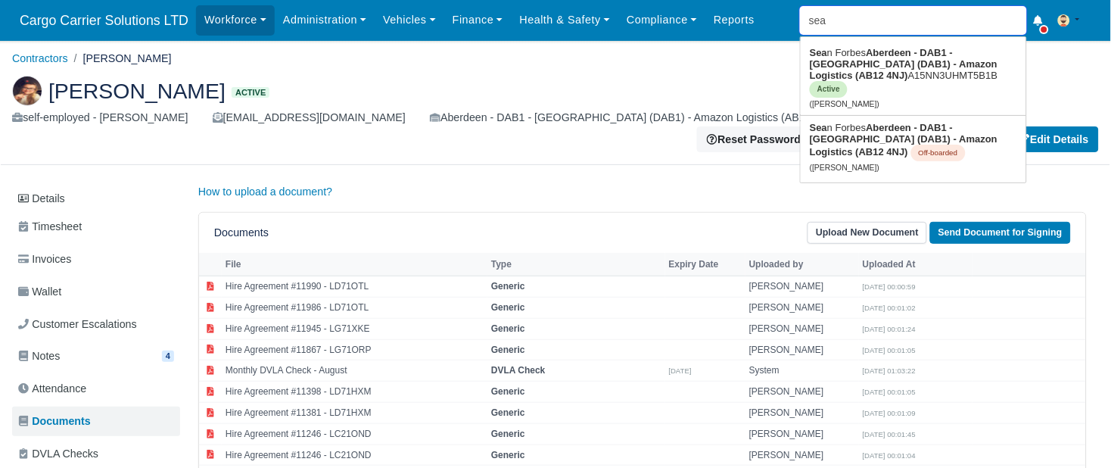
type input "sean"
type input "sean Forbes"
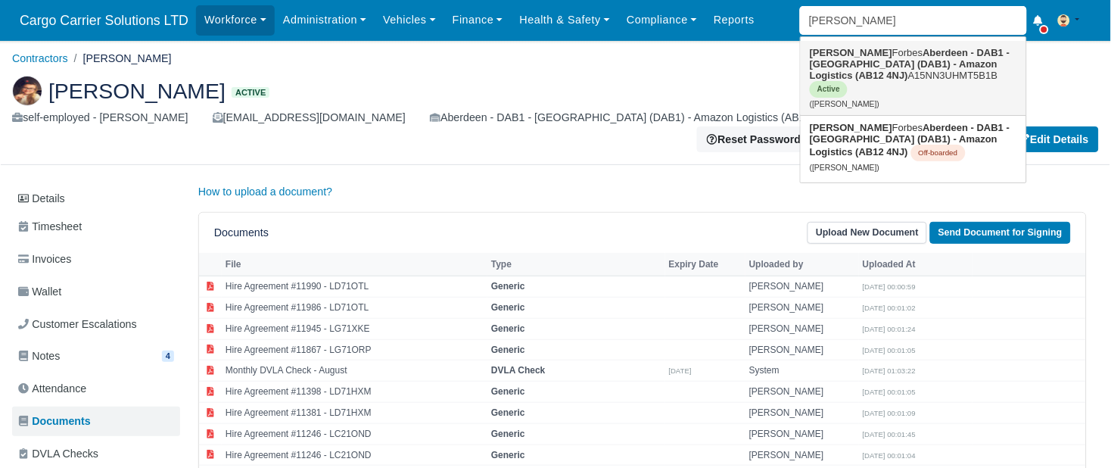
click at [850, 71] on link "Sean Forbes Aberdeen - DAB1 - Aberdeen (DAB1) - Amazon Logistics (AB12 4NJ) A15…" at bounding box center [913, 78] width 225 height 74
type input "Sean Forbes"
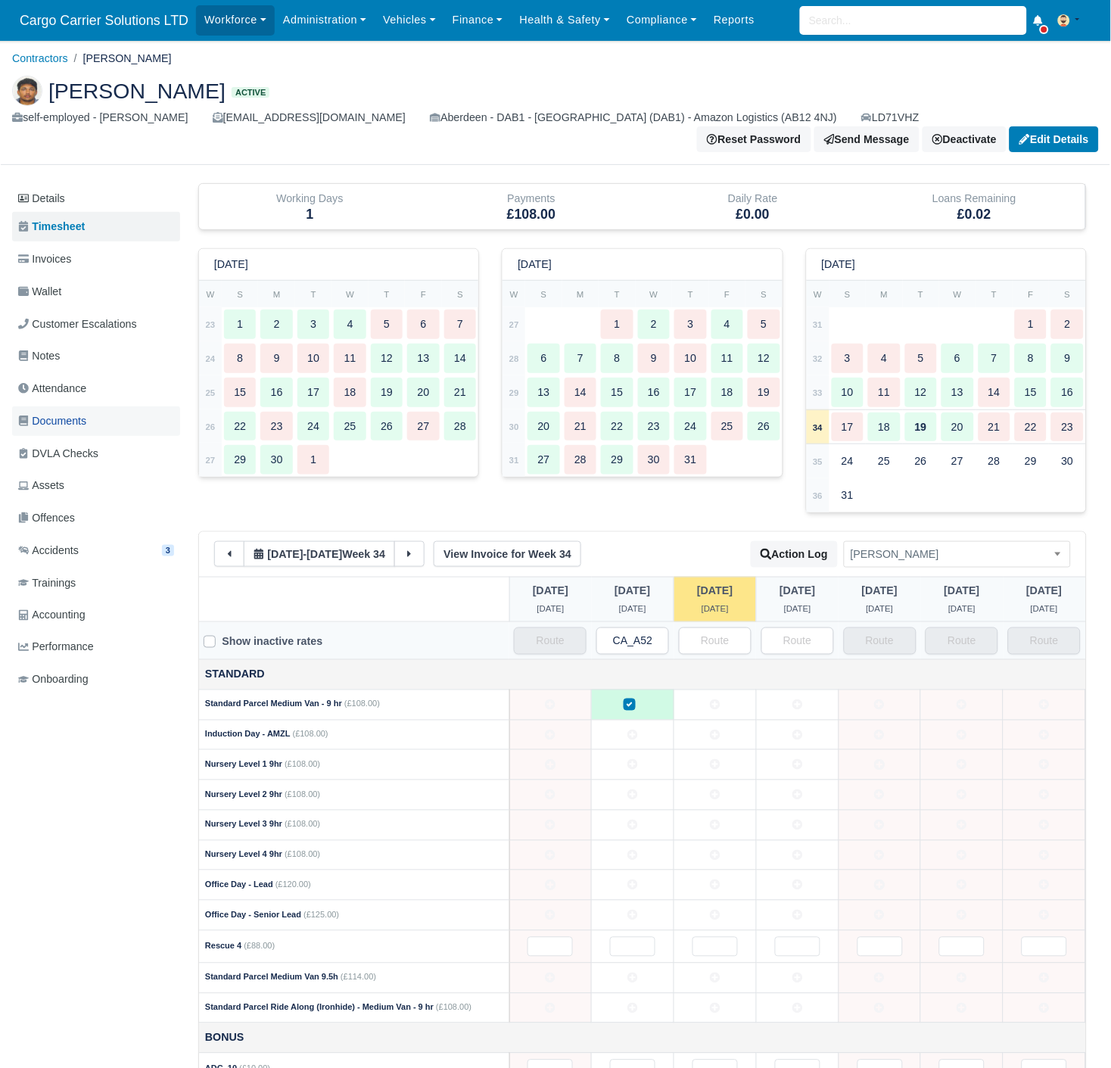
click at [67, 412] on span "Documents" at bounding box center [52, 420] width 68 height 17
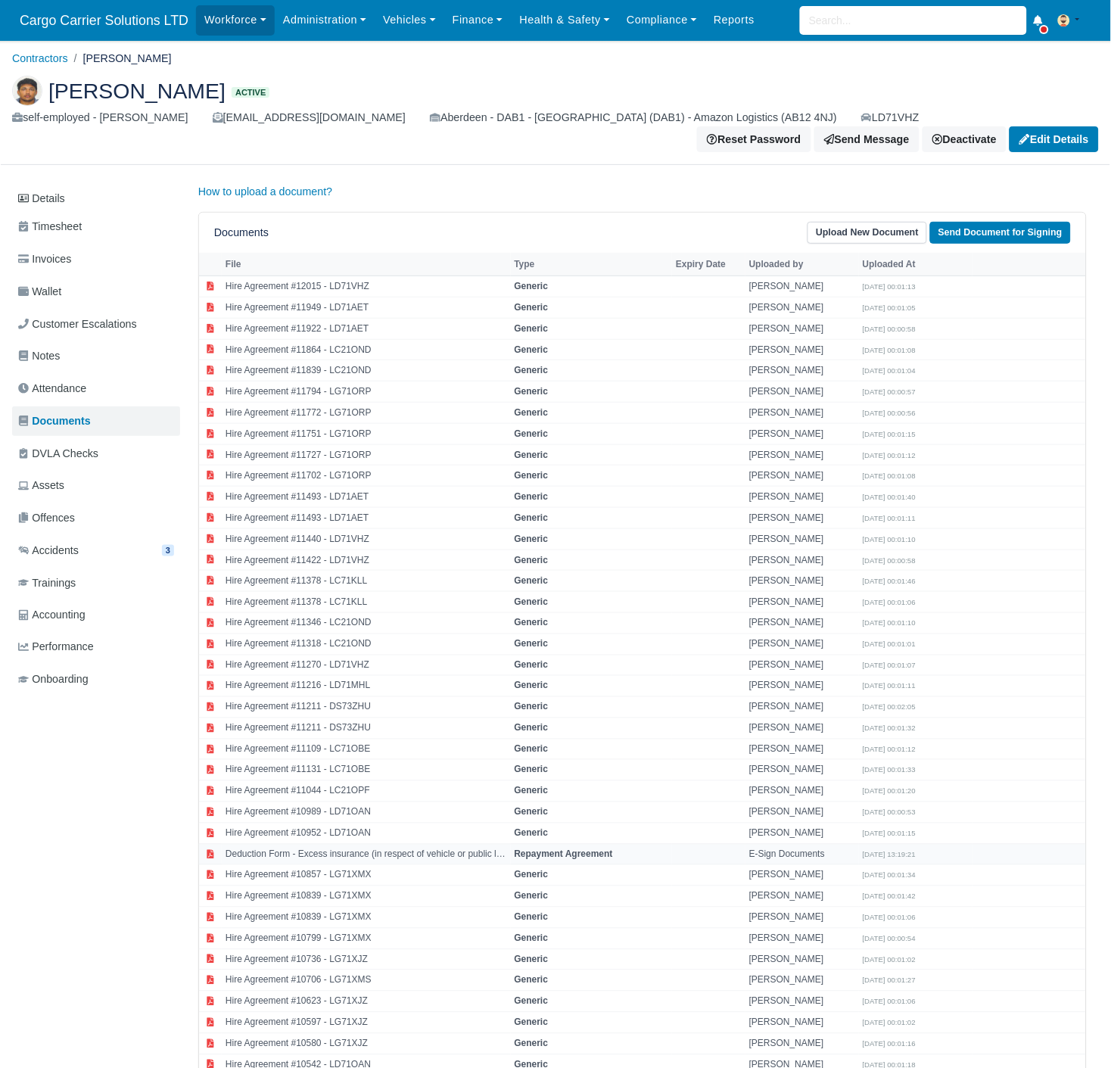
click at [410, 844] on td "Deduction Form - Excess insurance (in respect of vehicle or public liability) -…" at bounding box center [366, 854] width 289 height 21
select select "repayment-agreement"
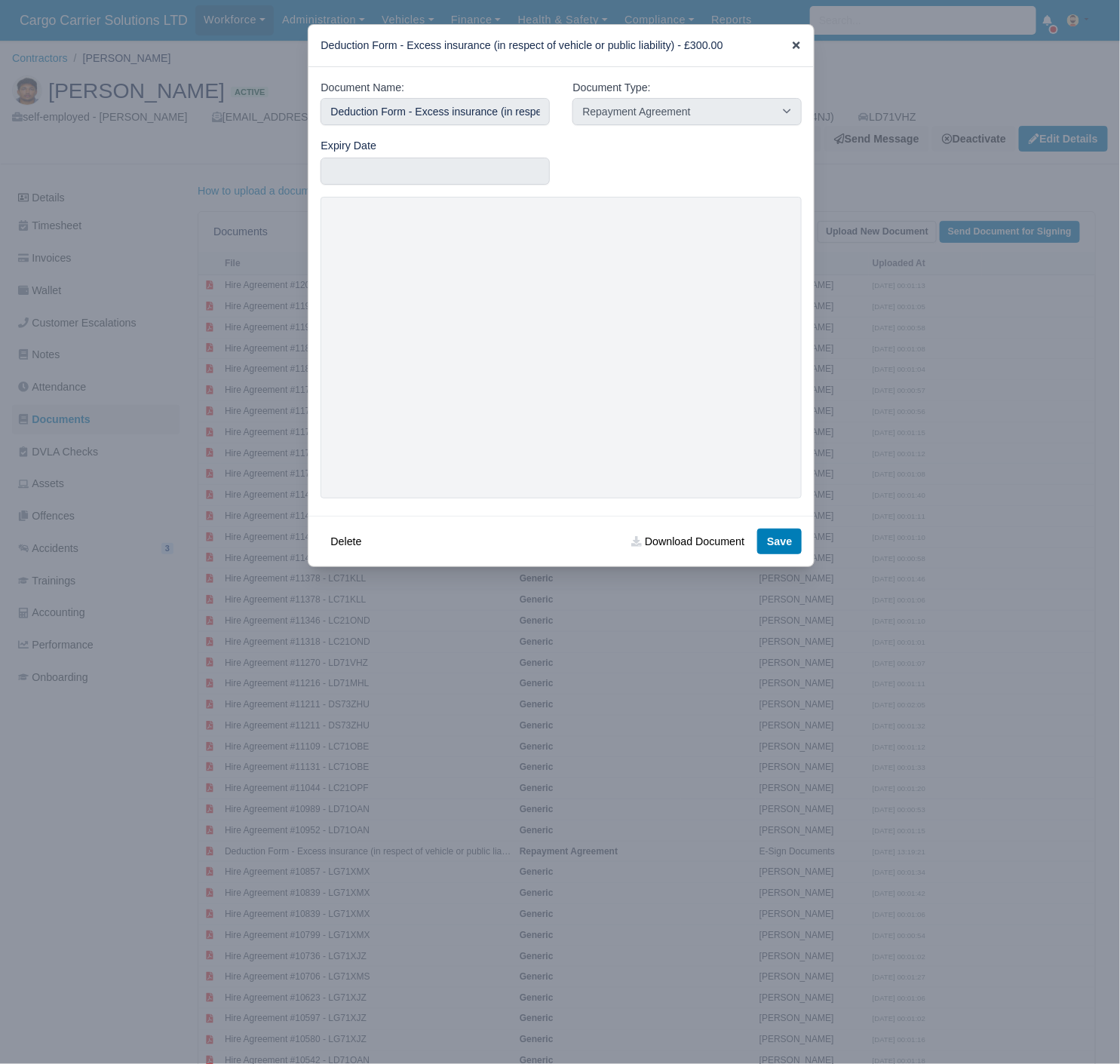
click at [795, 42] on icon at bounding box center [796, 45] width 11 height 11
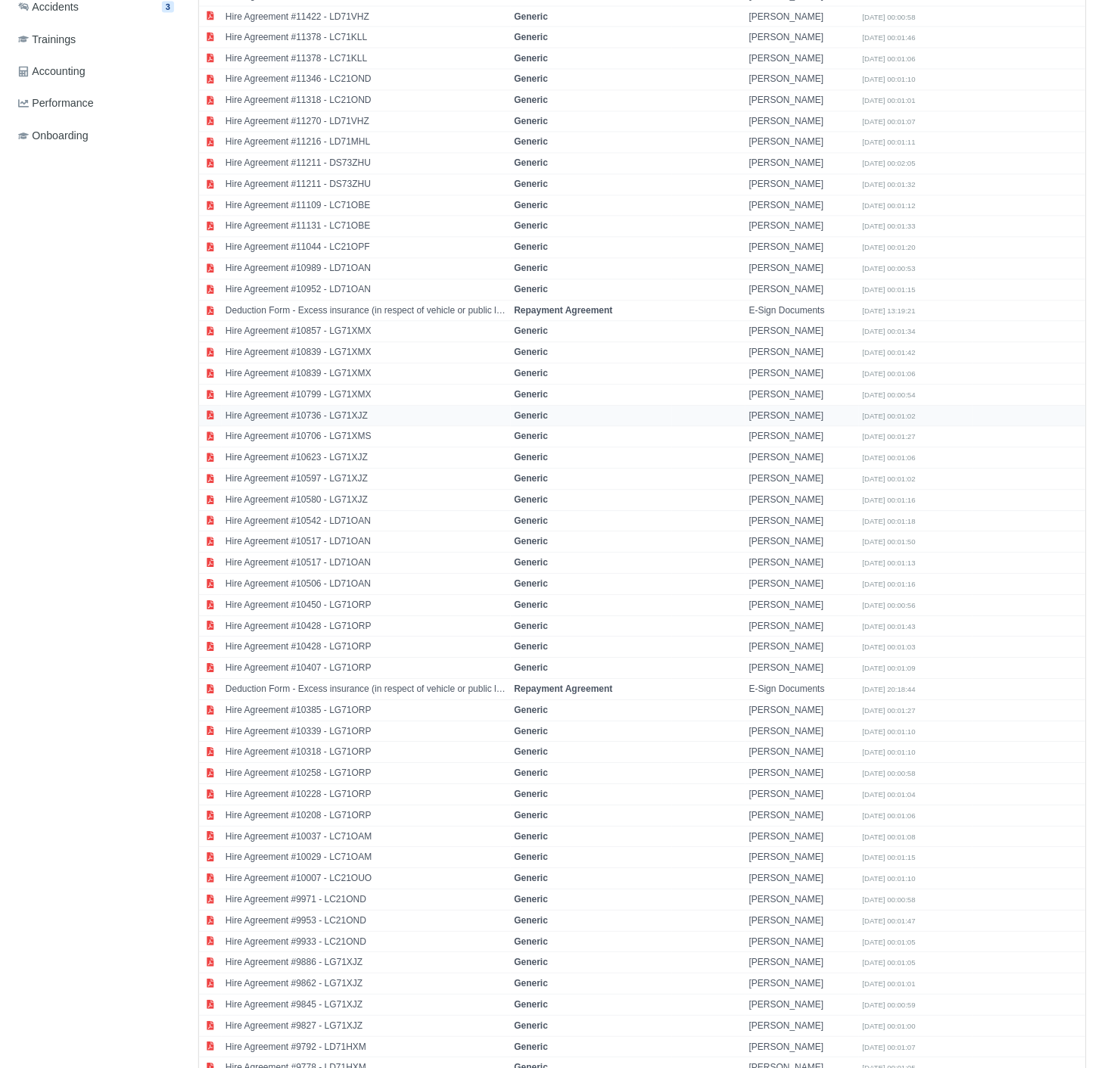
scroll to position [561, 0]
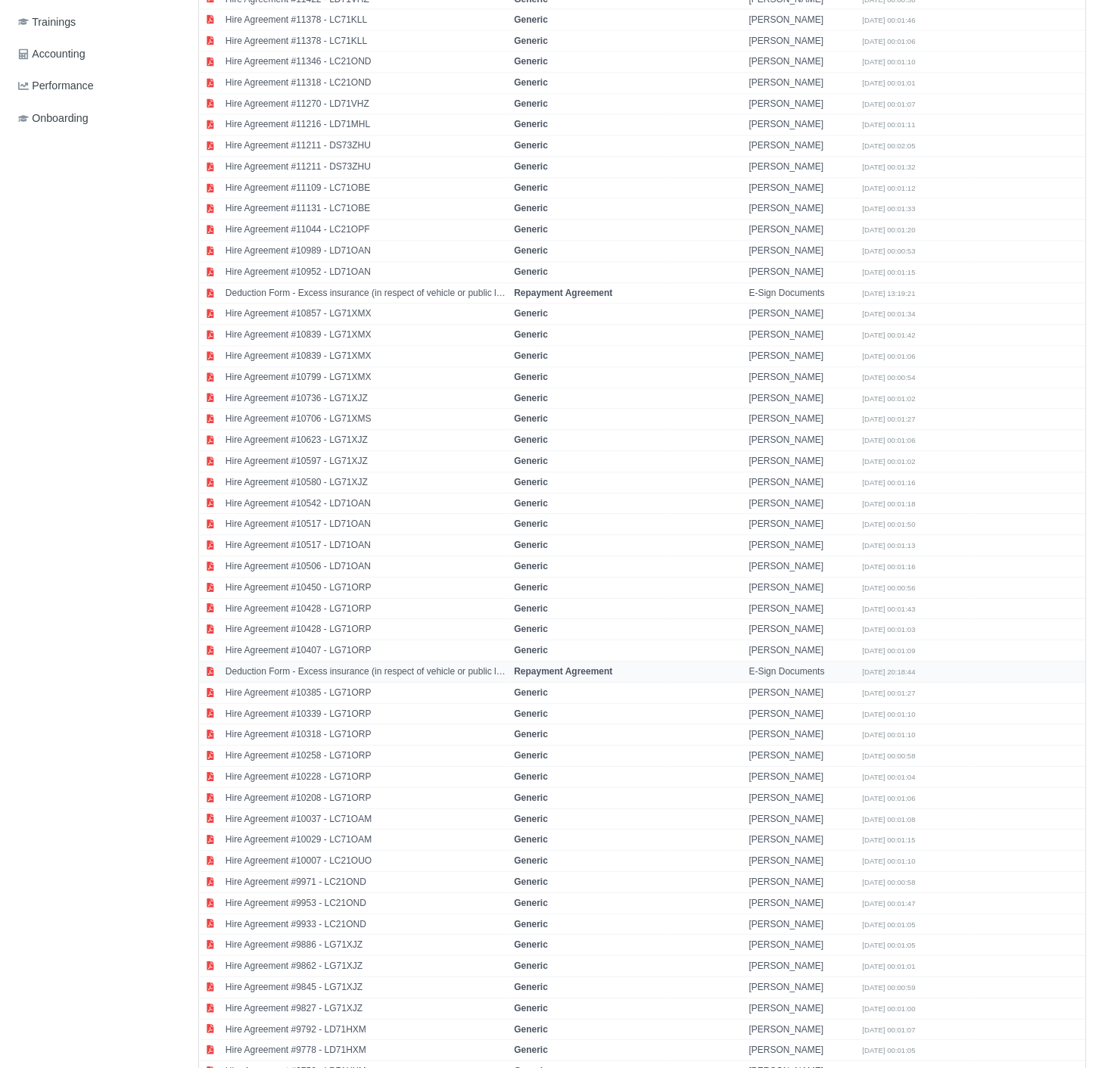
click at [451, 662] on td "Deduction Form - Excess insurance (in respect of vehicle or public liability) -…" at bounding box center [366, 672] width 289 height 21
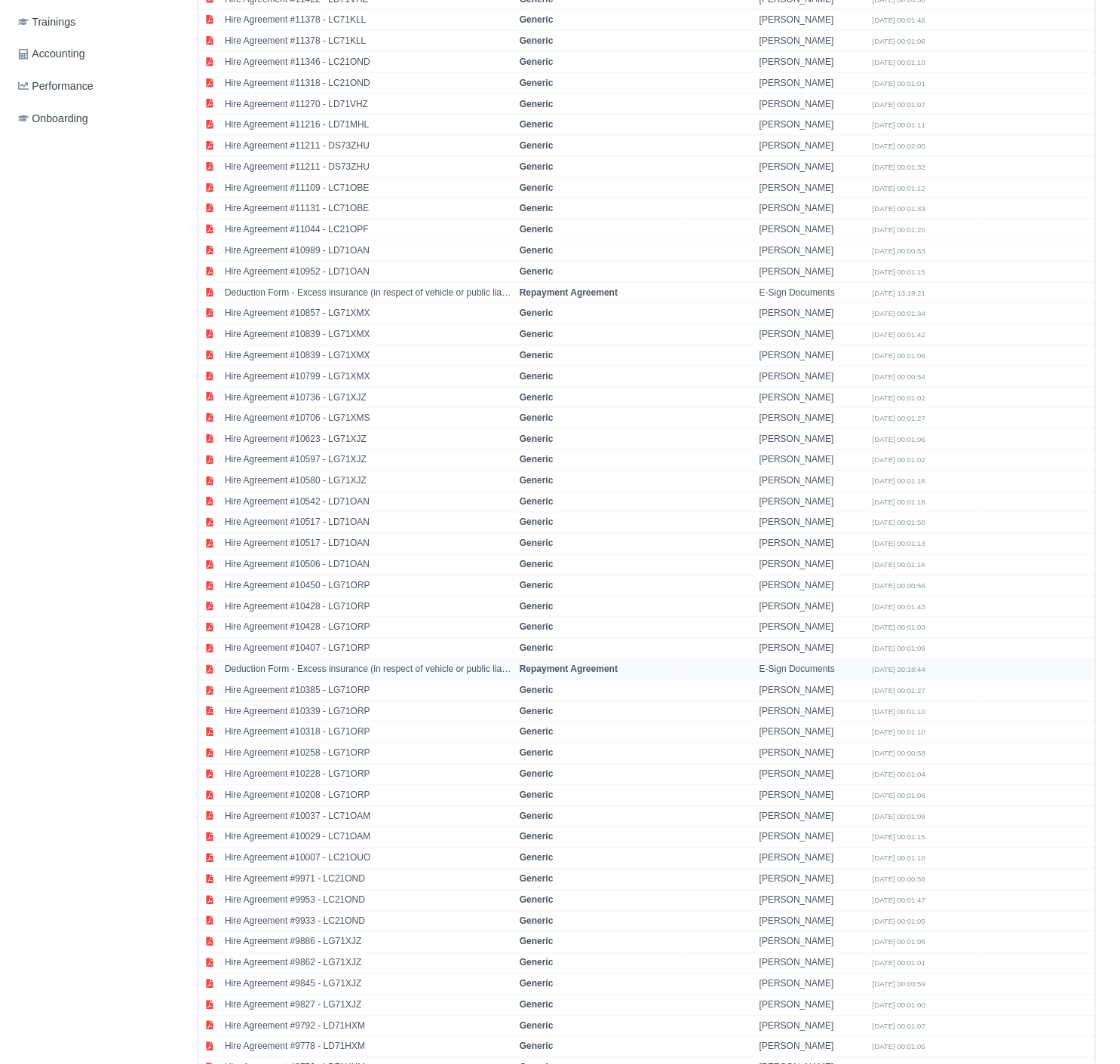
select select "repayment-agreement"
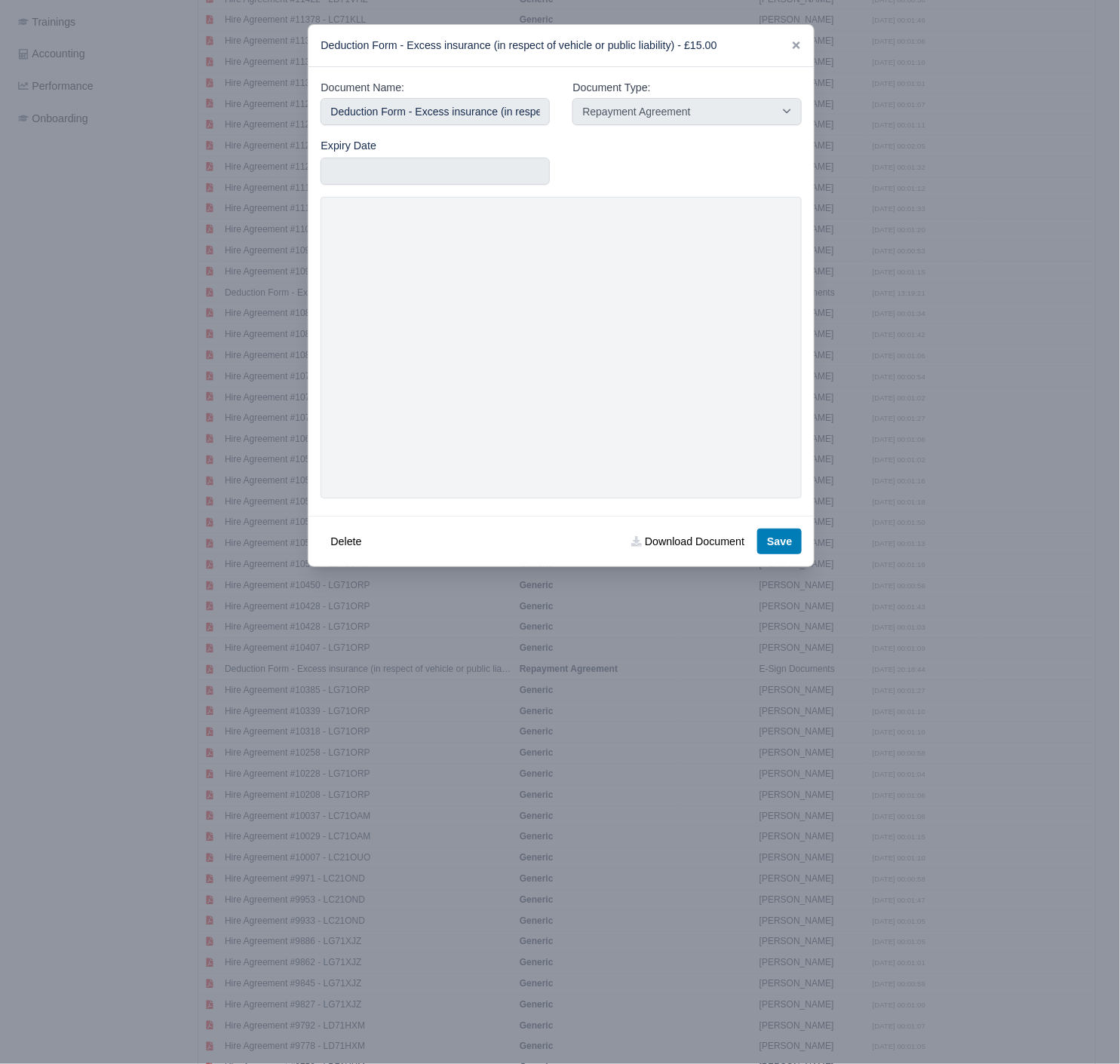
drag, startPoint x: 732, startPoint y: 48, endPoint x: 757, endPoint y: 48, distance: 25.0
click at [732, 47] on div "Deduction Form - Excess insurance (in respect of vehicle or public liability) -…" at bounding box center [560, 46] width 505 height 42
click at [798, 47] on icon at bounding box center [796, 46] width 8 height 8
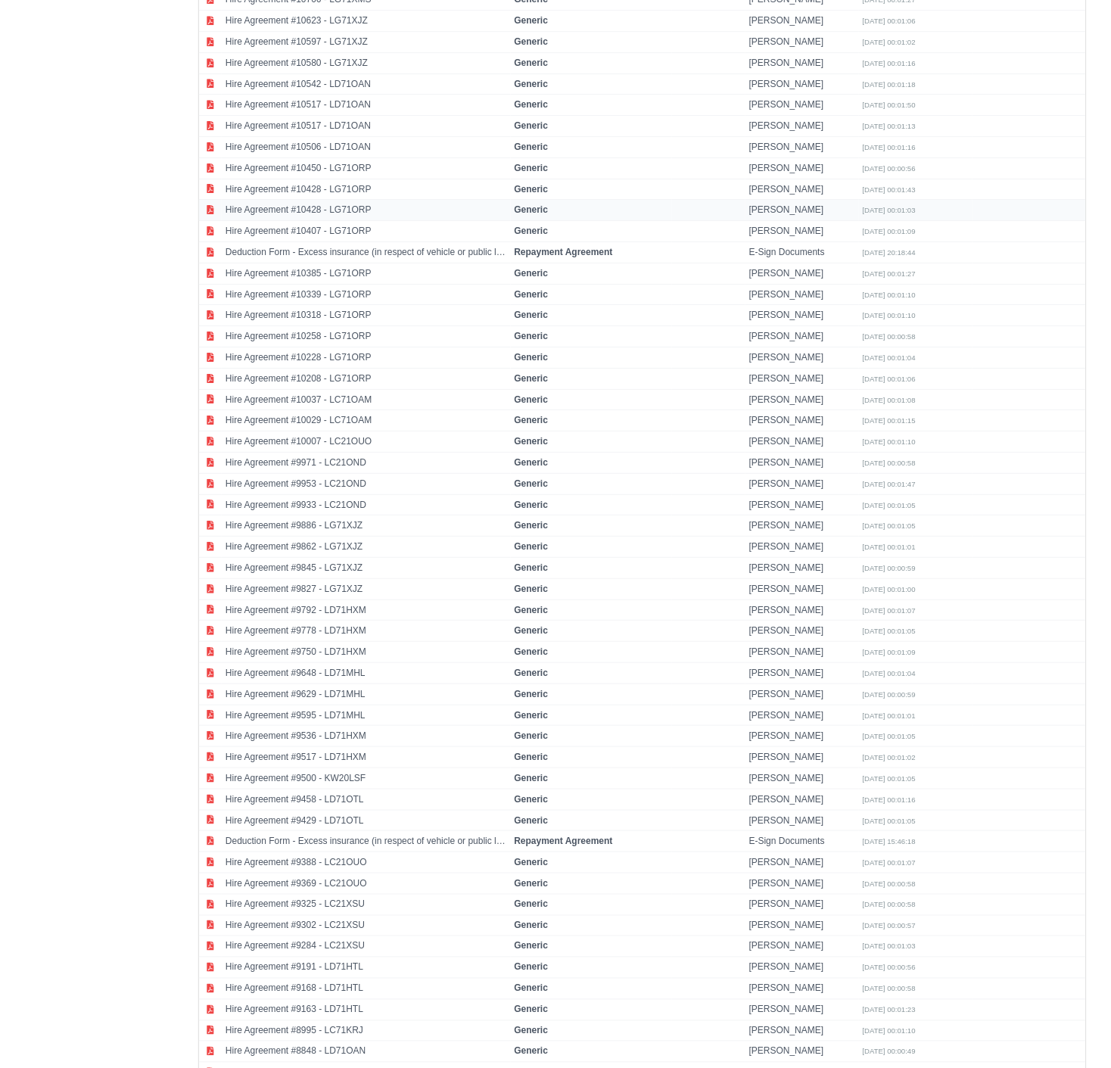
scroll to position [1121, 0]
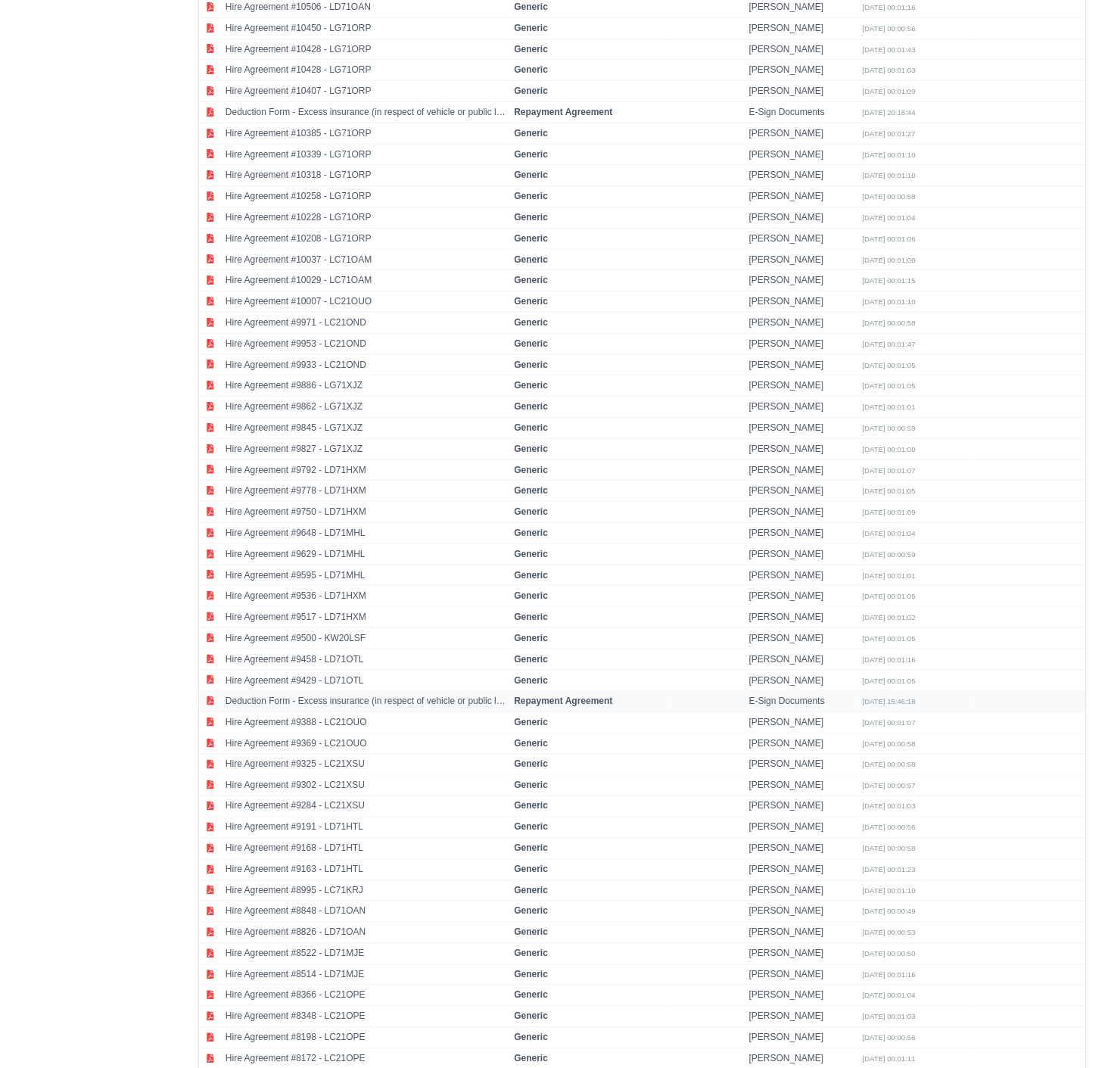
click at [374, 691] on td "Deduction Form - Excess insurance (in respect of vehicle or public liability) -…" at bounding box center [366, 701] width 289 height 21
select select "repayment-agreement"
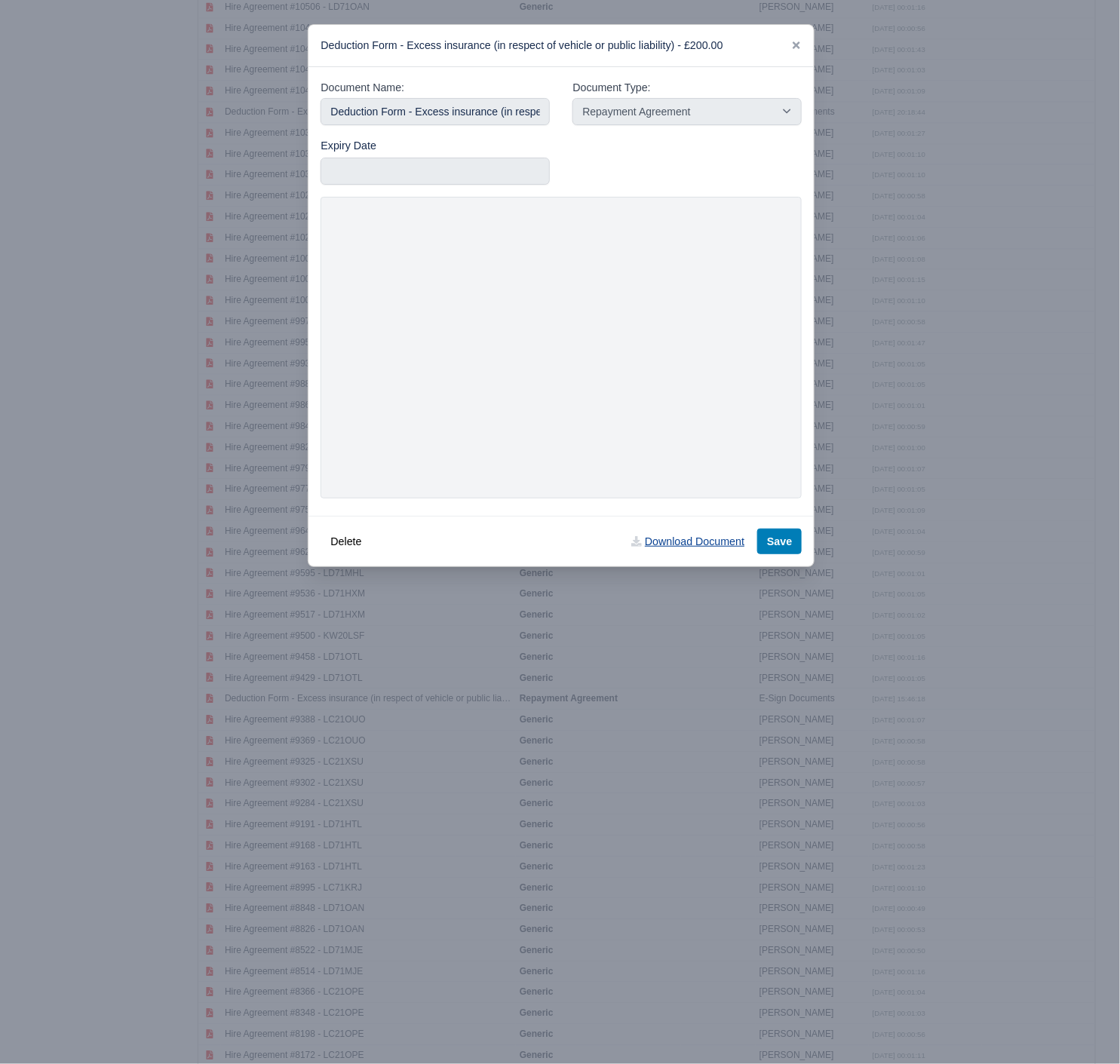
click at [666, 548] on link "Download Document" at bounding box center [687, 541] width 133 height 26
click at [793, 53] on div at bounding box center [796, 45] width 11 height 17
click at [795, 44] on icon at bounding box center [796, 45] width 11 height 11
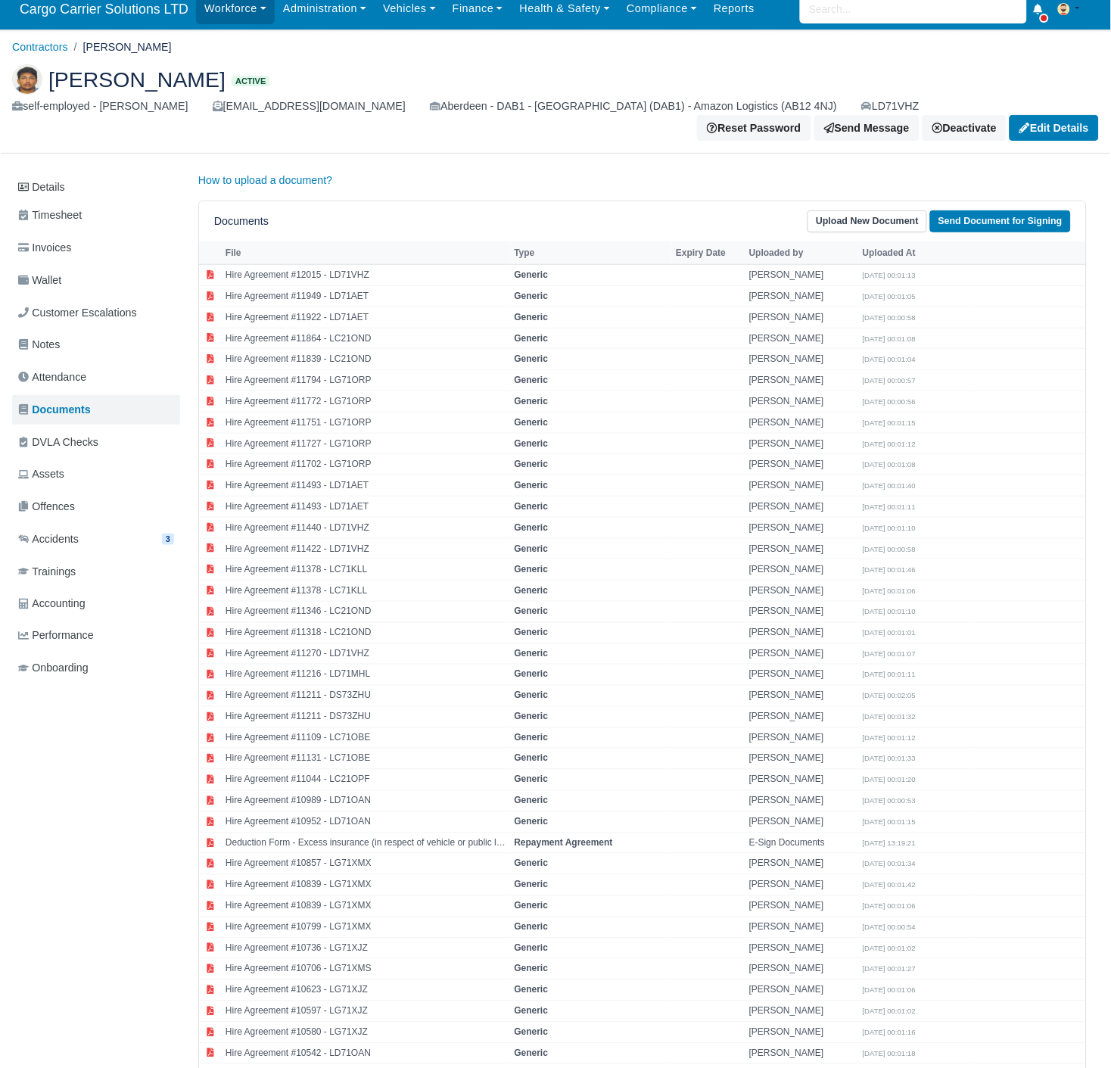
scroll to position [0, 0]
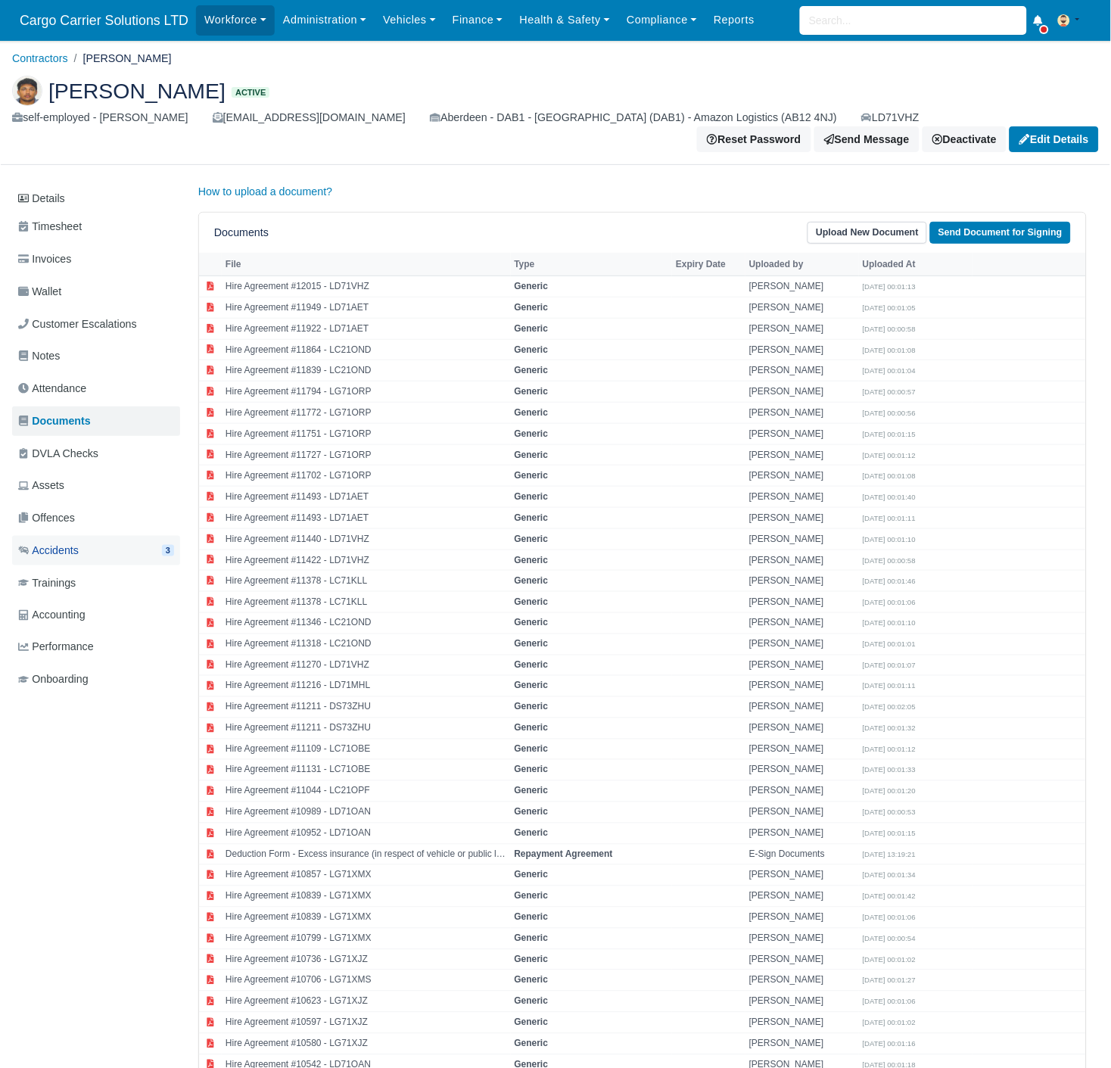
click at [96, 536] on link "Accidents 3" at bounding box center [96, 551] width 168 height 30
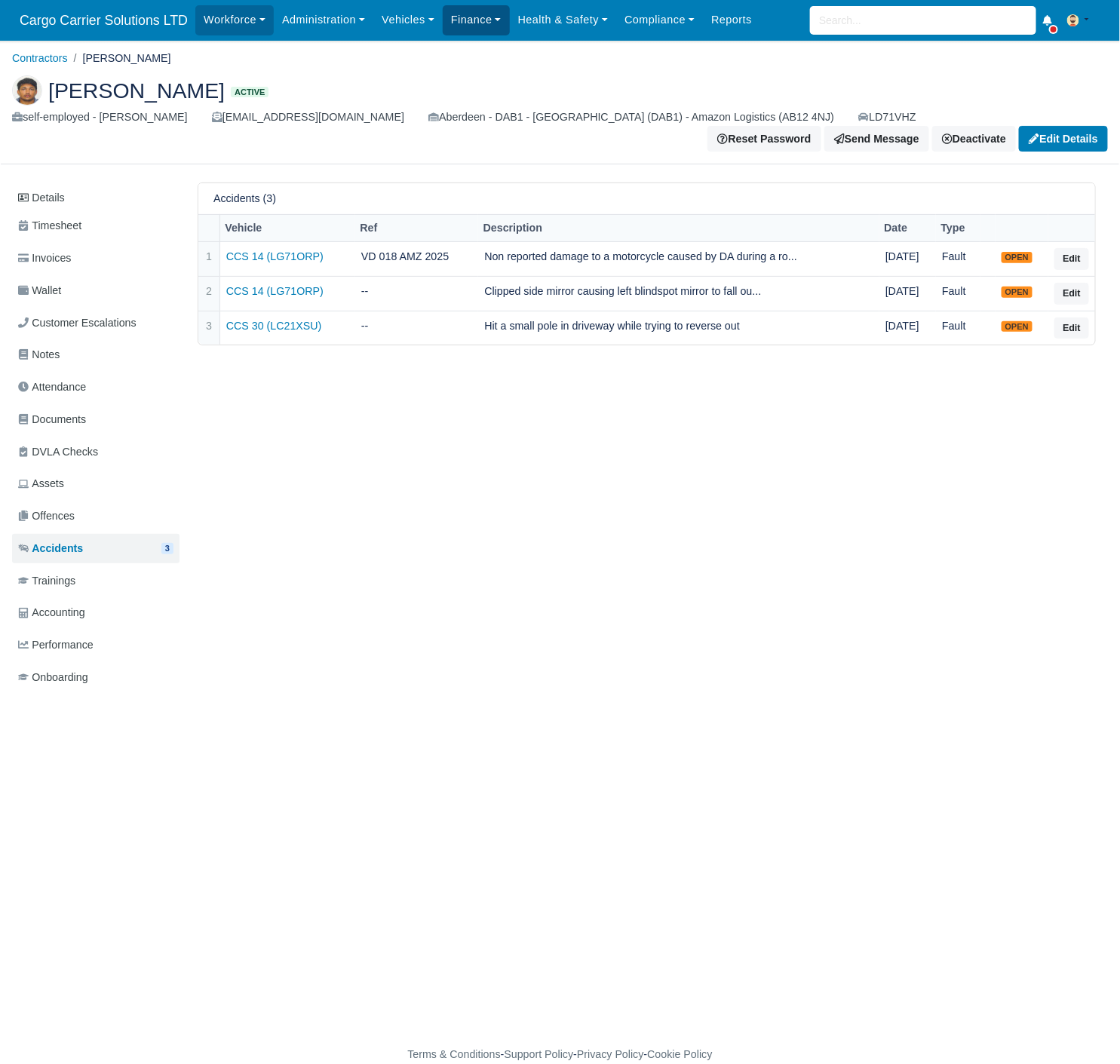
click at [448, 19] on link "Finance" at bounding box center [475, 20] width 67 height 30
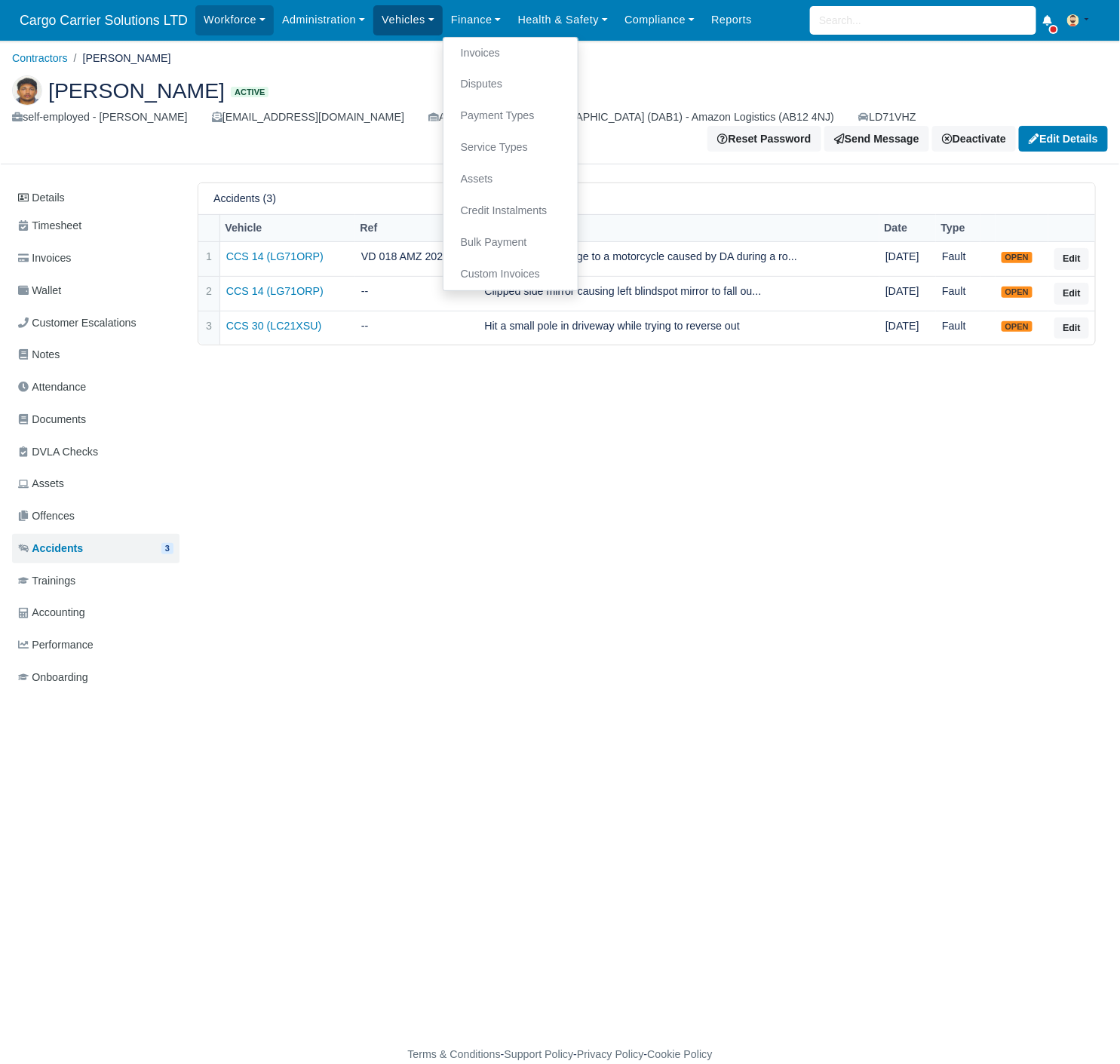
click at [414, 19] on link "Vehicles" at bounding box center [409, 20] width 70 height 30
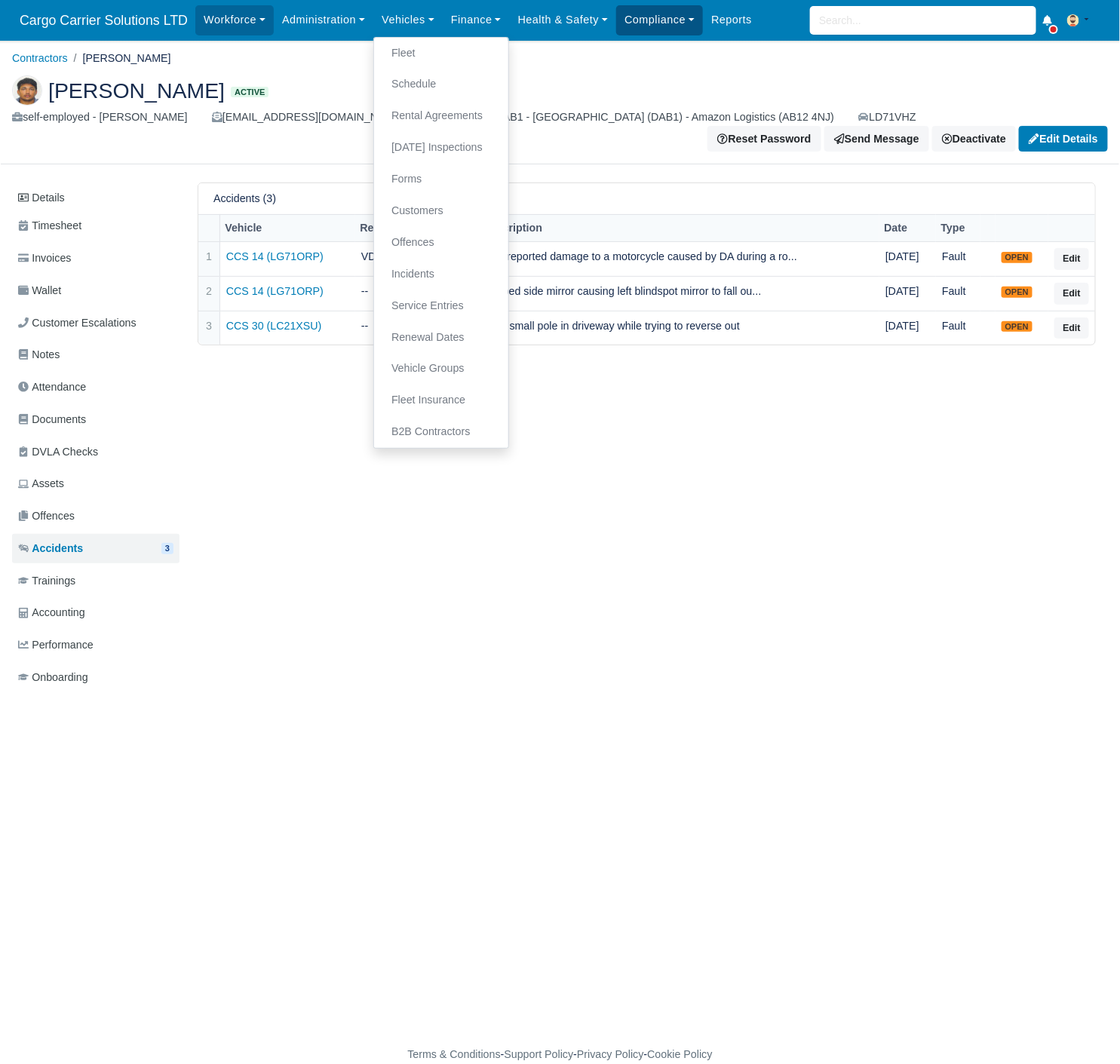
click at [665, 21] on link "Compliance" at bounding box center [659, 20] width 87 height 30
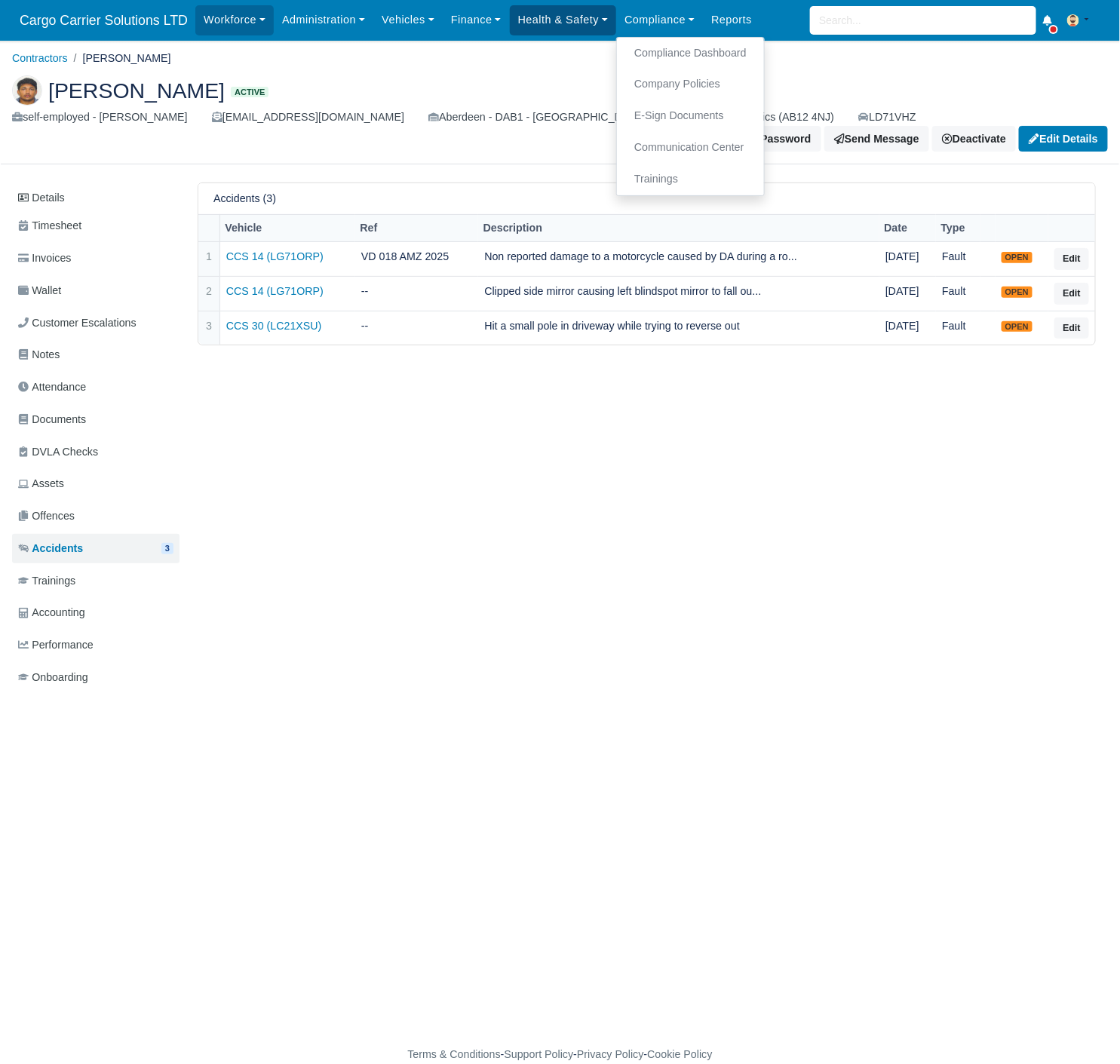
click at [561, 20] on link "Health & Safety" at bounding box center [563, 20] width 107 height 30
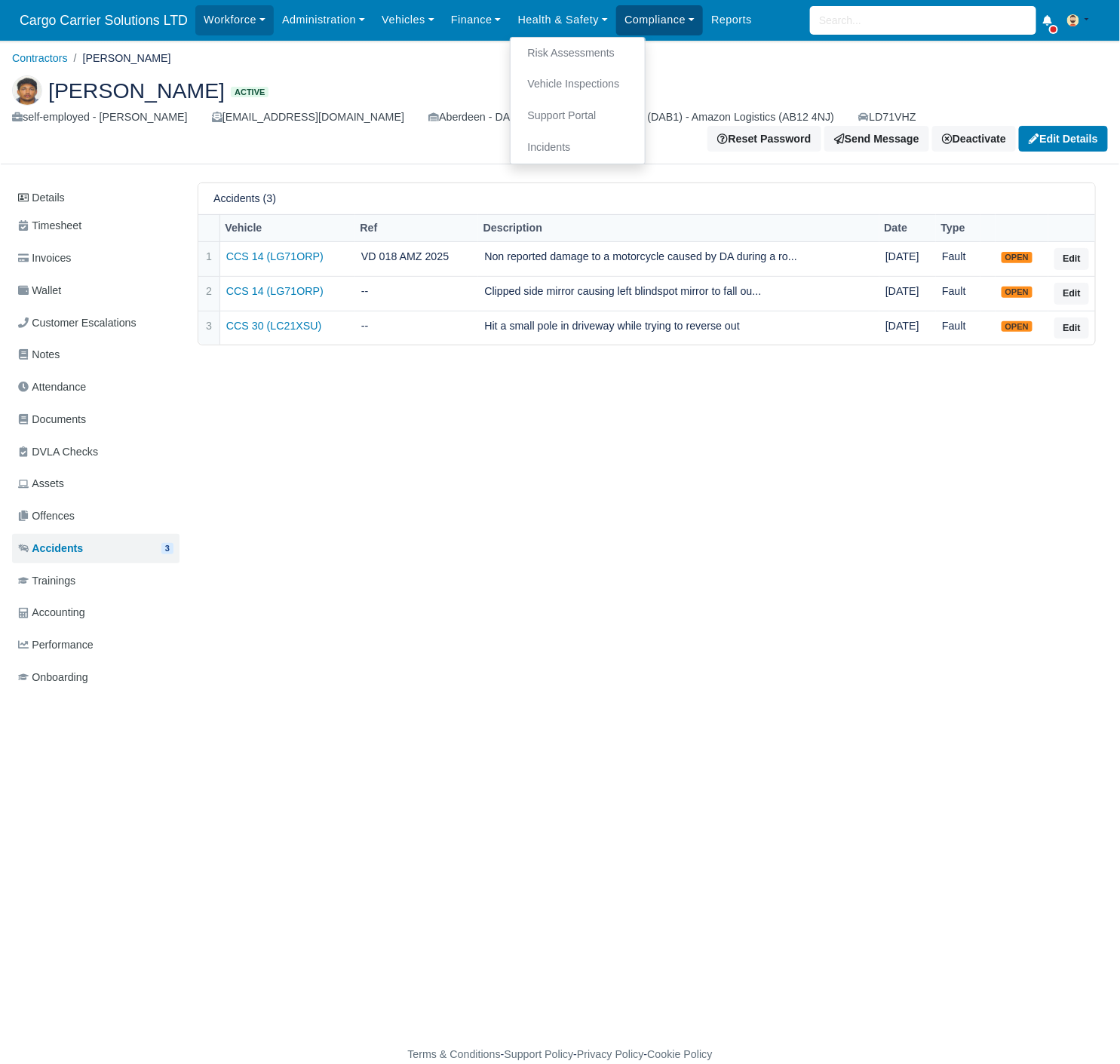
click at [621, 21] on link "Compliance" at bounding box center [659, 20] width 87 height 30
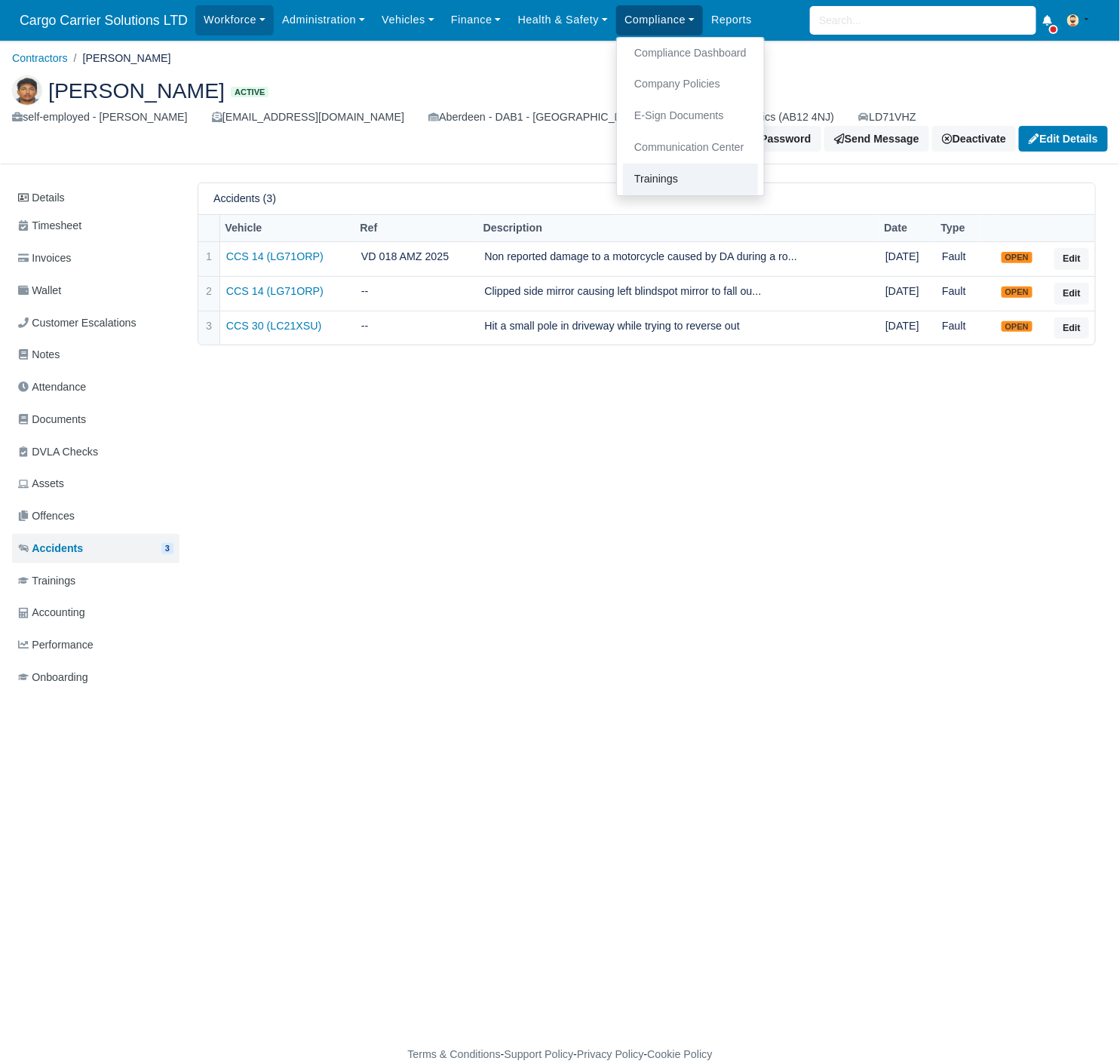
click at [652, 176] on link "Trainings" at bounding box center [690, 179] width 135 height 32
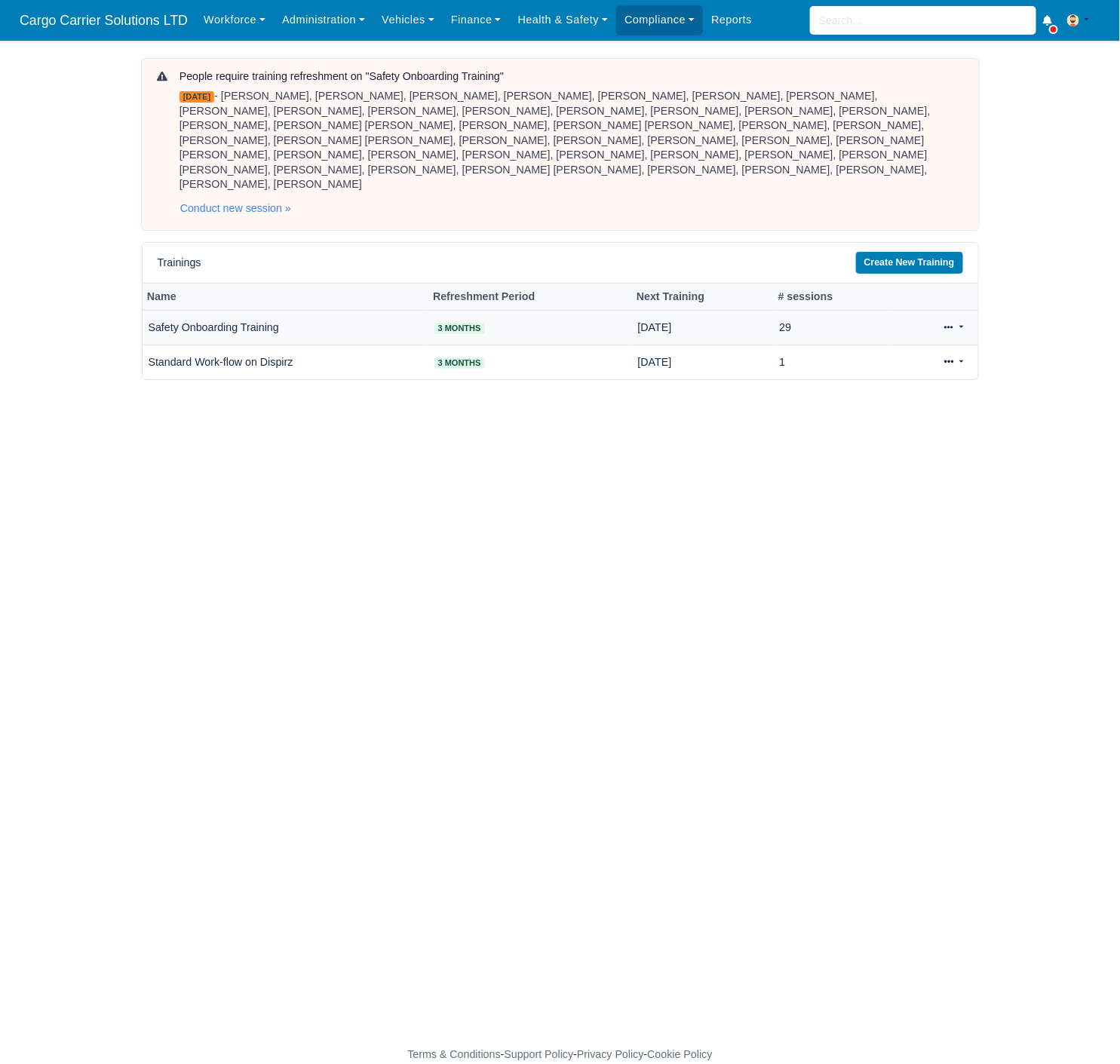
click at [226, 324] on td "Safety Onboarding Training" at bounding box center [285, 328] width 286 height 35
click at [959, 318] on link at bounding box center [954, 328] width 36 height 22
click at [886, 367] on link "View" at bounding box center [907, 375] width 135 height 23
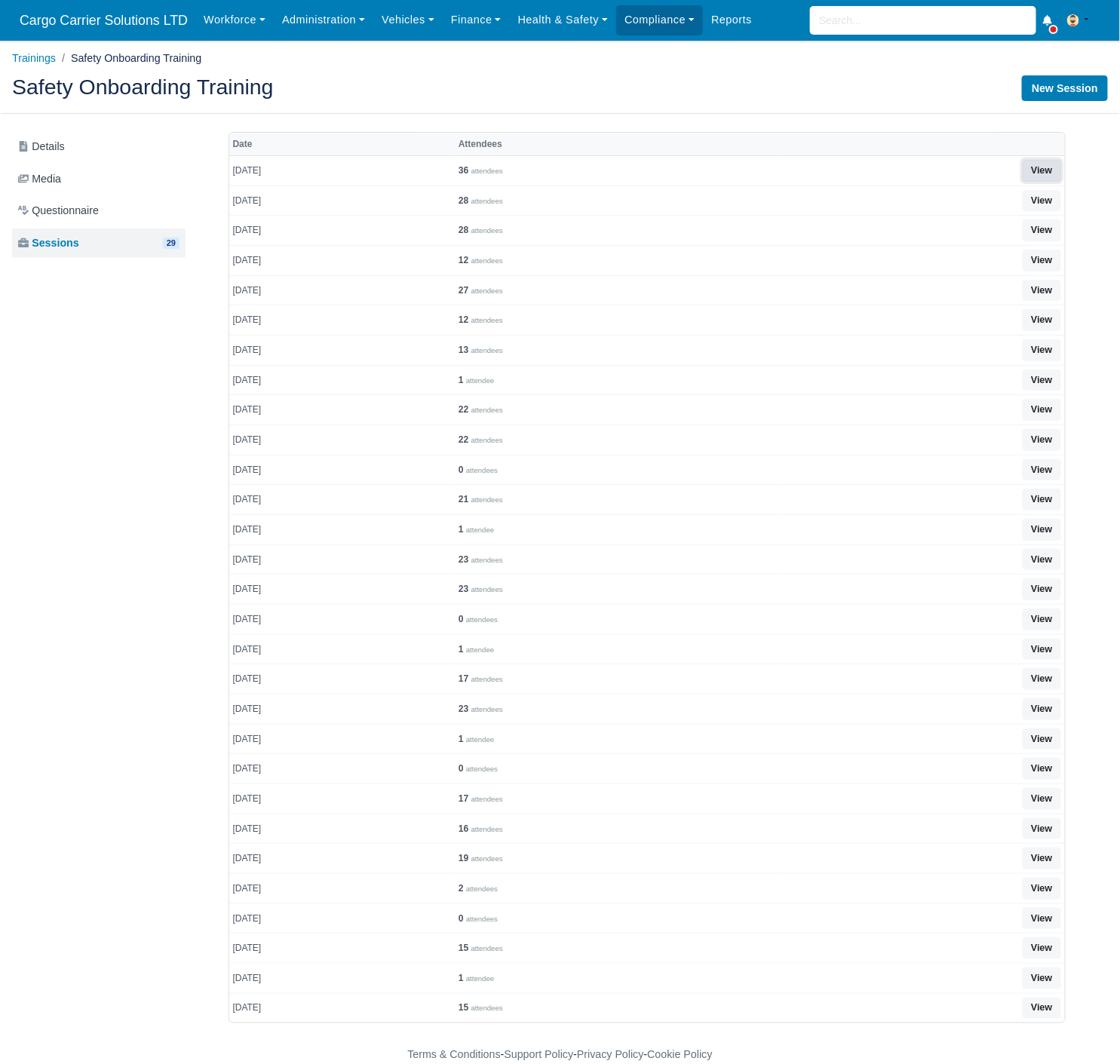
click at [1033, 167] on link "View" at bounding box center [1041, 170] width 38 height 22
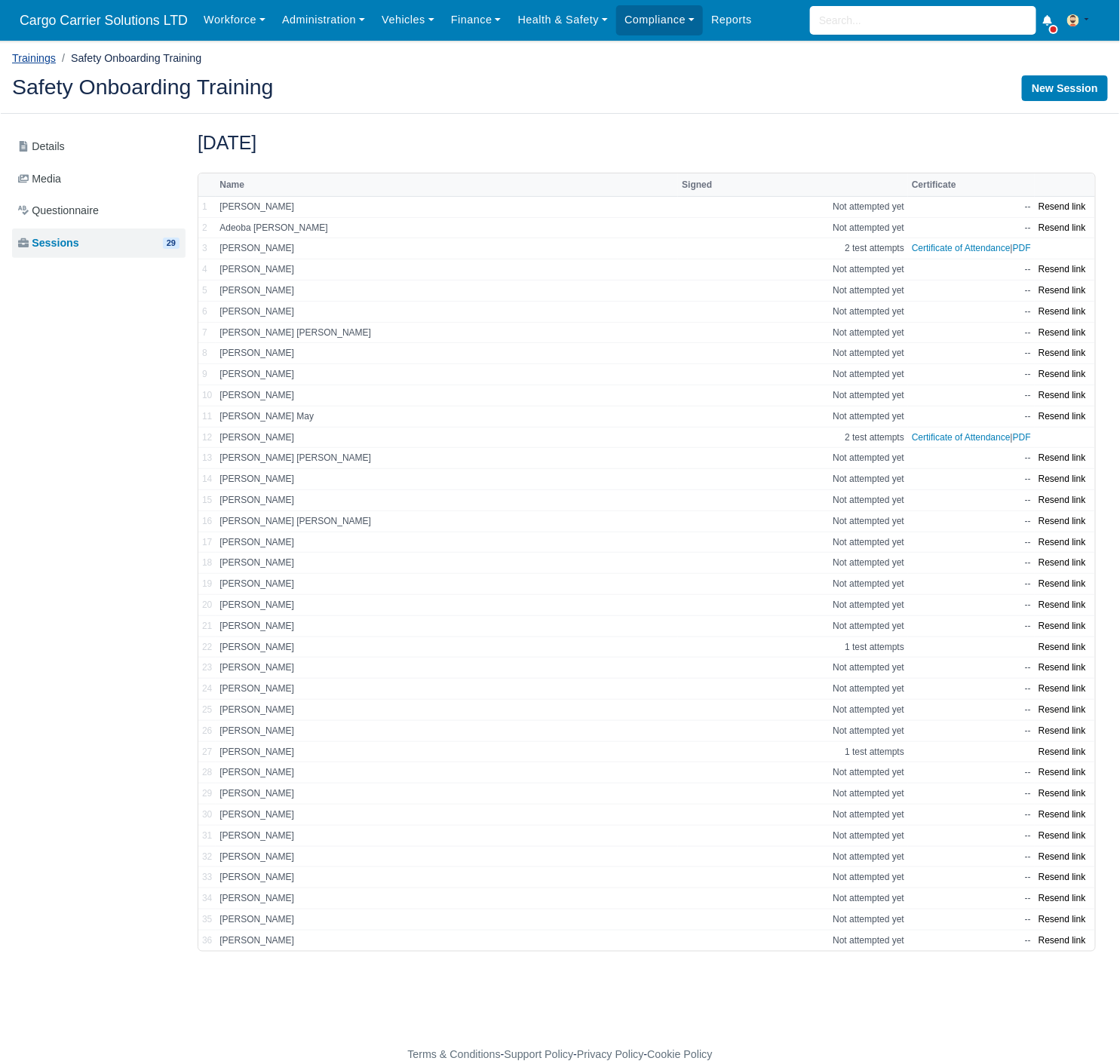
click at [36, 55] on link "Trainings" at bounding box center [34, 58] width 44 height 12
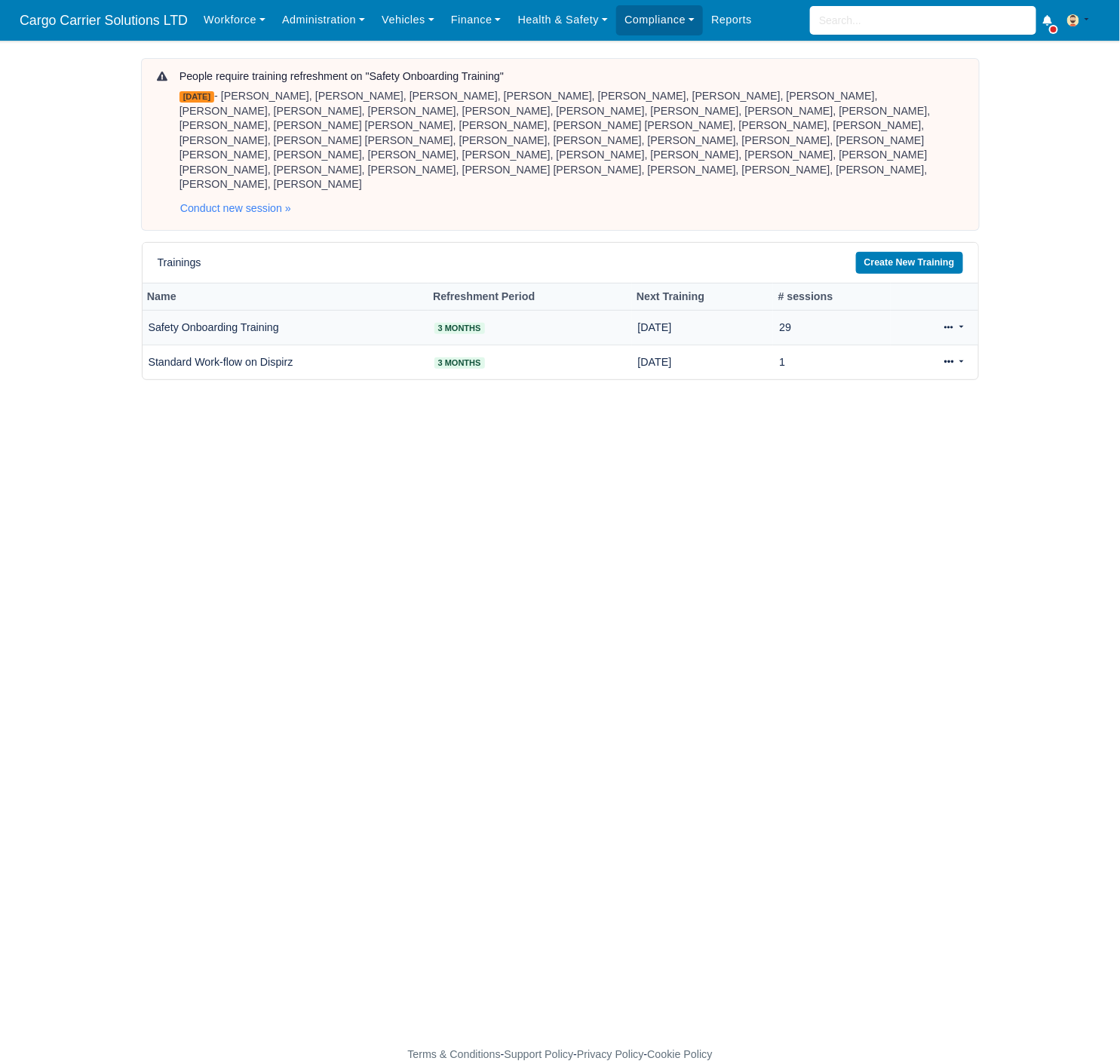
click at [238, 318] on td "Safety Onboarding Training" at bounding box center [285, 328] width 286 height 35
click at [963, 317] on link at bounding box center [954, 328] width 36 height 22
click at [875, 364] on link "View" at bounding box center [907, 375] width 135 height 23
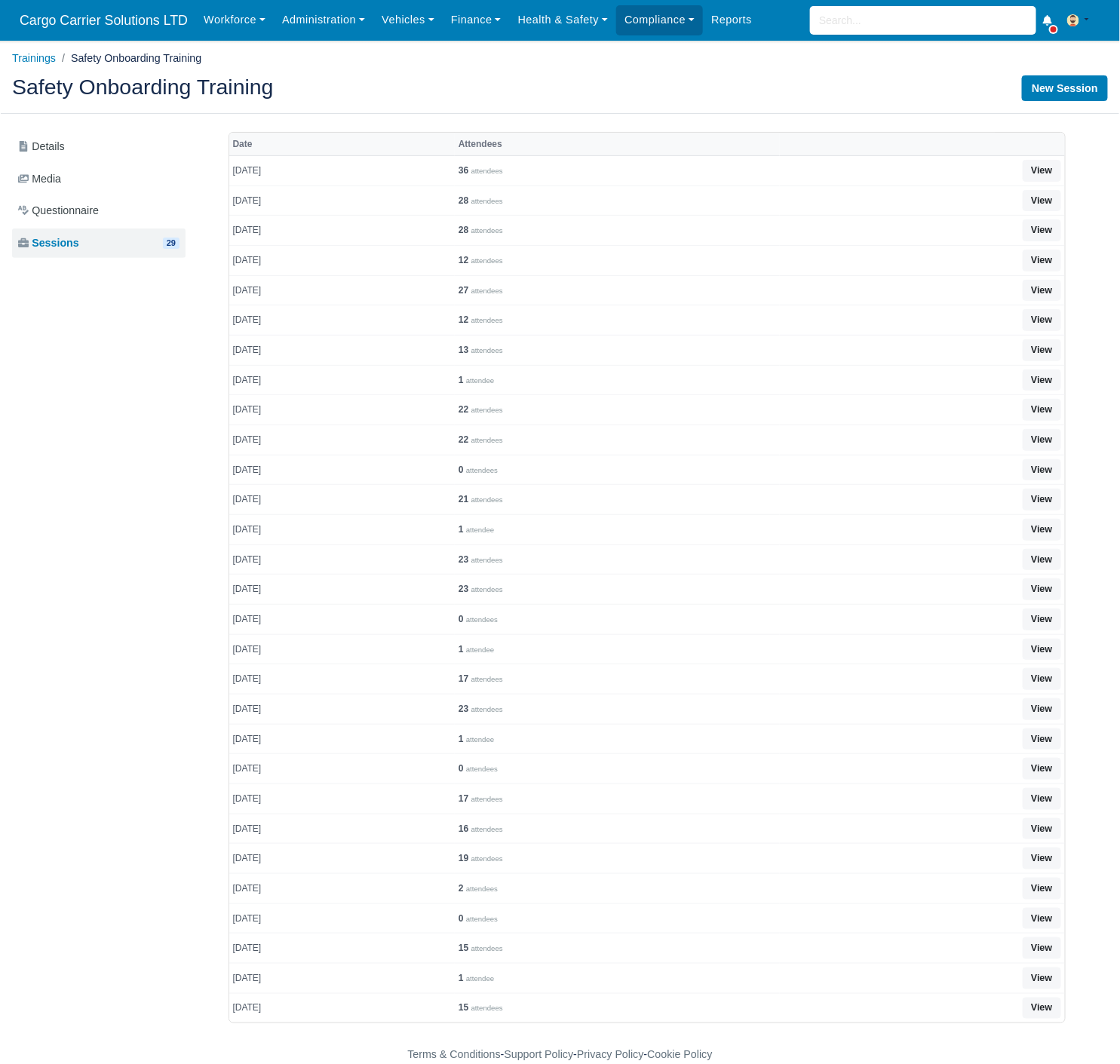
click at [468, 260] on strong "12" at bounding box center [463, 260] width 10 height 11
click at [1049, 262] on link "View" at bounding box center [1041, 260] width 38 height 22
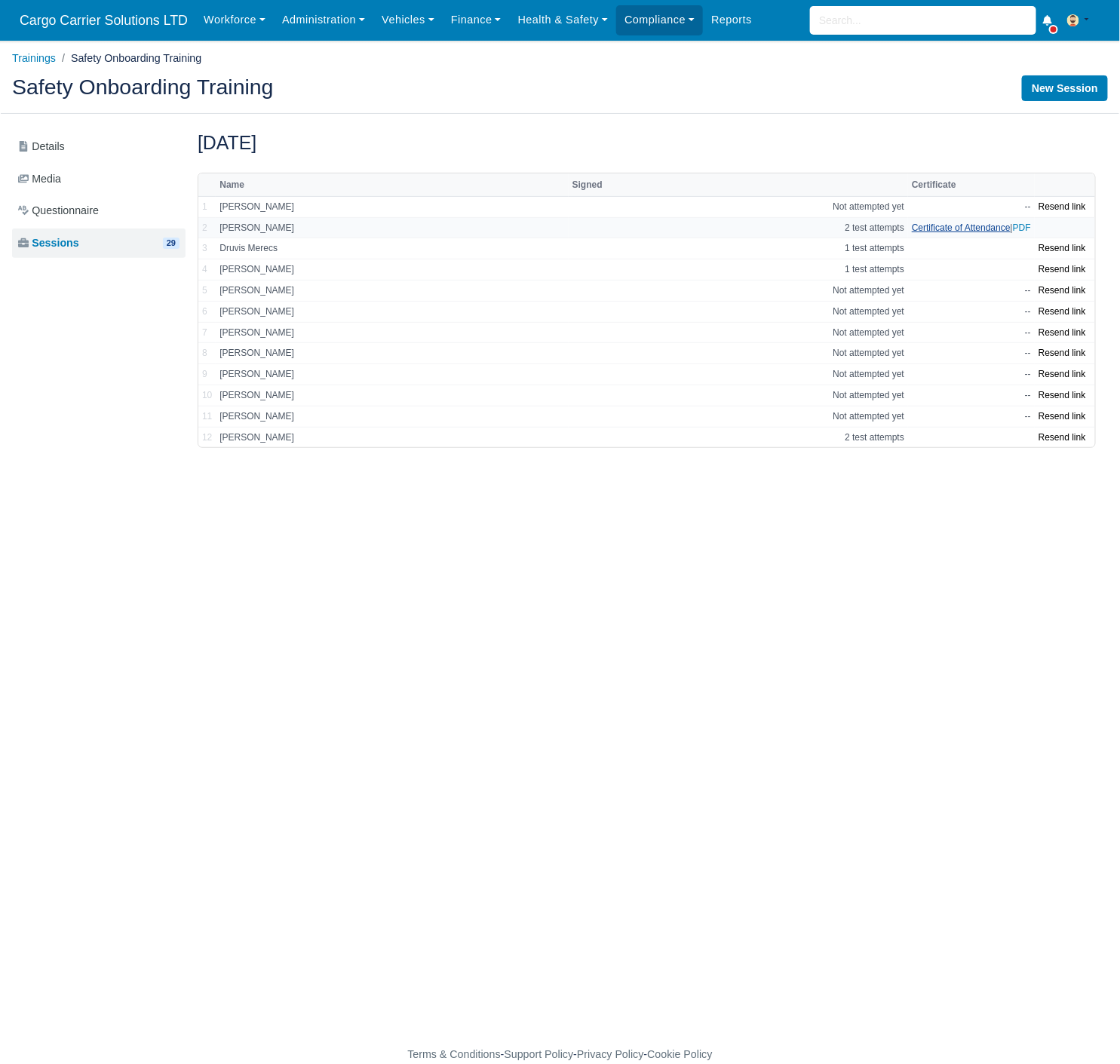
click at [983, 233] on link "Certificate of Attendance" at bounding box center [961, 227] width 99 height 11
click at [1020, 231] on link "PDF" at bounding box center [1021, 227] width 18 height 11
click at [70, 214] on span "Questionnaire" at bounding box center [58, 210] width 81 height 17
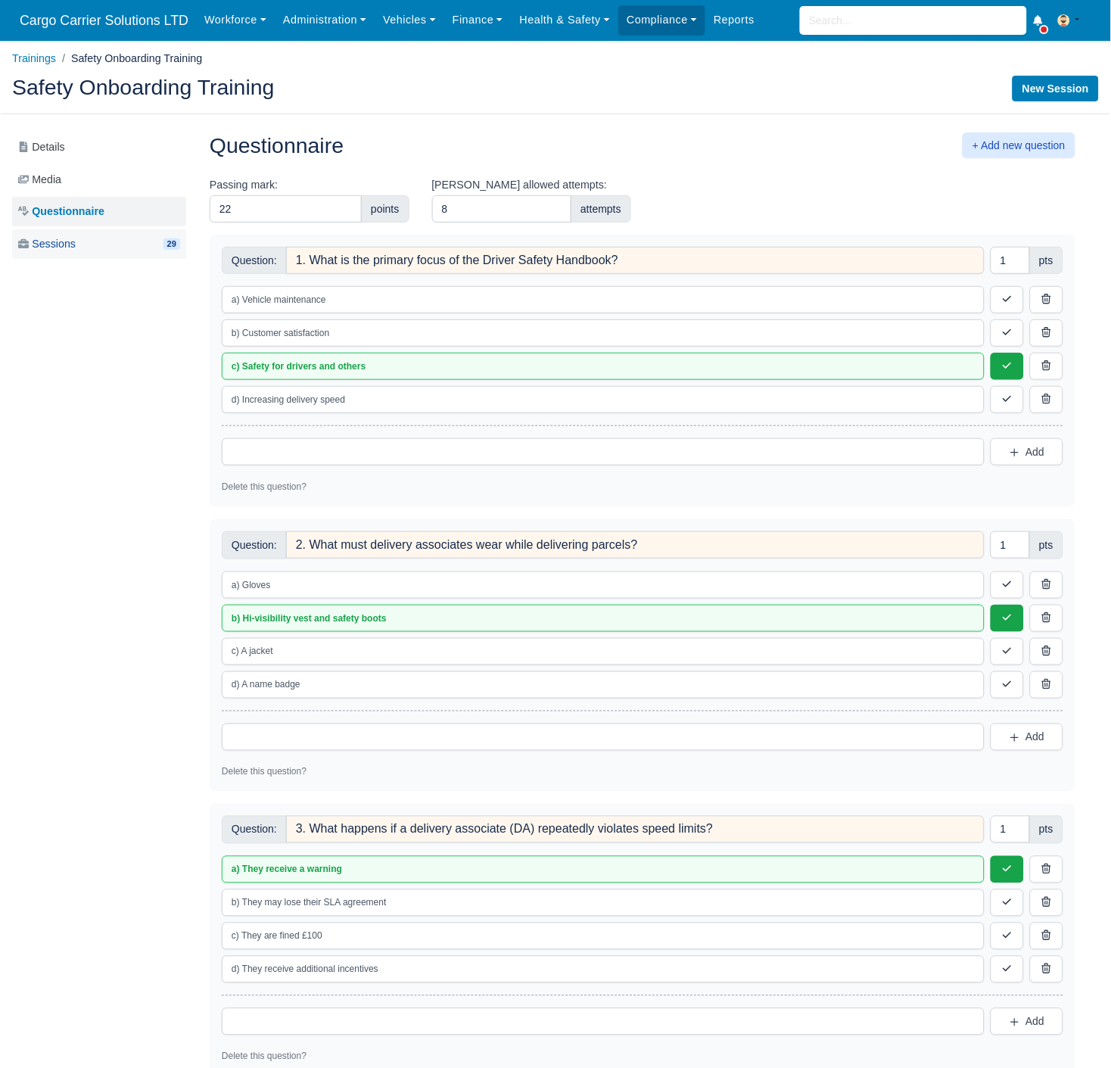
click at [78, 235] on link "Sessions 29" at bounding box center [99, 244] width 174 height 30
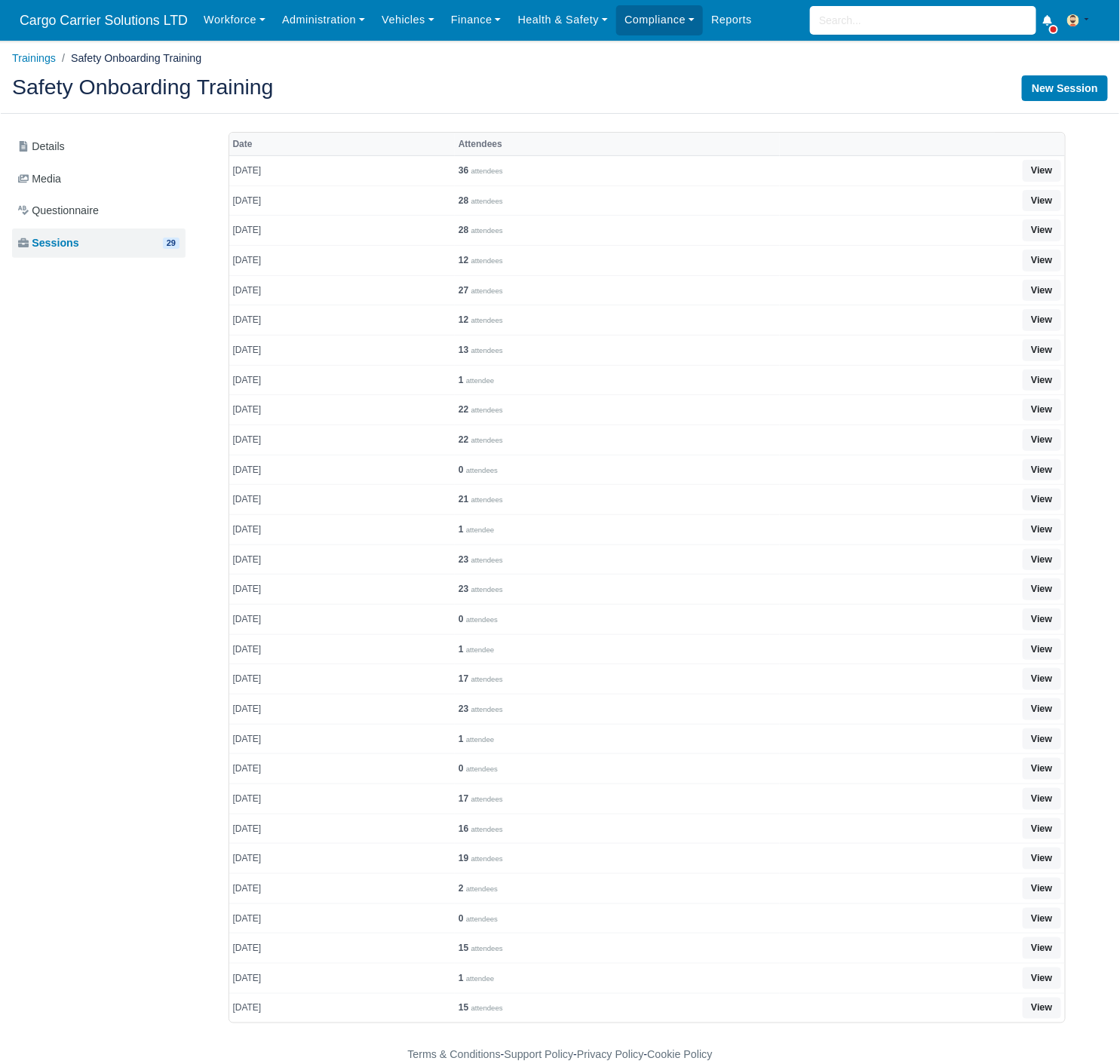
click at [503, 355] on small "attendees" at bounding box center [487, 350] width 32 height 8
click at [1042, 355] on link "View" at bounding box center [1041, 351] width 38 height 22
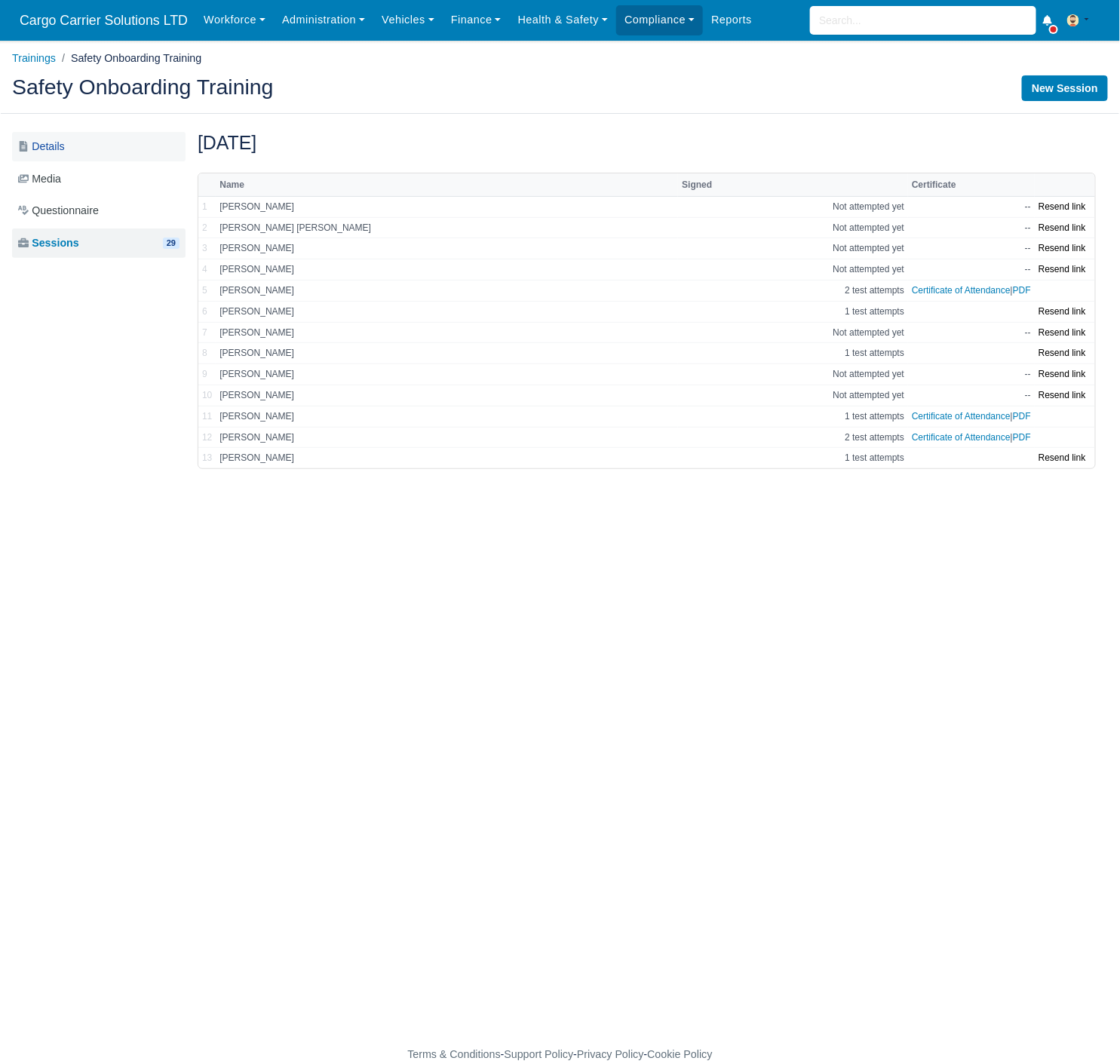
click at [51, 153] on span "Details" at bounding box center [41, 145] width 47 height 17
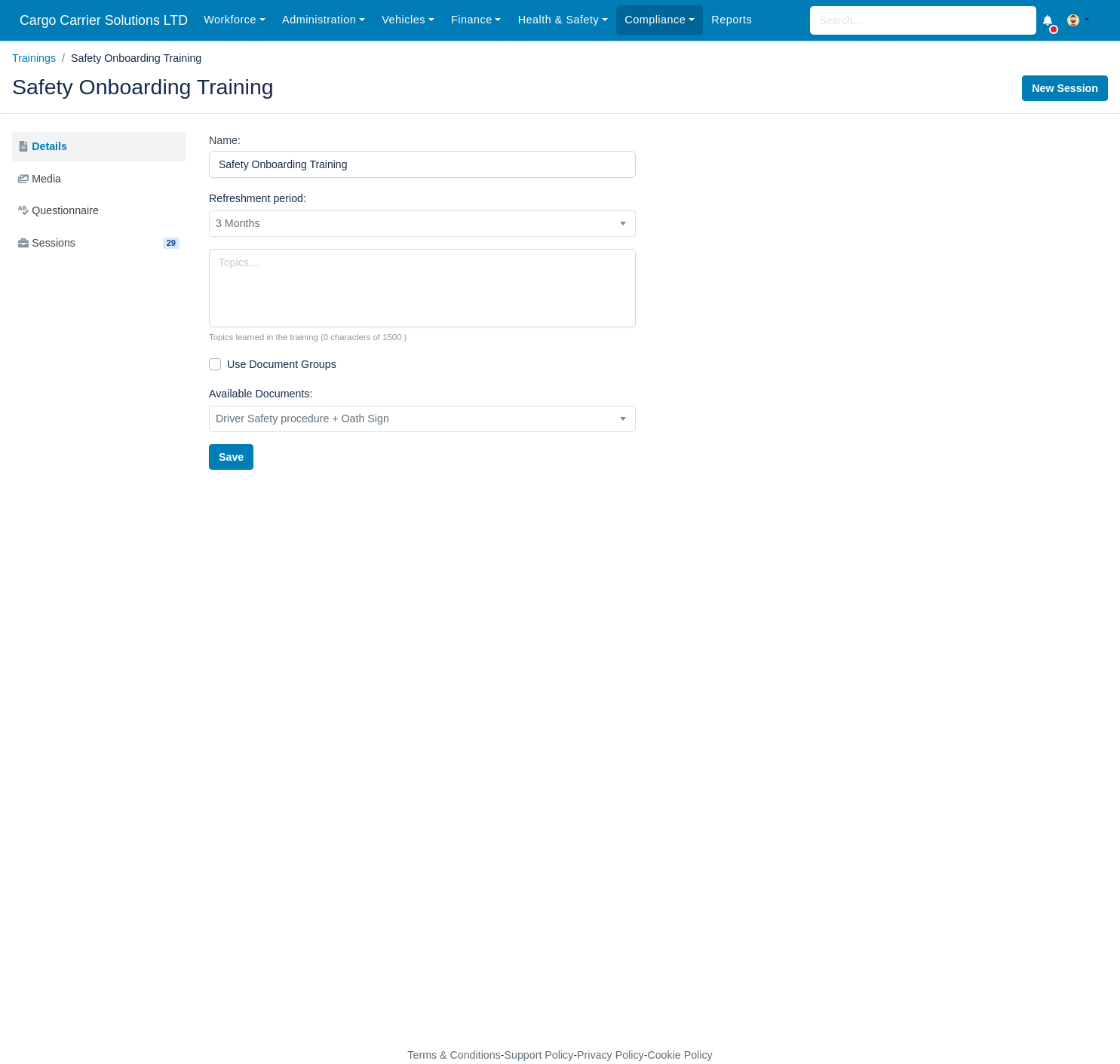
select select "P3M"
select select "18"
click at [58, 165] on link "Media" at bounding box center [99, 179] width 173 height 30
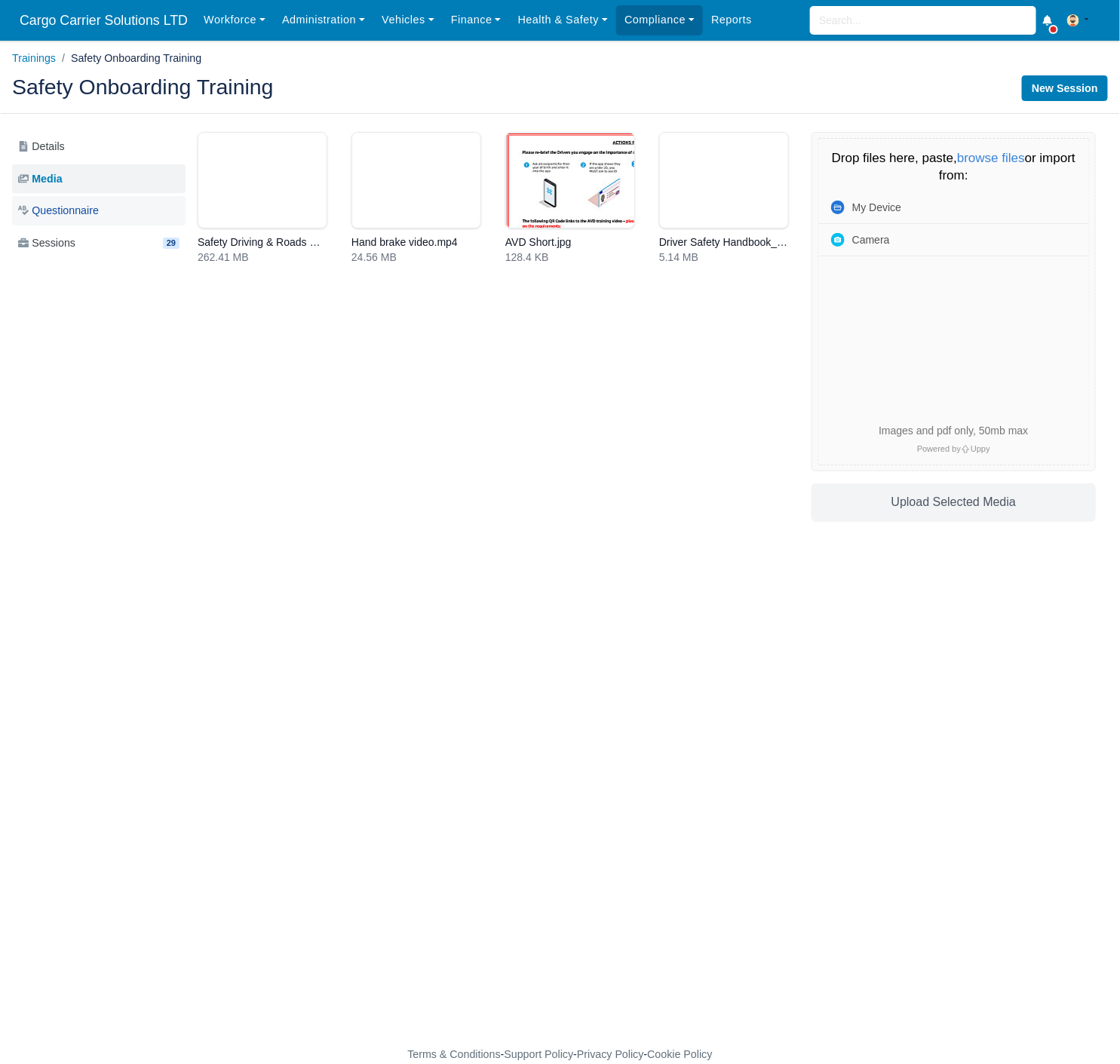
click at [58, 212] on span "Questionnaire" at bounding box center [58, 210] width 81 height 17
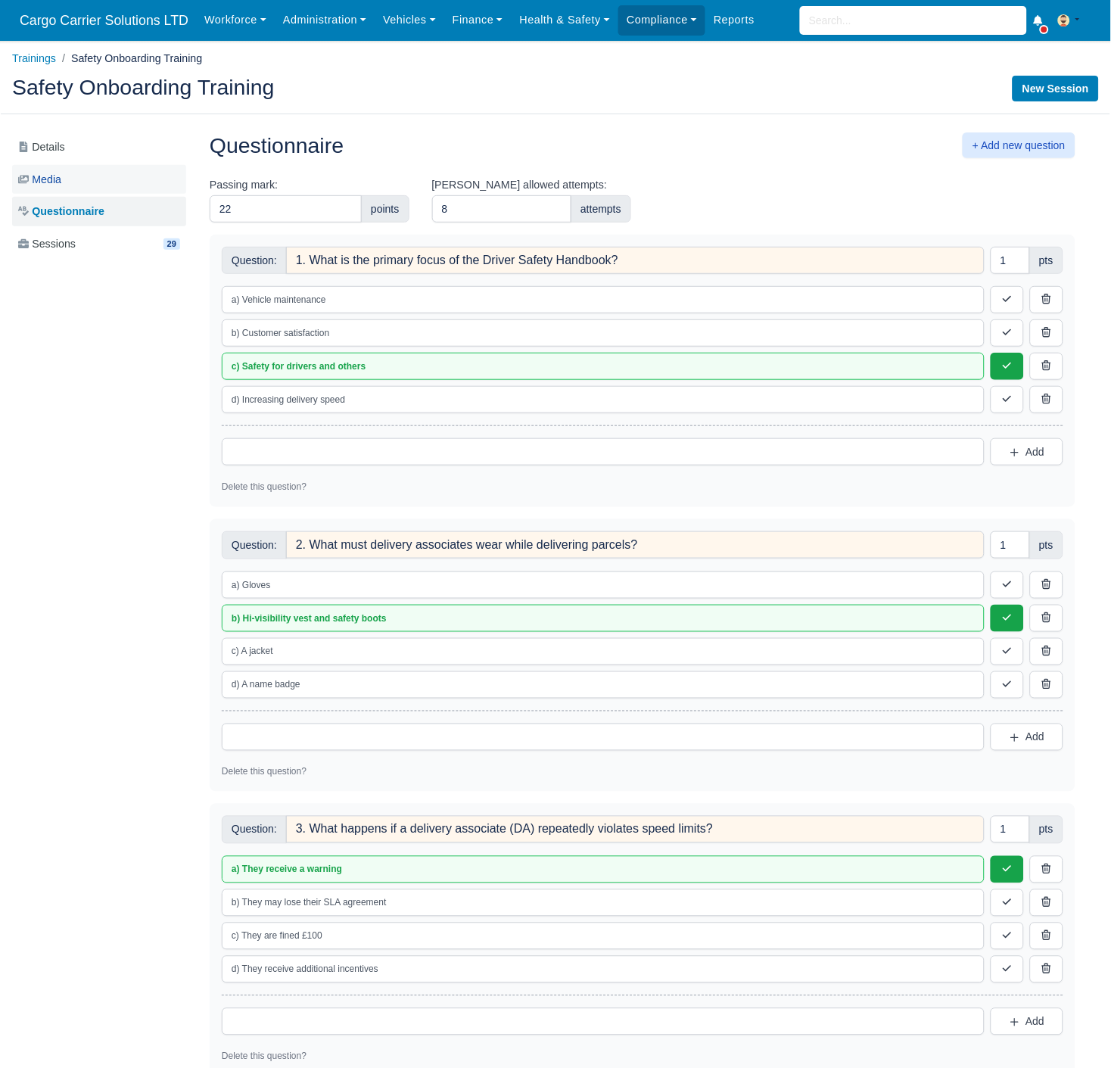
click at [58, 179] on span "Media" at bounding box center [39, 179] width 43 height 17
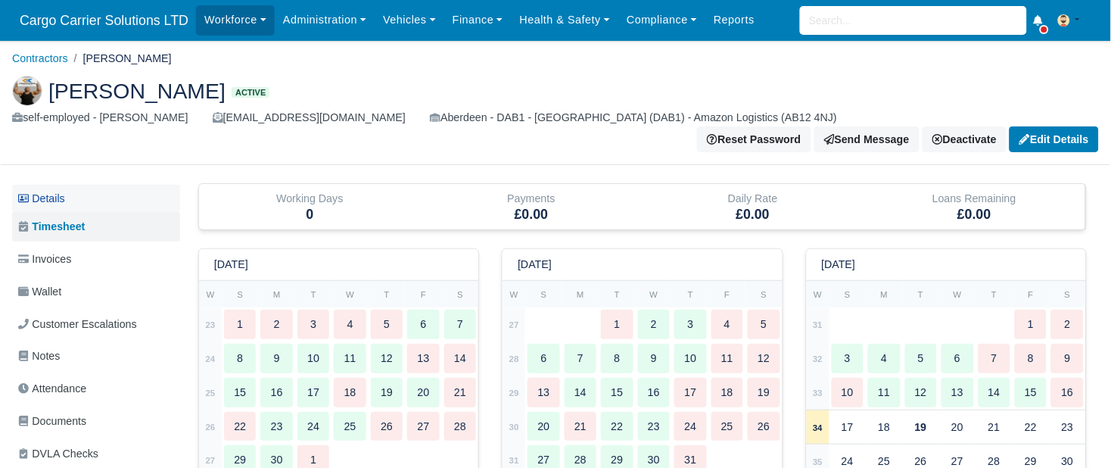
click at [74, 185] on link "Details" at bounding box center [96, 199] width 168 height 28
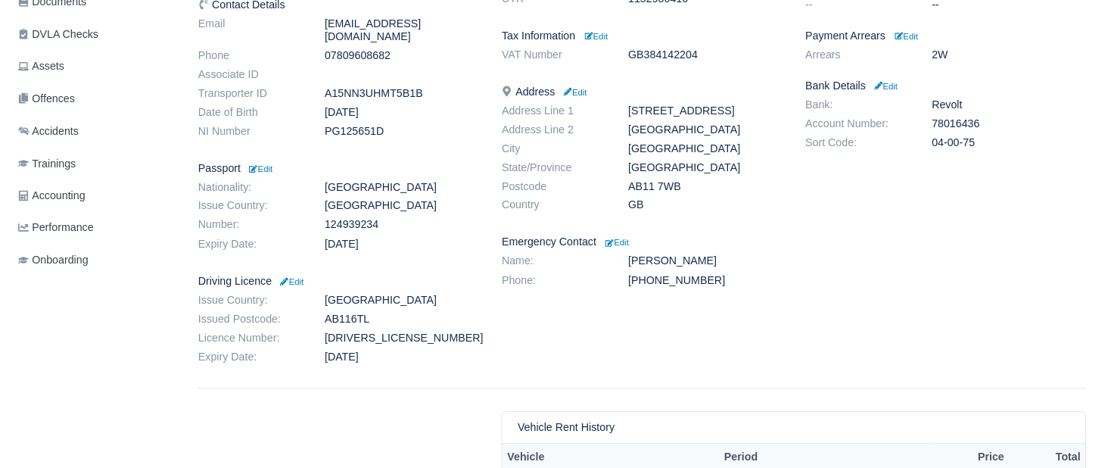
scroll to position [420, 0]
click at [406, 43] on dl "Email [EMAIL_ADDRESS][DOMAIN_NAME] Phone [PHONE_NUMBER] Associate ID Transporte…" at bounding box center [338, 80] width 303 height 127
click at [404, 86] on dd "A15NN3UHMT5B1B" at bounding box center [401, 92] width 177 height 13
copy dd "A15NN3UHMT5B1B"
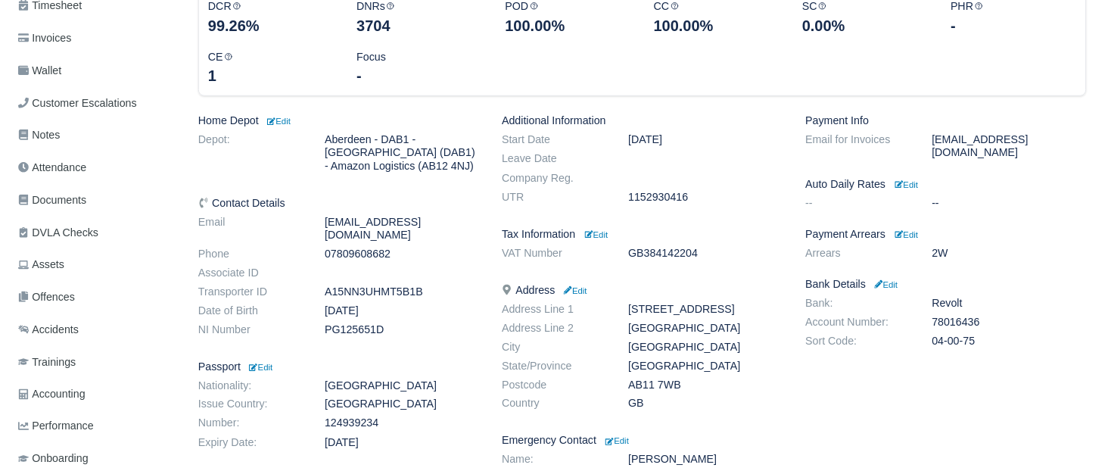
scroll to position [0, 0]
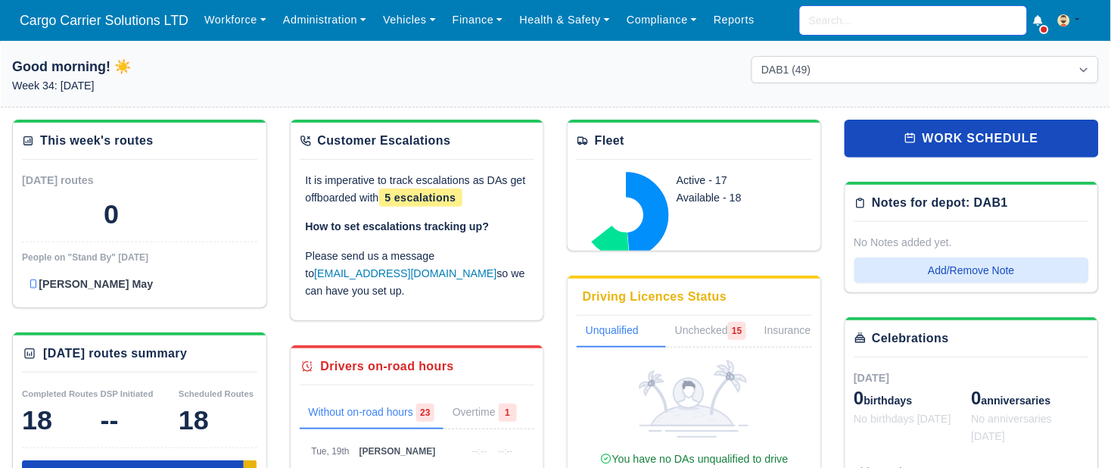
click at [957, 20] on input "search" at bounding box center [913, 20] width 227 height 29
type input "sco"
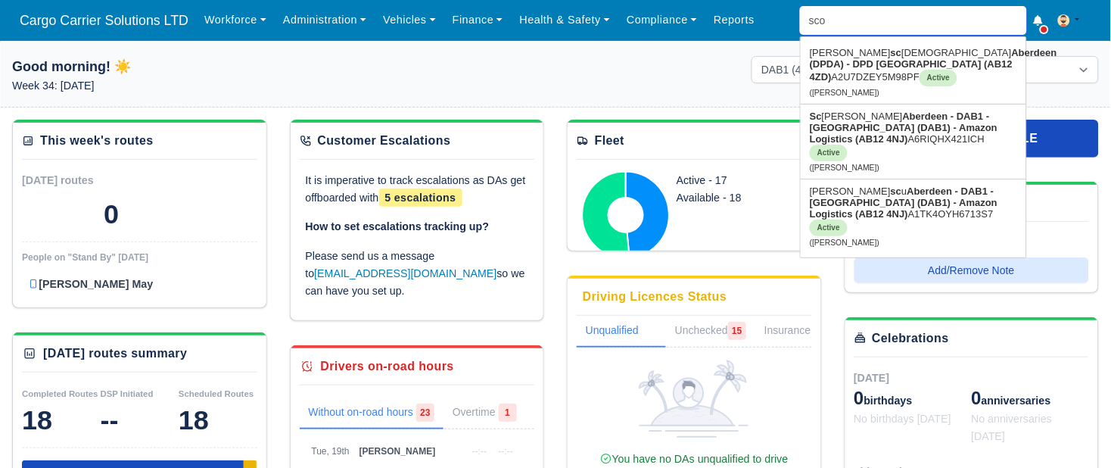
type input "scott Fairley"
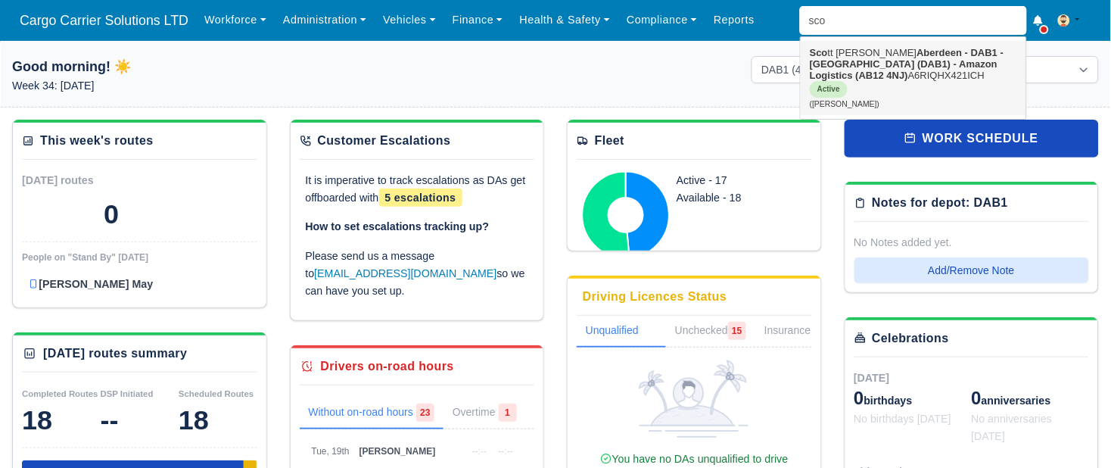
click at [921, 55] on strong "Aberdeen - DAB1 - Aberdeen (DAB1) - Amazon Logistics (AB12 4NJ)" at bounding box center [907, 64] width 194 height 34
type input "Scott Fairley"
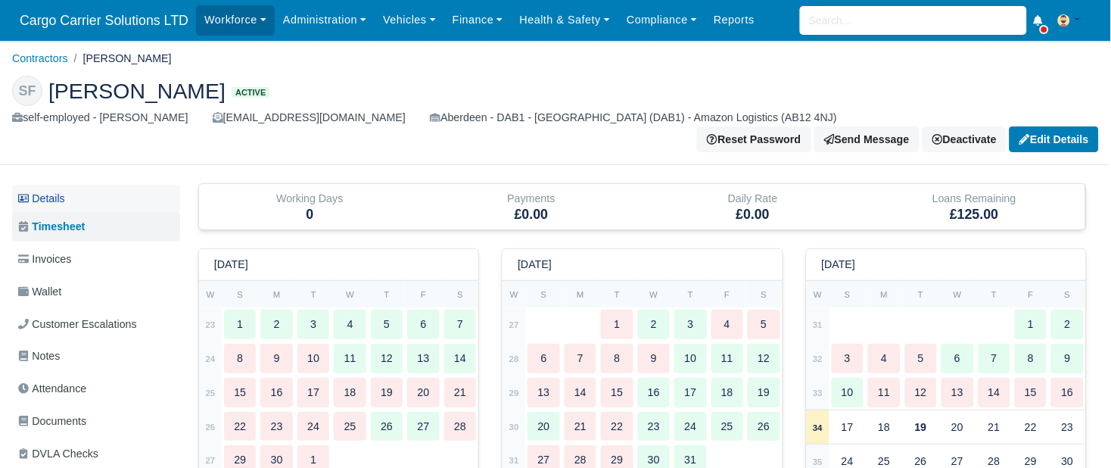
click at [67, 185] on link "Details" at bounding box center [96, 199] width 168 height 28
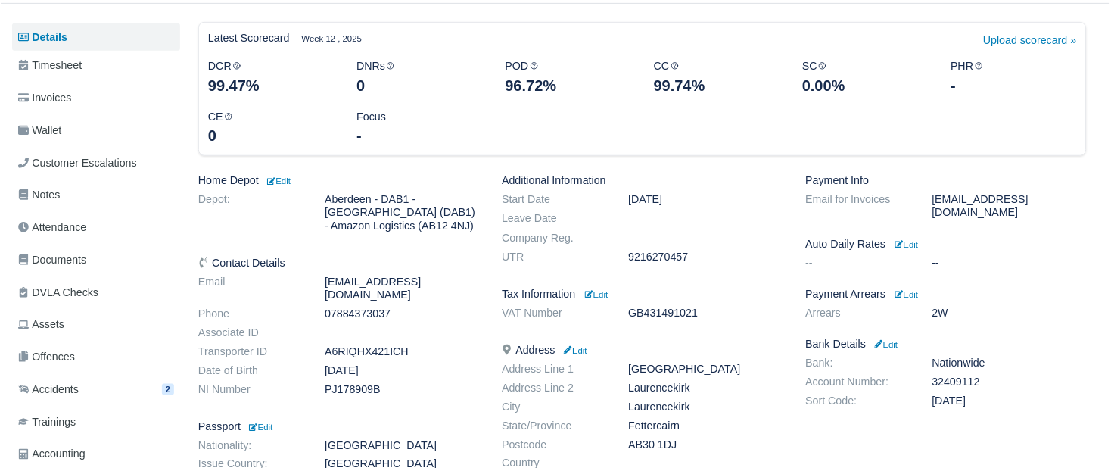
scroll to position [280, 0]
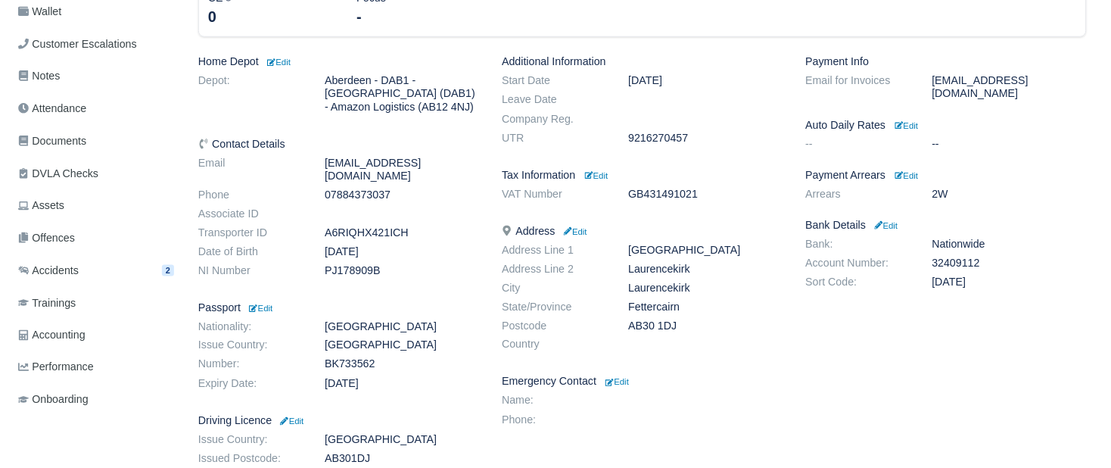
click at [349, 226] on dd "A6RIQHX421ICH" at bounding box center [401, 232] width 177 height 13
copy dd "A6RIQHX421ICH"
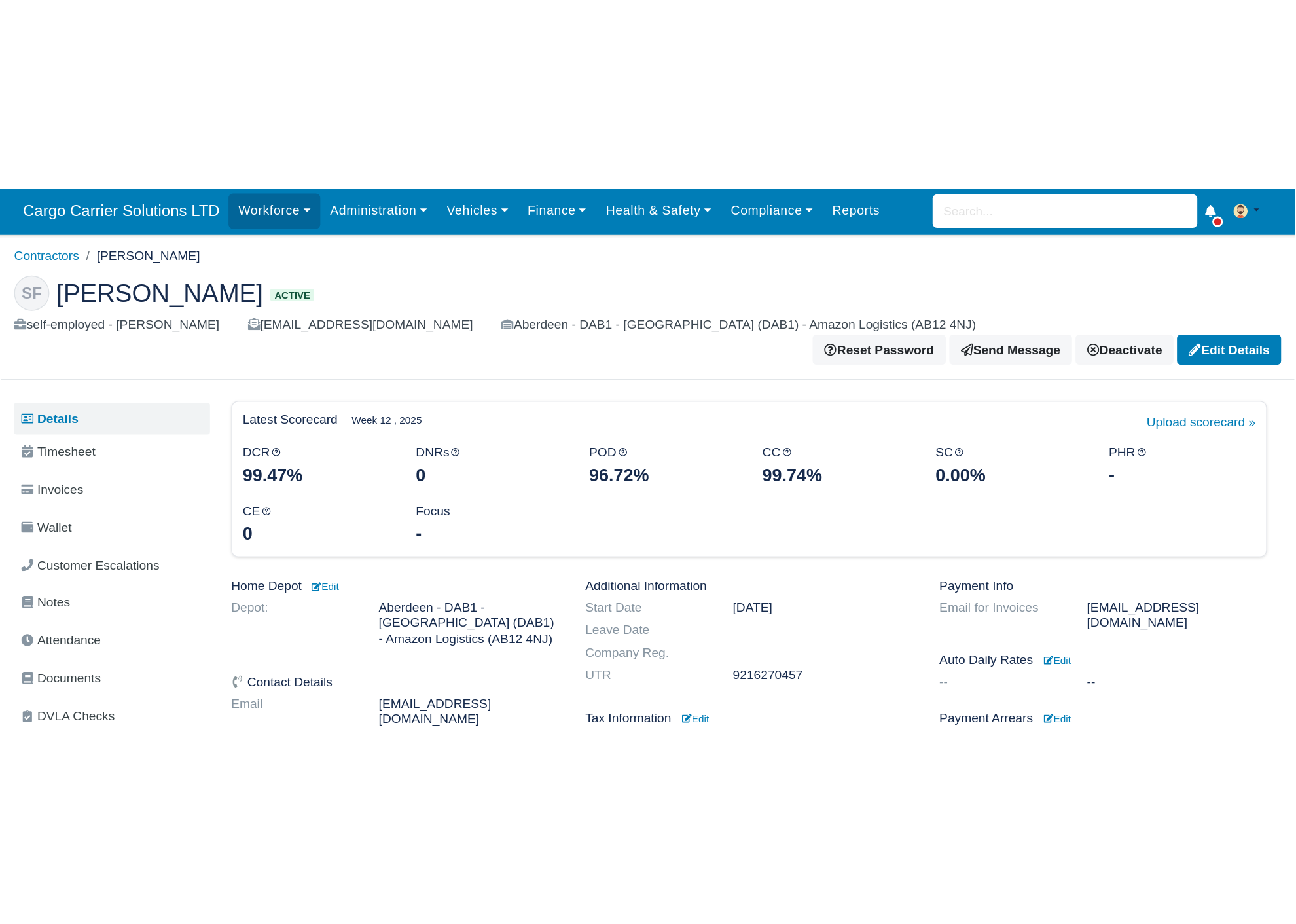
scroll to position [0, 0]
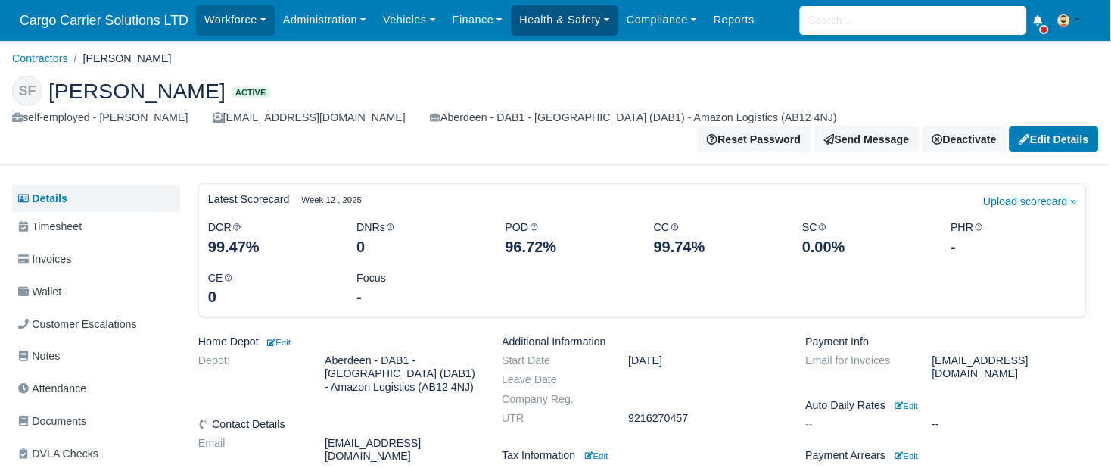
click at [546, 26] on link "Health & Safety" at bounding box center [565, 20] width 107 height 30
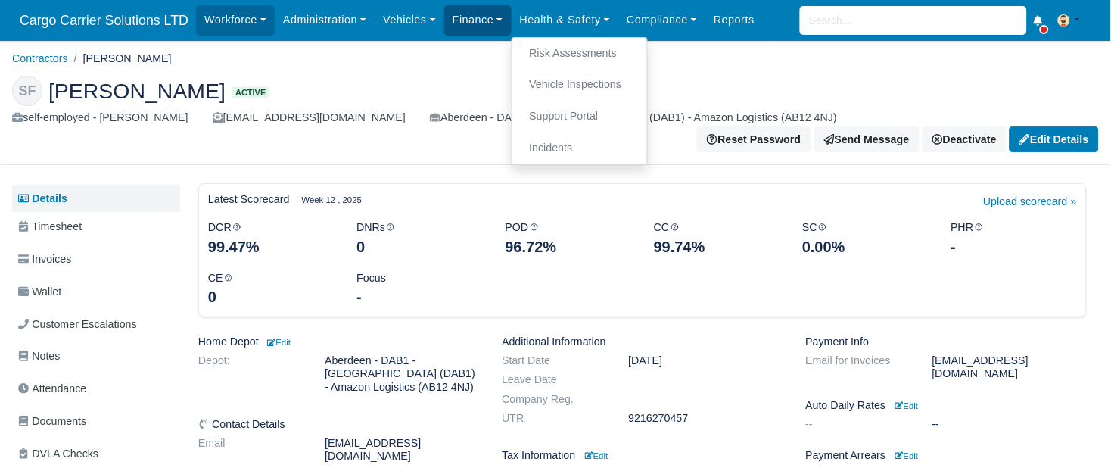
click at [458, 21] on link "Finance" at bounding box center [477, 20] width 67 height 30
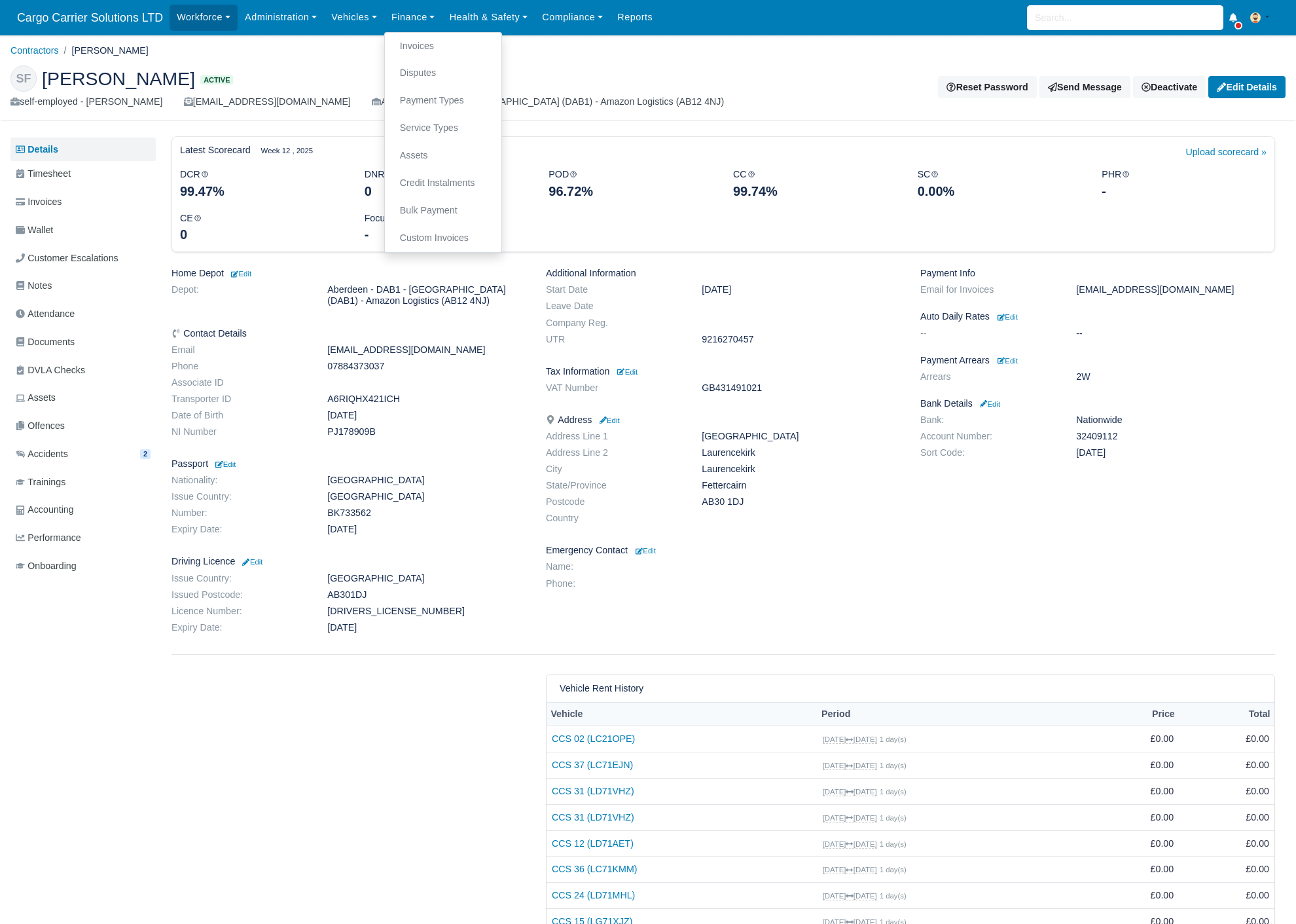
drag, startPoint x: 322, startPoint y: 53, endPoint x: 351, endPoint y: 48, distance: 29.4
click at [322, 53] on ol "Contractors Scott Fairley" at bounding box center [648, 50] width 1275 height 20
click at [364, 18] on link "Vehicles" at bounding box center [355, 17] width 61 height 26
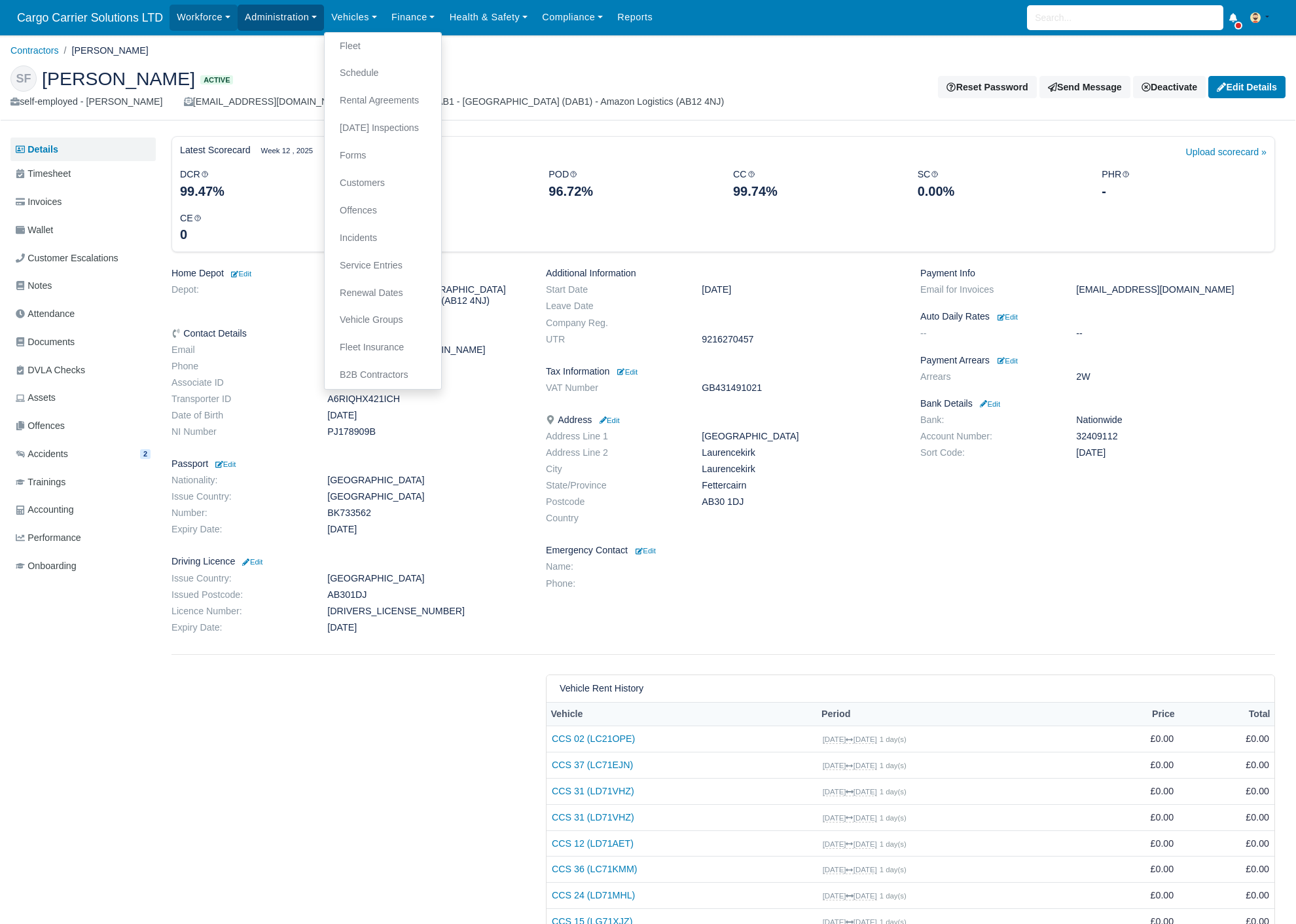
click at [273, 8] on link "Administration" at bounding box center [281, 17] width 87 height 26
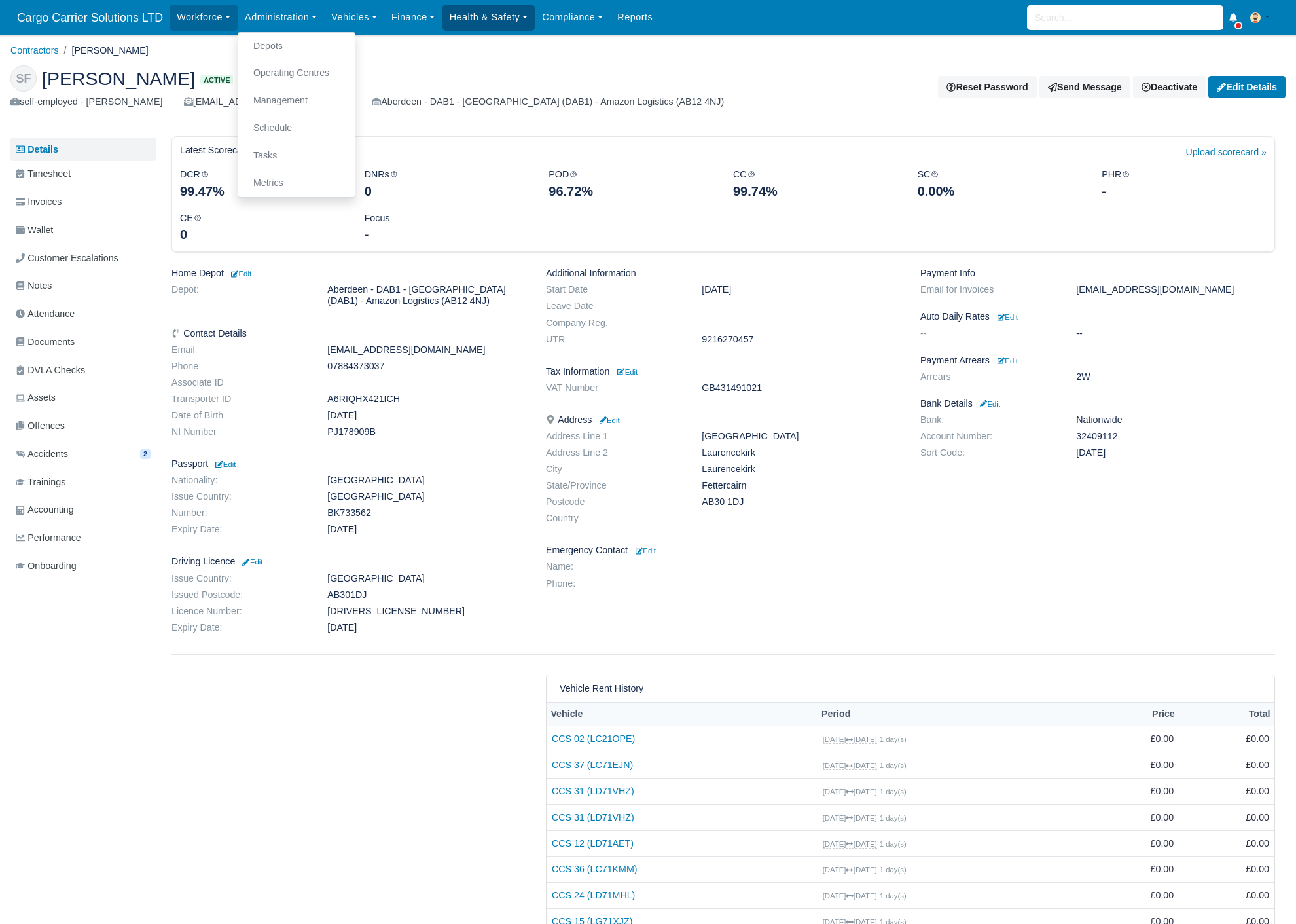
click at [480, 22] on link "Health & Safety" at bounding box center [489, 17] width 93 height 26
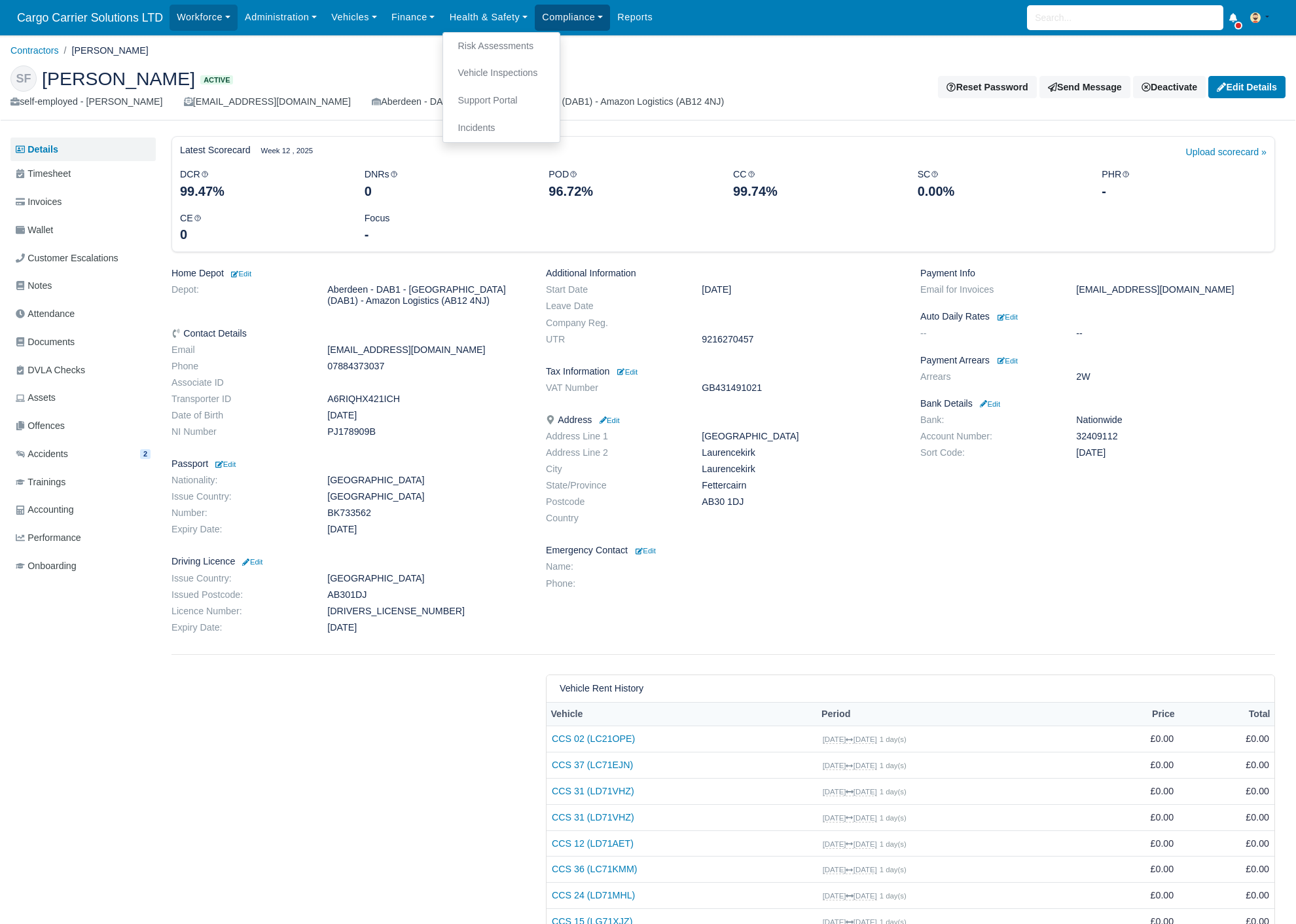
click at [553, 16] on link "Compliance" at bounding box center [572, 17] width 75 height 26
click at [584, 81] on link "Company Policies" at bounding box center [599, 74] width 117 height 28
